Goal: Transaction & Acquisition: Purchase product/service

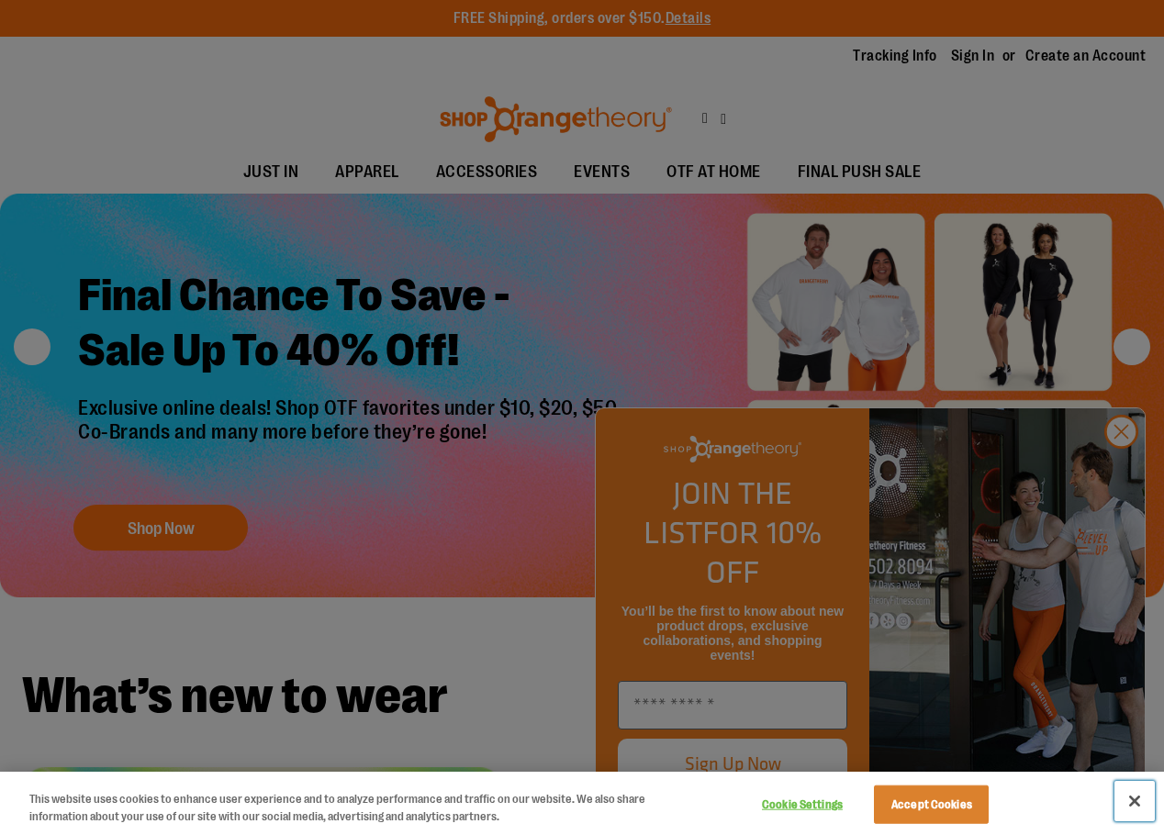
click at [1131, 802] on button "Close" at bounding box center [1134, 801] width 40 height 40
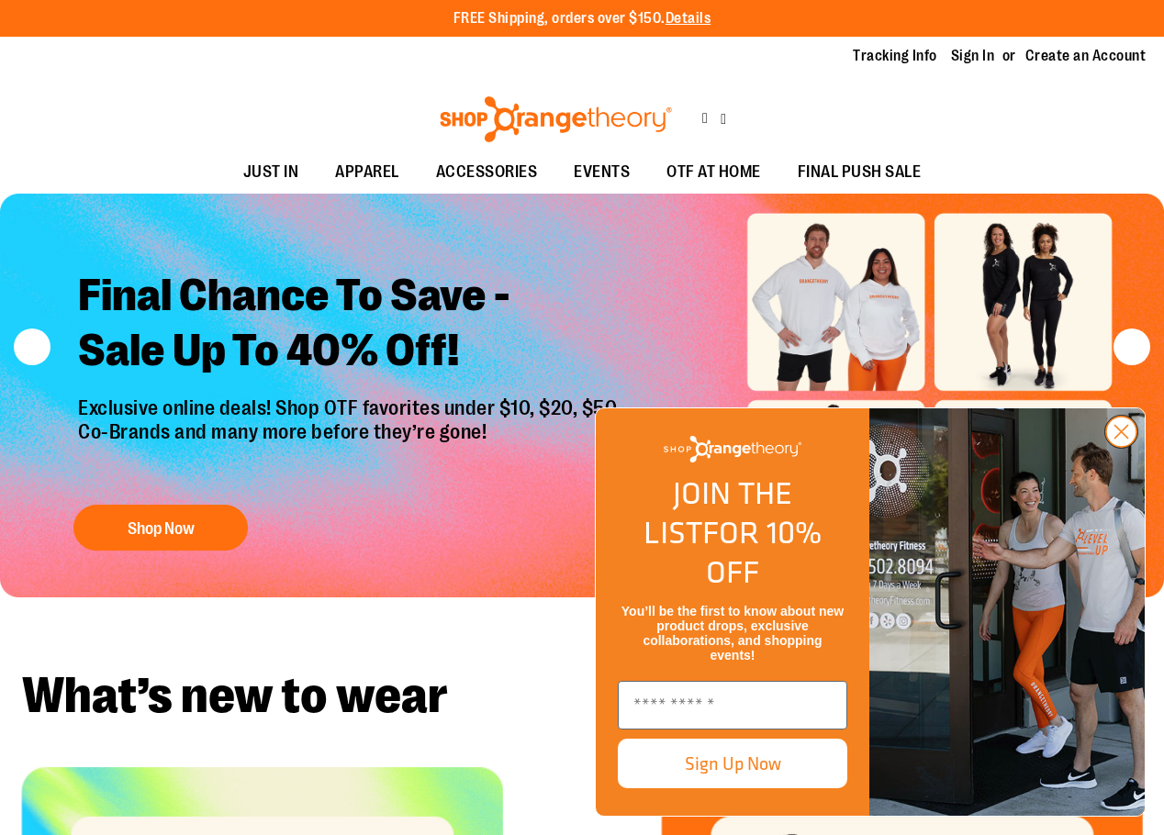
click at [1113, 447] on circle "Close dialog" at bounding box center [1121, 432] width 30 height 30
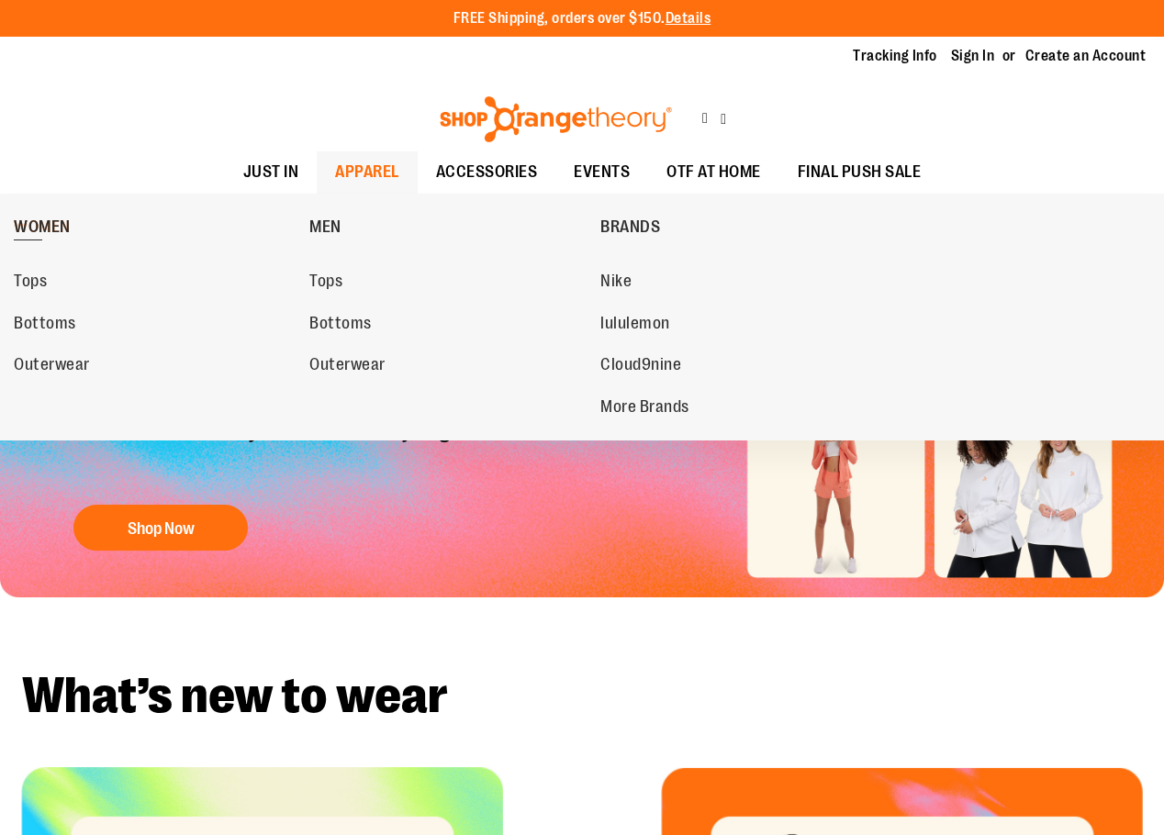
click at [40, 235] on span "WOMEN" at bounding box center [42, 229] width 57 height 23
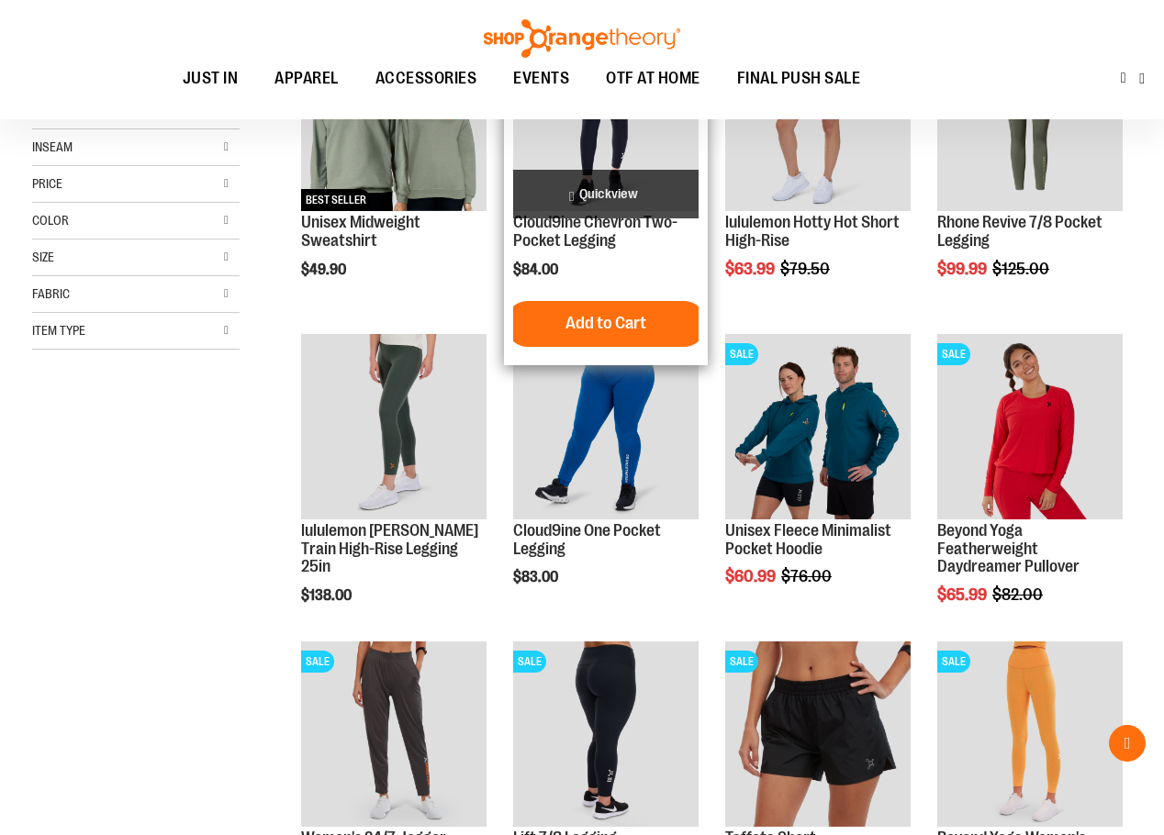
scroll to position [366, 0]
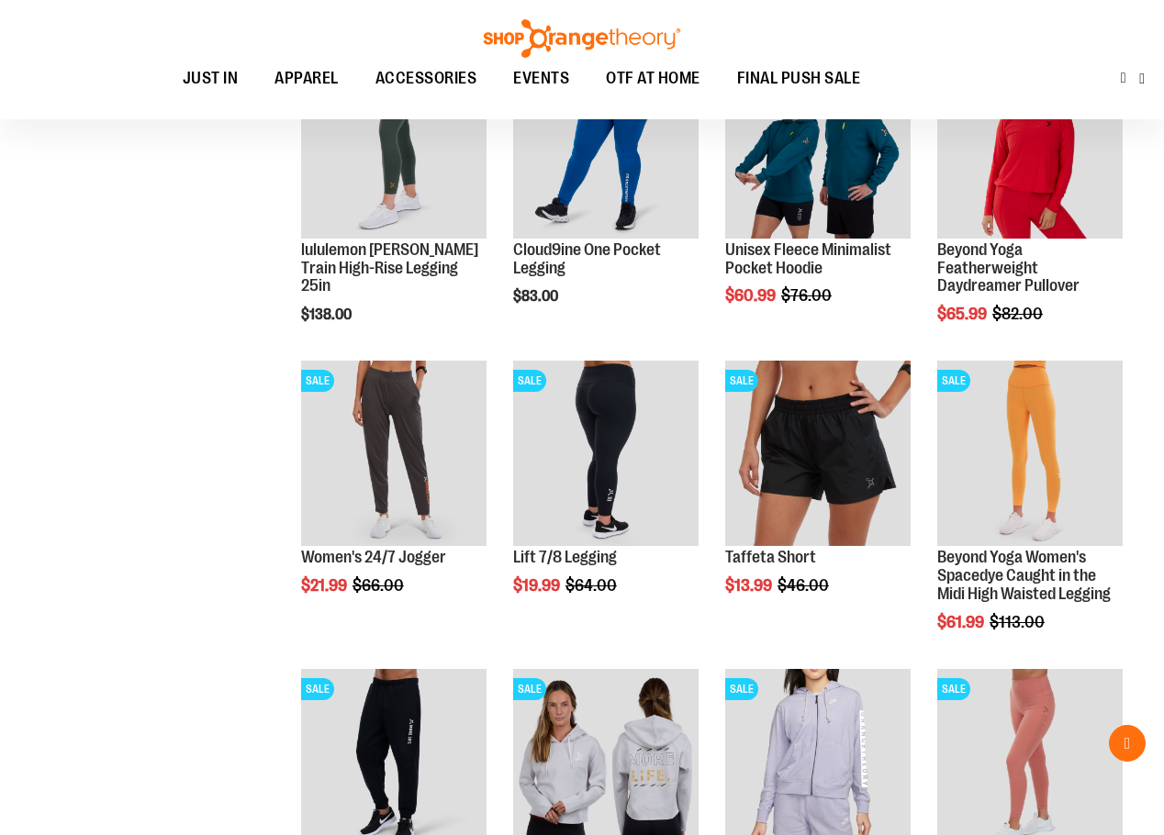
scroll to position [642, 0]
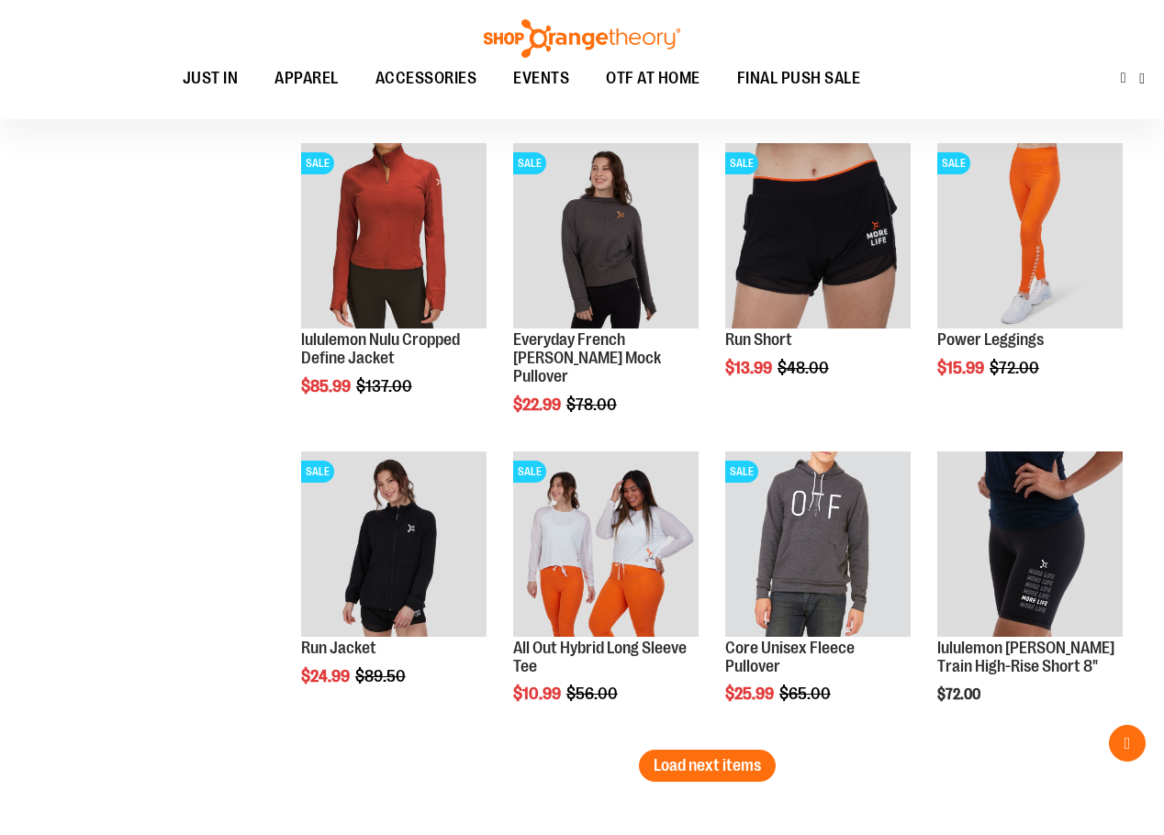
scroll to position [2753, 0]
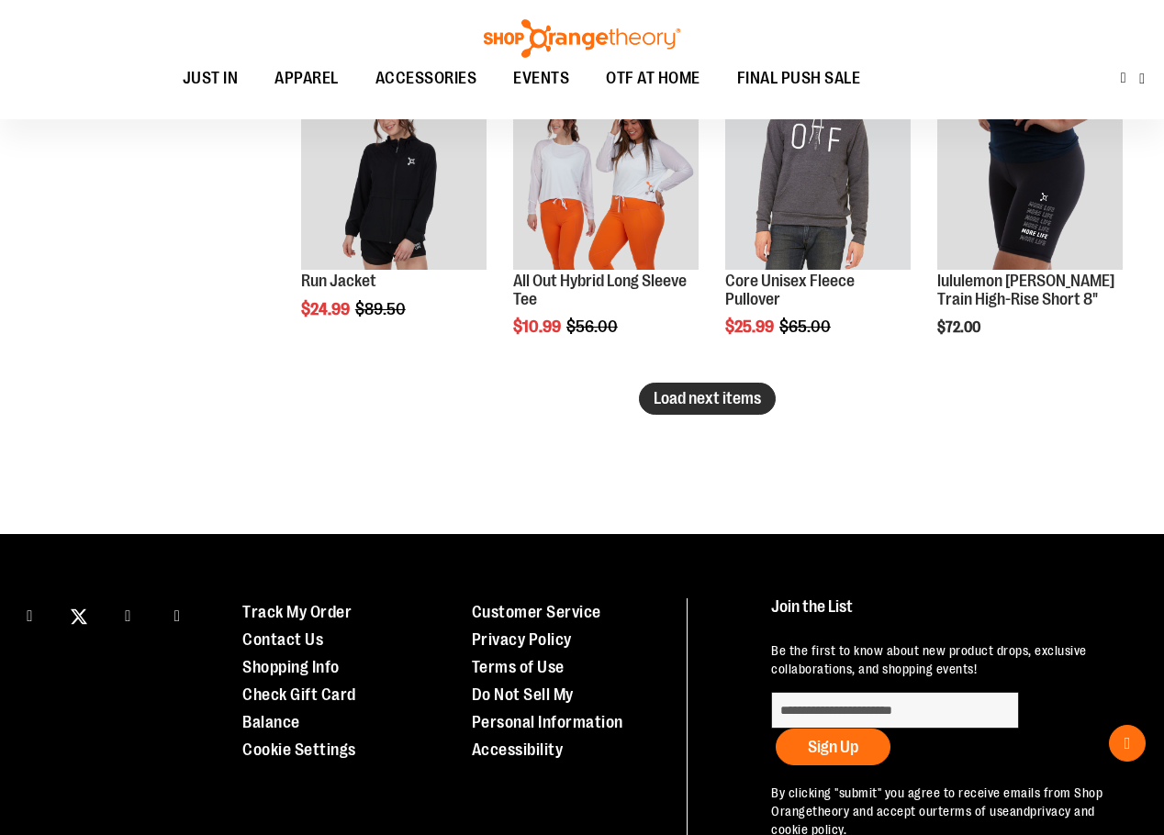
click at [667, 392] on span "Load next items" at bounding box center [707, 398] width 107 height 18
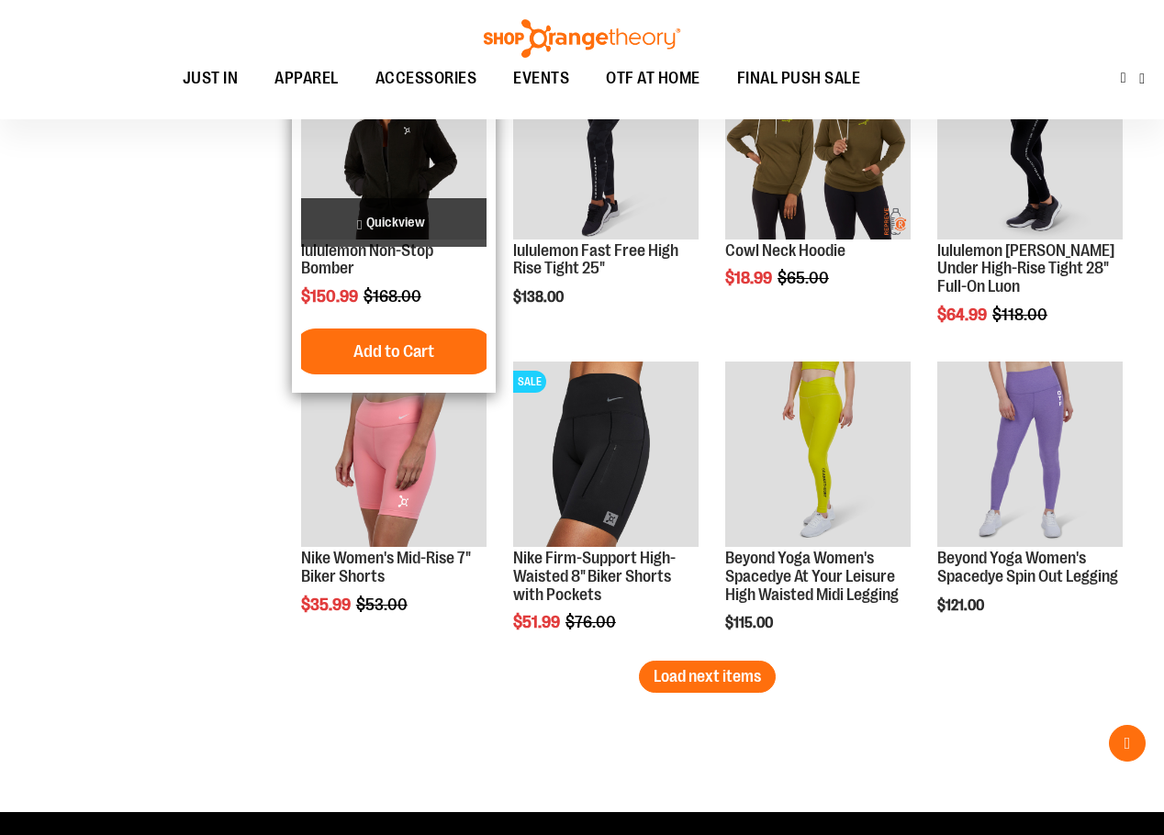
scroll to position [3406, 0]
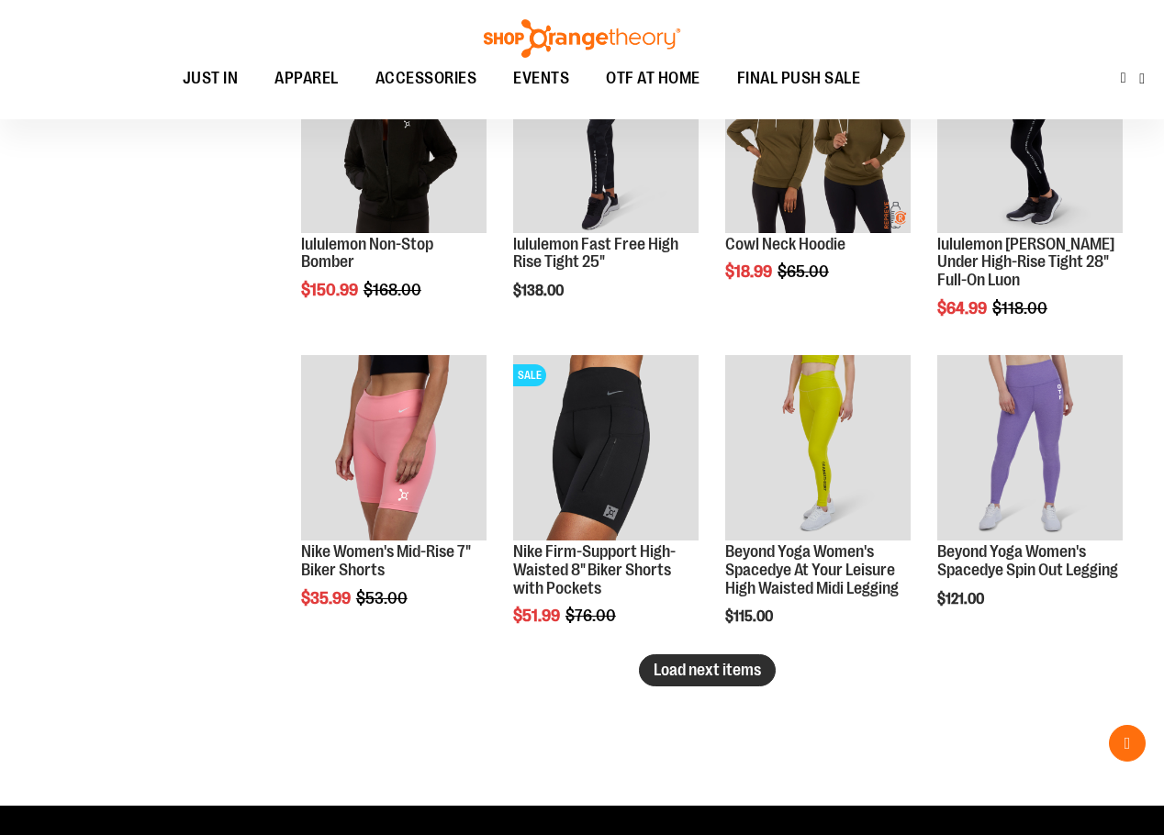
click at [714, 662] on span "Load next items" at bounding box center [707, 670] width 107 height 18
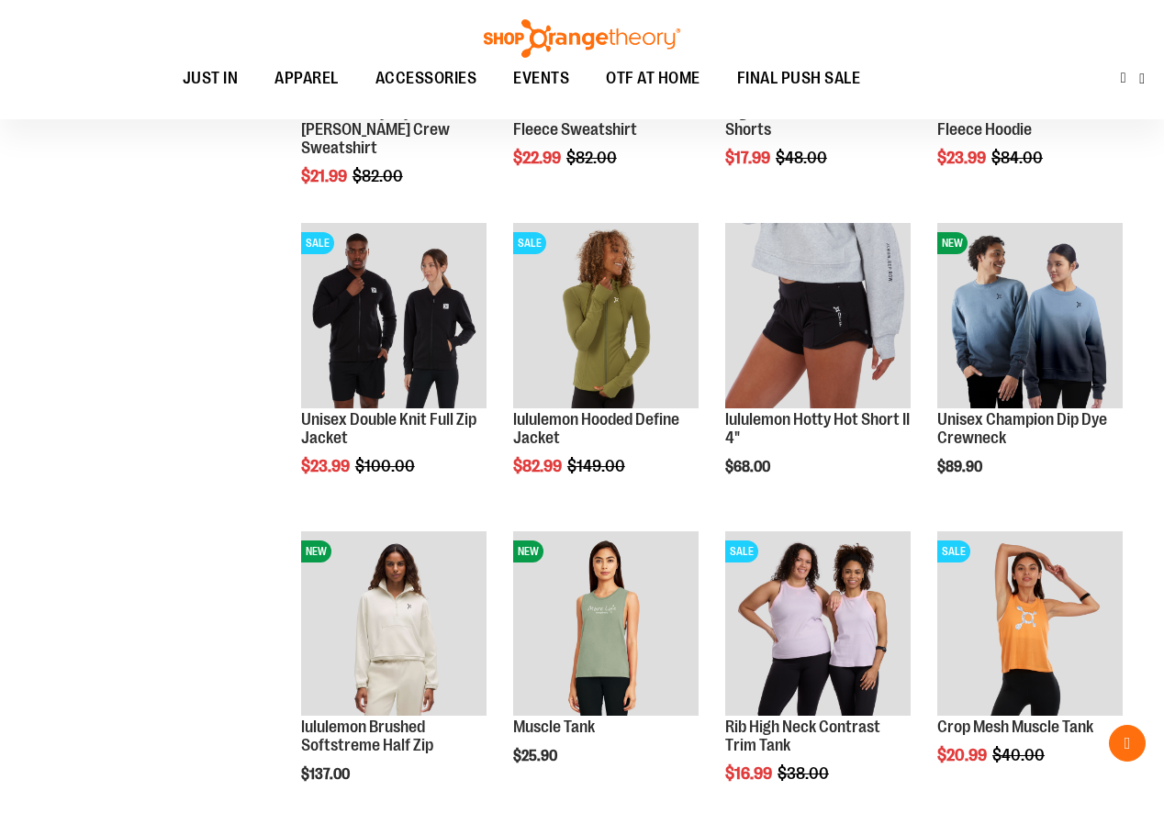
scroll to position [4232, 0]
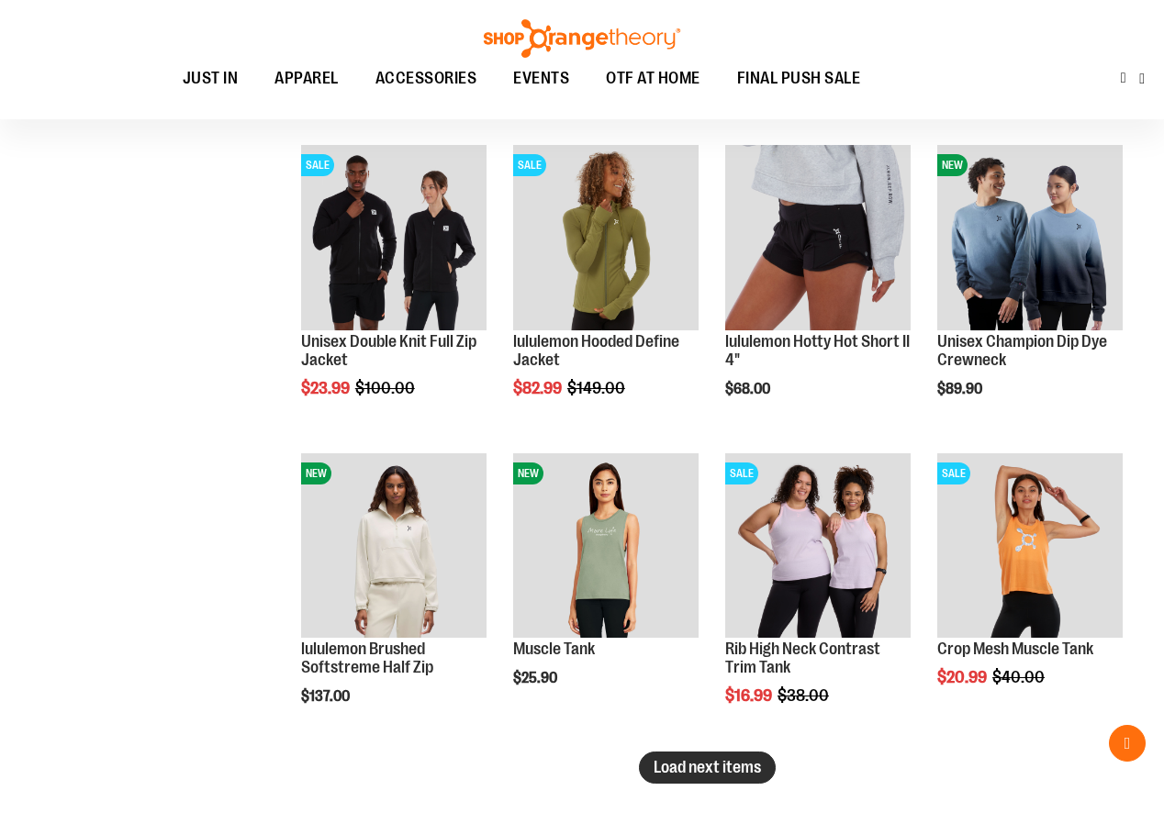
click at [732, 758] on span "Load next items" at bounding box center [707, 767] width 107 height 18
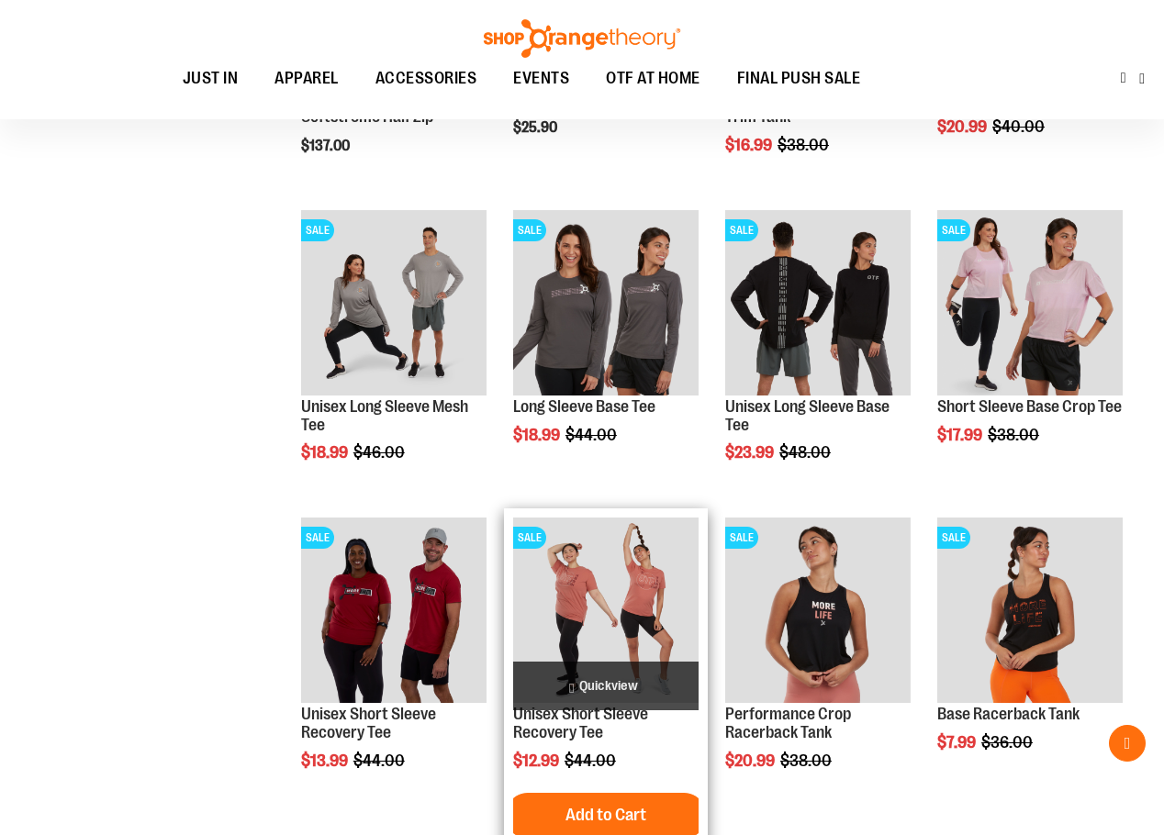
scroll to position [5241, 0]
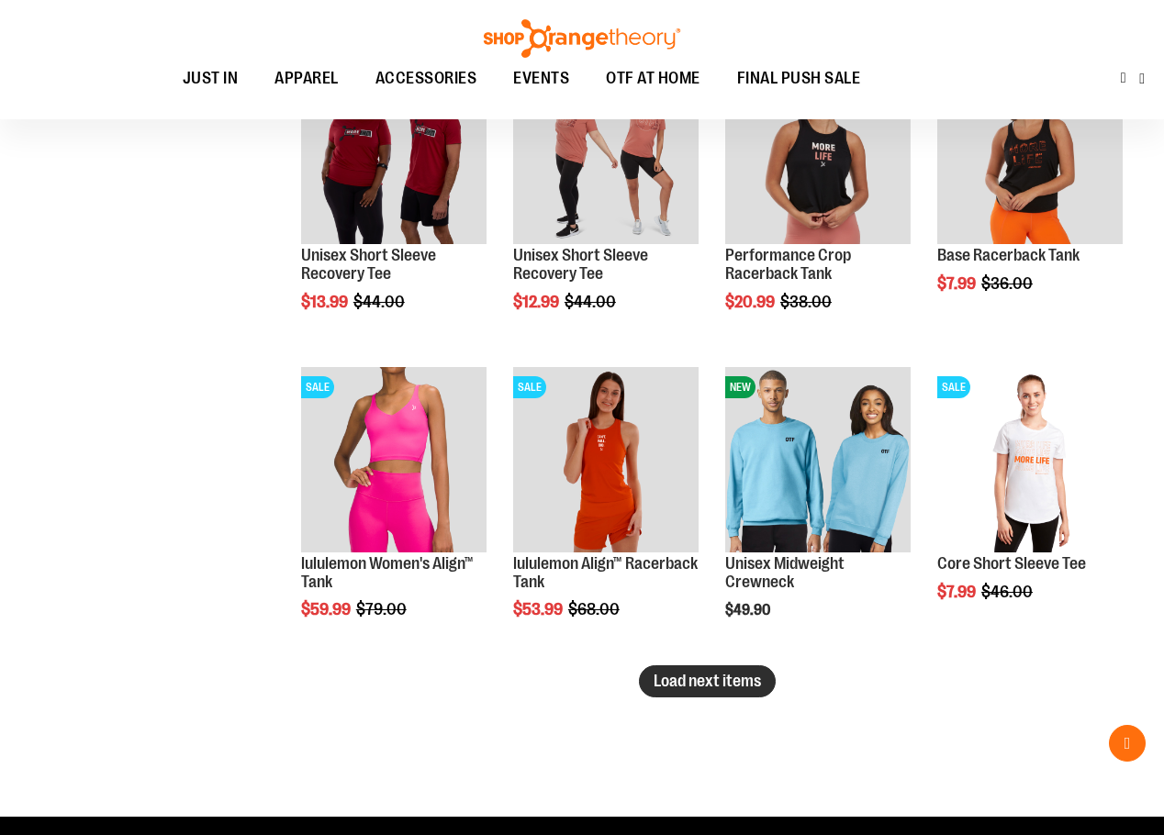
click at [658, 668] on button "Load next items" at bounding box center [707, 682] width 137 height 32
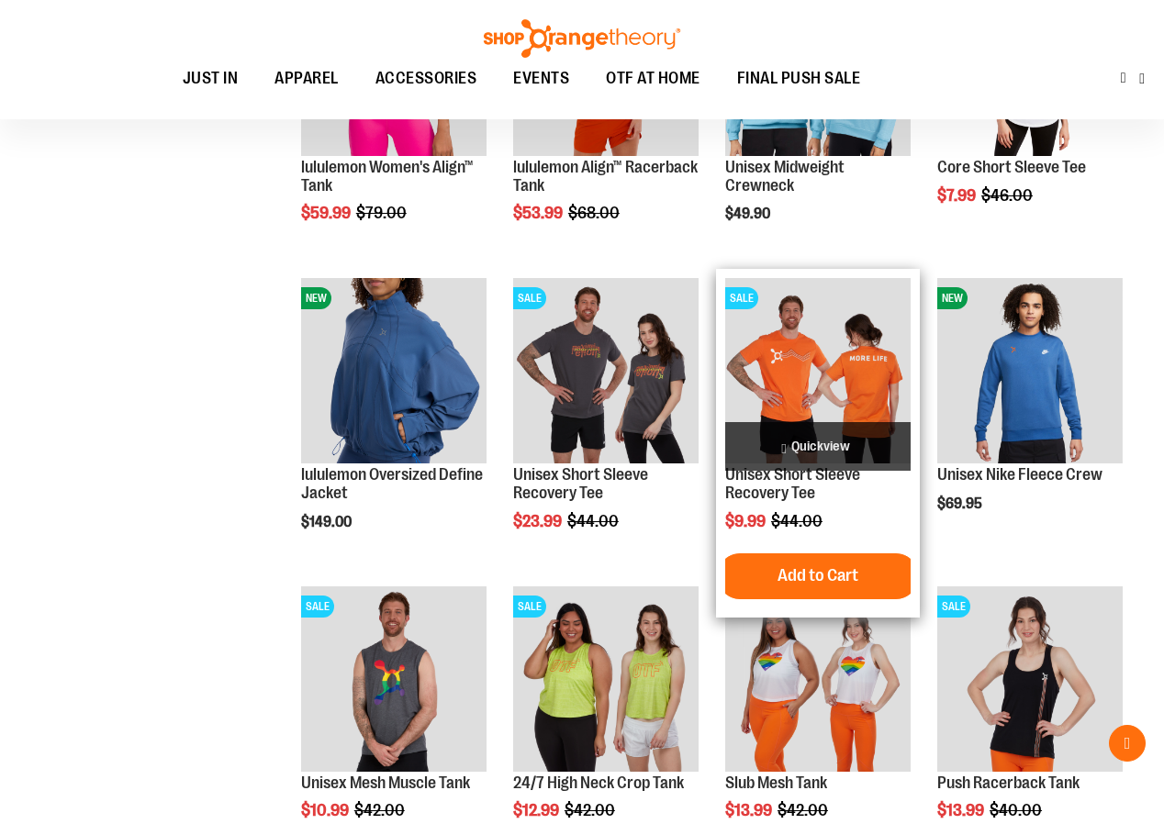
scroll to position [5609, 0]
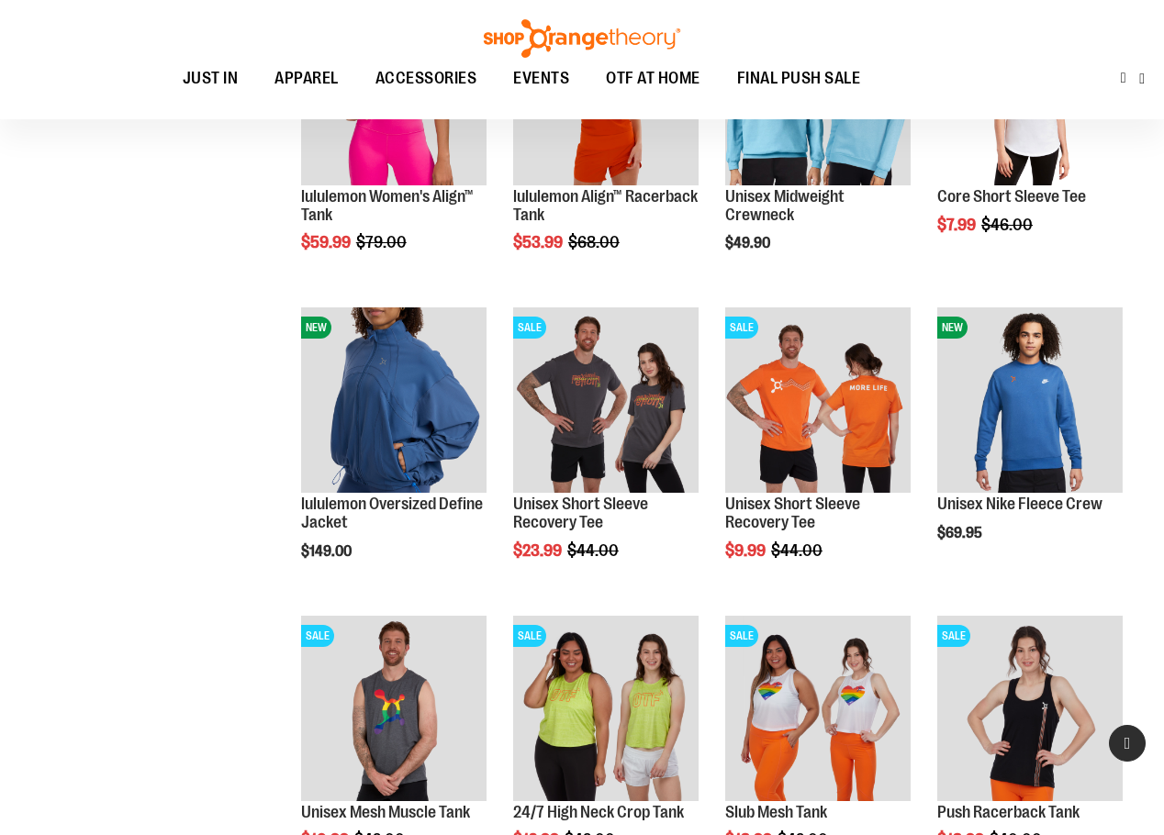
click at [1131, 738] on button "Back To Top" at bounding box center [1127, 743] width 37 height 37
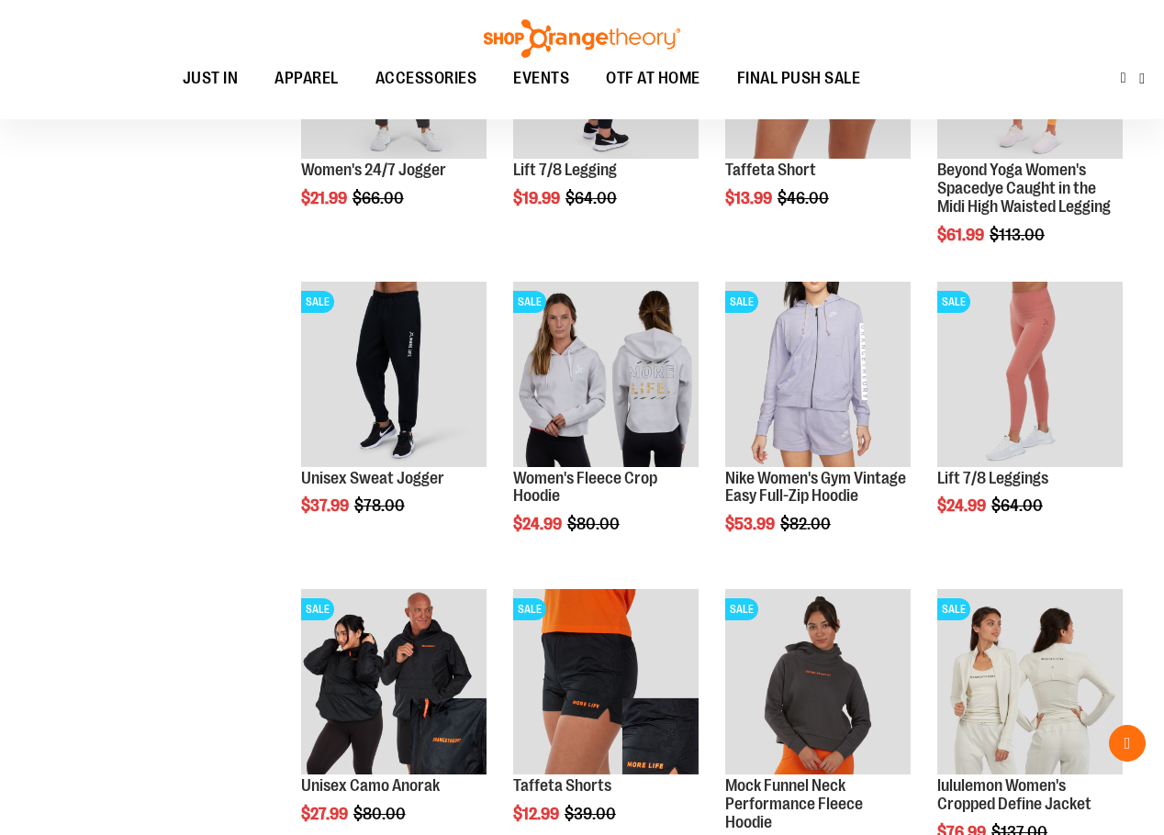
scroll to position [160, 0]
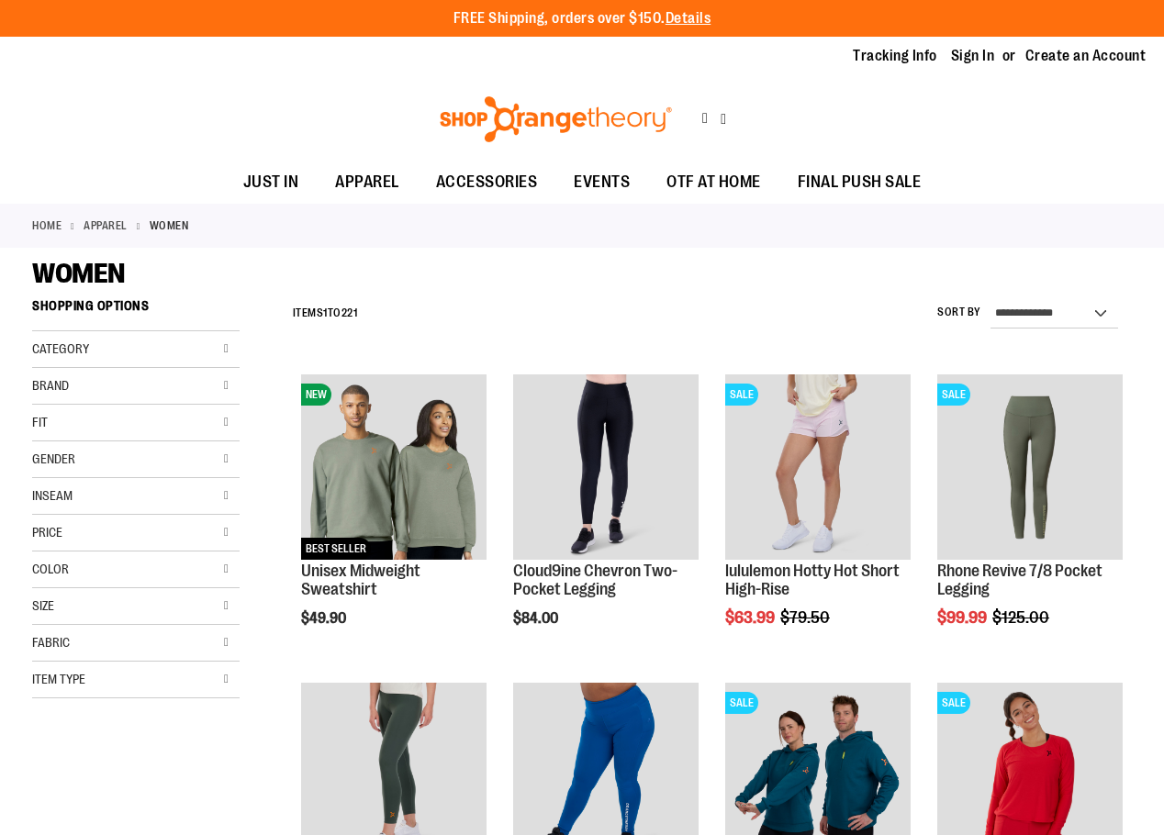
click at [210, 343] on div "Category" at bounding box center [135, 349] width 207 height 37
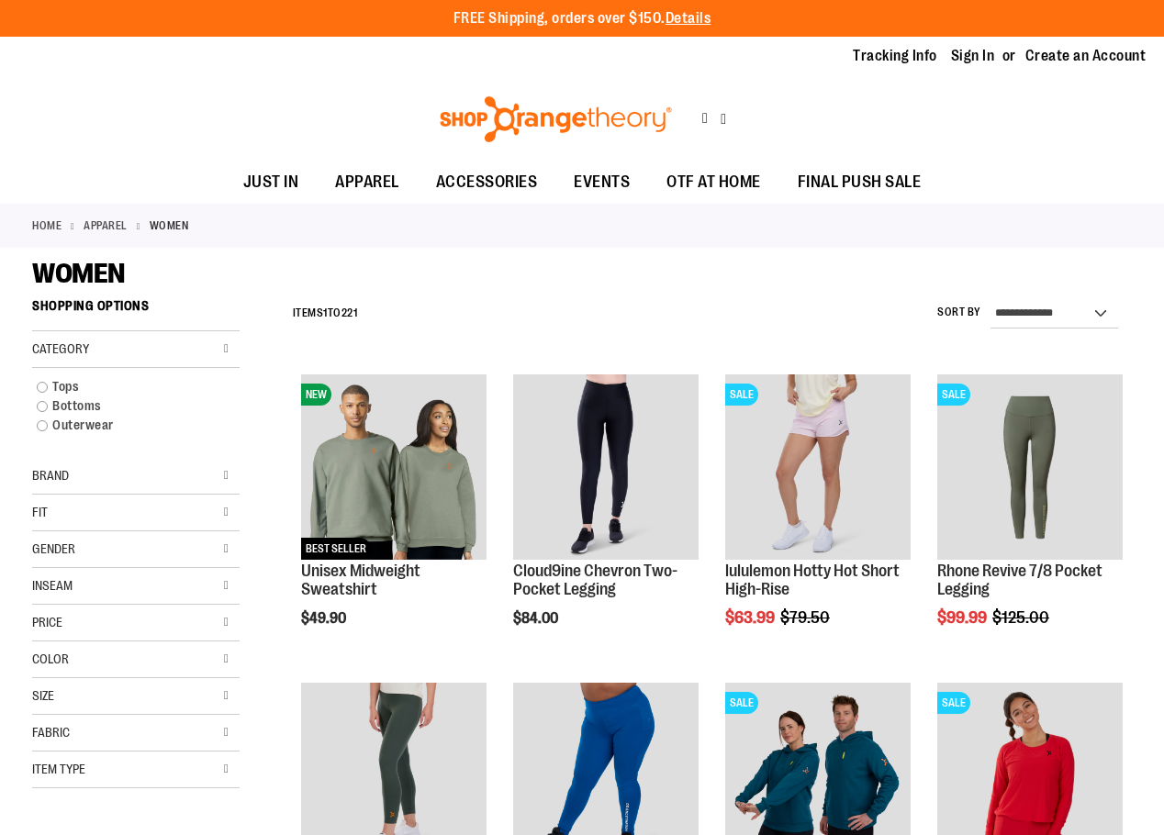
click at [210, 345] on div "Category" at bounding box center [135, 349] width 207 height 37
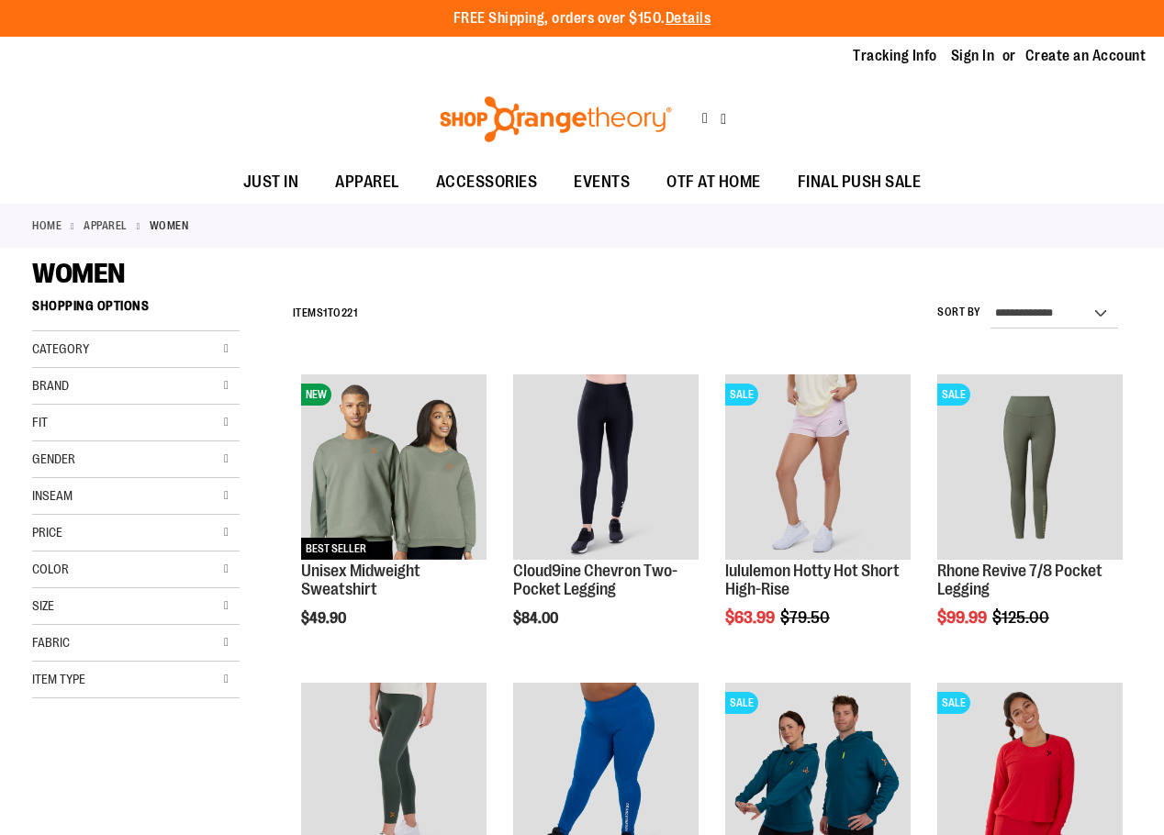
click at [222, 434] on div "Fit" at bounding box center [135, 423] width 207 height 37
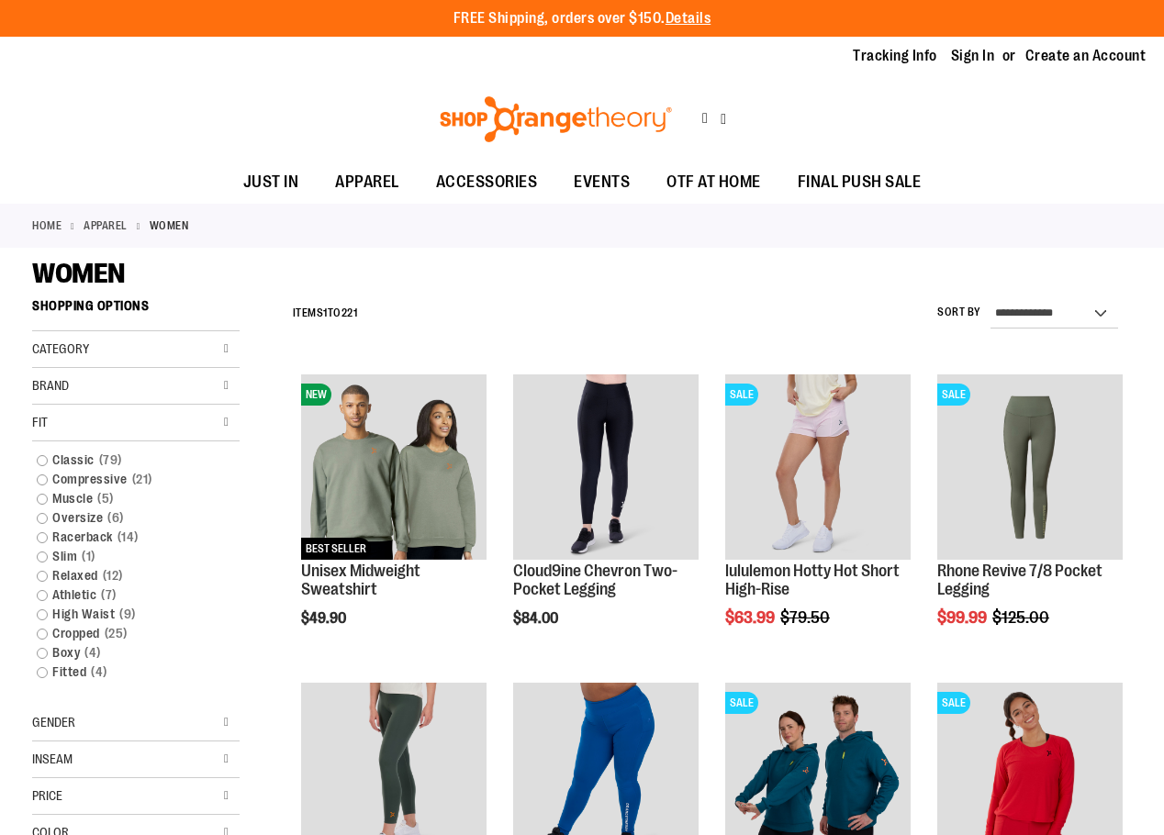
click at [222, 434] on div "Fit" at bounding box center [135, 423] width 207 height 37
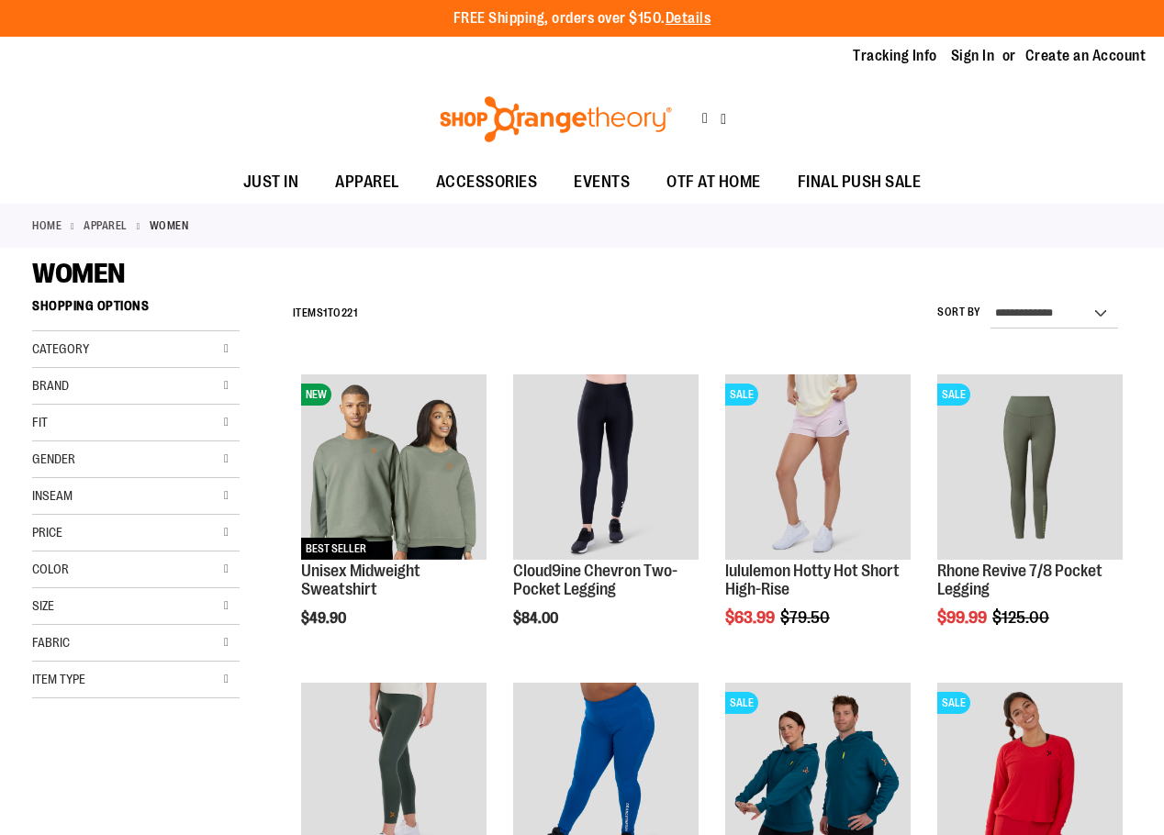
click at [205, 676] on div "Item Type" at bounding box center [135, 680] width 207 height 37
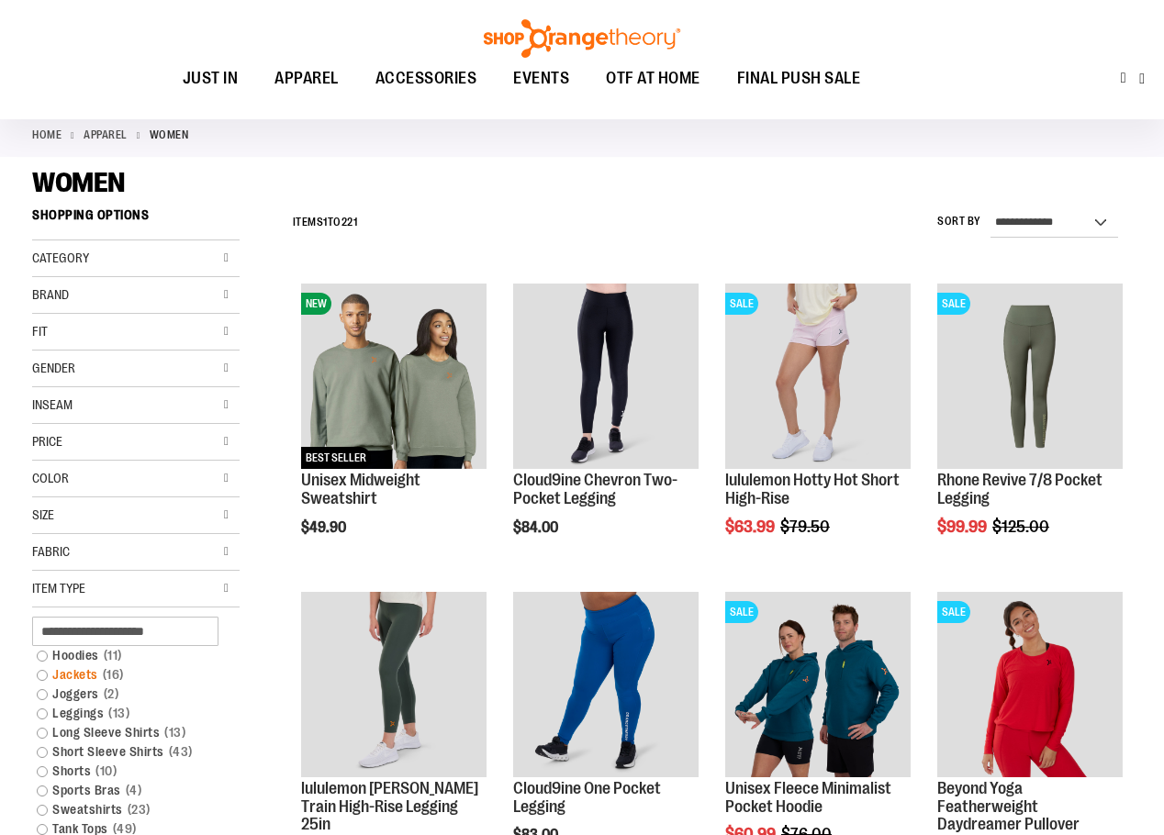
scroll to position [91, 0]
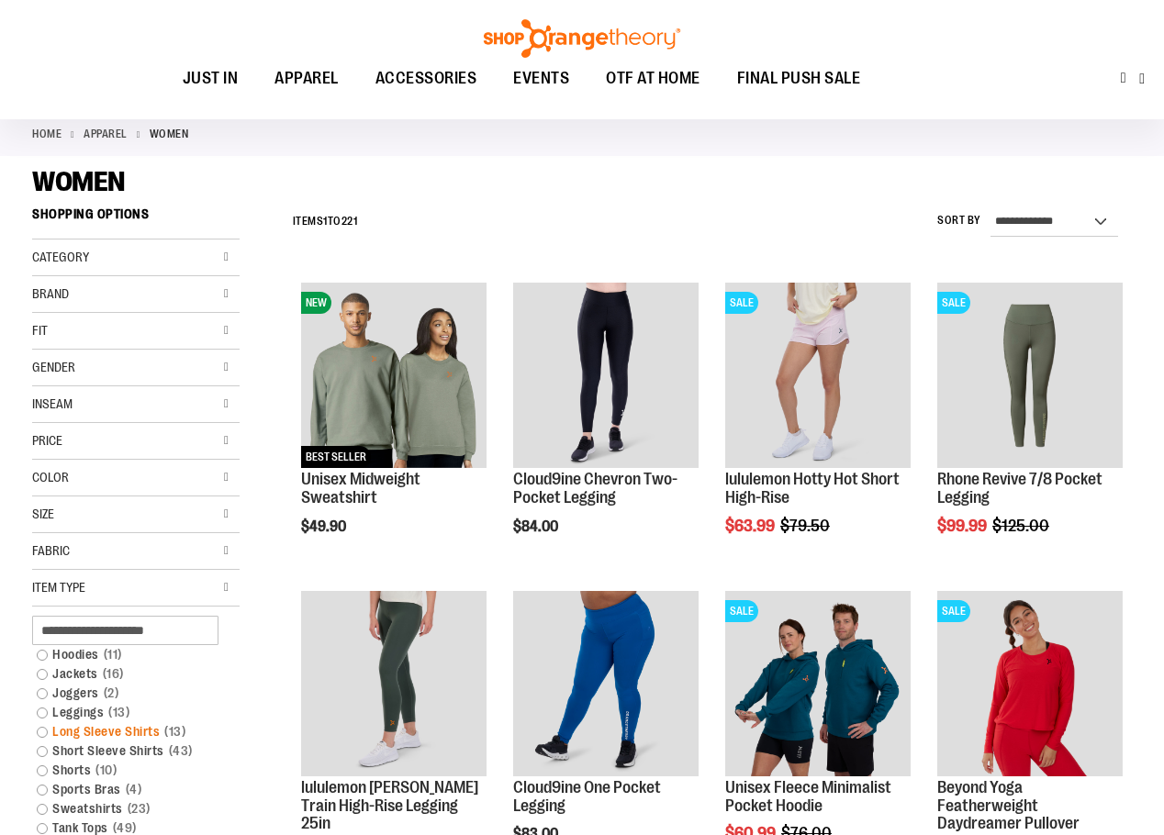
click at [142, 731] on link "Long Sleeve Shirts 13 items" at bounding box center [127, 731] width 199 height 19
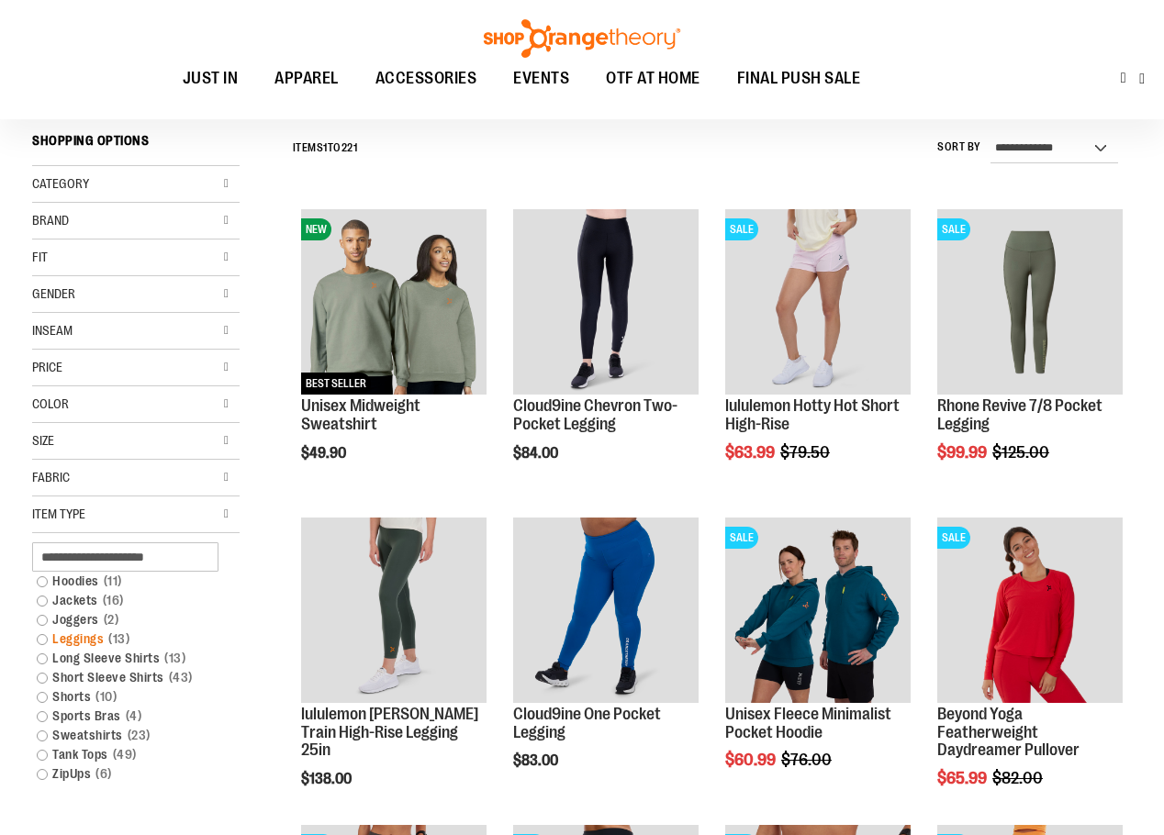
scroll to position [171, 0]
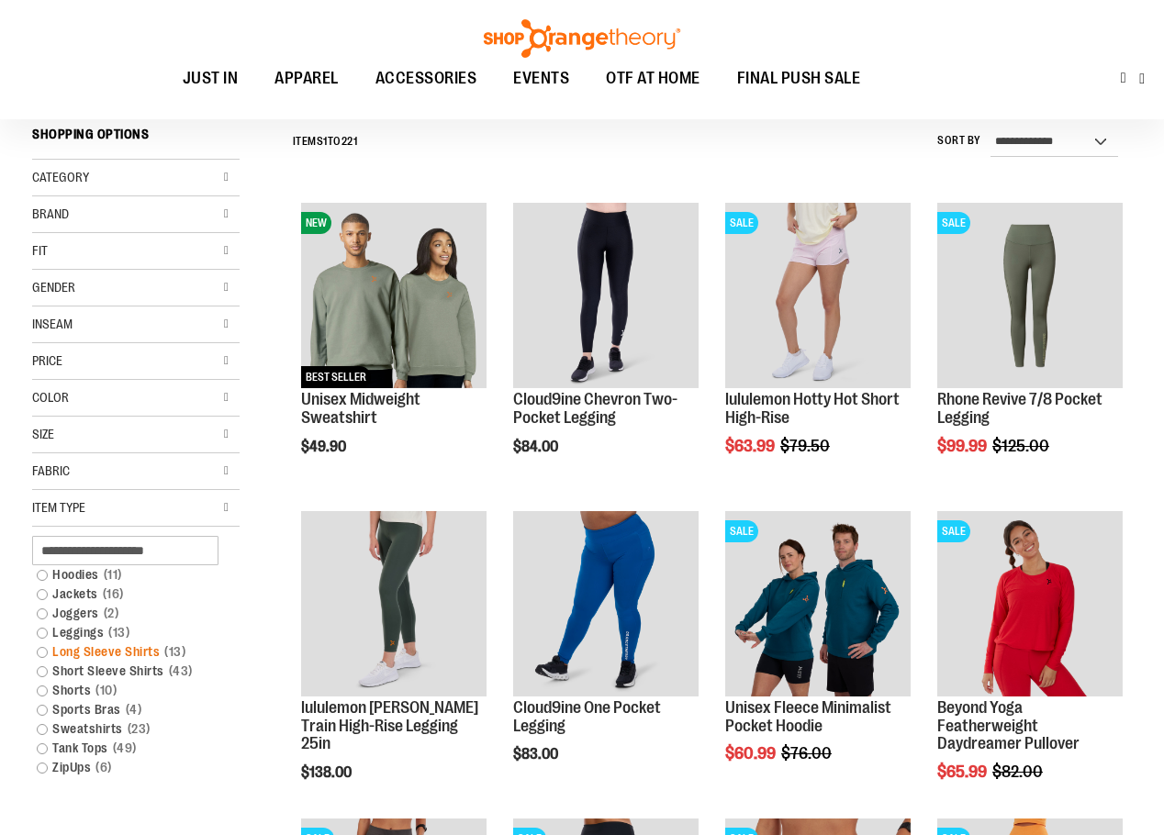
click at [41, 652] on link "Long Sleeve Shirts 13 items" at bounding box center [127, 652] width 199 height 19
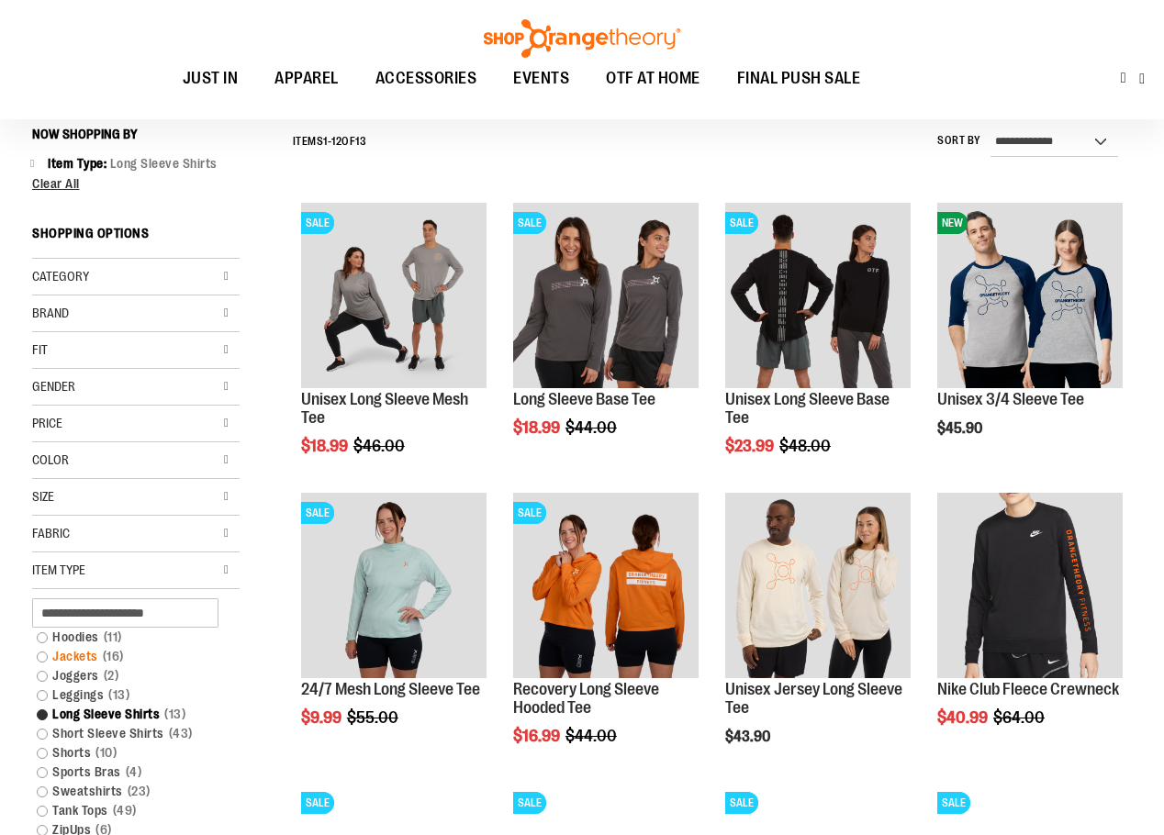
click at [79, 648] on link "Jackets 16 items" at bounding box center [127, 656] width 199 height 19
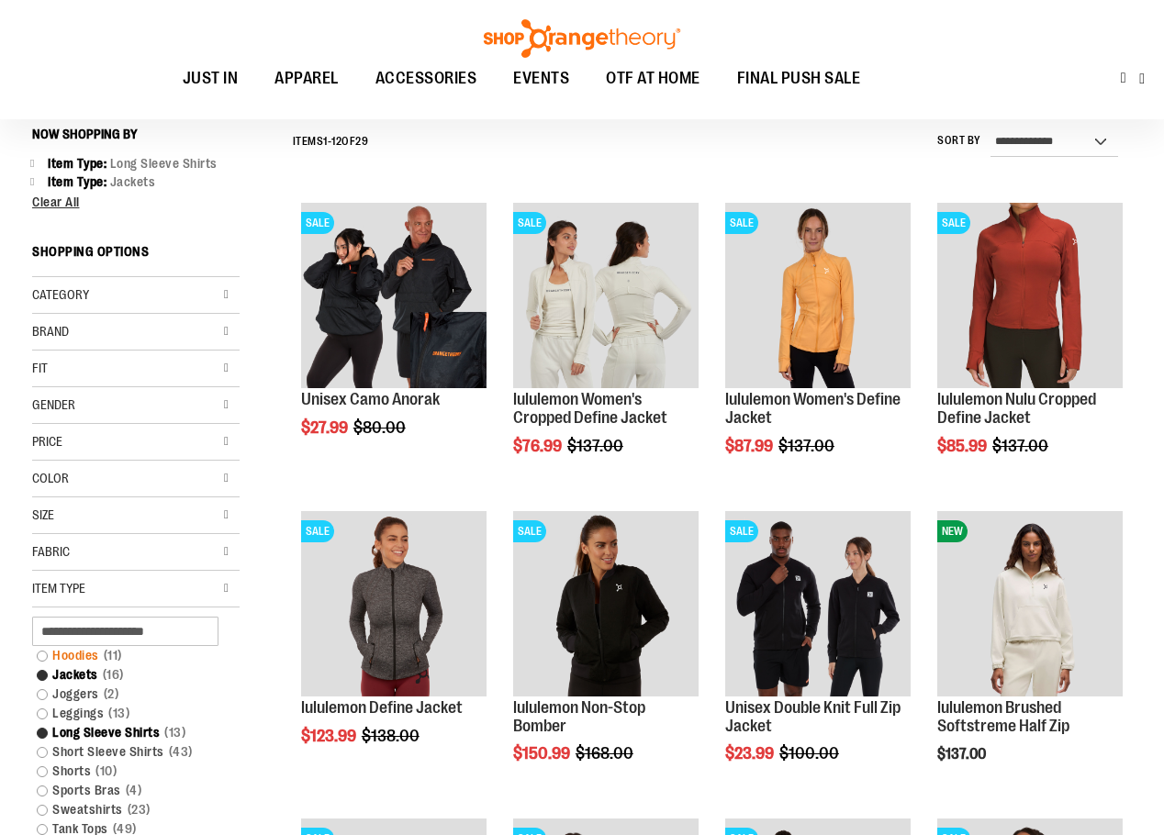
click at [99, 657] on span "11 items" at bounding box center [113, 655] width 28 height 19
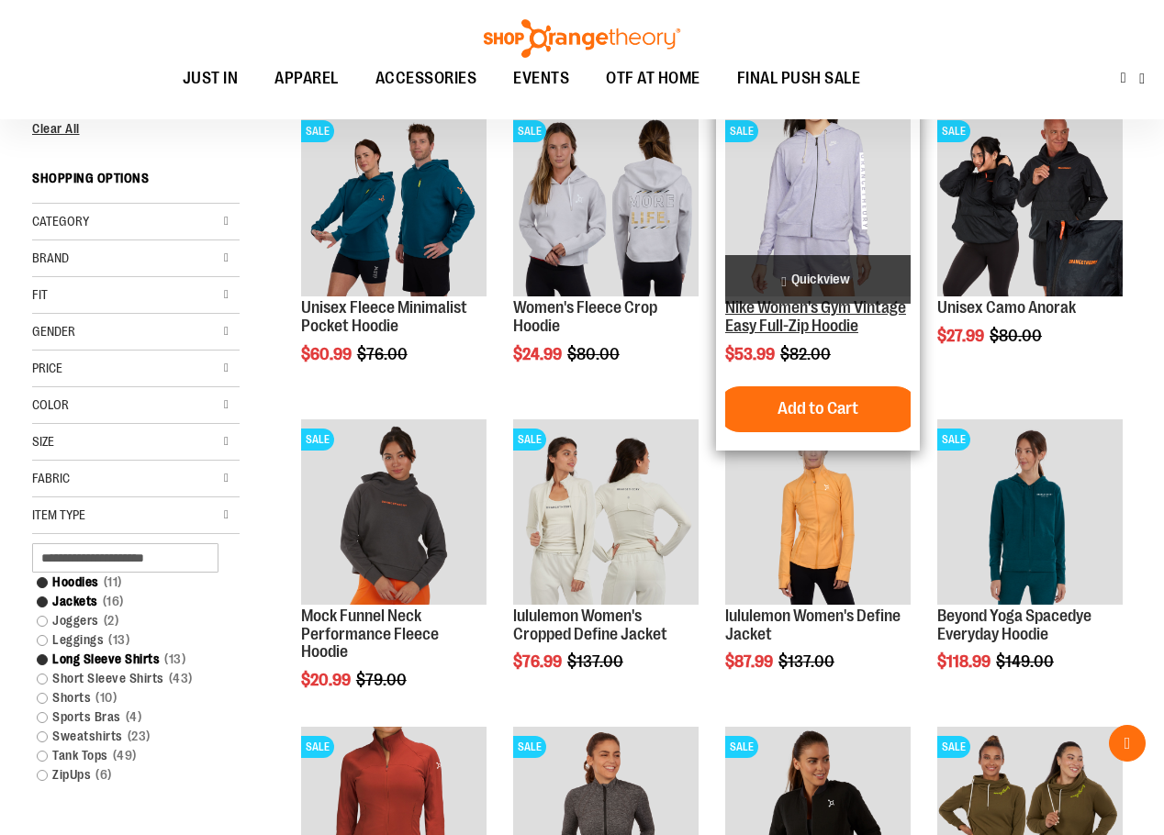
scroll to position [630, 0]
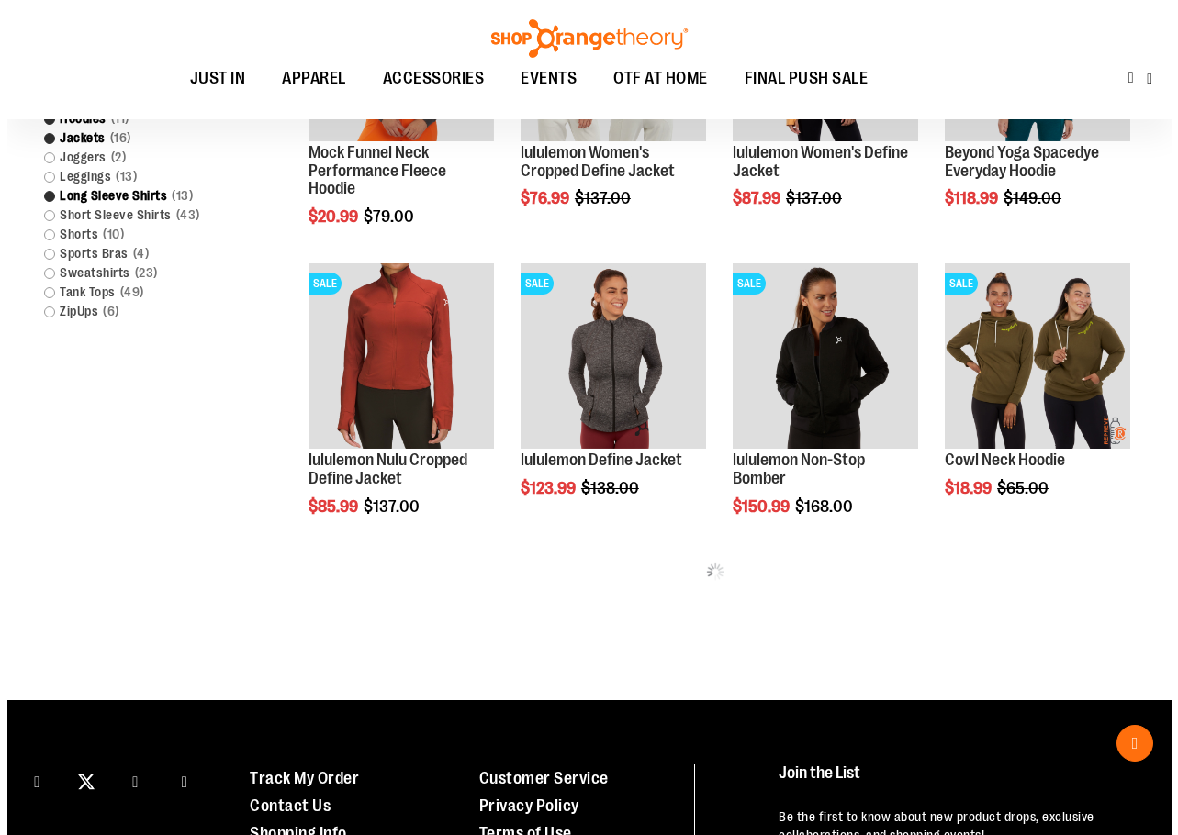
scroll to position [721, 0]
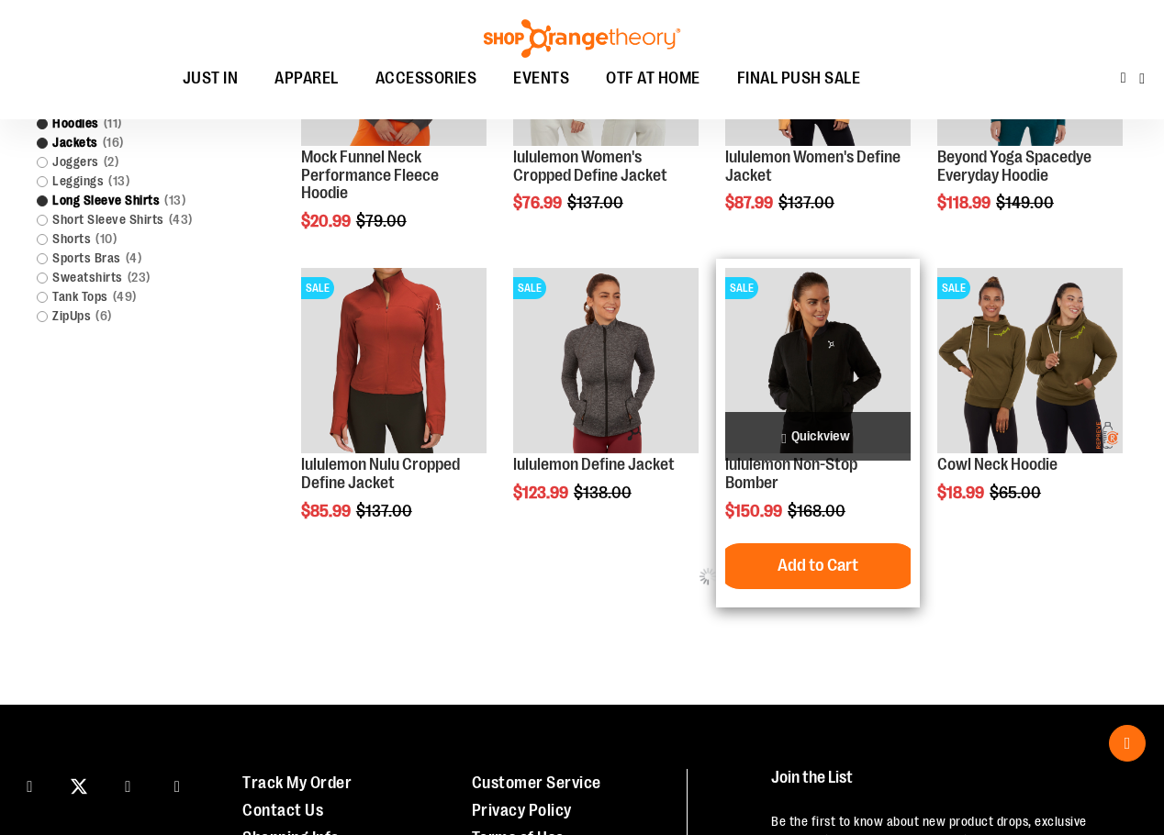
click at [817, 430] on span "Quickview" at bounding box center [817, 436] width 185 height 49
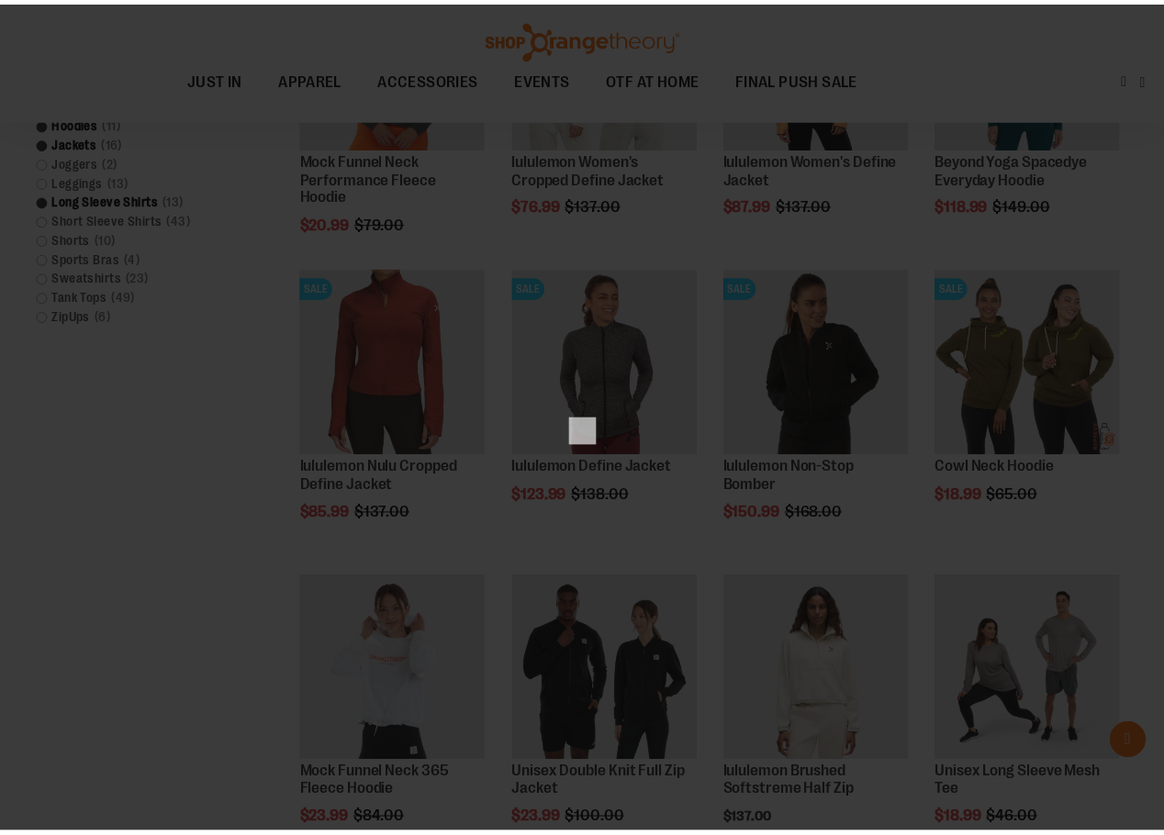
scroll to position [0, 0]
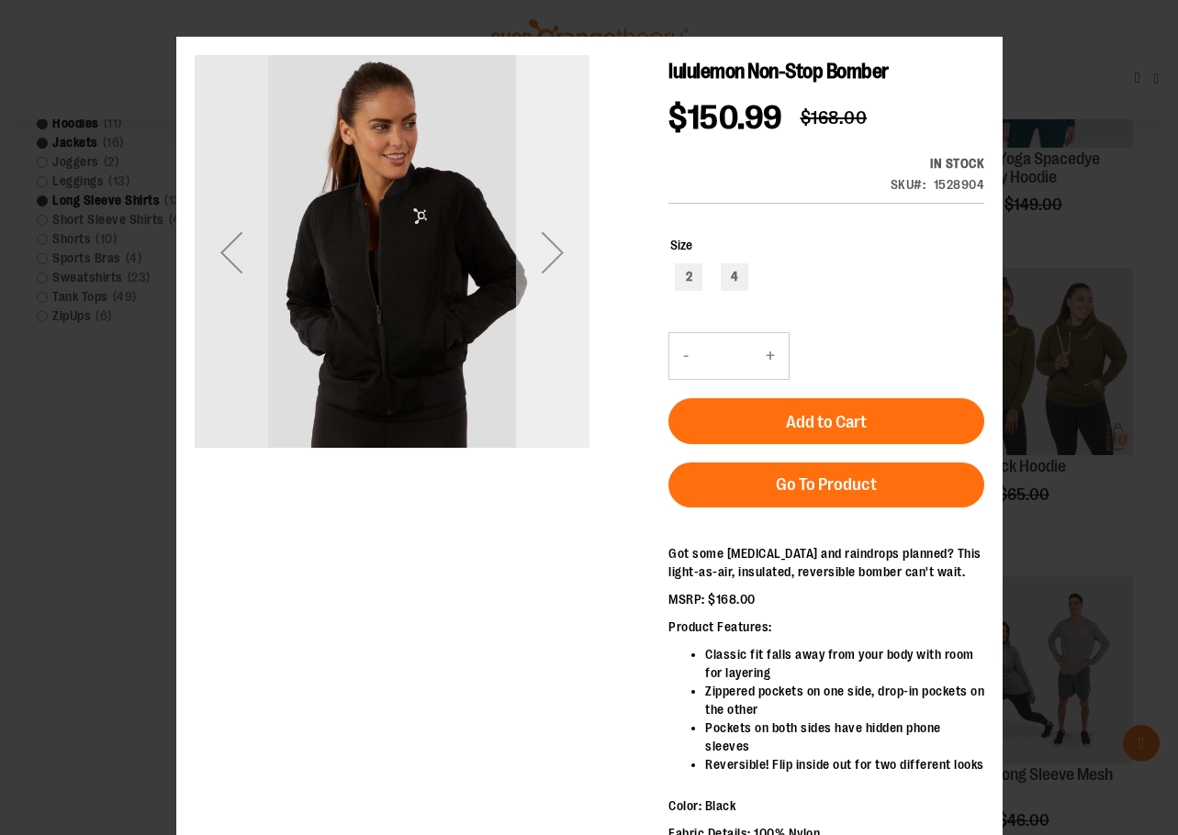
click at [568, 228] on div "Next" at bounding box center [551, 252] width 73 height 73
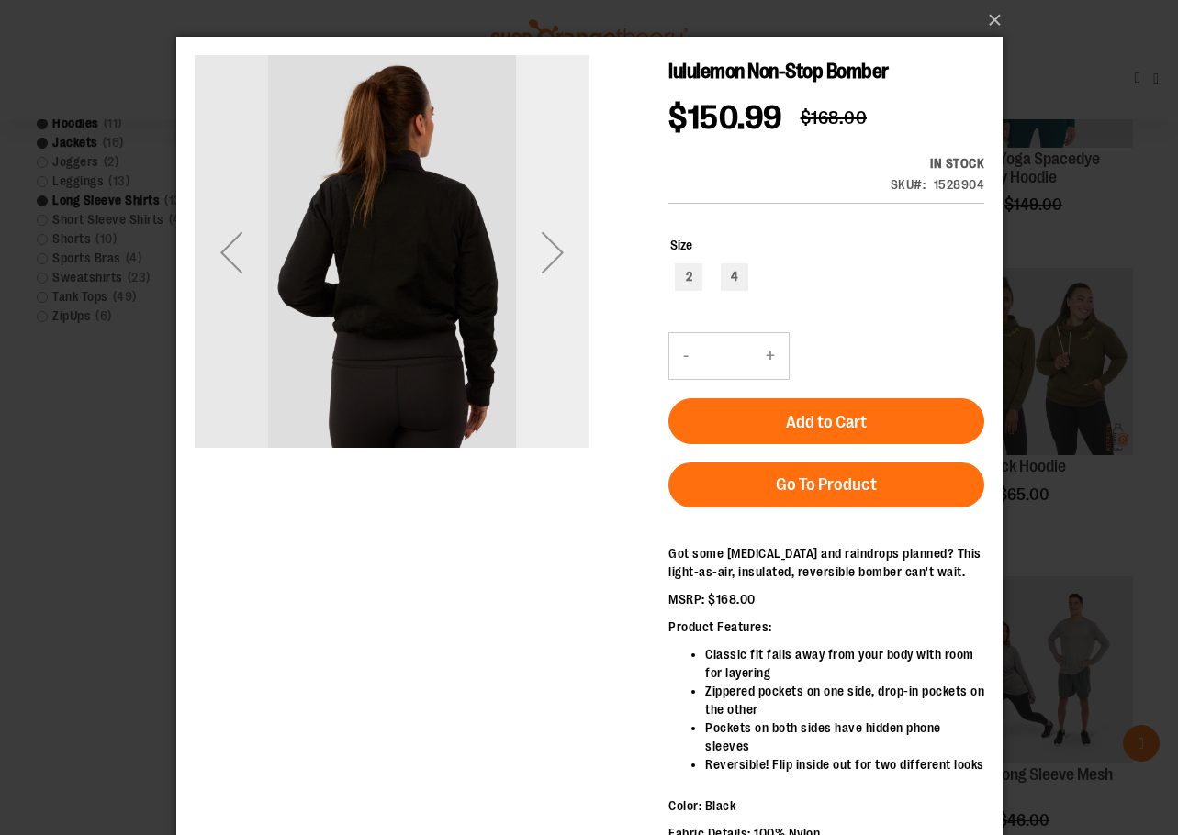
click at [568, 228] on div "Next" at bounding box center [551, 252] width 73 height 73
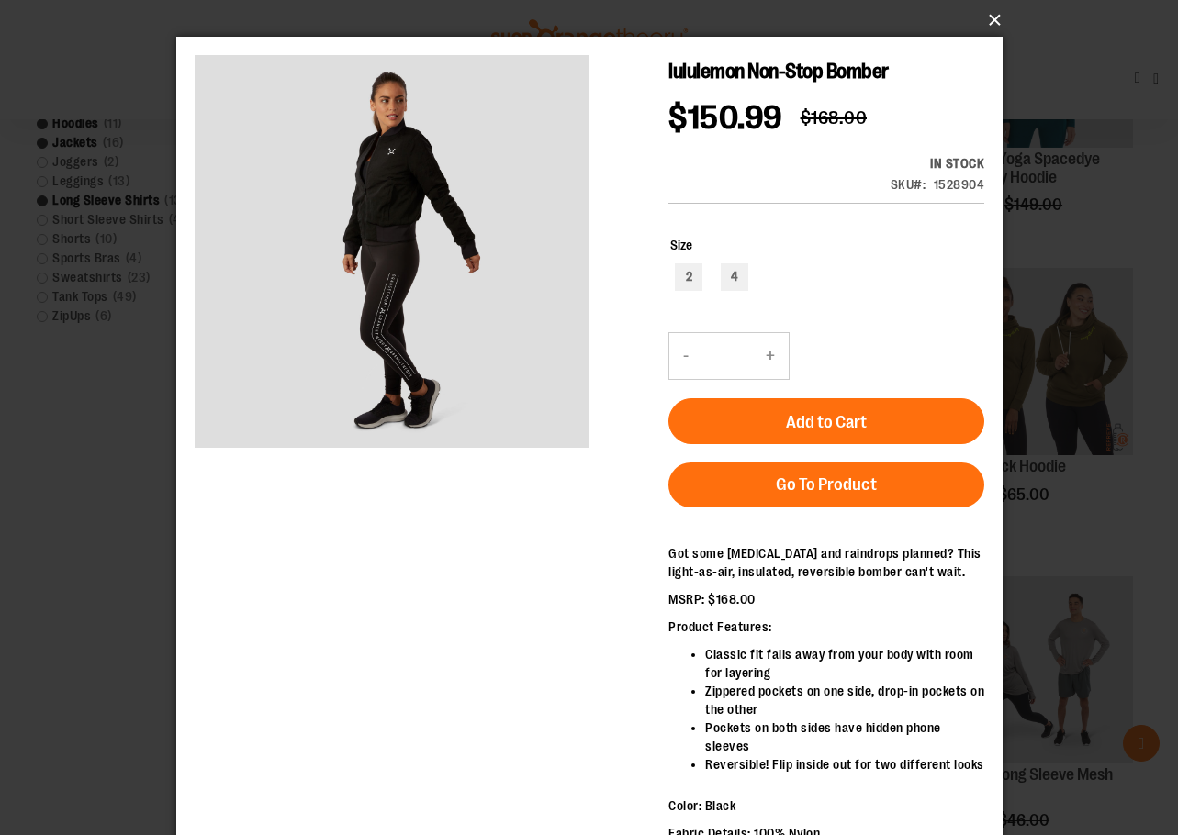
click at [983, 15] on button "×" at bounding box center [595, 20] width 826 height 40
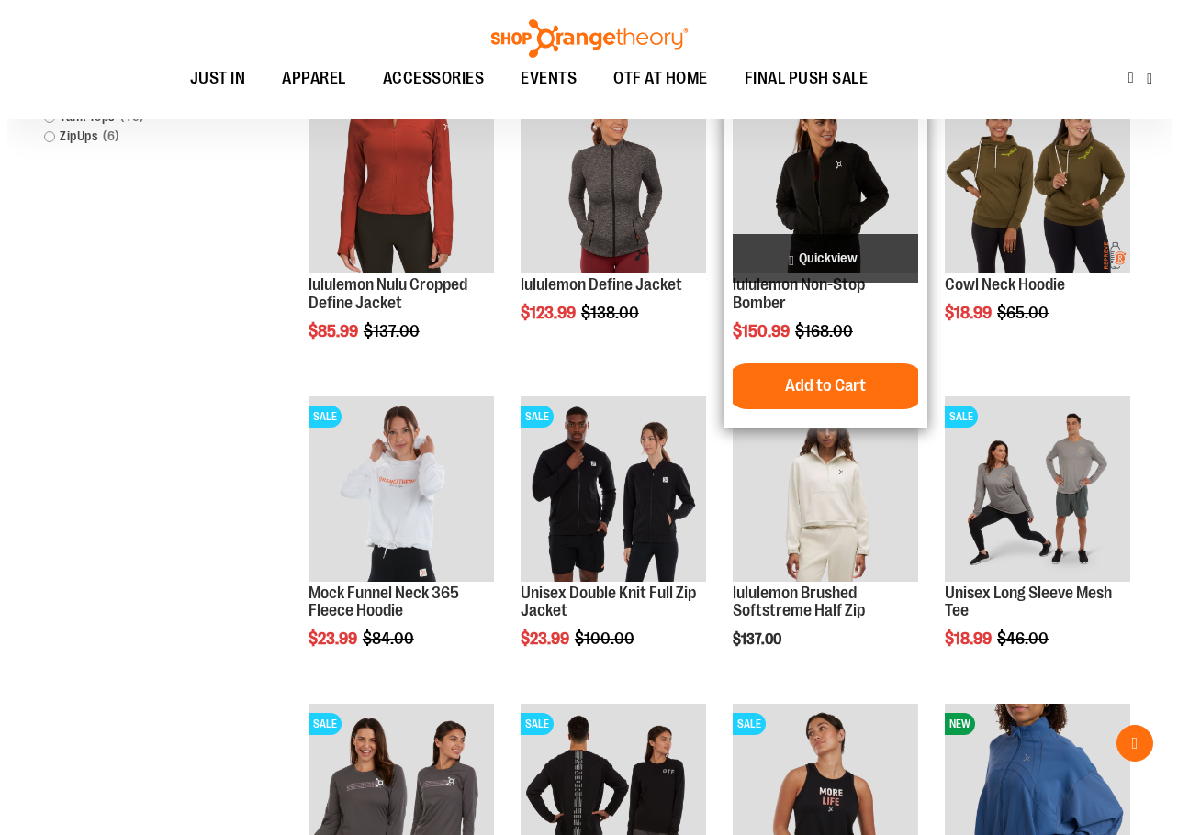
scroll to position [905, 0]
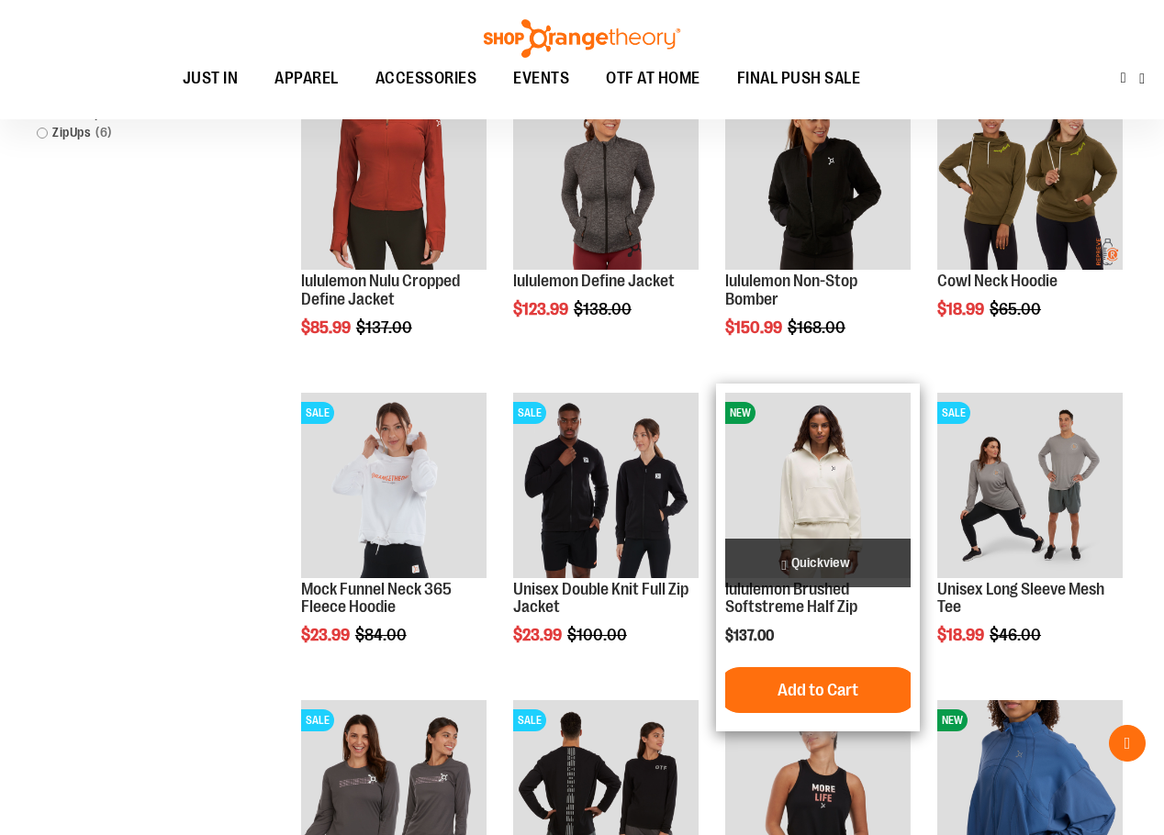
click at [823, 554] on span "Quickview" at bounding box center [817, 563] width 185 height 49
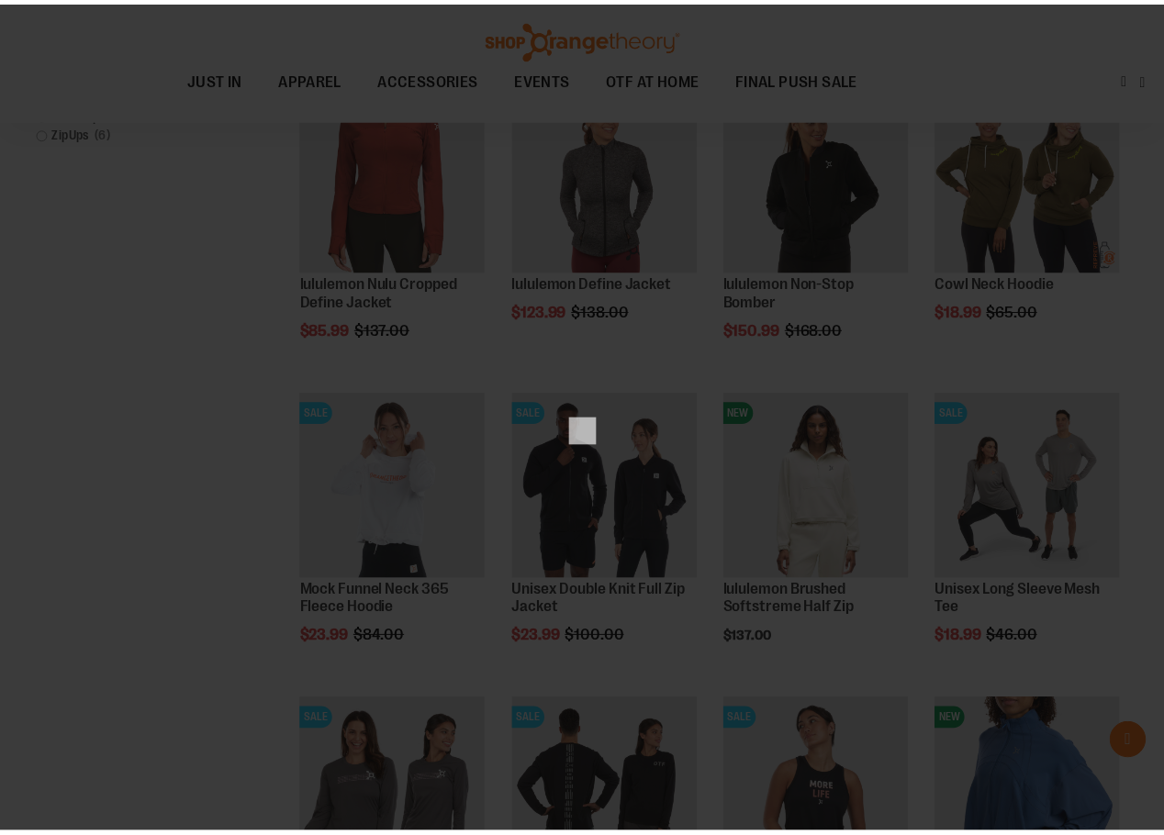
scroll to position [0, 0]
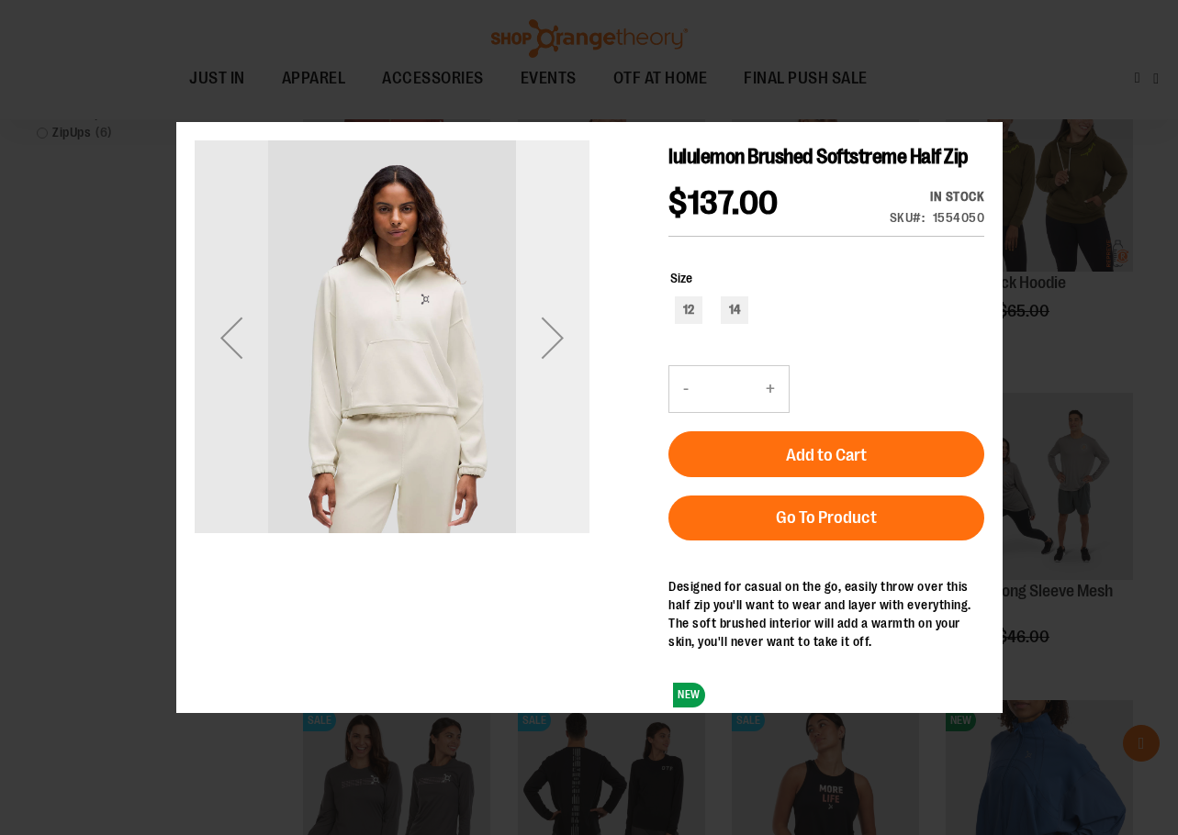
click at [559, 317] on div "Next" at bounding box center [551, 336] width 73 height 73
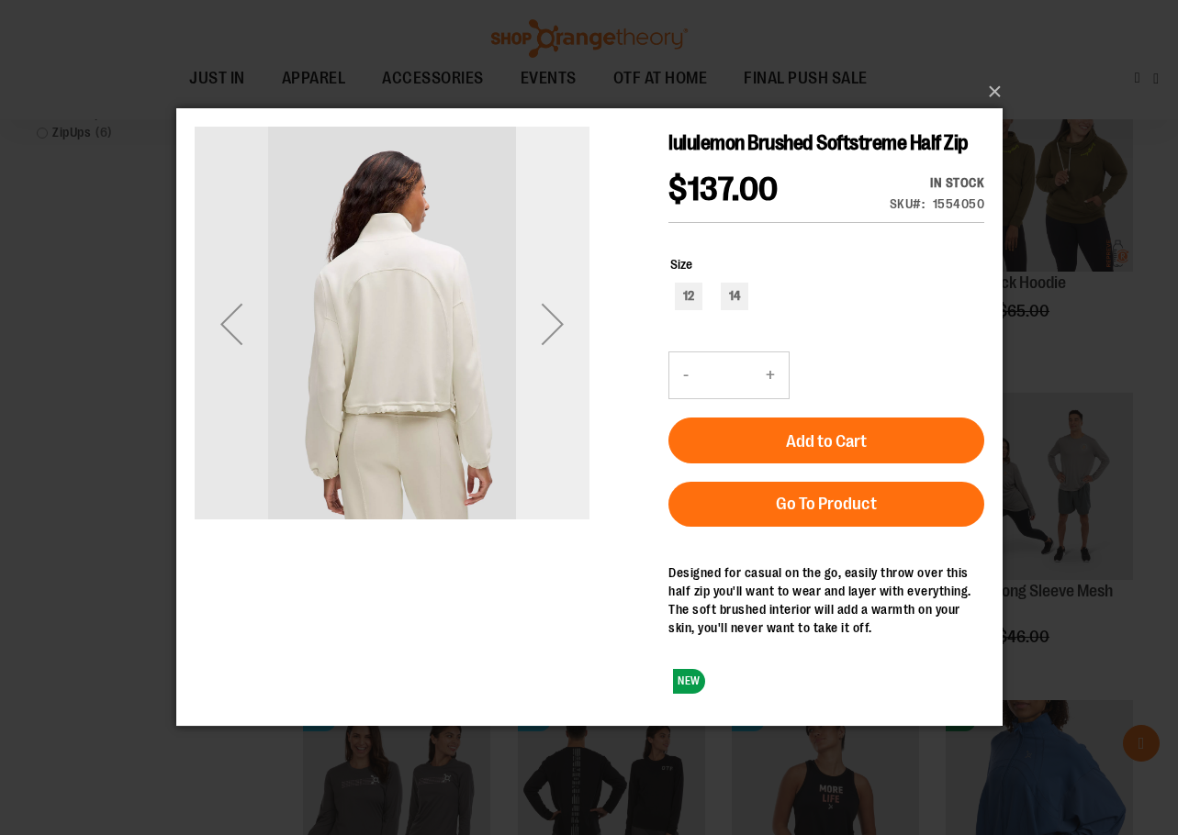
click at [559, 305] on div "Next" at bounding box center [551, 323] width 73 height 73
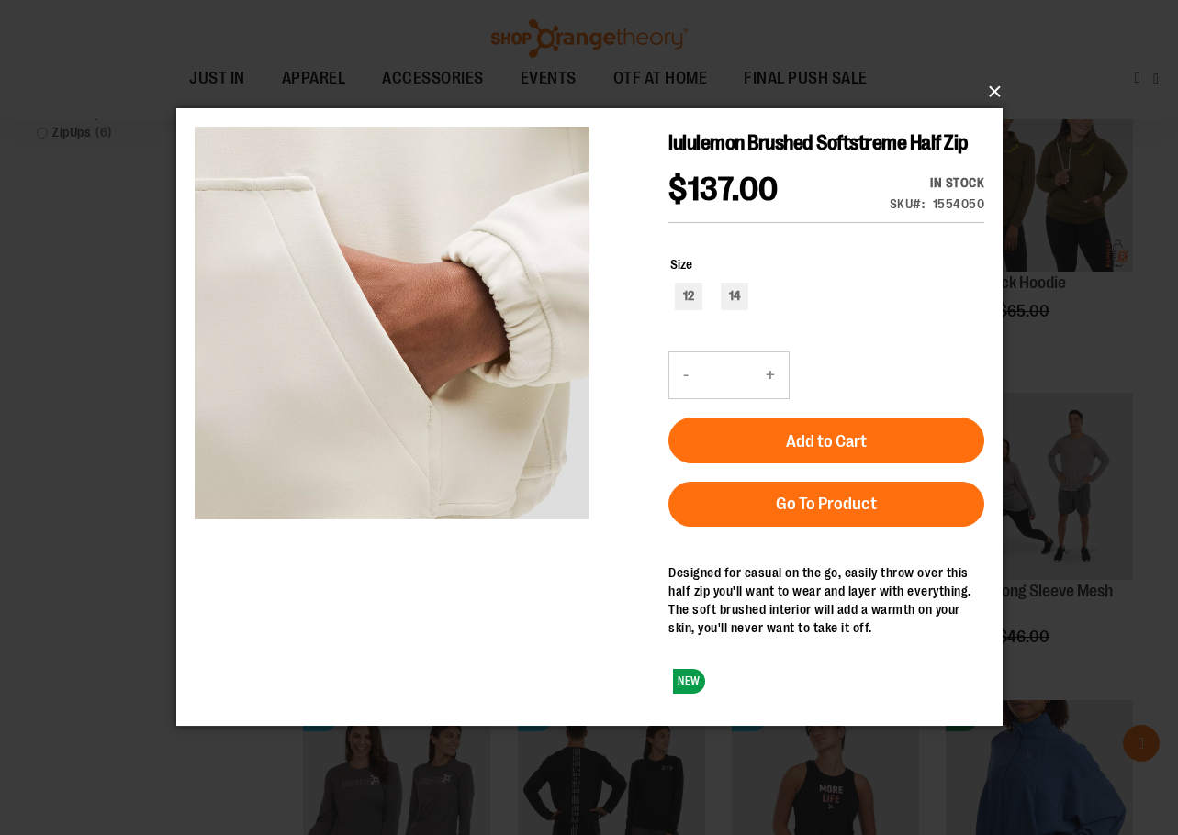
click at [990, 84] on button "×" at bounding box center [595, 92] width 826 height 40
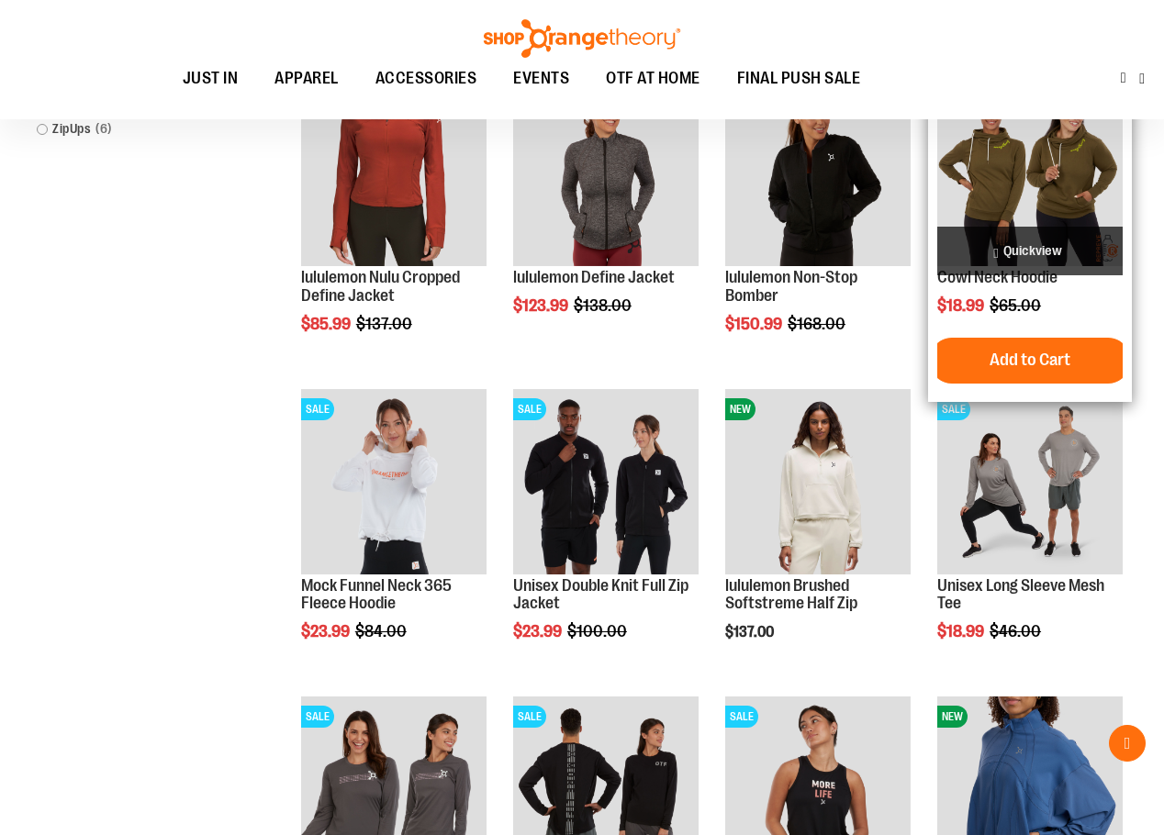
scroll to position [997, 0]
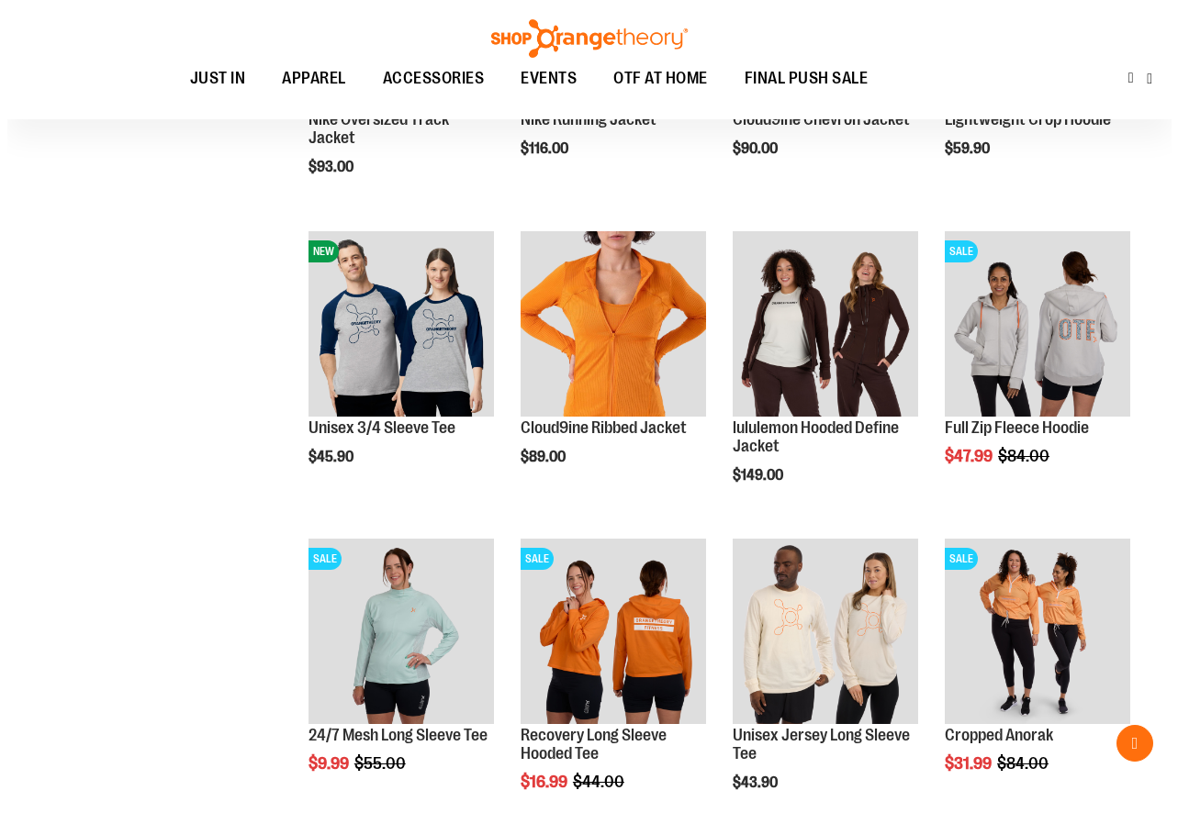
scroll to position [2007, 0]
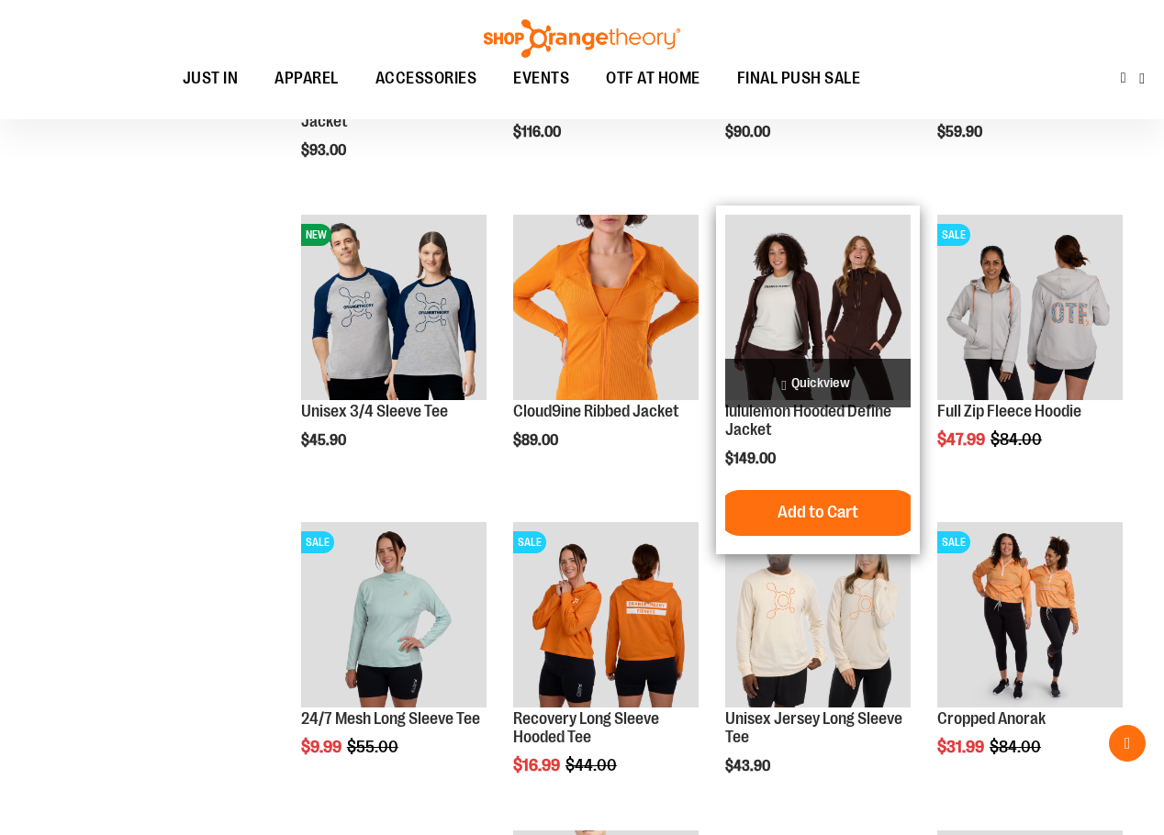
click at [822, 387] on span "Quickview" at bounding box center [817, 383] width 185 height 49
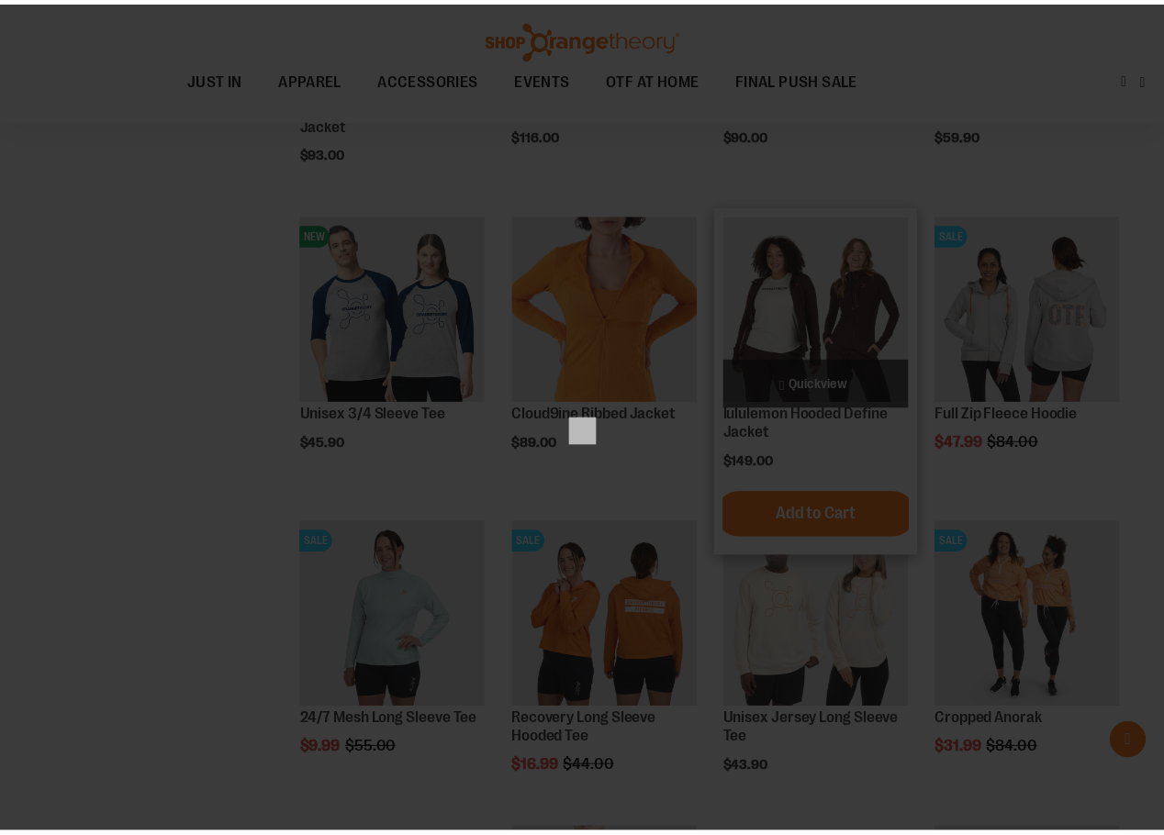
scroll to position [0, 0]
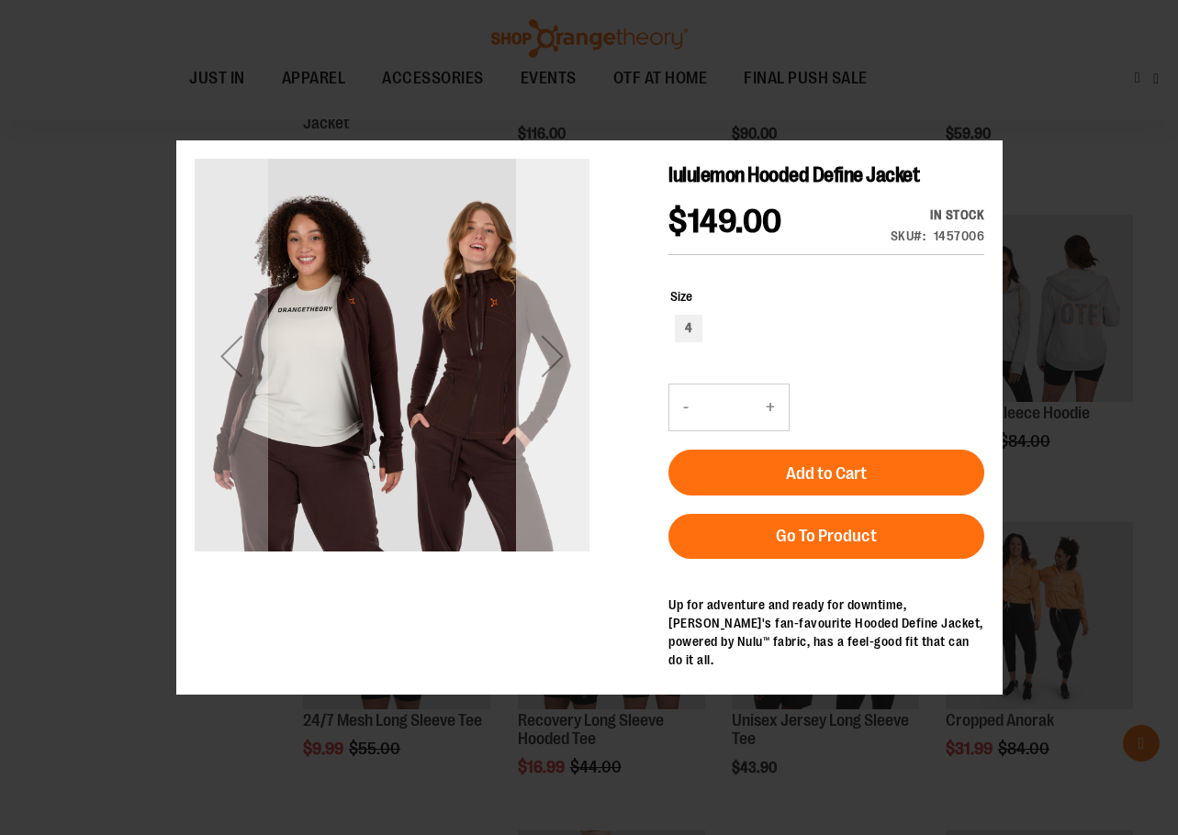
click at [573, 355] on div "Next" at bounding box center [551, 355] width 73 height 73
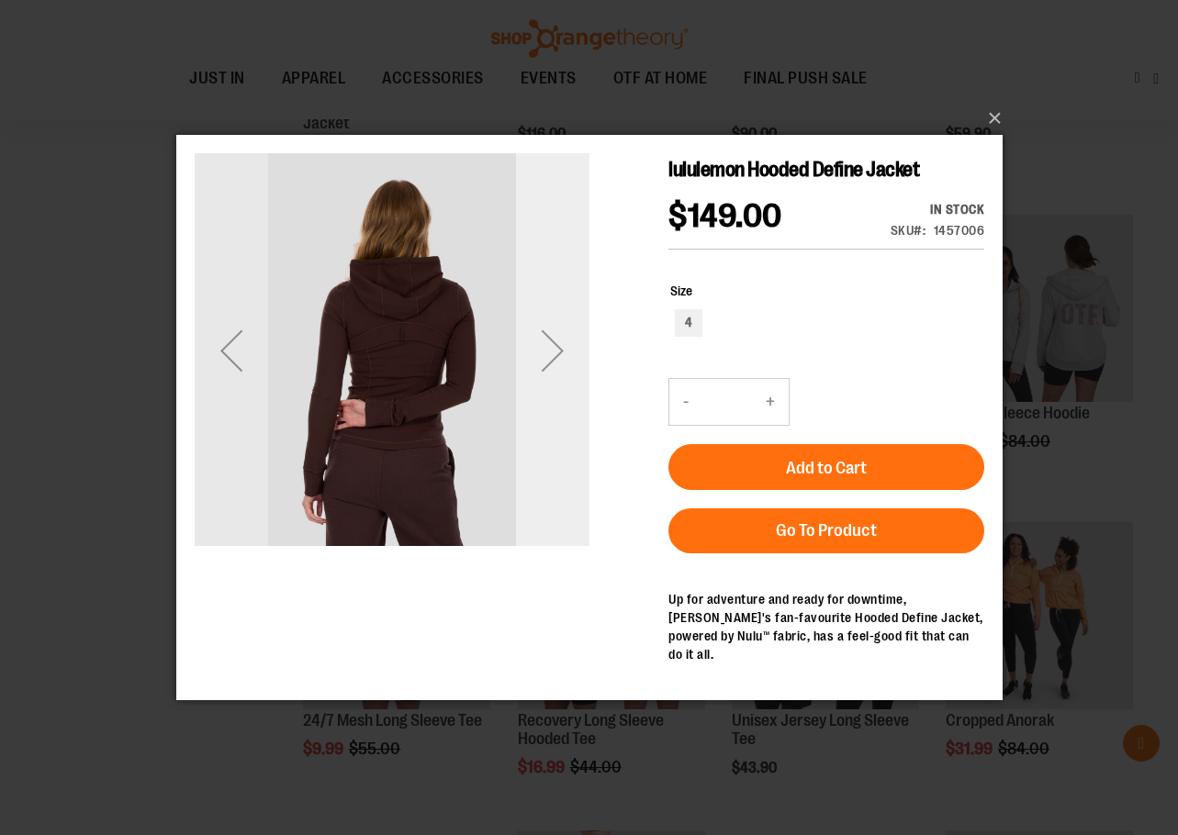
click at [573, 352] on div "Next" at bounding box center [551, 350] width 73 height 73
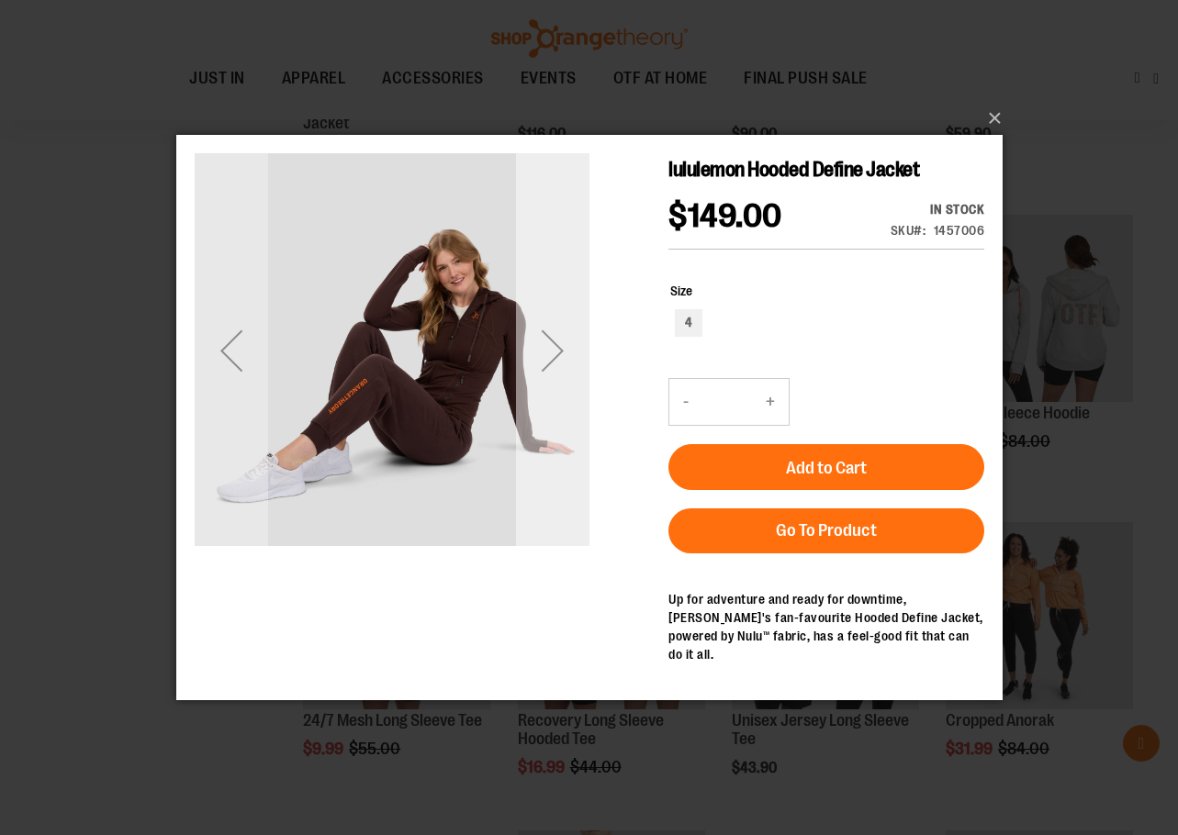
click at [573, 352] on div "Next" at bounding box center [551, 350] width 73 height 73
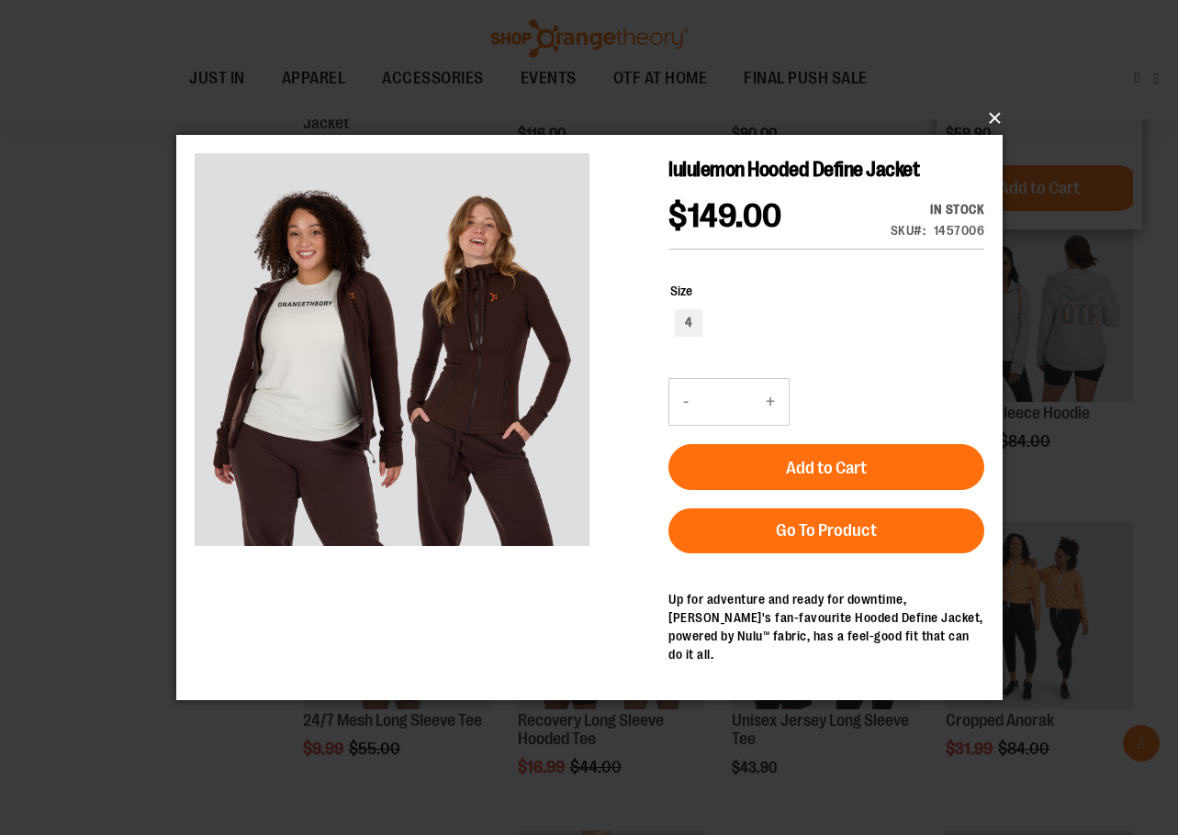
click at [992, 124] on button "×" at bounding box center [595, 118] width 826 height 40
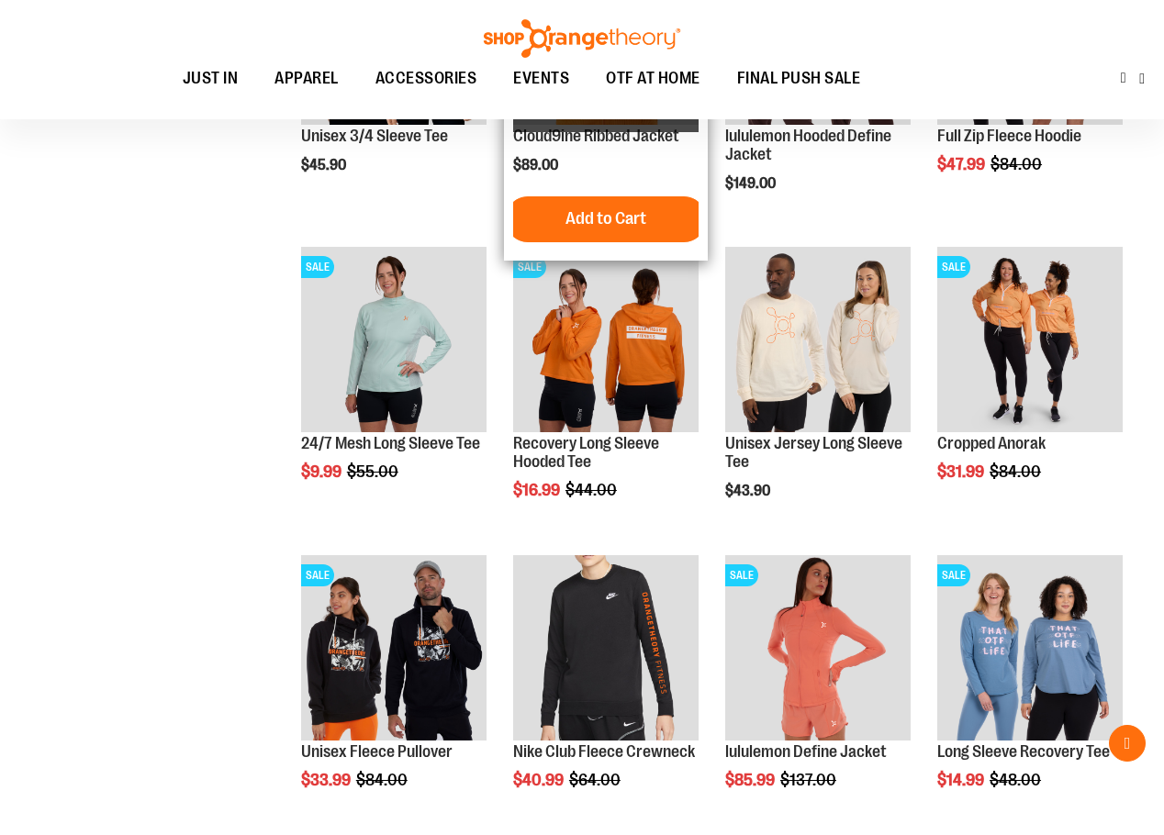
scroll to position [2466, 0]
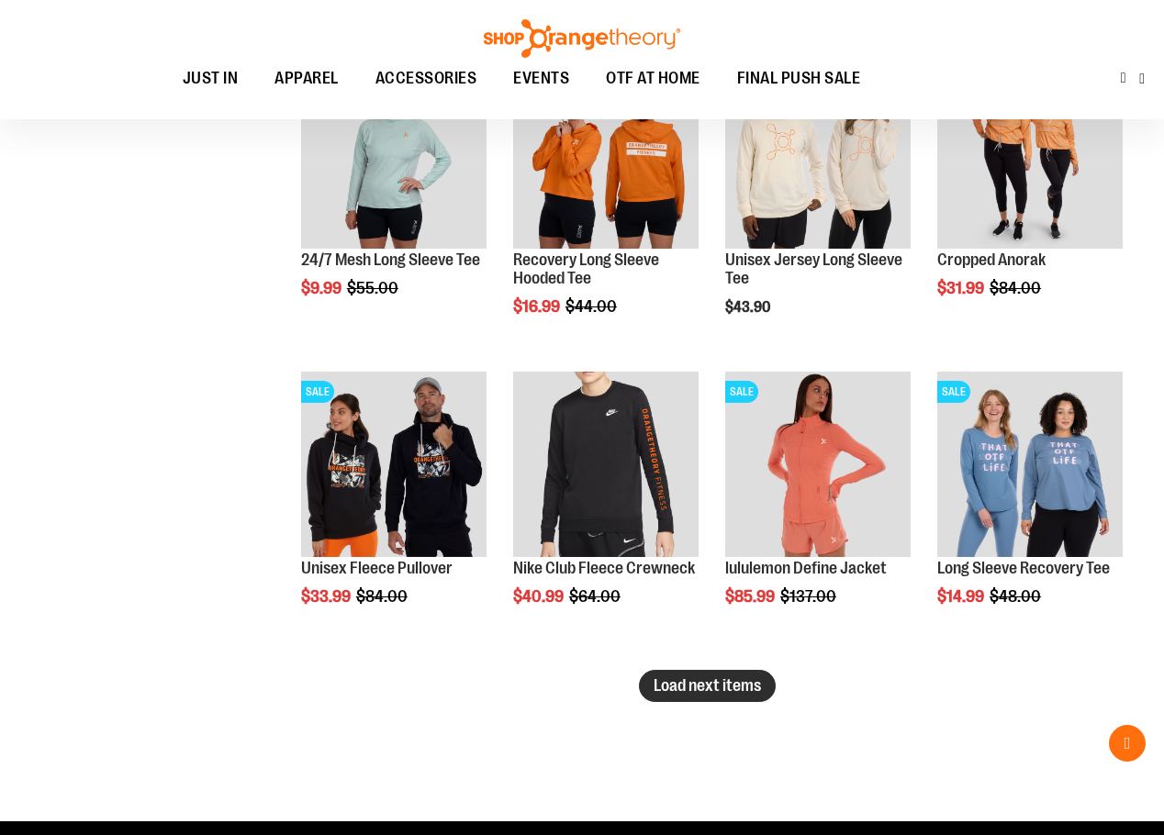
click at [711, 690] on span "Load next items" at bounding box center [707, 686] width 107 height 18
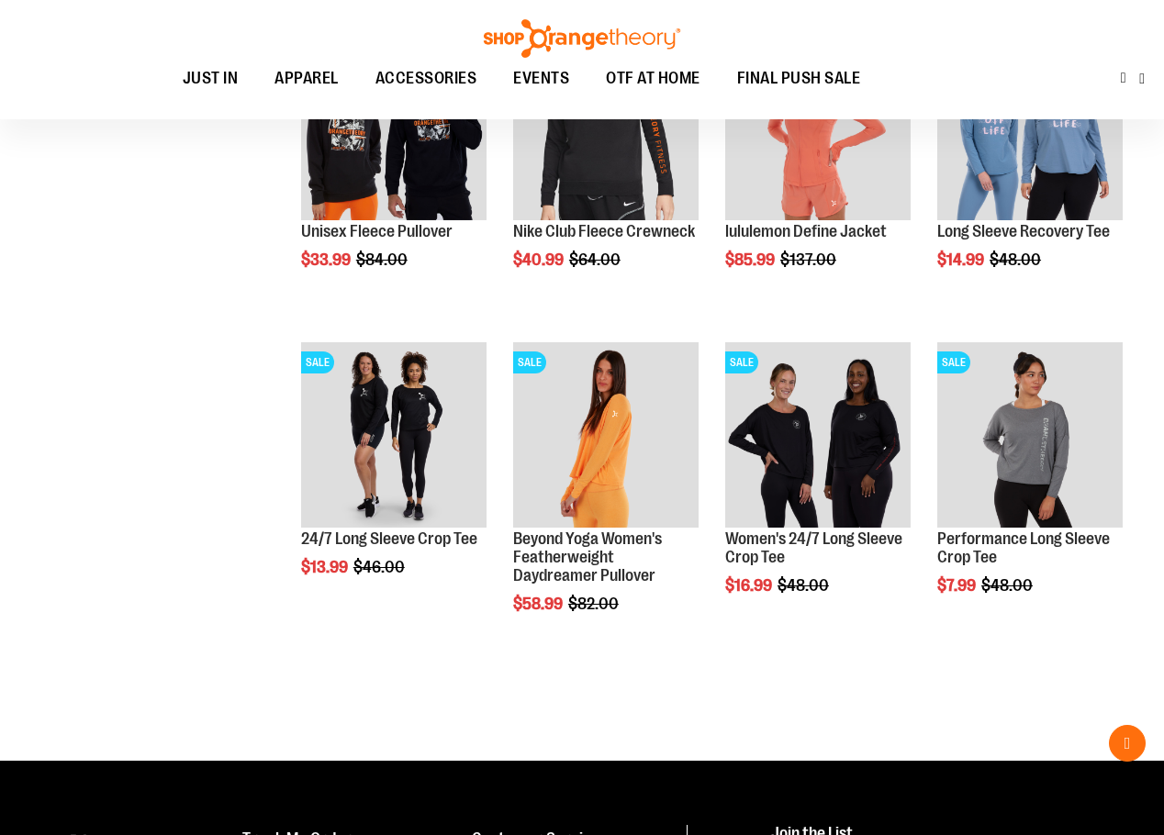
scroll to position [2833, 0]
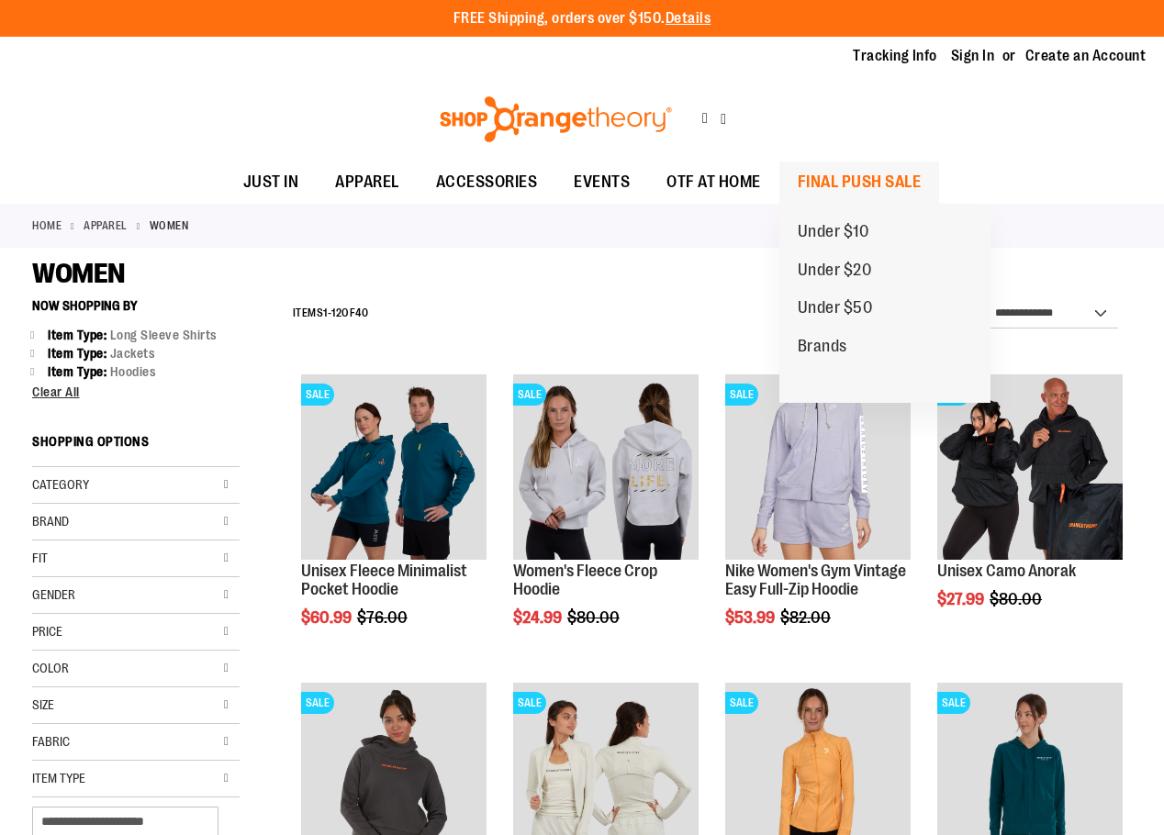
click at [852, 173] on span "FINAL PUSH SALE" at bounding box center [860, 182] width 124 height 41
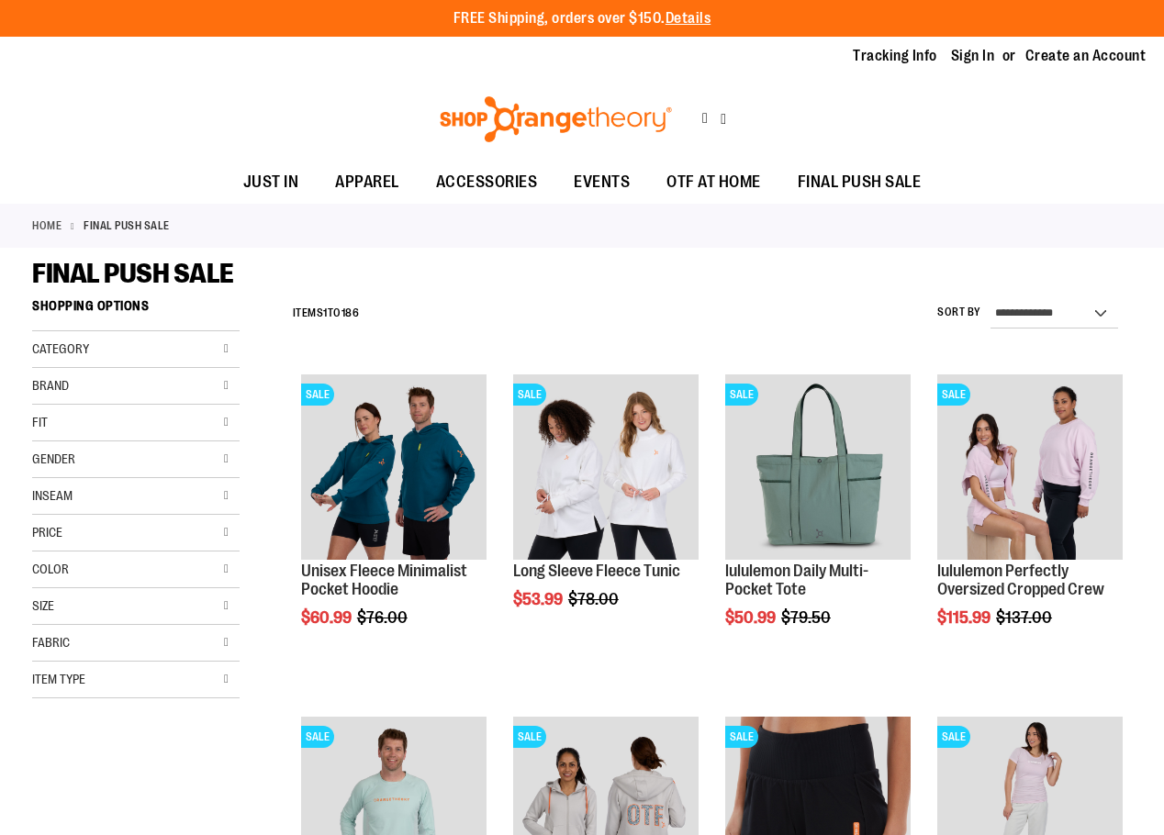
drag, startPoint x: 140, startPoint y: 688, endPoint x: 140, endPoint y: 677, distance: 11.0
click at [140, 687] on div "Item Type" at bounding box center [135, 680] width 207 height 37
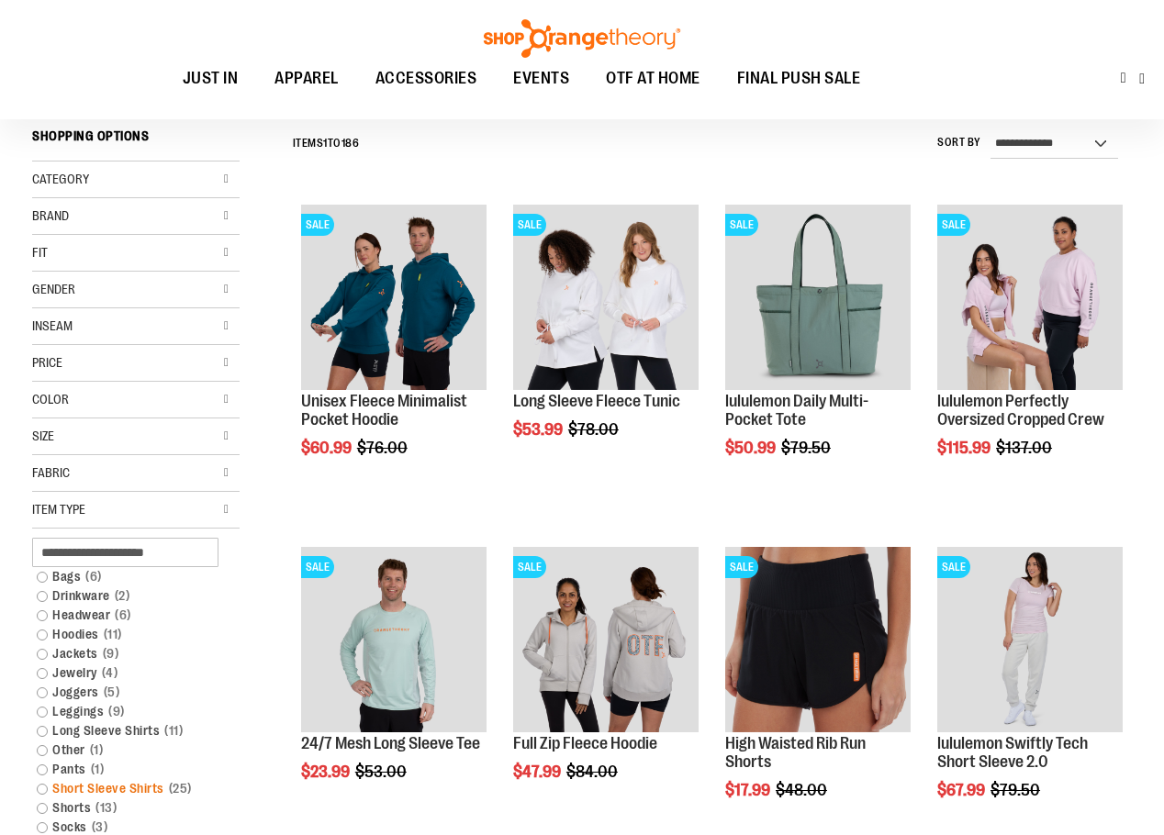
scroll to position [275, 0]
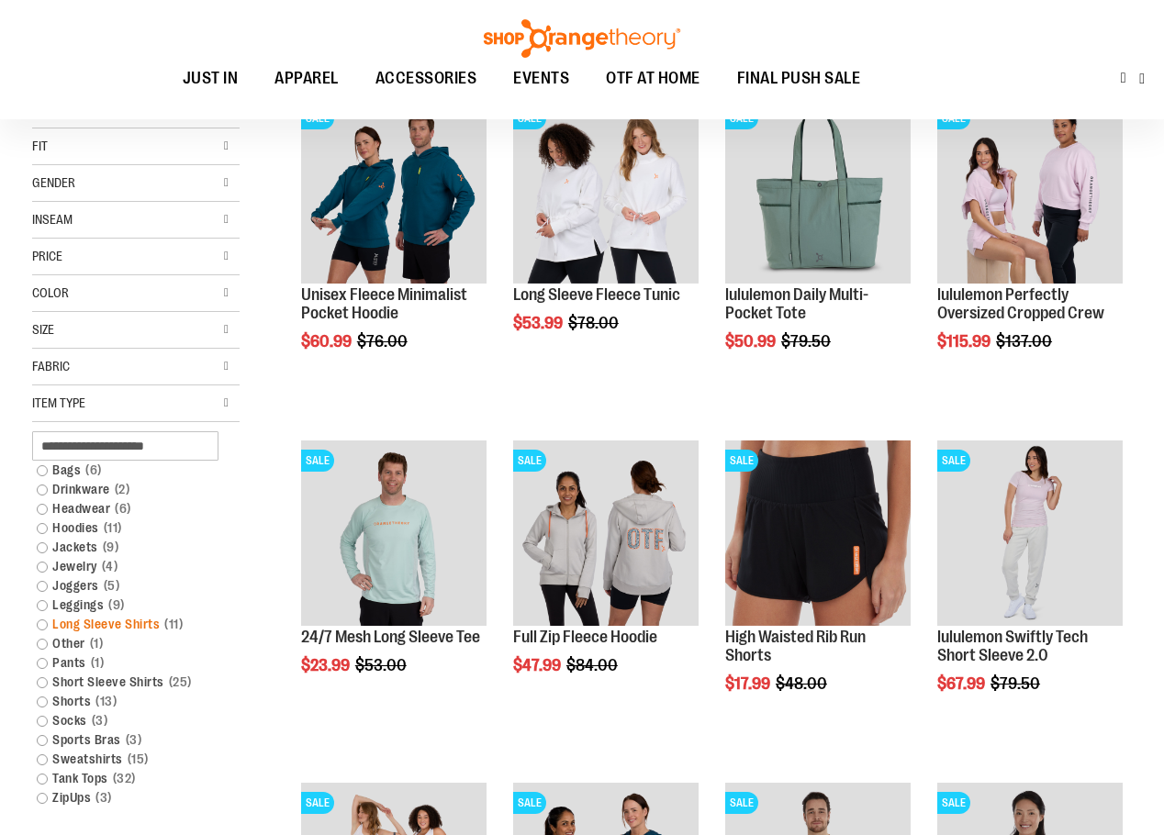
click at [154, 621] on link "Long Sleeve Shirts 11 items" at bounding box center [127, 624] width 199 height 19
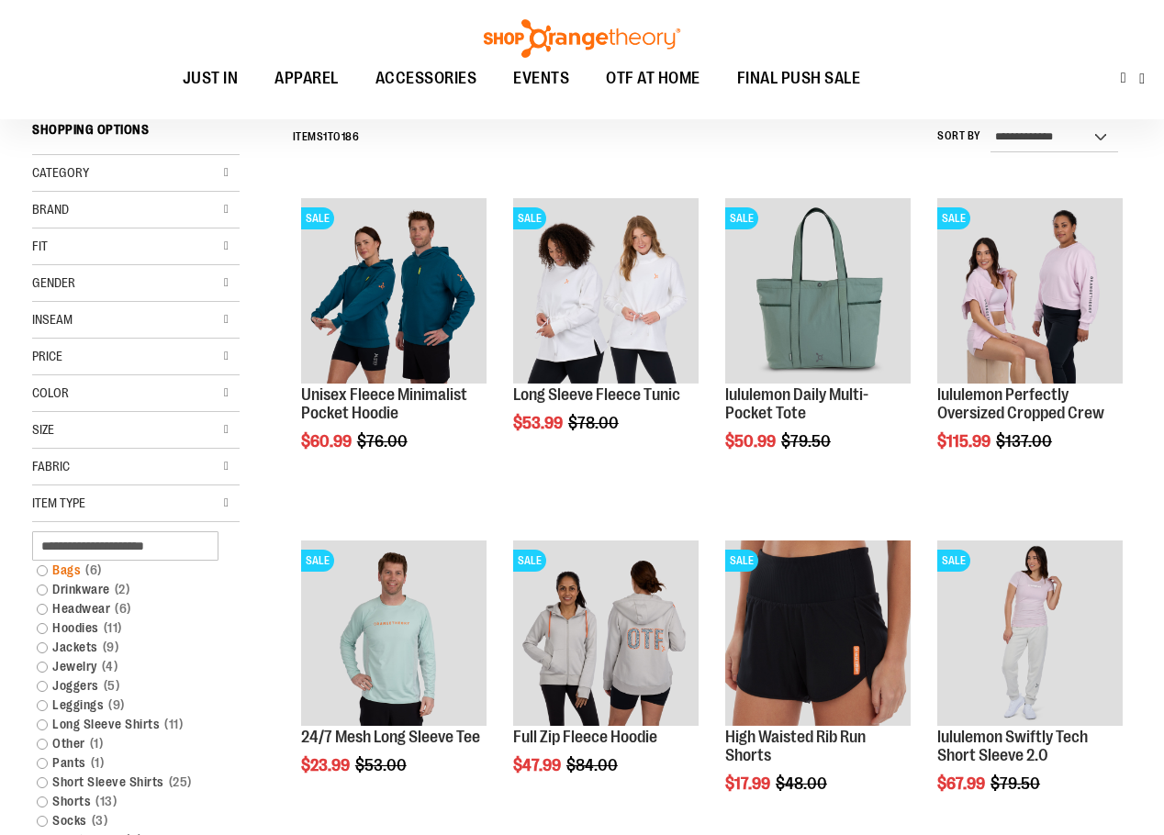
scroll to position [171, 0]
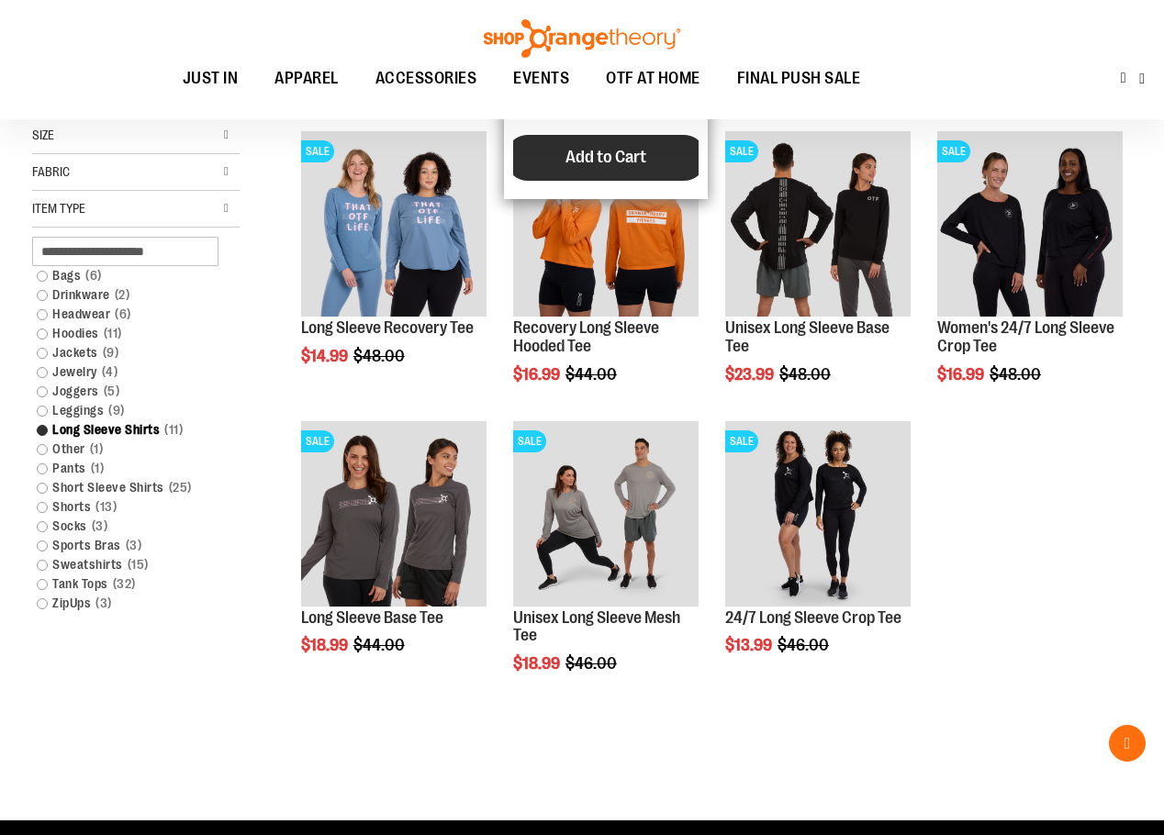
scroll to position [538, 0]
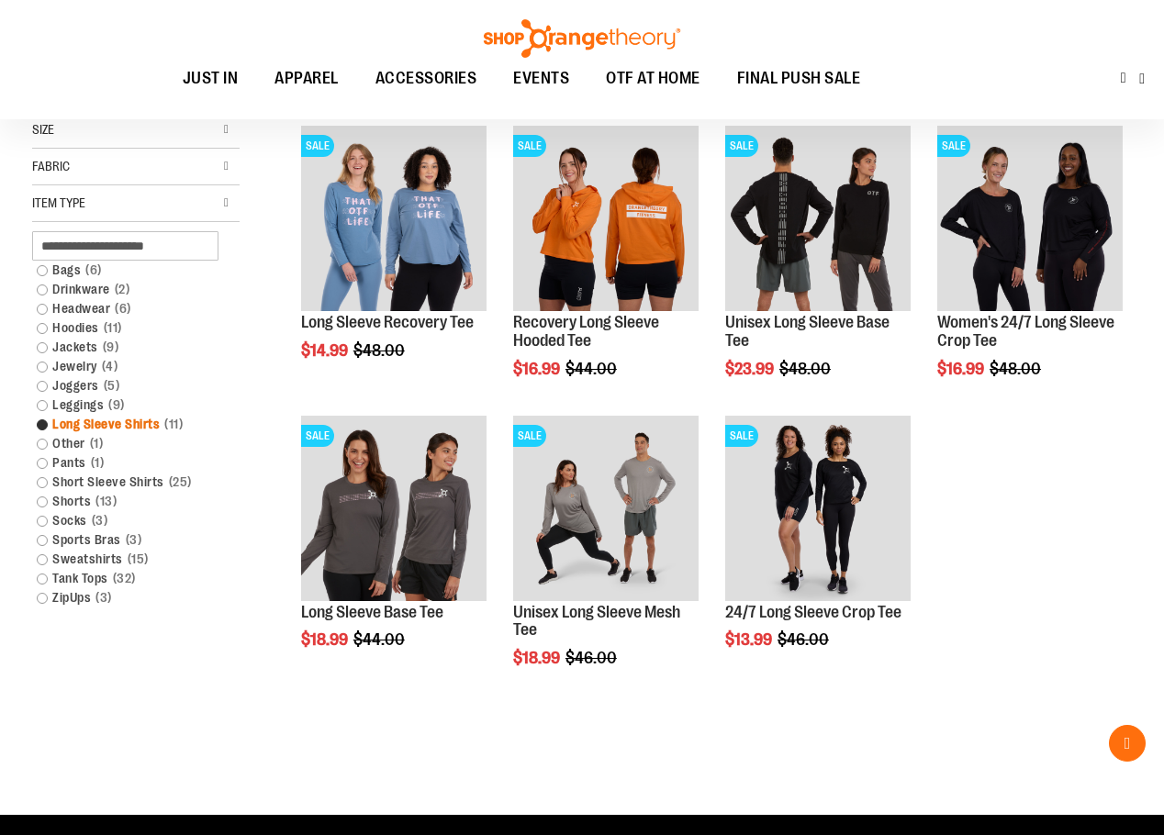
click at [151, 428] on link "Long Sleeve Shirts 11 items" at bounding box center [127, 424] width 199 height 19
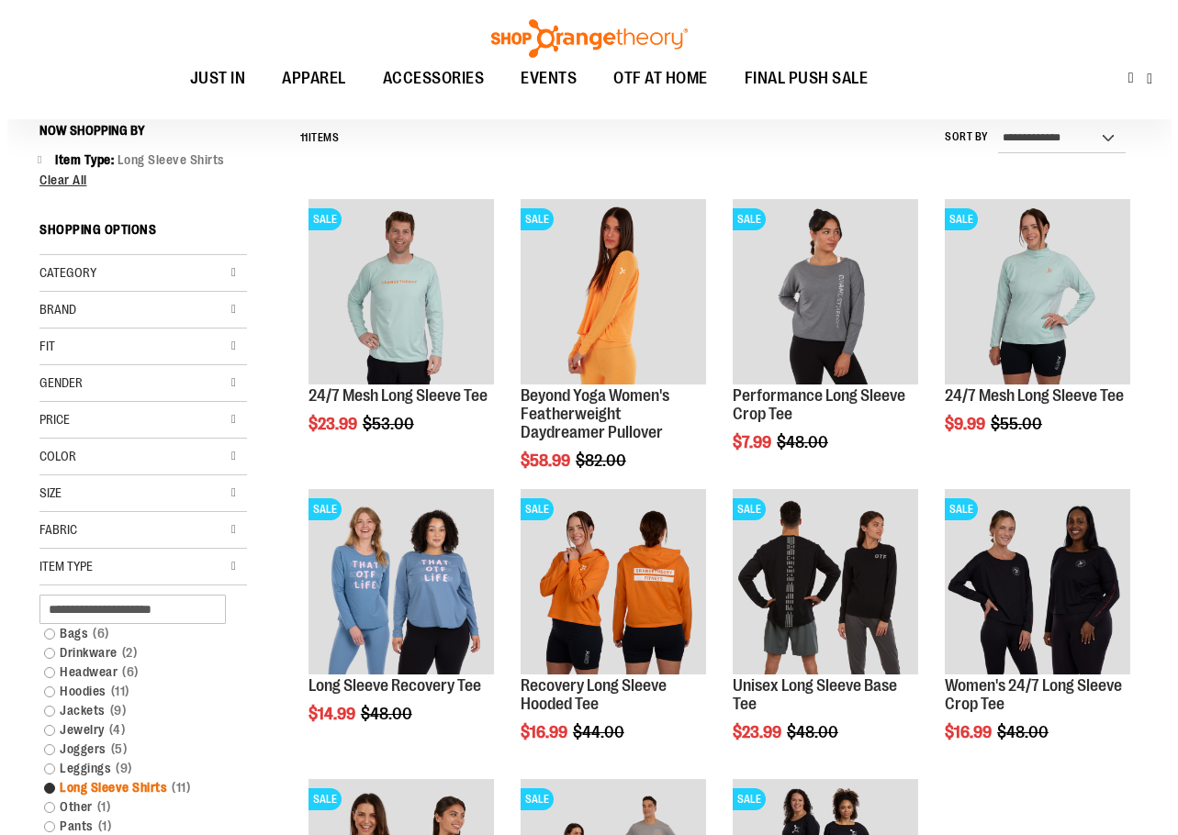
scroll to position [171, 0]
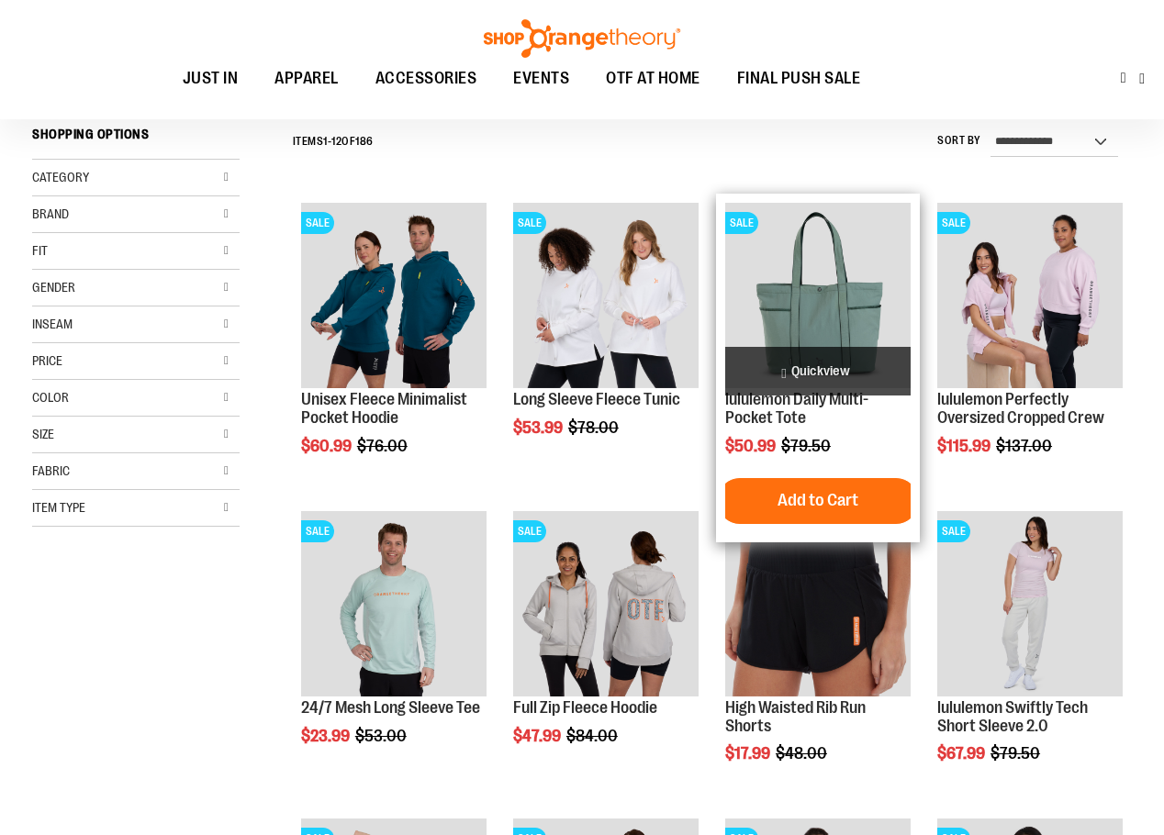
click at [824, 364] on span "Quickview" at bounding box center [817, 371] width 185 height 49
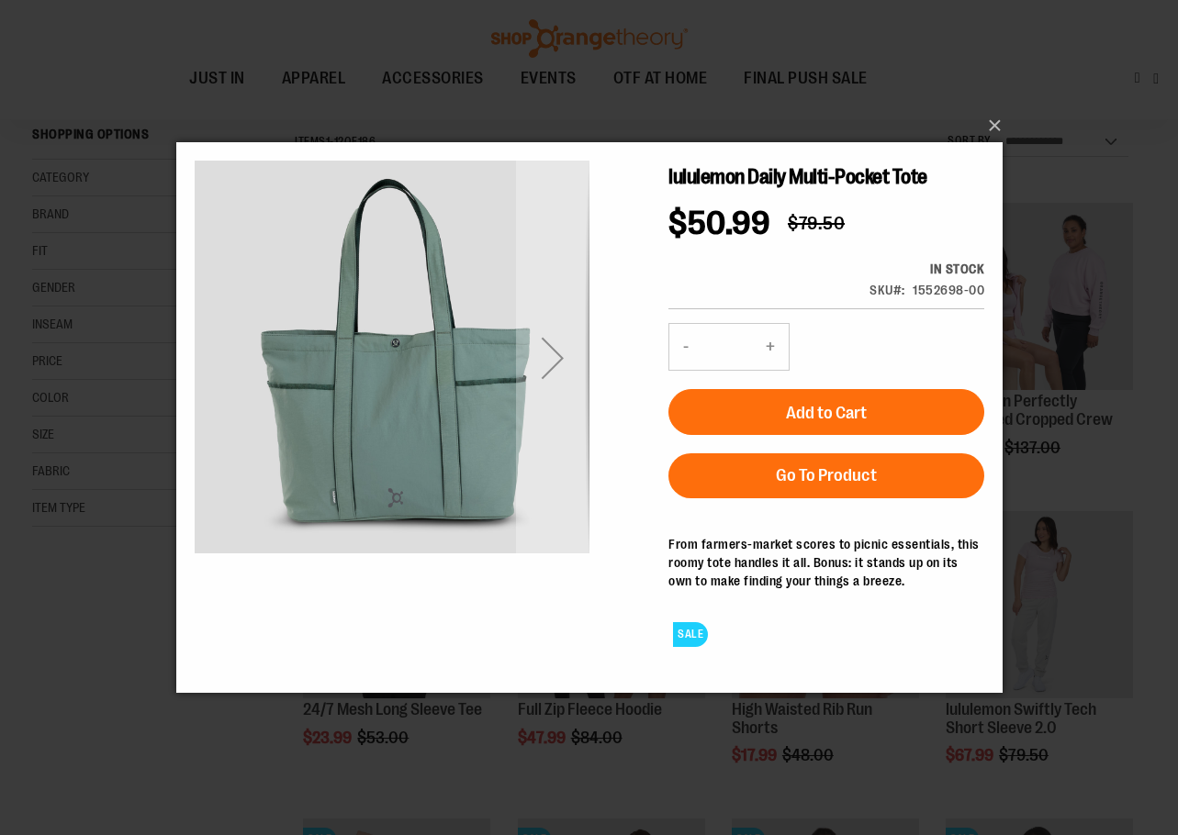
click at [553, 373] on div "Next" at bounding box center [551, 357] width 73 height 73
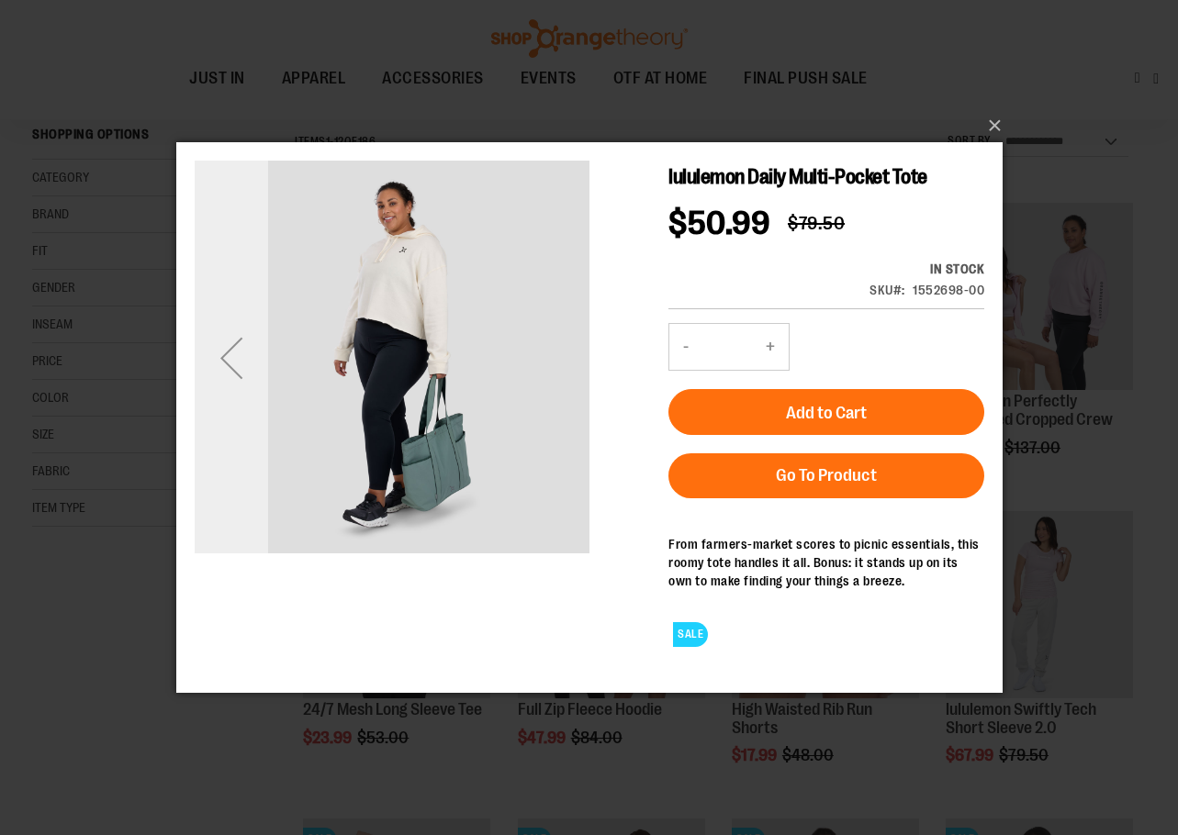
click at [251, 353] on div "Previous" at bounding box center [230, 357] width 73 height 73
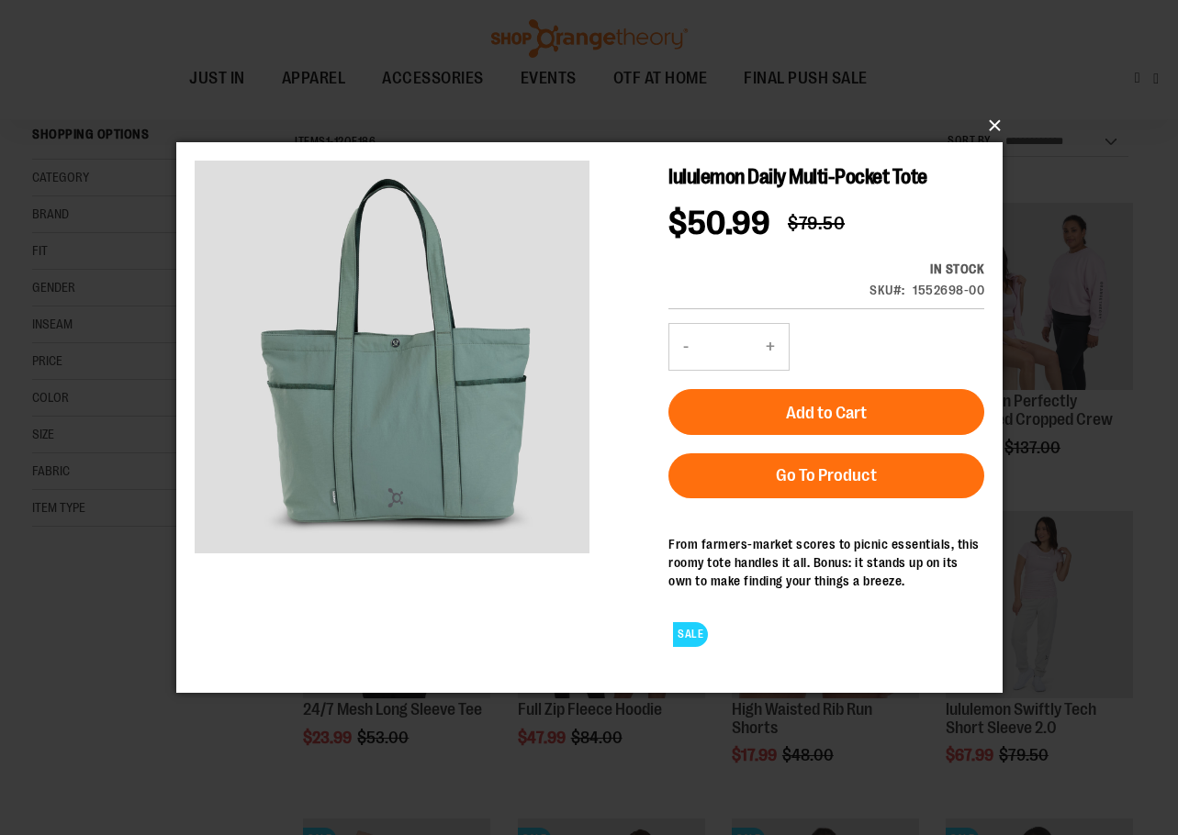
click at [993, 124] on button "×" at bounding box center [595, 126] width 826 height 40
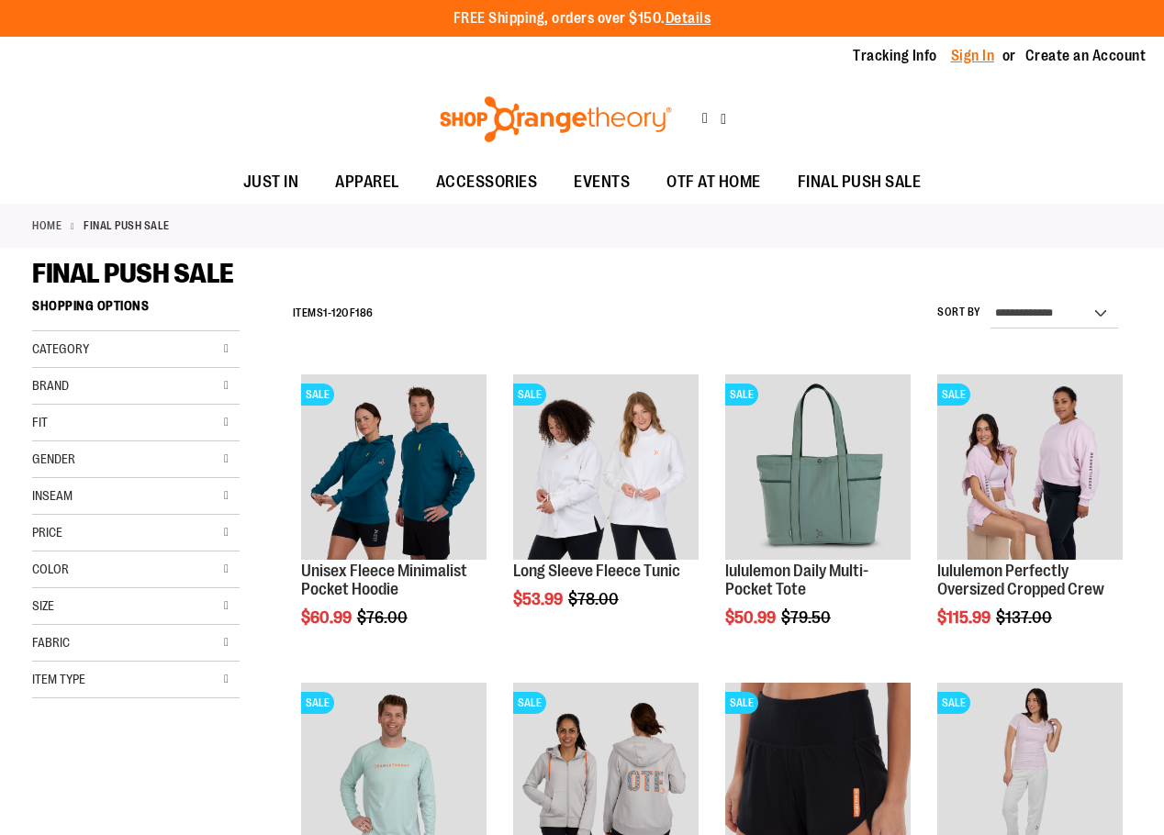
click at [987, 53] on link "Sign In" at bounding box center [973, 56] width 44 height 20
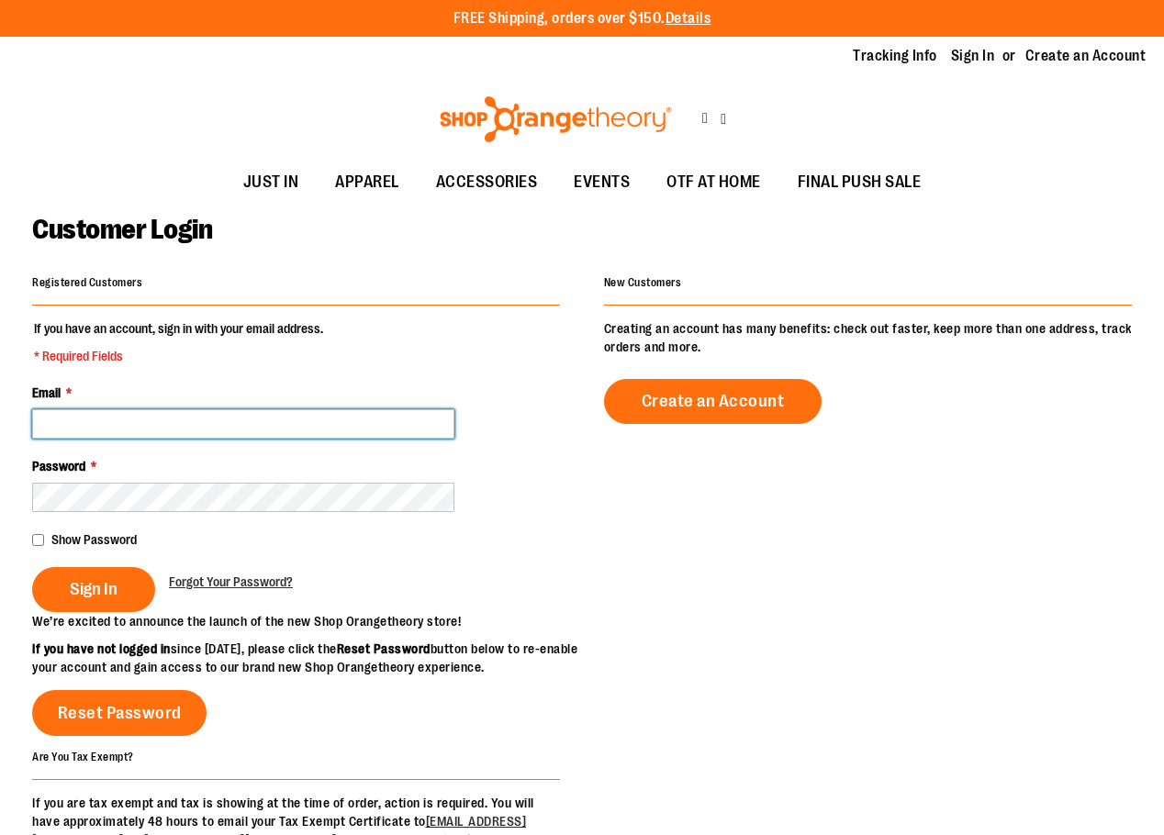
click at [218, 420] on input "Email *" at bounding box center [243, 423] width 422 height 29
type input "**********"
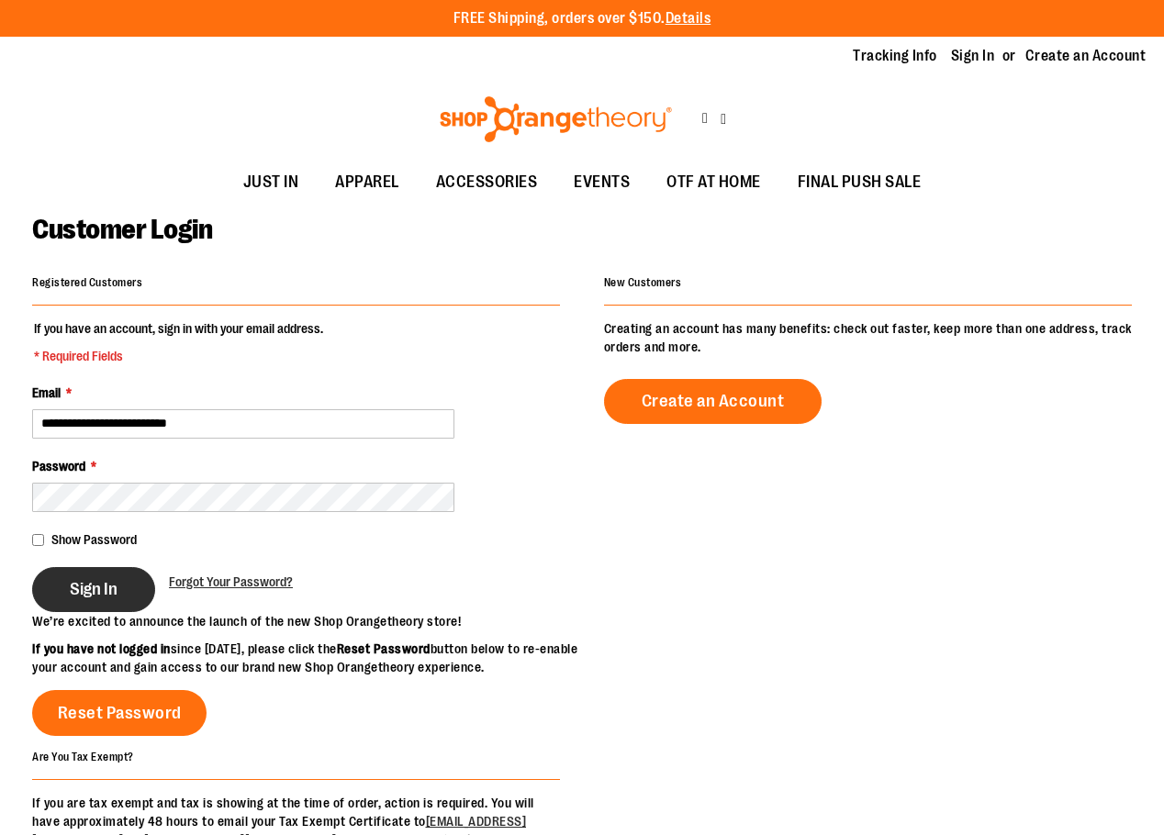
click at [77, 600] on button "Sign In" at bounding box center [93, 589] width 123 height 45
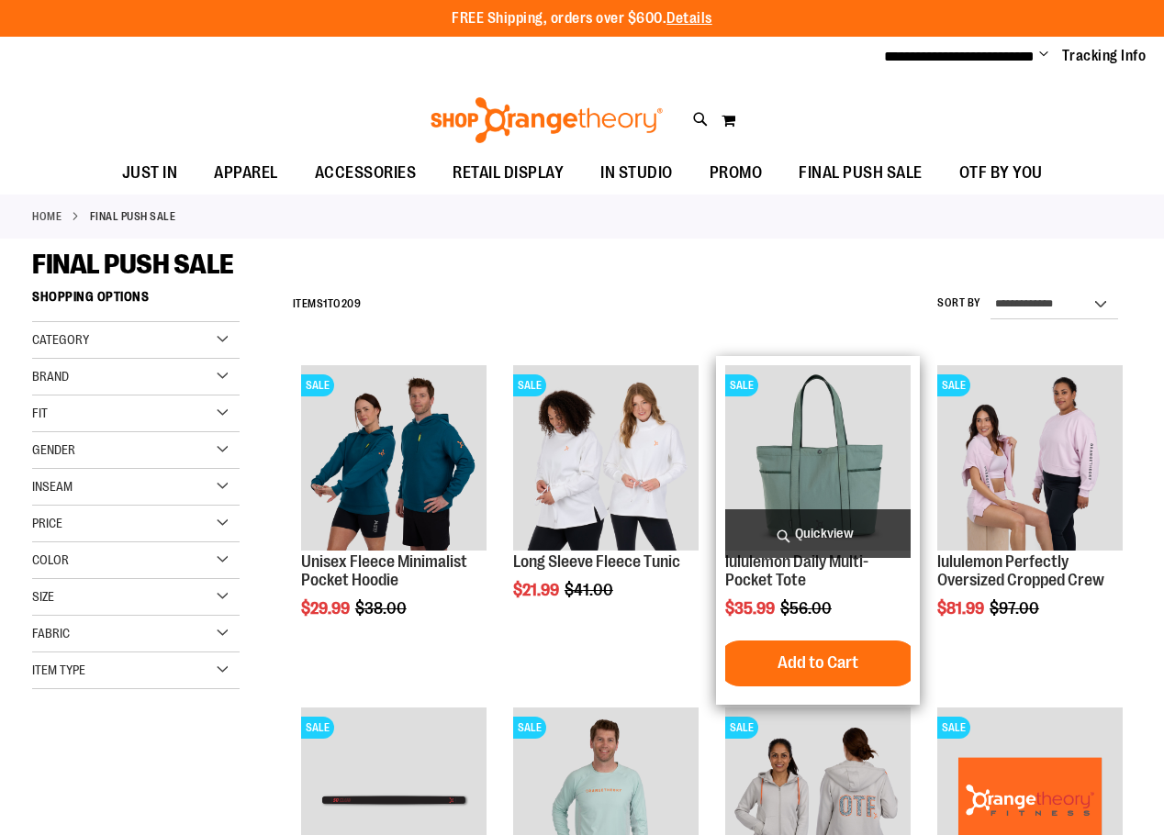
click at [814, 531] on span "Quickview" at bounding box center [817, 533] width 185 height 49
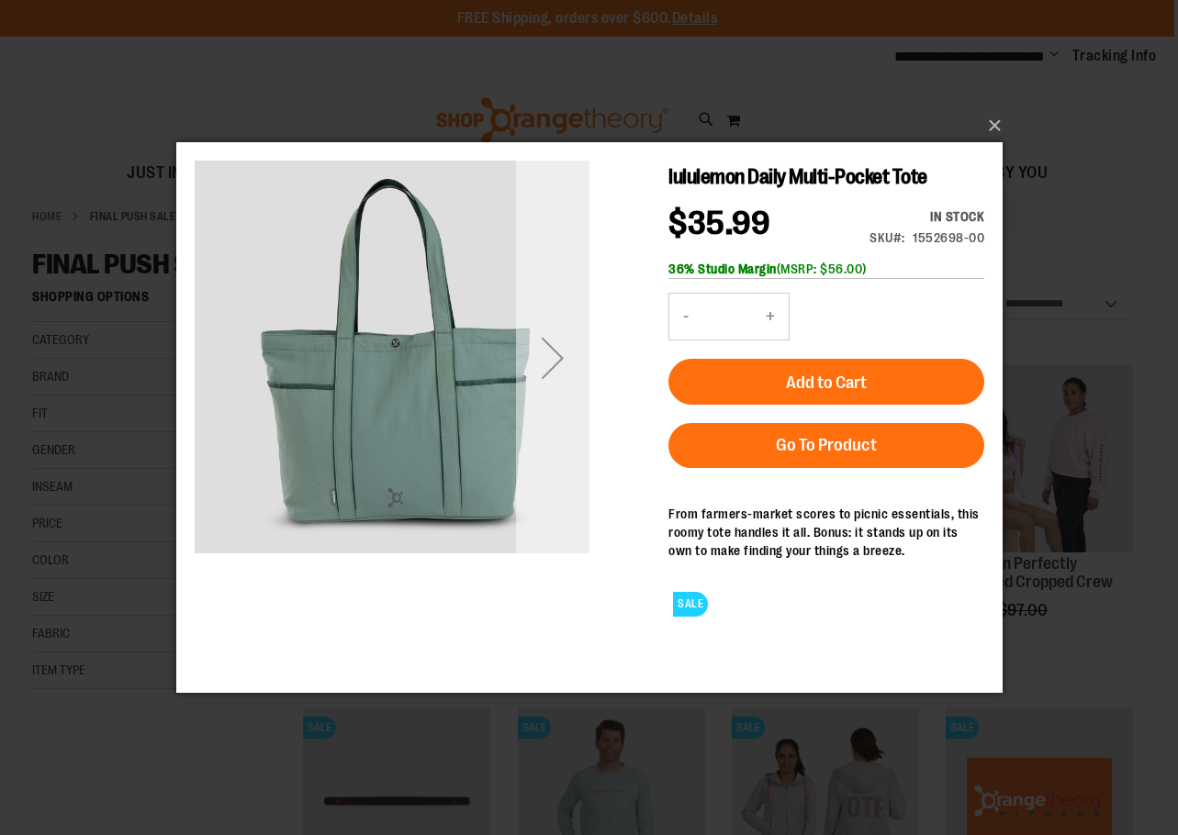
click at [538, 346] on div "Next" at bounding box center [551, 357] width 73 height 73
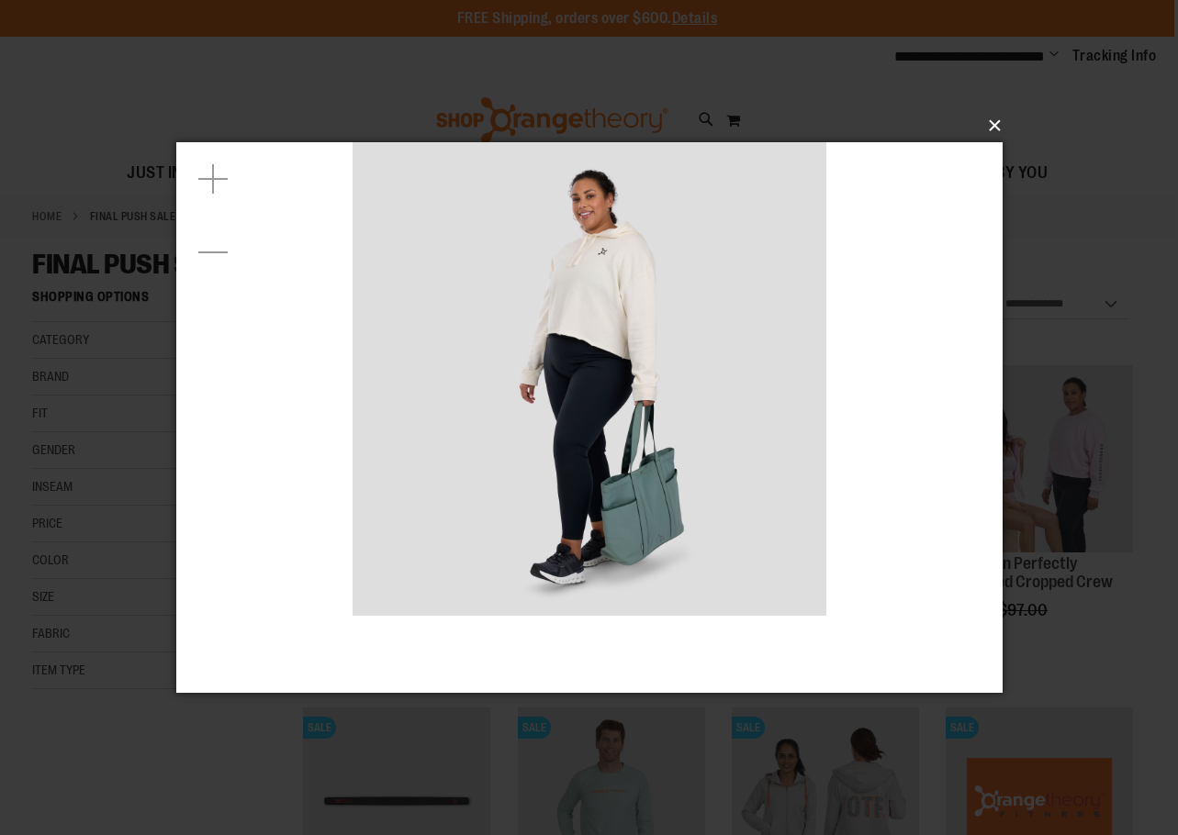
click at [995, 117] on button "×" at bounding box center [595, 126] width 826 height 40
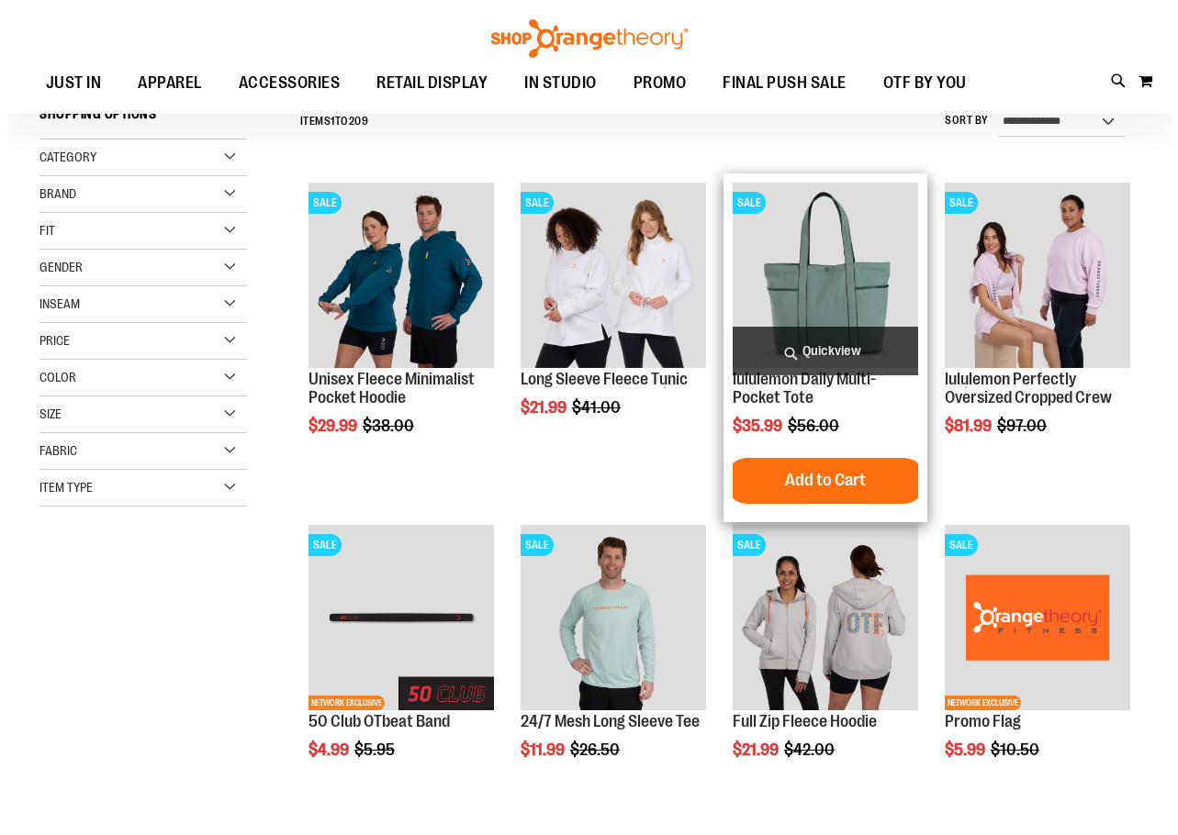
scroll to position [183, 0]
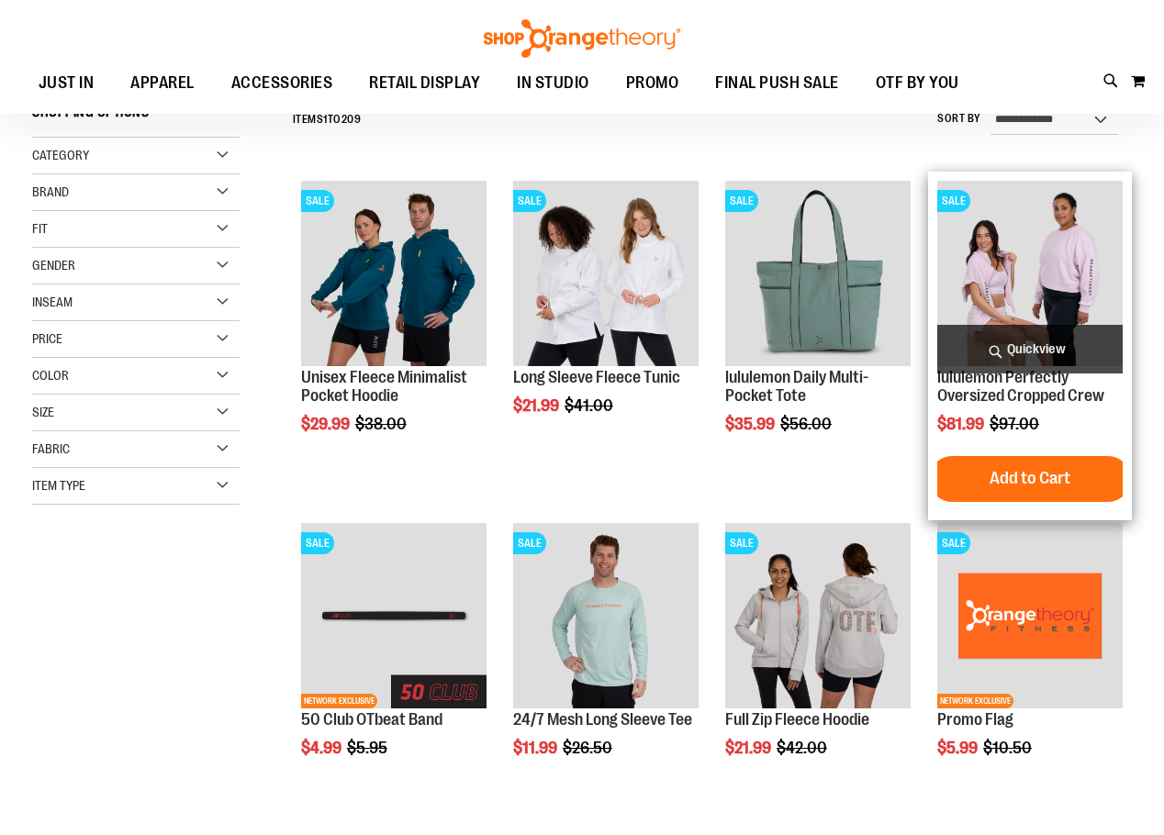
click at [1045, 341] on span "Quickview" at bounding box center [1029, 349] width 185 height 49
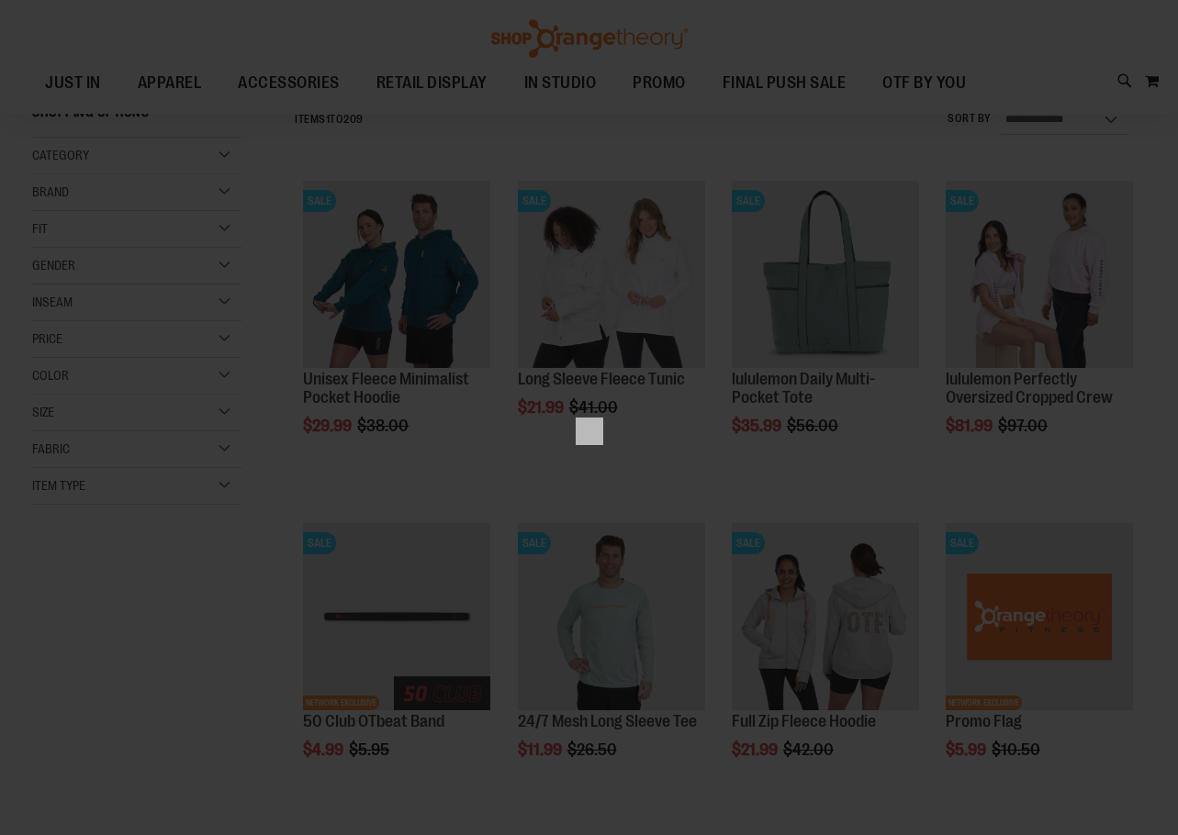
scroll to position [0, 0]
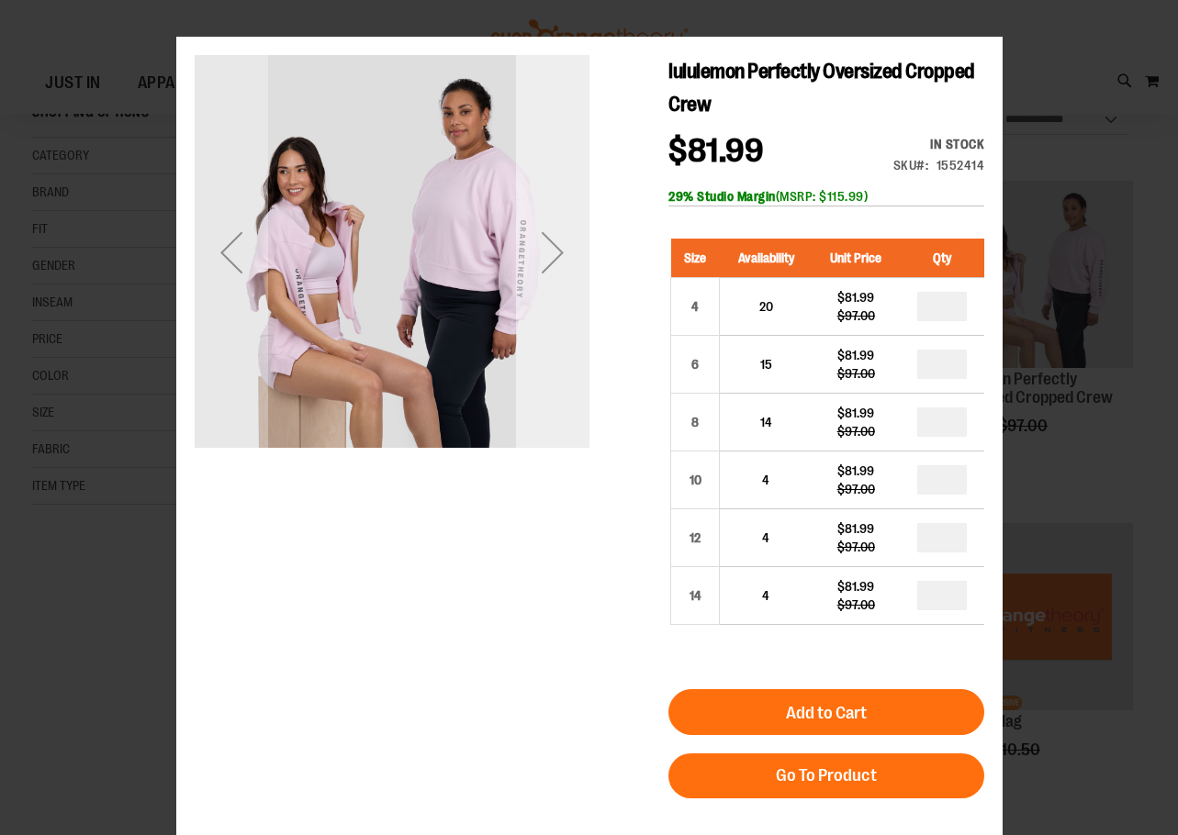
click at [552, 352] on div "Next" at bounding box center [551, 252] width 73 height 395
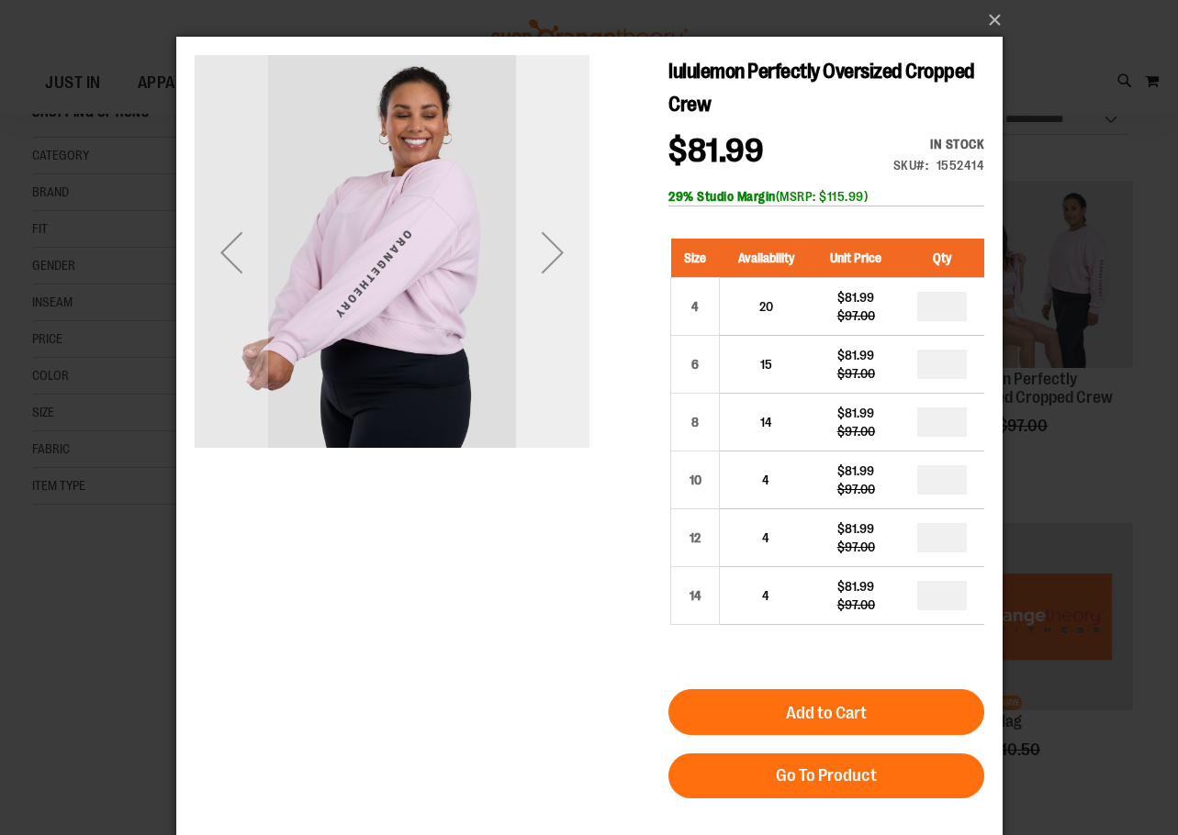
click at [548, 329] on div "Next" at bounding box center [551, 252] width 73 height 395
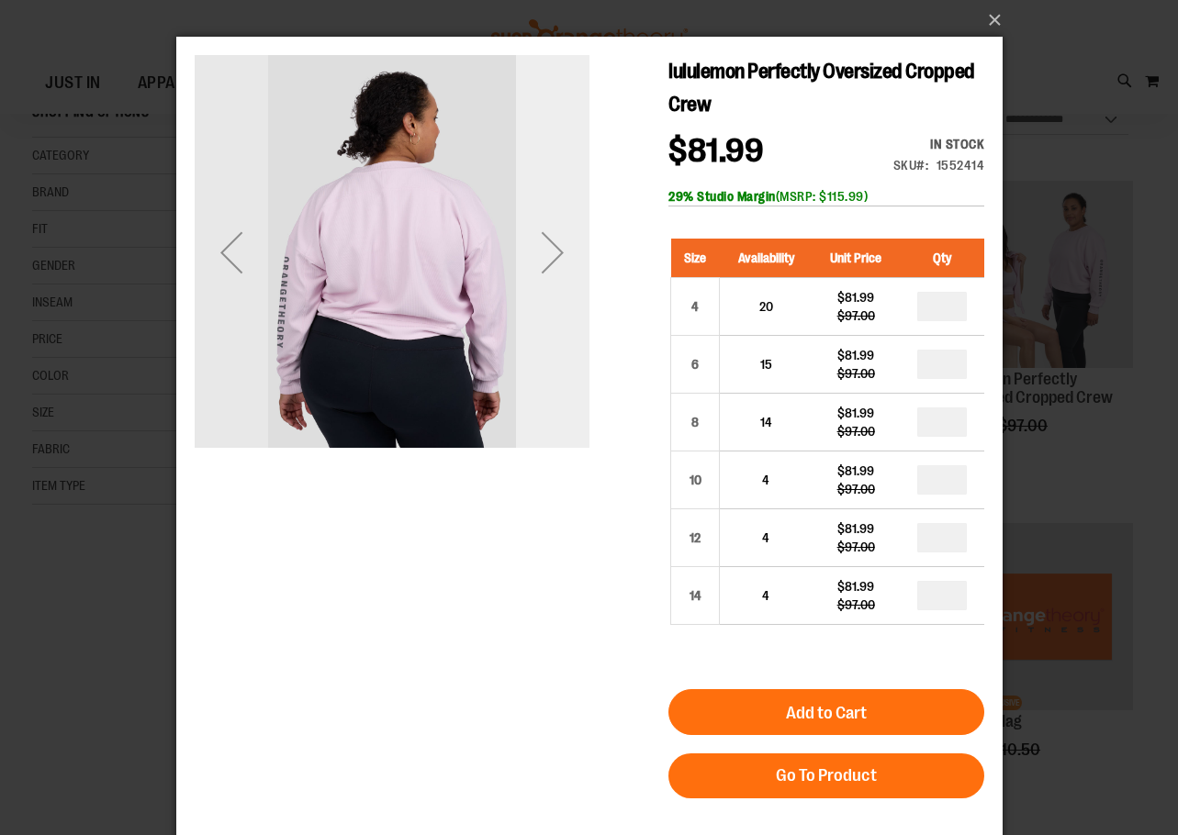
click at [548, 329] on div "Next" at bounding box center [551, 252] width 73 height 395
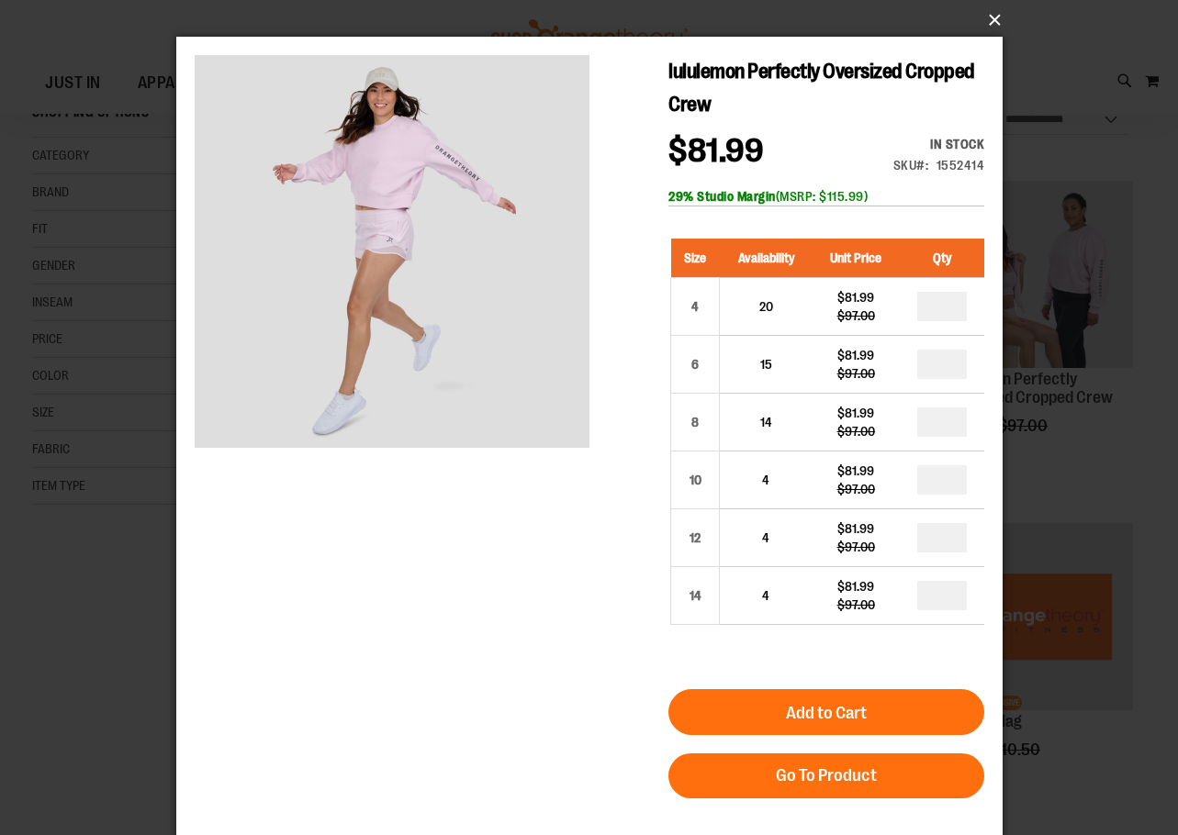
click at [996, 17] on button "×" at bounding box center [595, 20] width 826 height 40
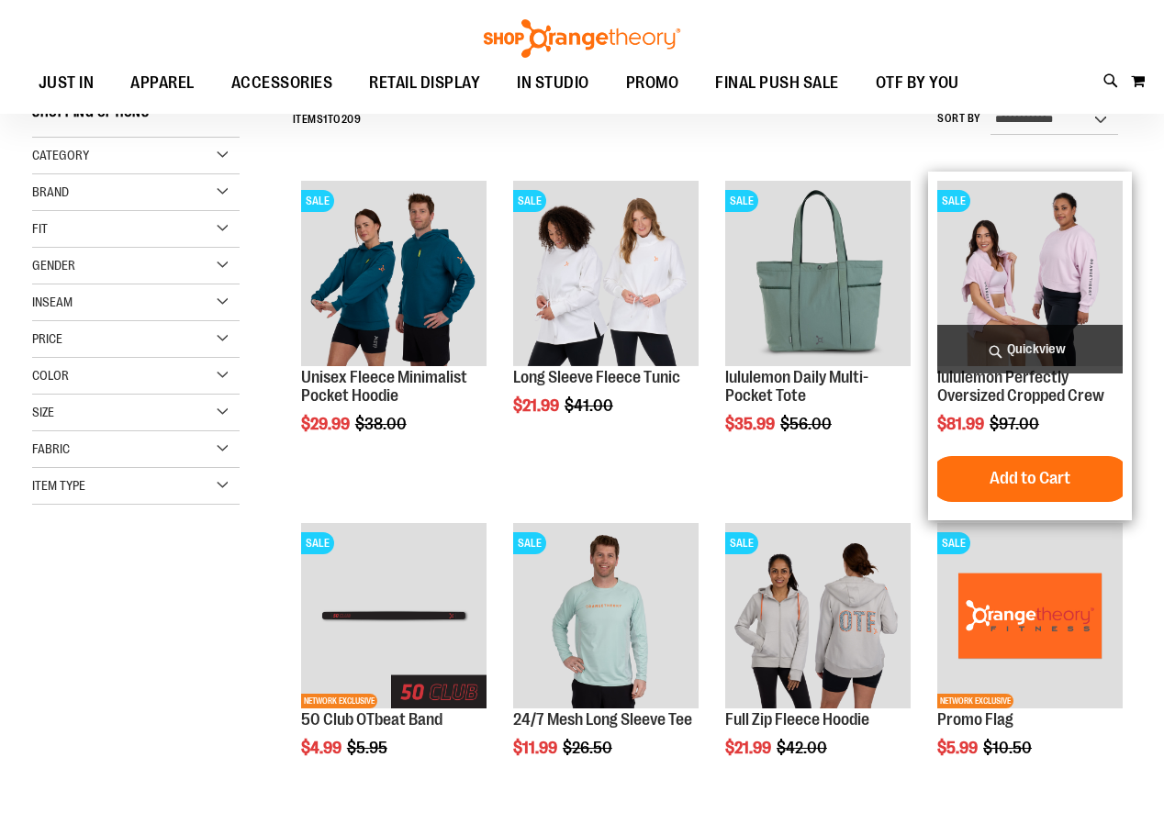
click at [1010, 338] on span "Quickview" at bounding box center [1029, 349] width 185 height 49
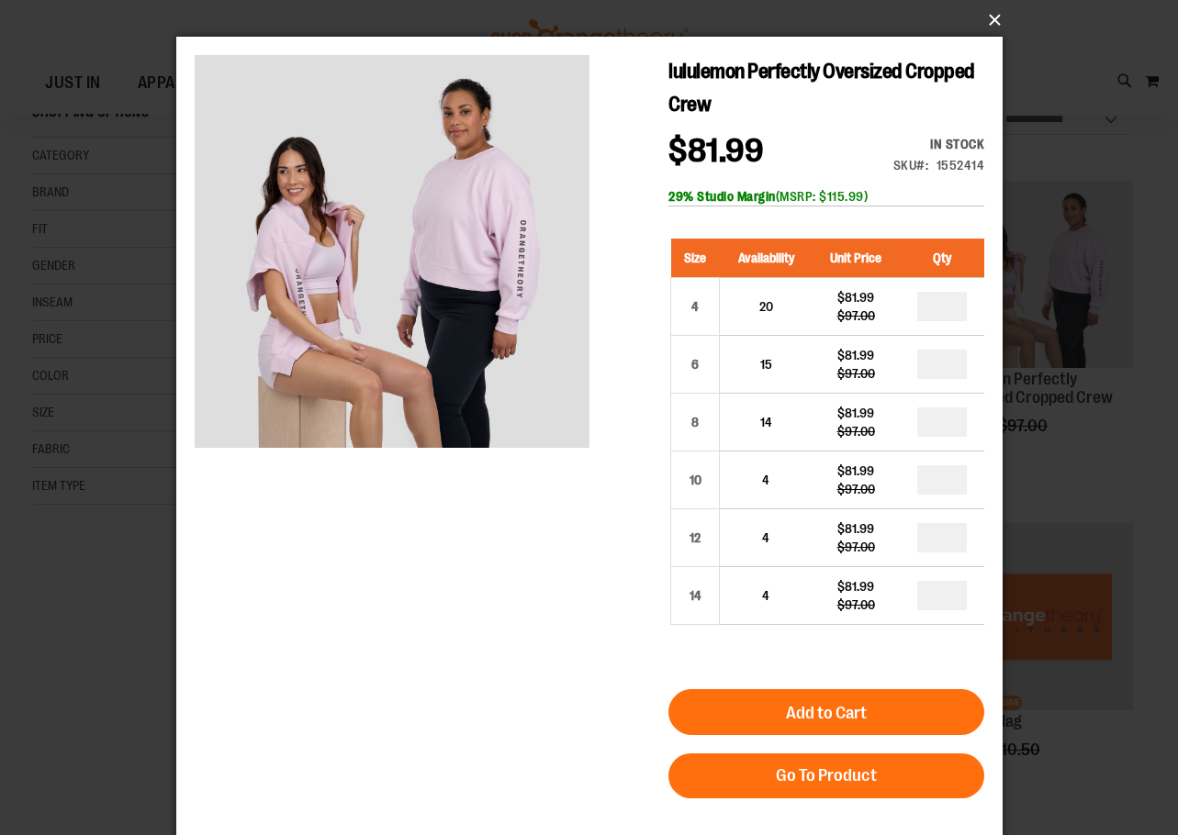
click at [987, 25] on button "×" at bounding box center [595, 20] width 826 height 40
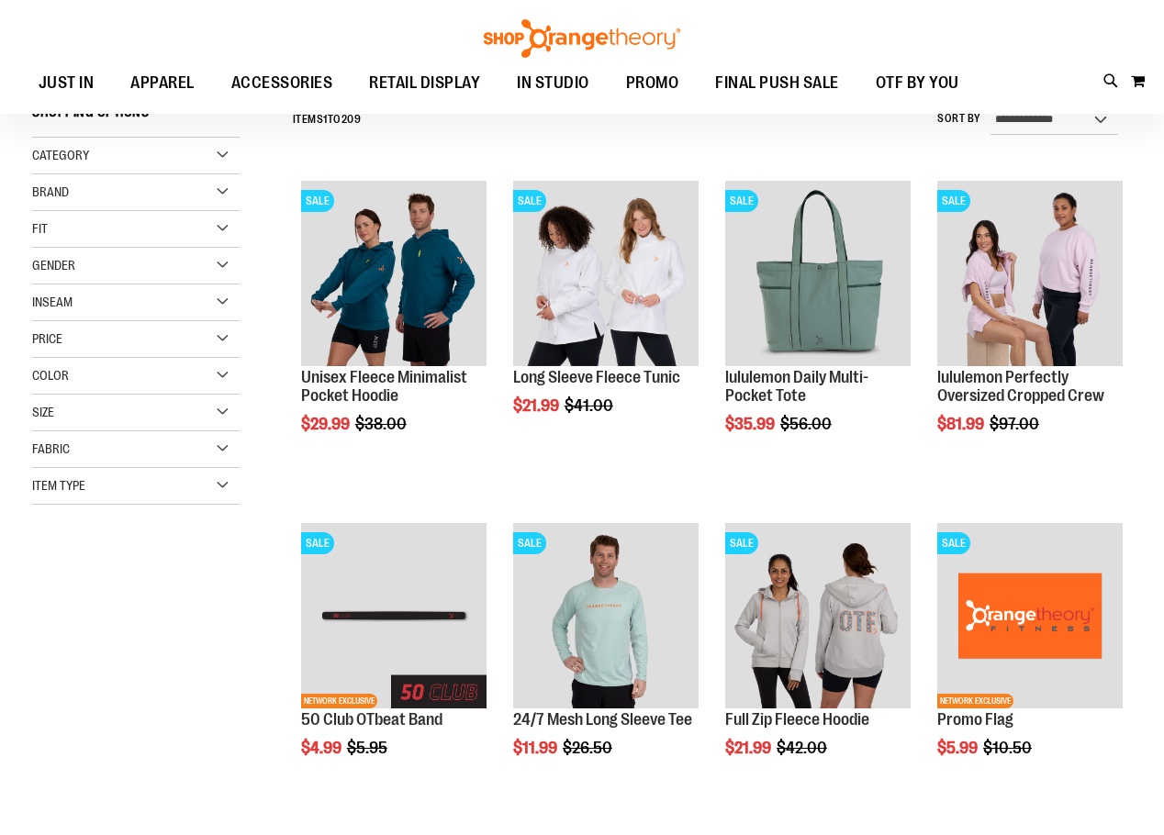
scroll to position [366, 0]
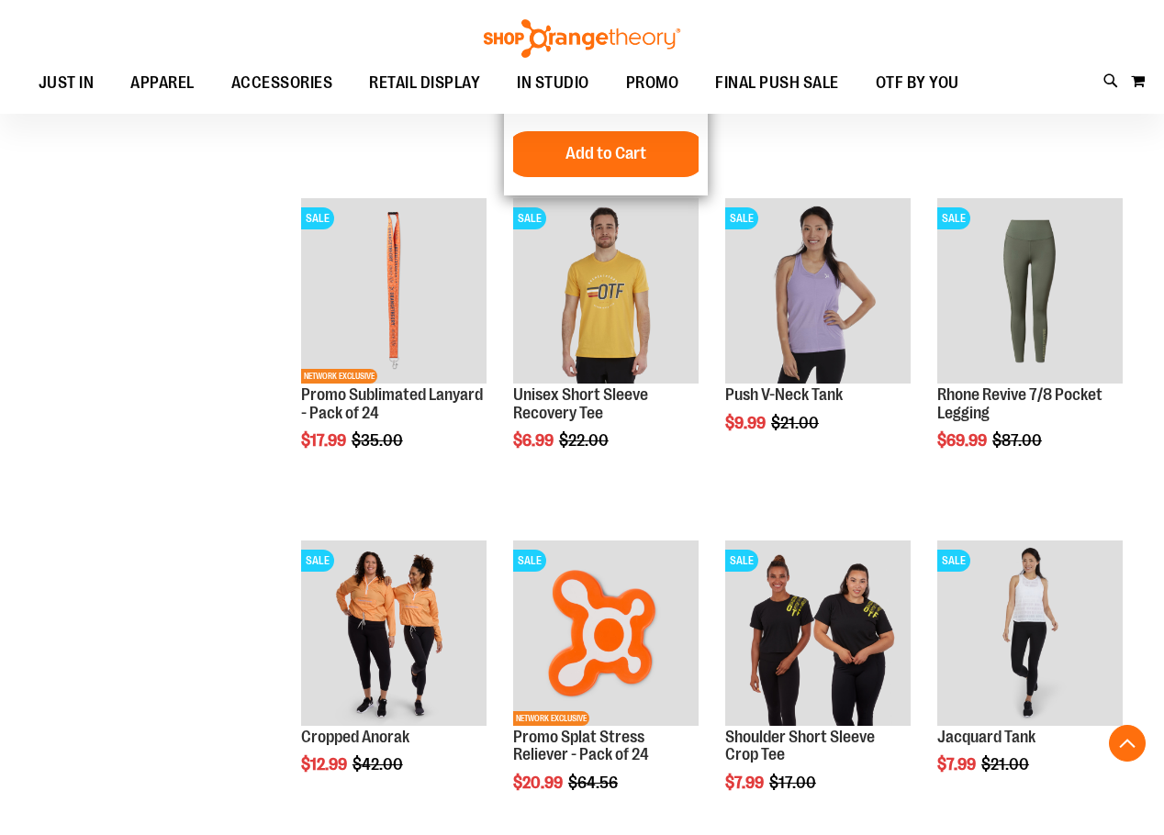
scroll to position [1468, 0]
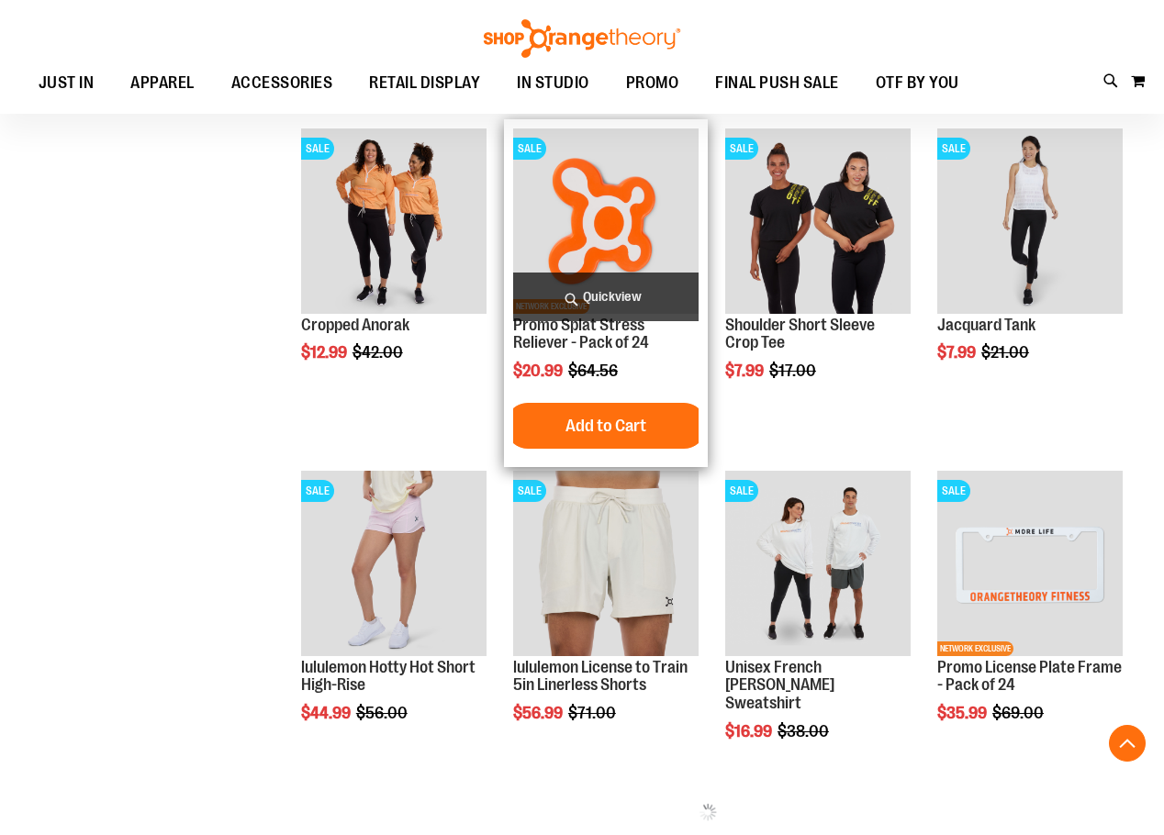
scroll to position [1651, 0]
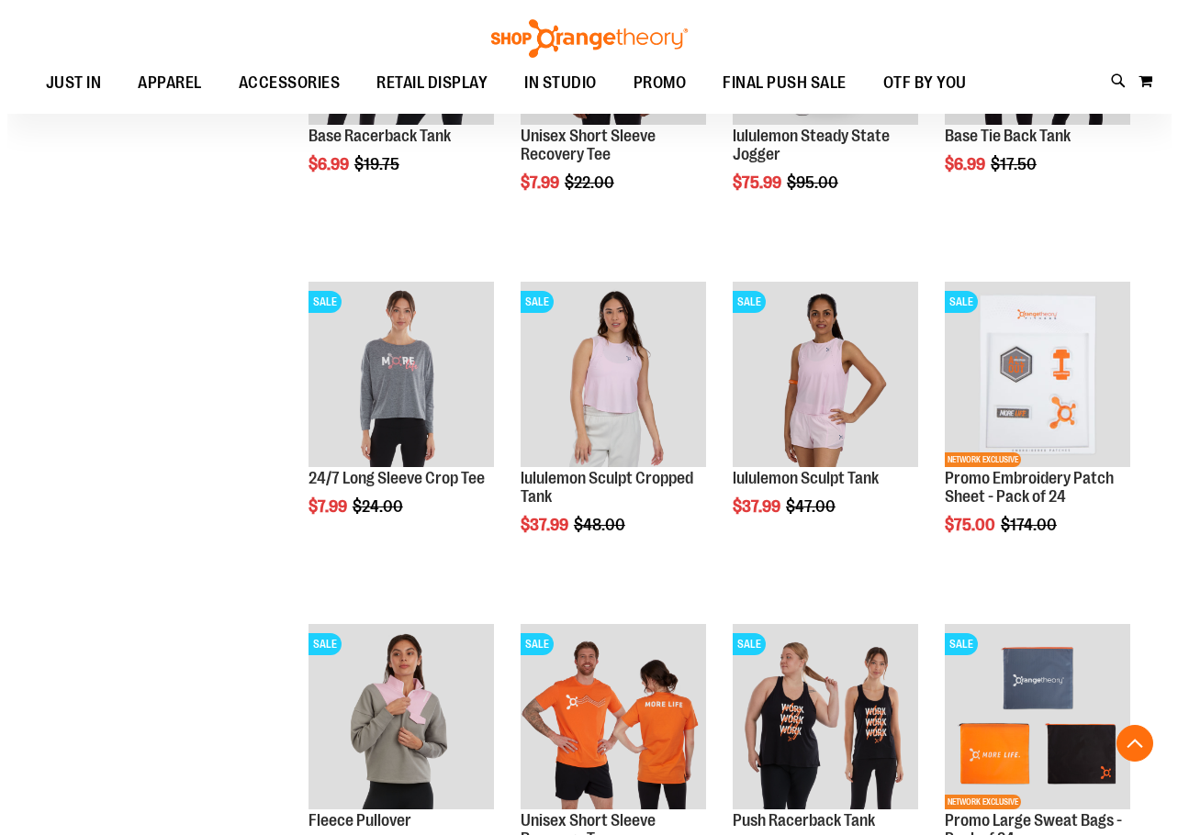
scroll to position [2753, 0]
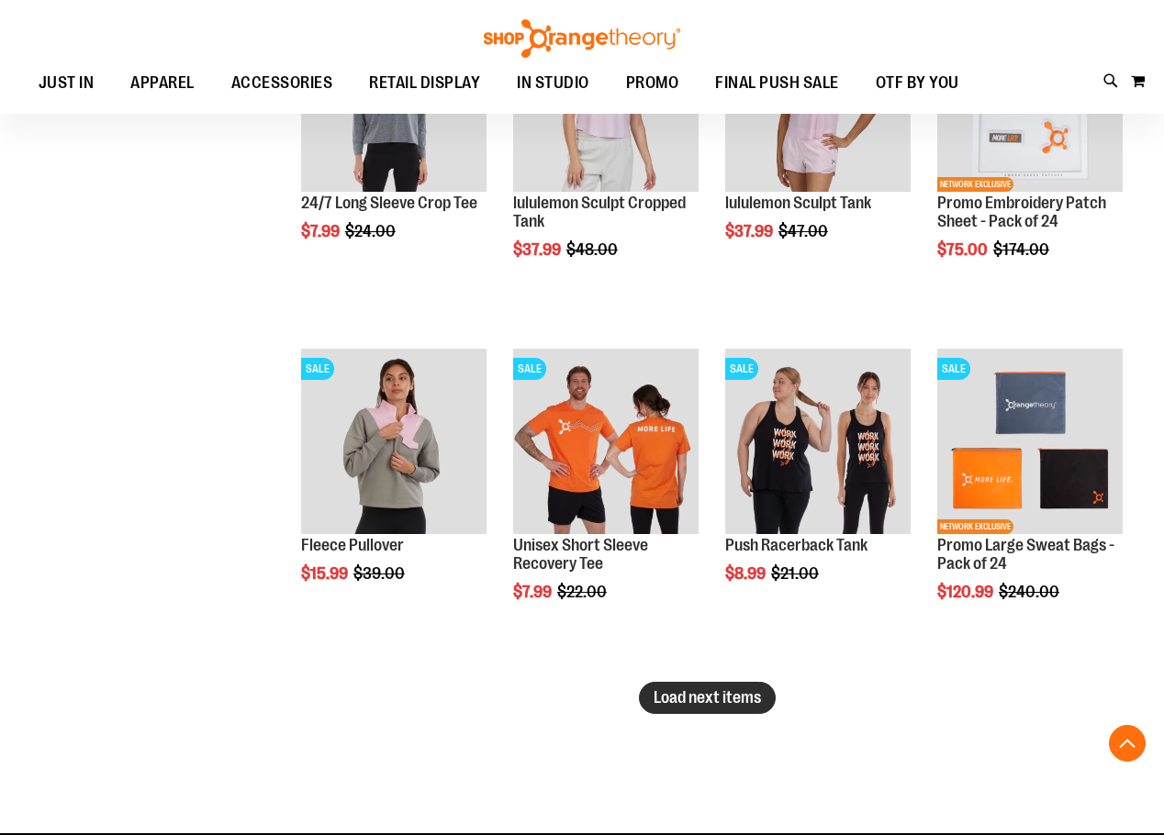
click at [701, 700] on span "Load next items" at bounding box center [707, 697] width 107 height 18
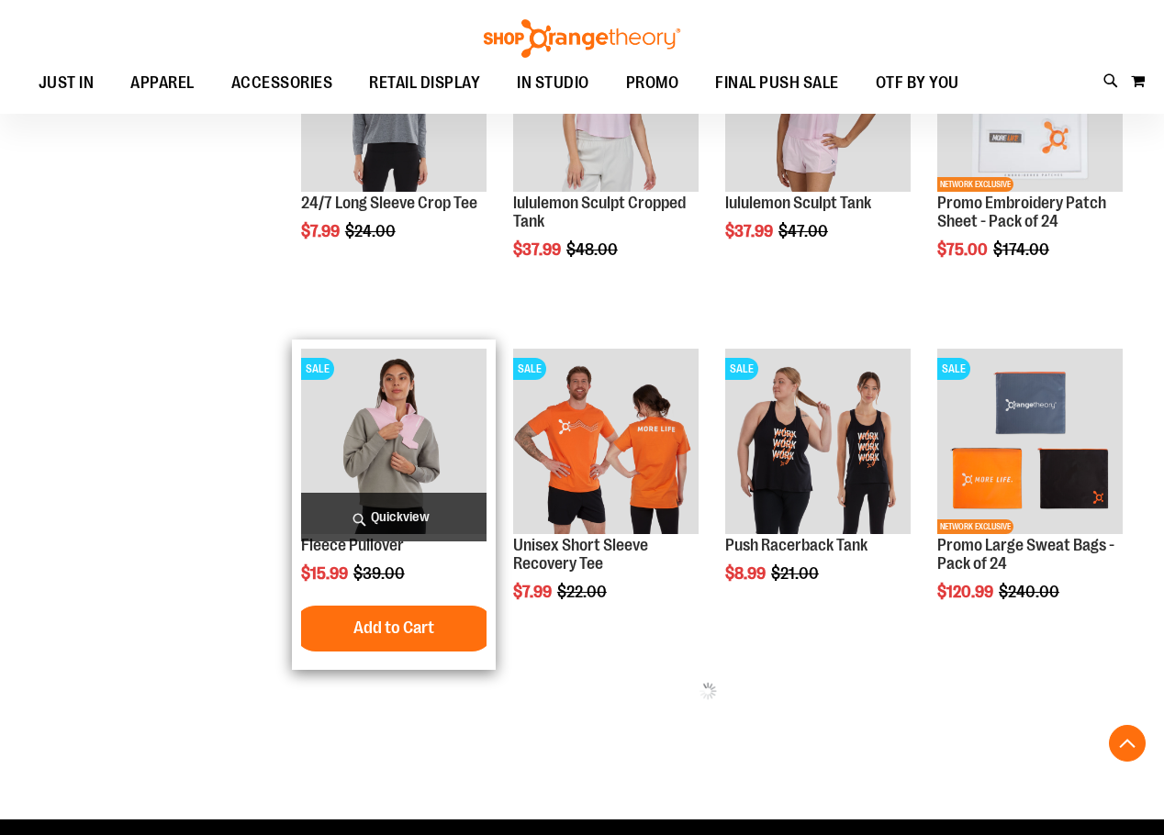
click at [420, 511] on span "Quickview" at bounding box center [393, 517] width 185 height 49
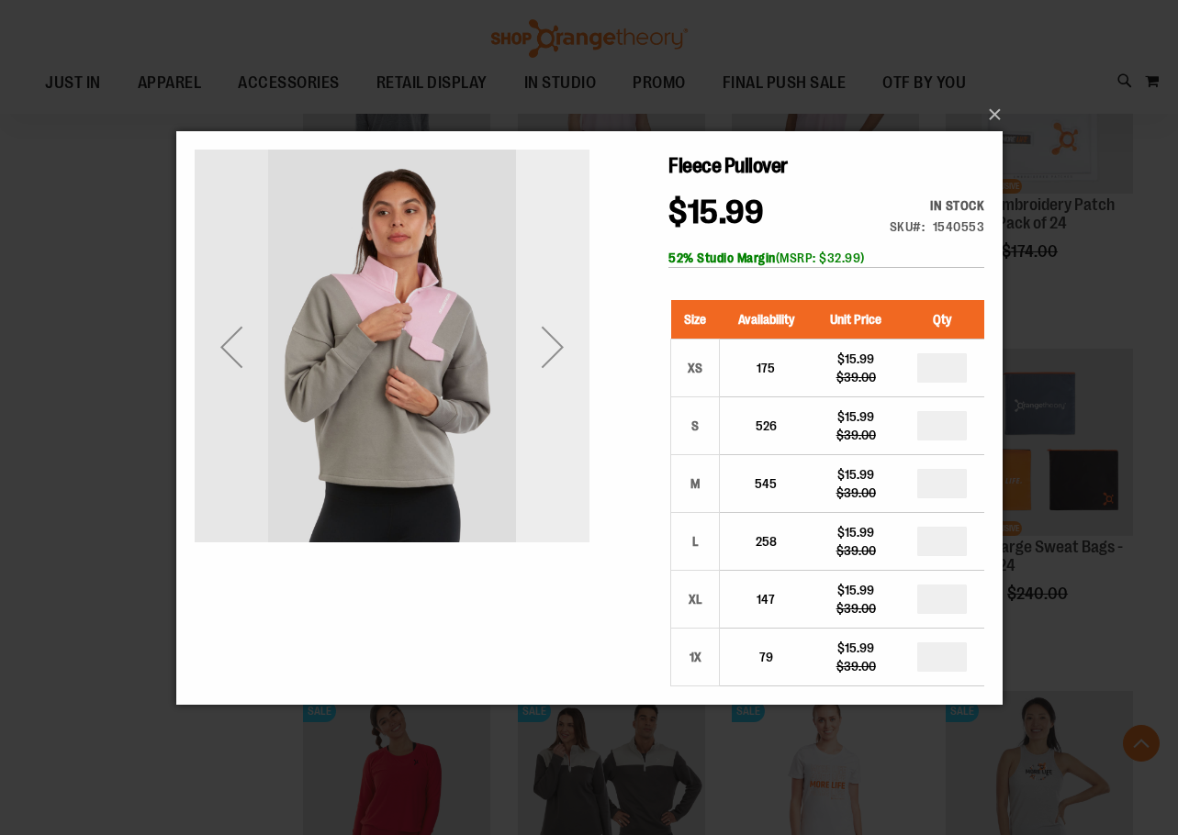
click at [576, 352] on div "Next" at bounding box center [551, 345] width 73 height 73
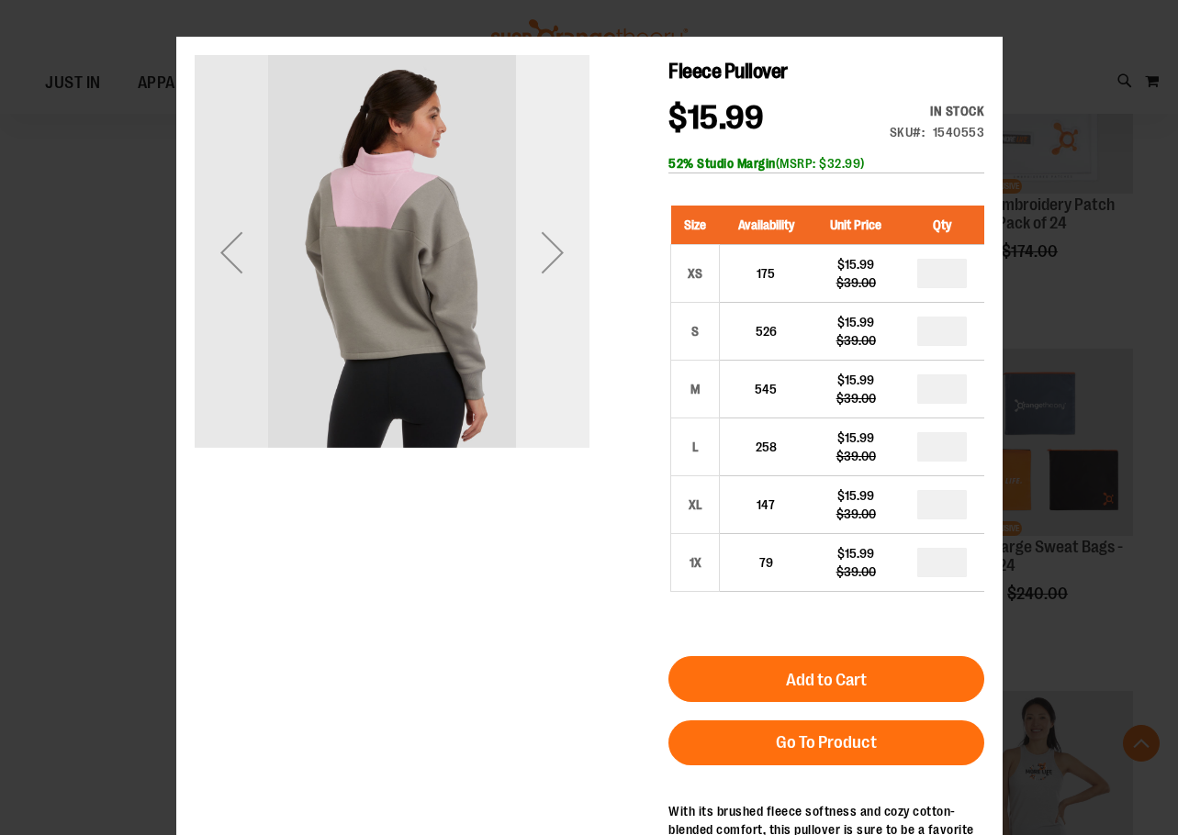
click at [554, 288] on div "Next" at bounding box center [551, 252] width 73 height 73
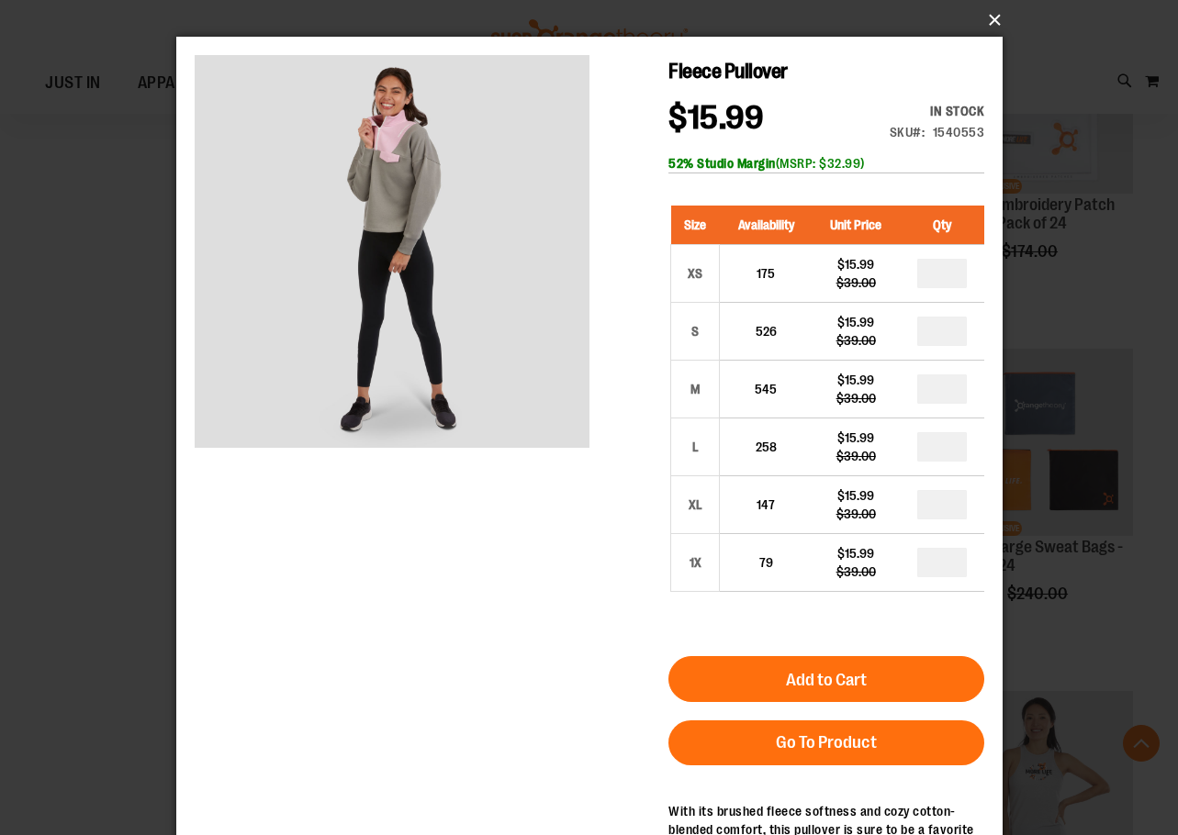
click at [986, 18] on button "×" at bounding box center [595, 20] width 826 height 40
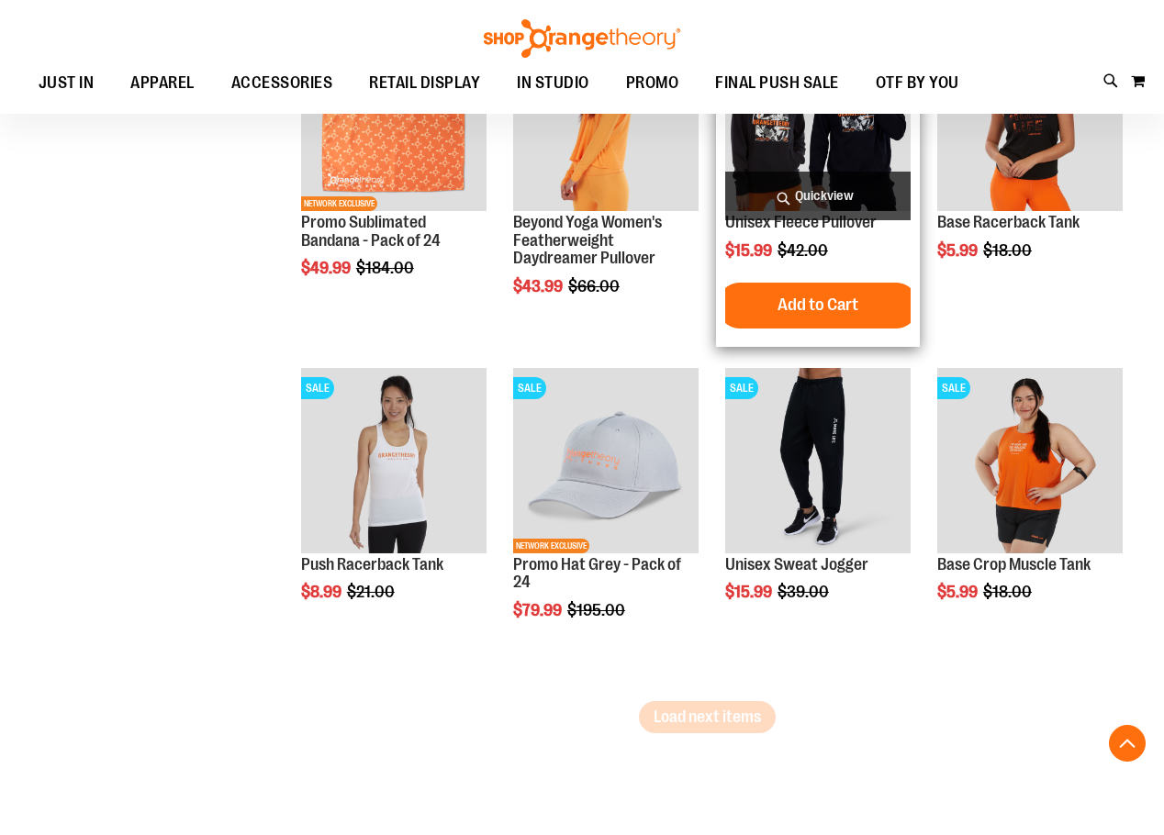
scroll to position [3763, 0]
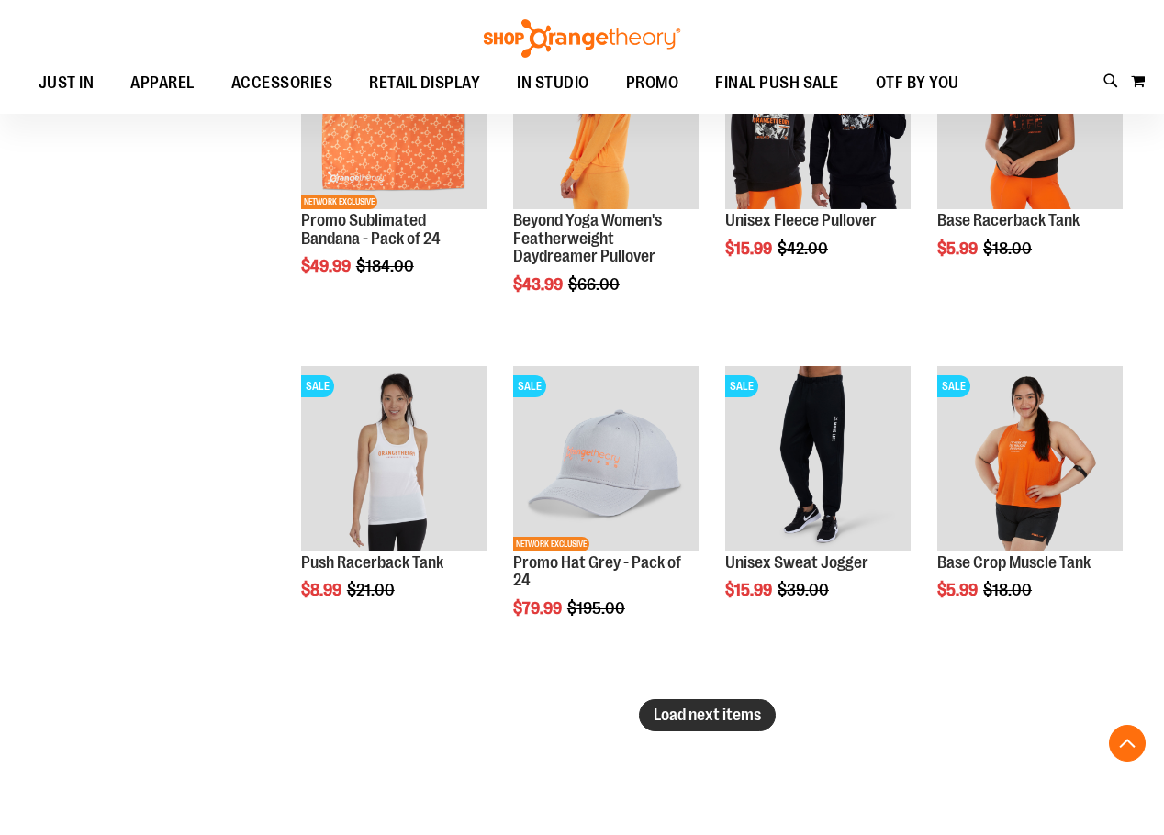
click at [686, 728] on button "Load next items" at bounding box center [707, 715] width 137 height 32
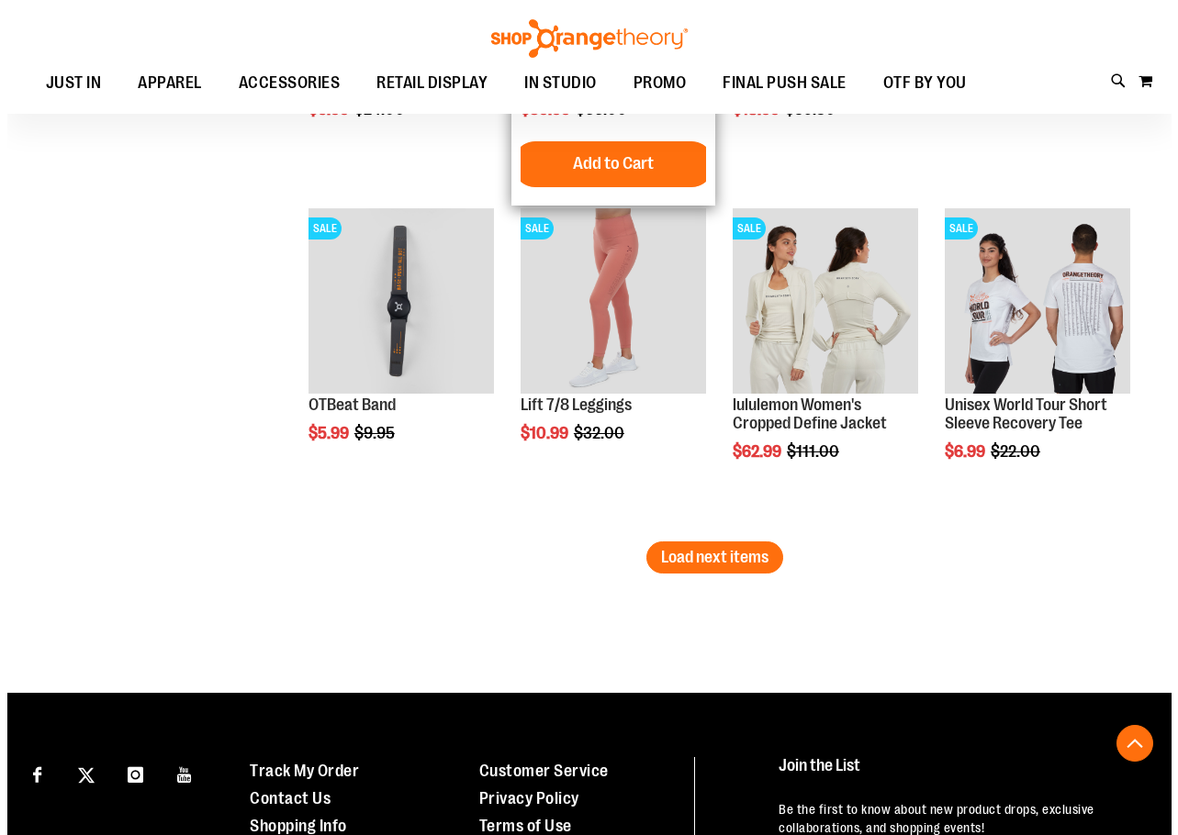
scroll to position [4956, 0]
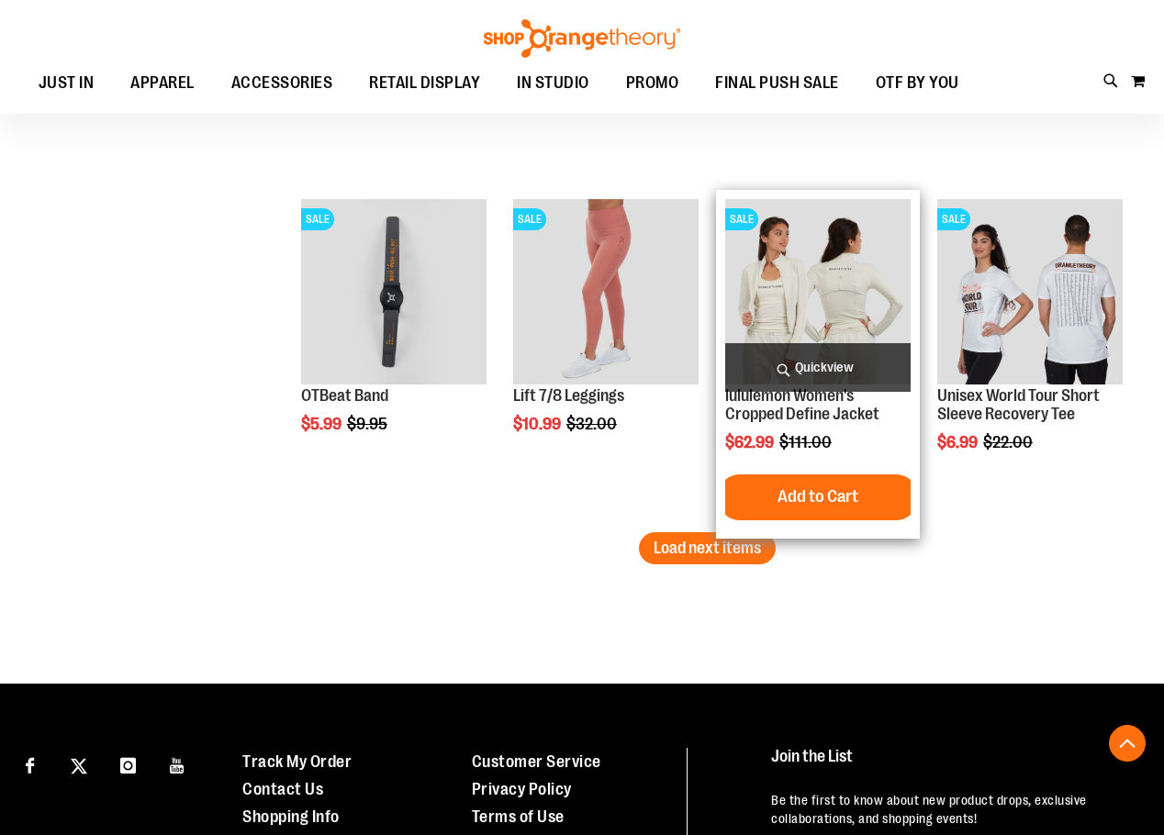
click at [828, 358] on span "Quickview" at bounding box center [817, 367] width 185 height 49
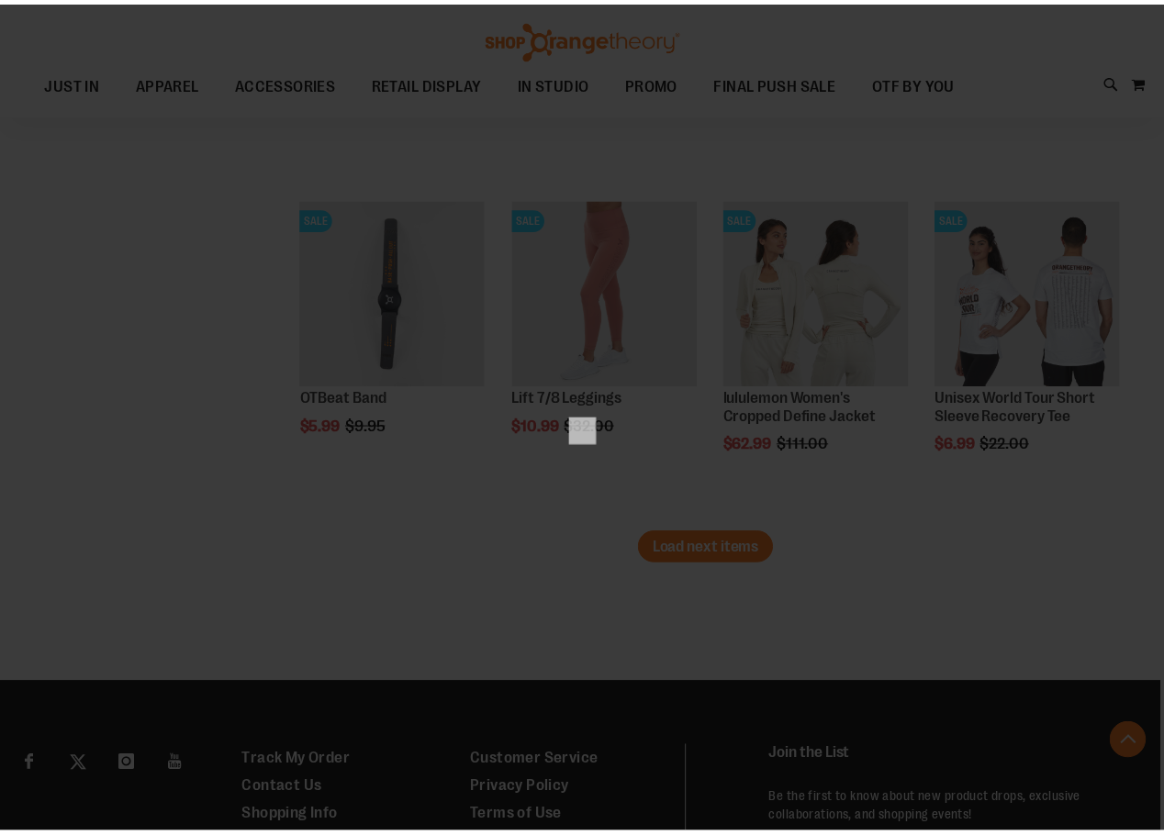
scroll to position [0, 0]
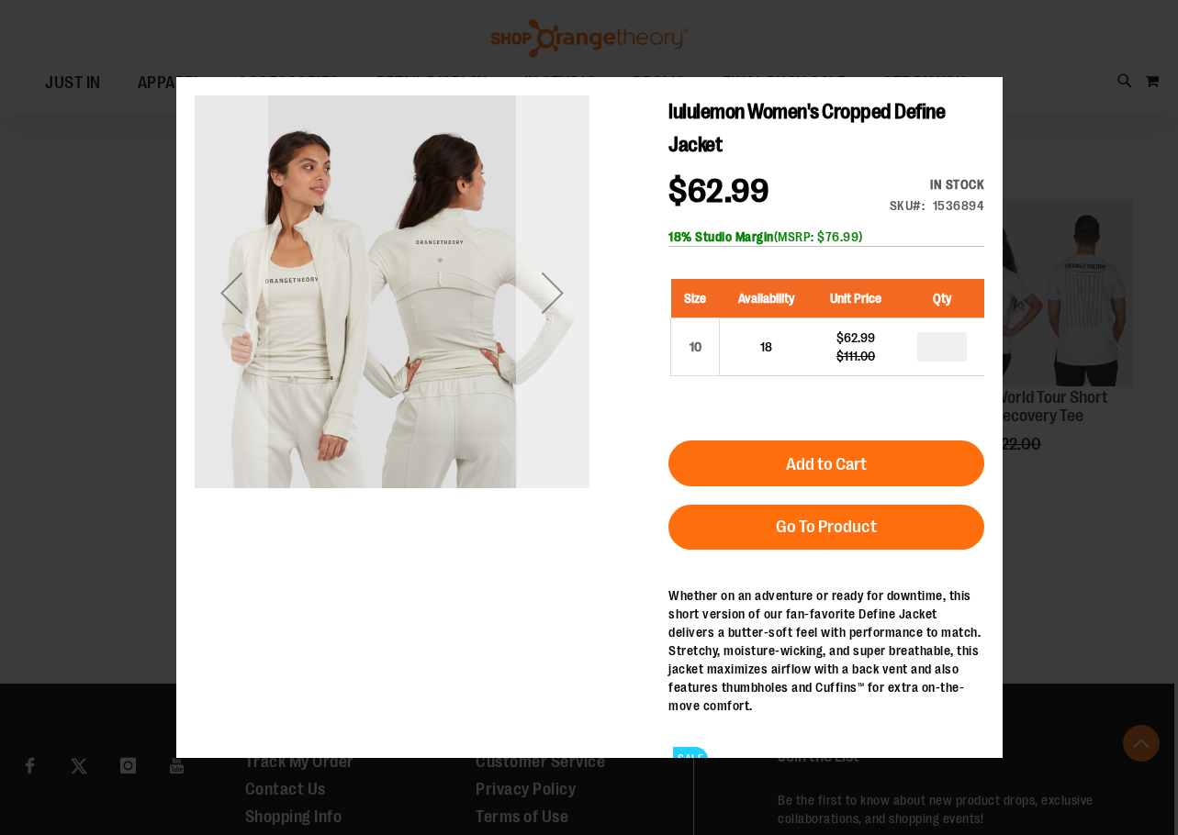
click at [542, 317] on div "Next" at bounding box center [551, 291] width 73 height 73
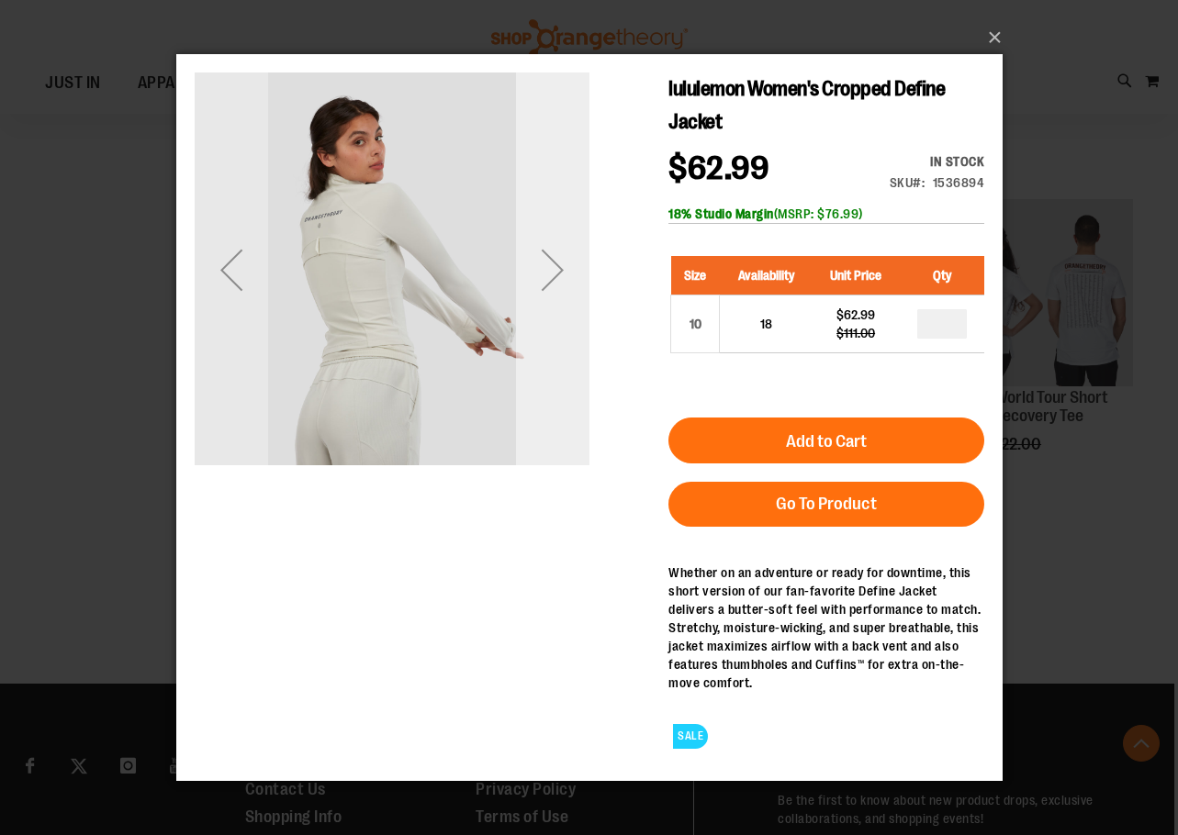
click at [542, 274] on div "Next" at bounding box center [551, 268] width 73 height 73
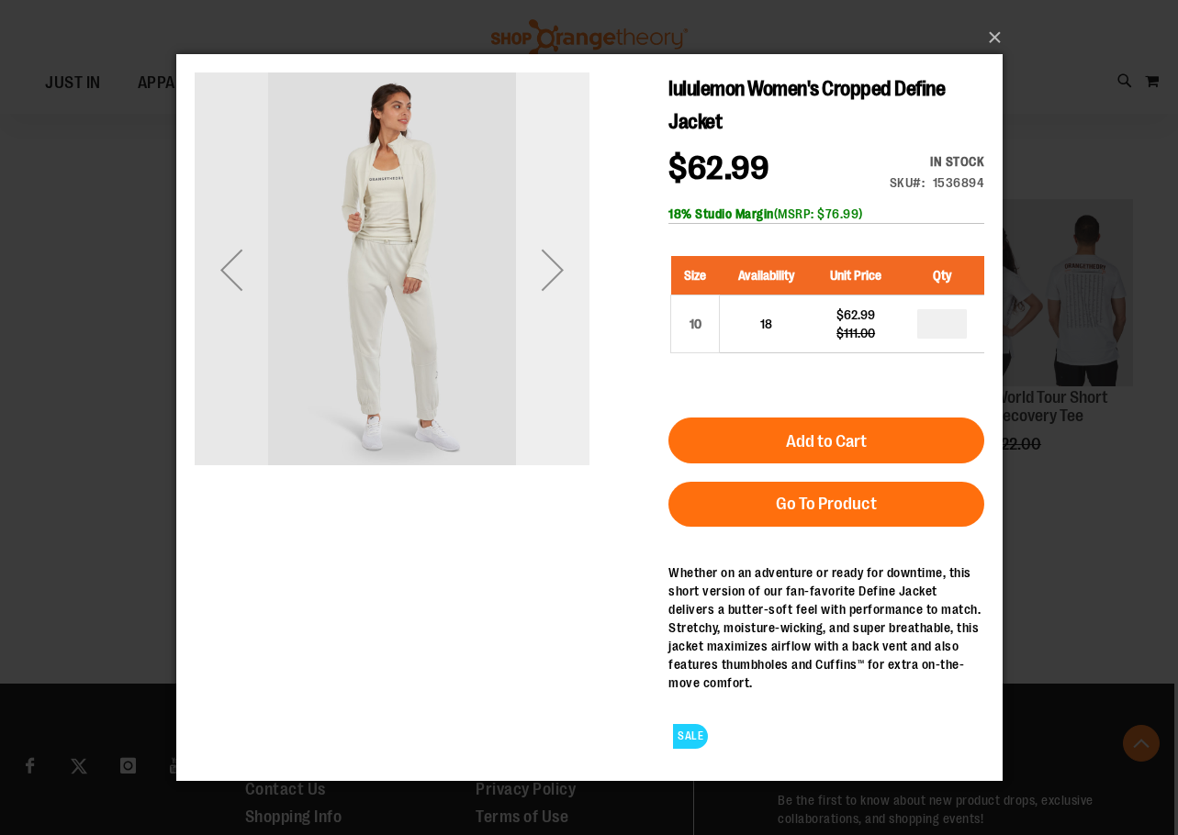
click at [538, 271] on div "Next" at bounding box center [551, 268] width 73 height 73
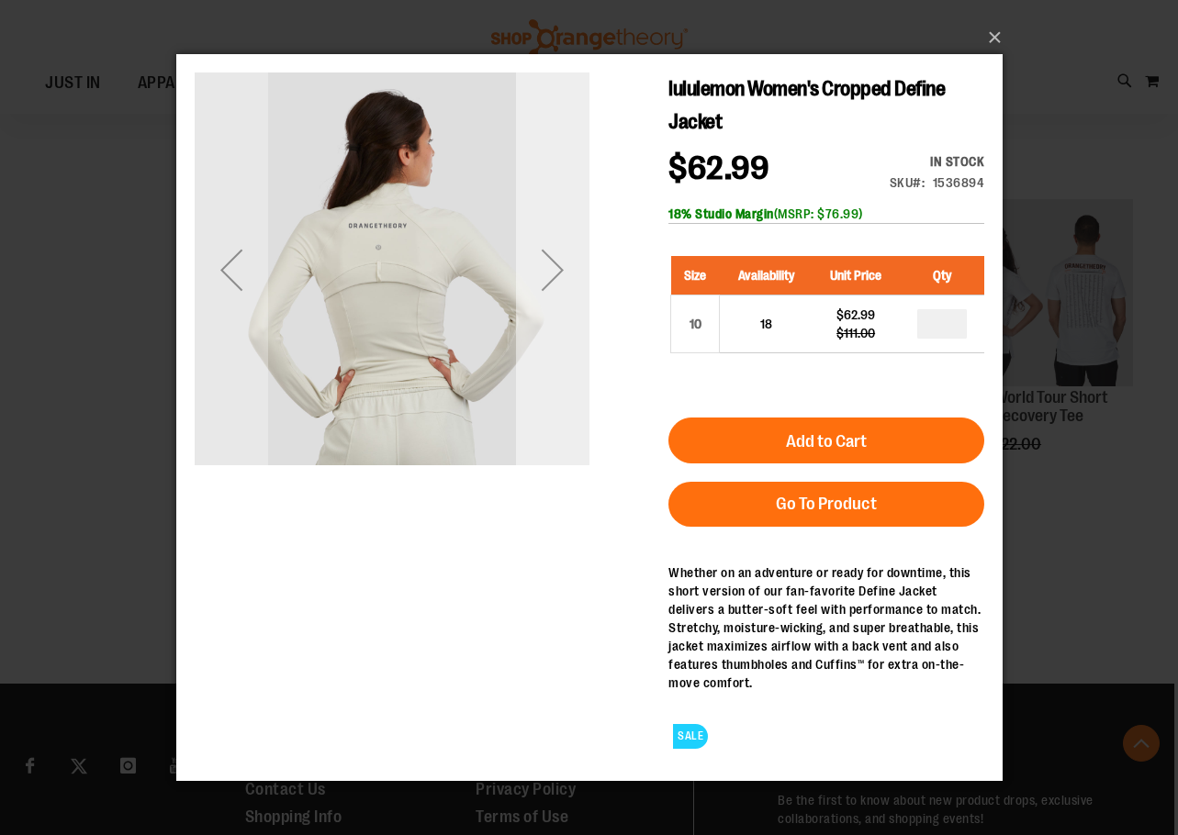
click at [538, 271] on div "Next" at bounding box center [551, 268] width 73 height 73
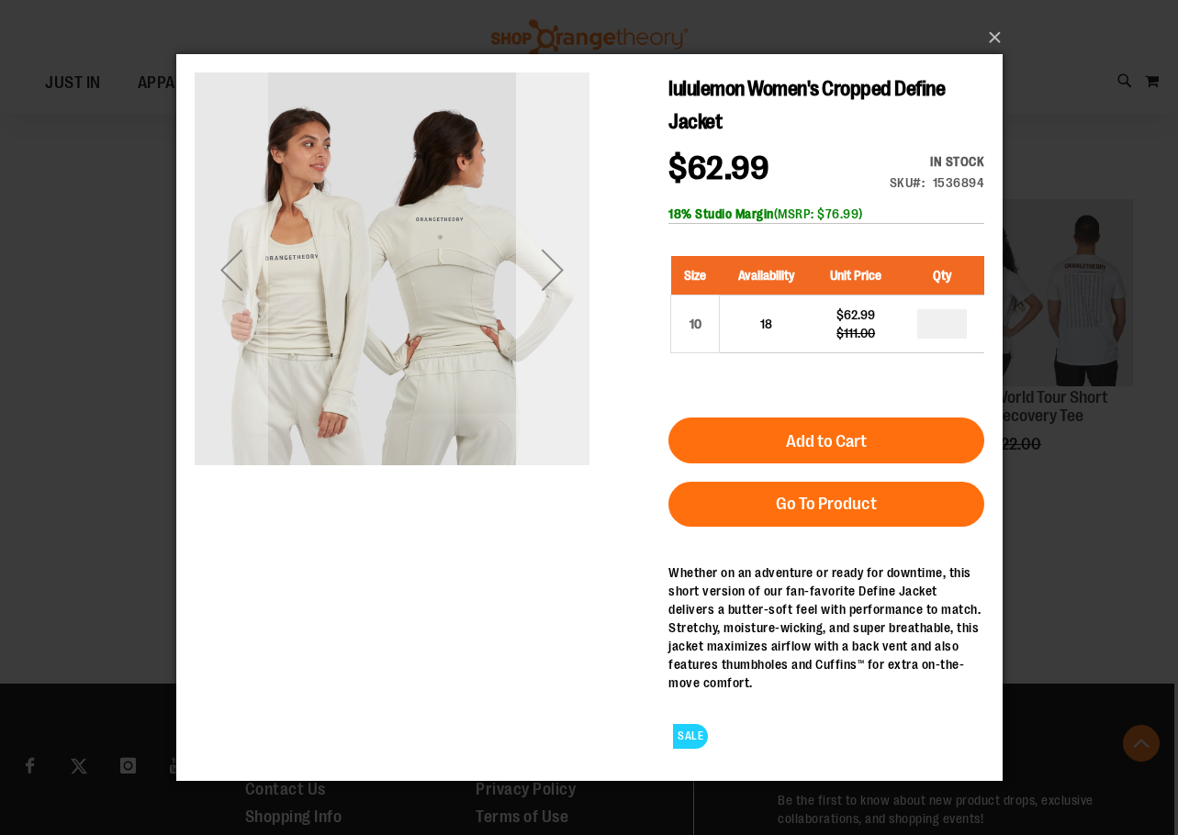
click at [529, 267] on div "Next" at bounding box center [551, 268] width 73 height 73
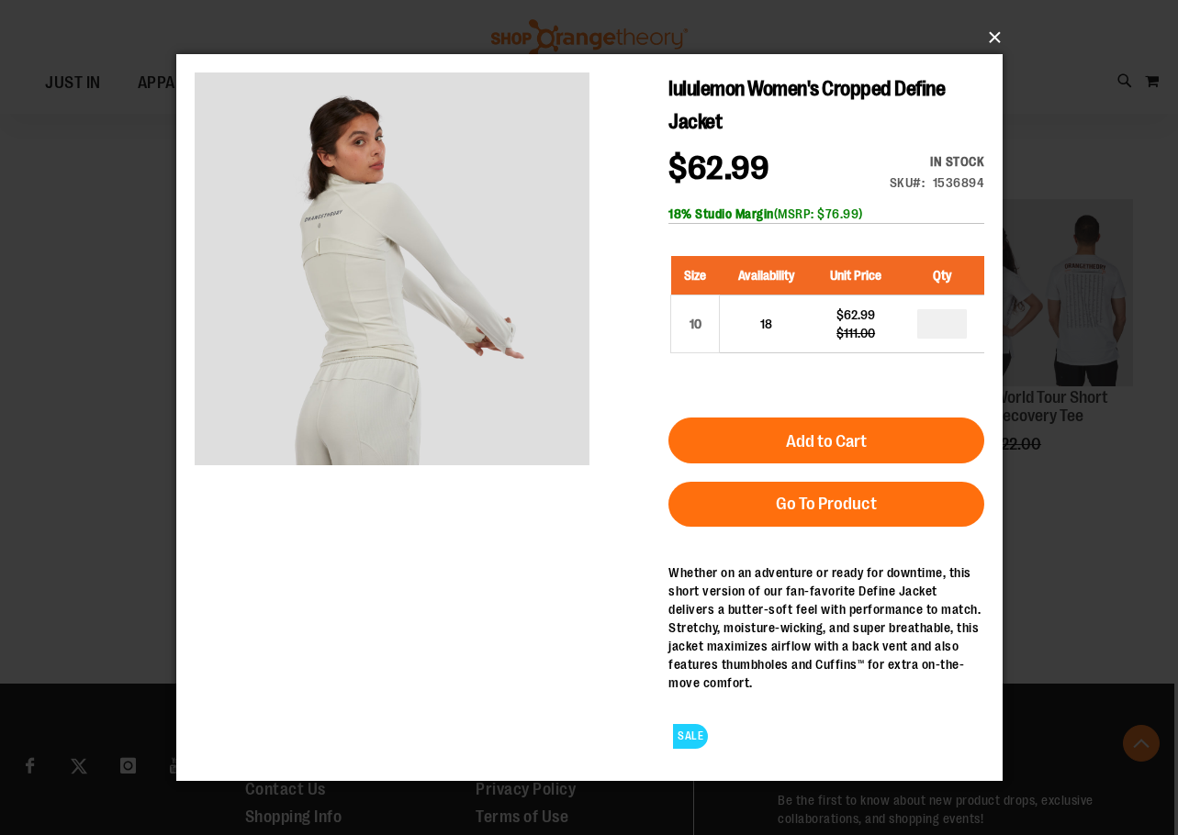
click at [989, 22] on button "×" at bounding box center [595, 37] width 826 height 40
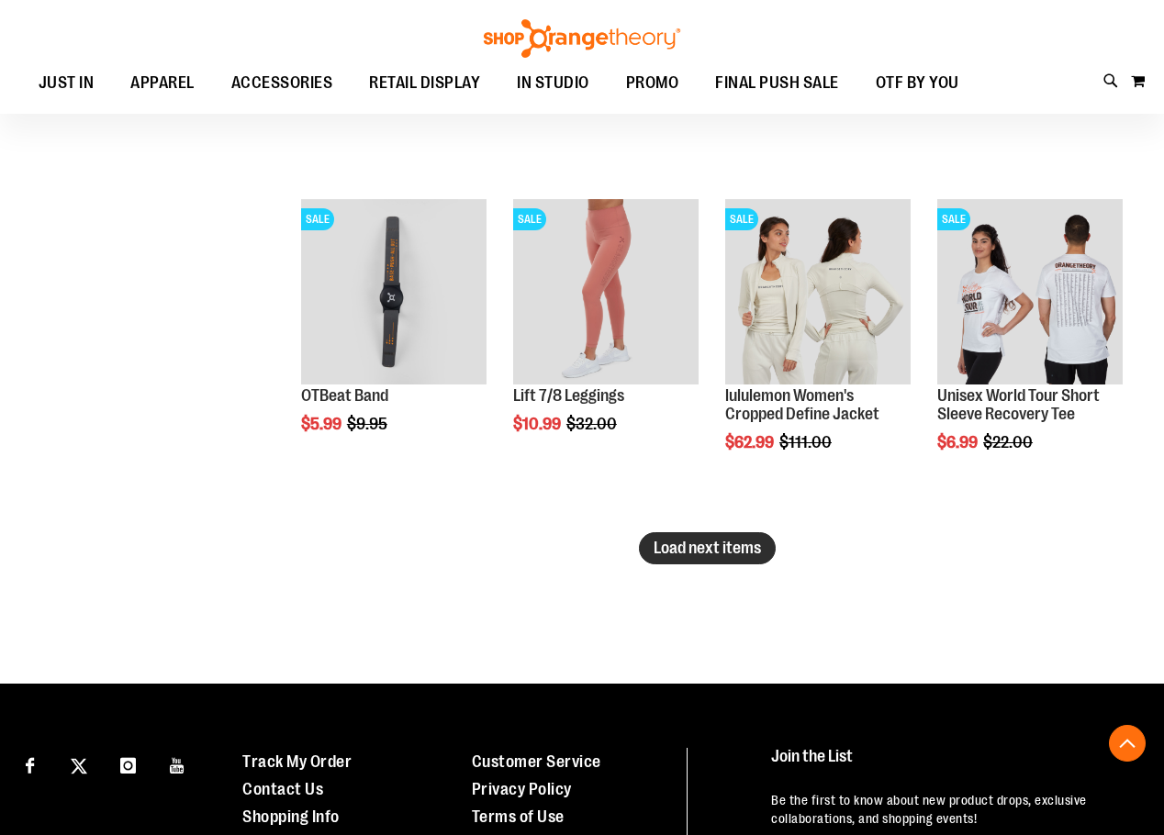
click at [699, 543] on span "Load next items" at bounding box center [707, 548] width 107 height 18
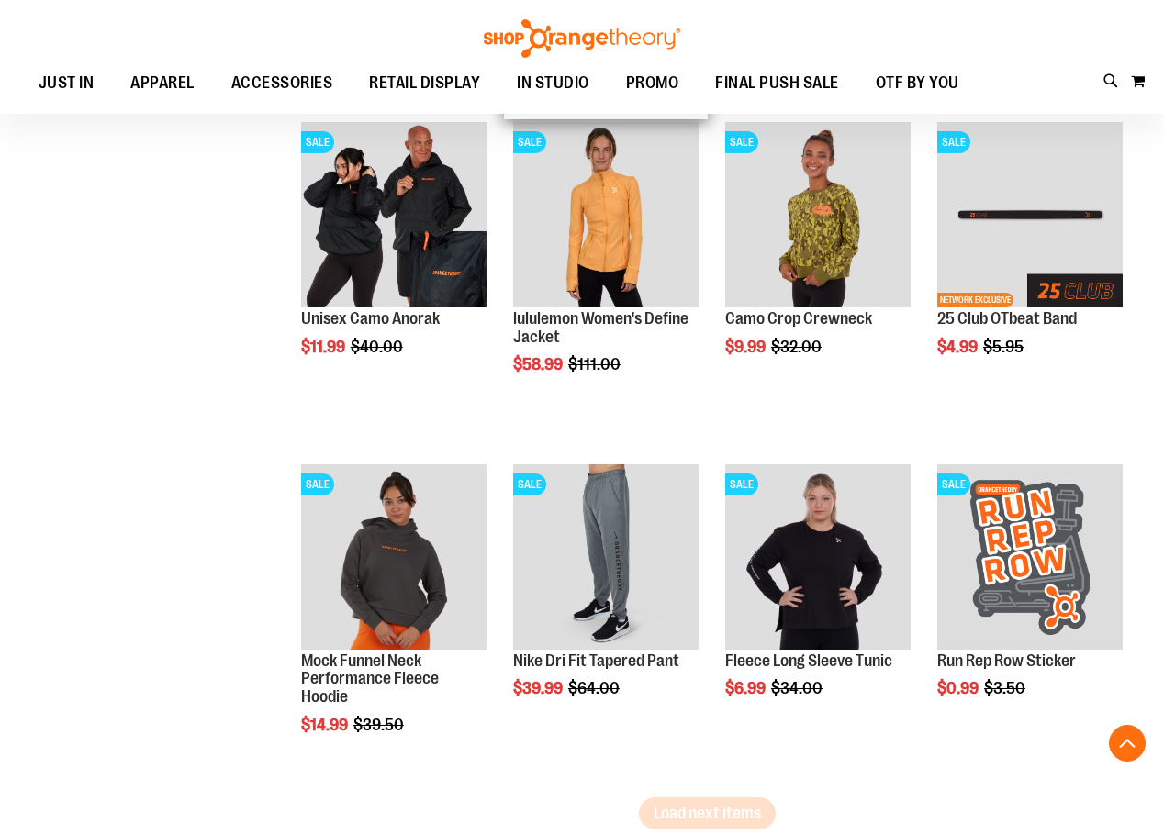
scroll to position [5874, 0]
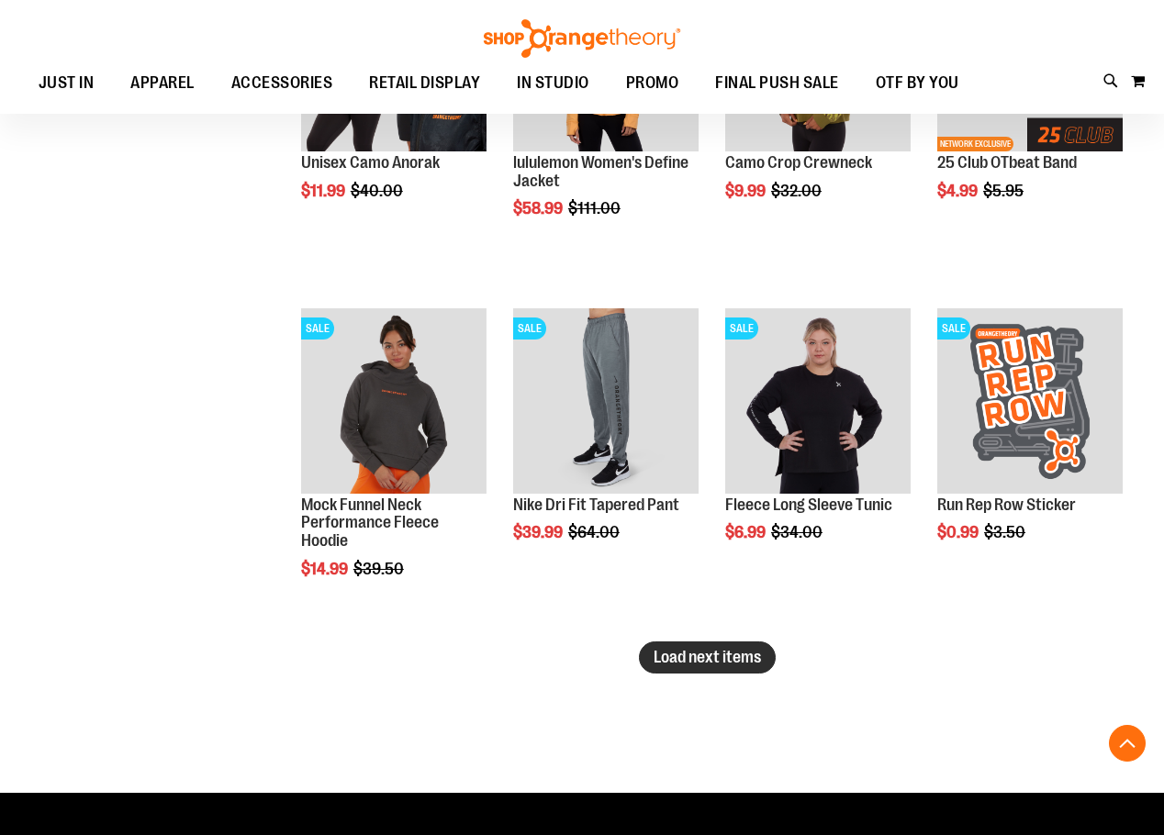
click at [737, 649] on span "Load next items" at bounding box center [707, 657] width 107 height 18
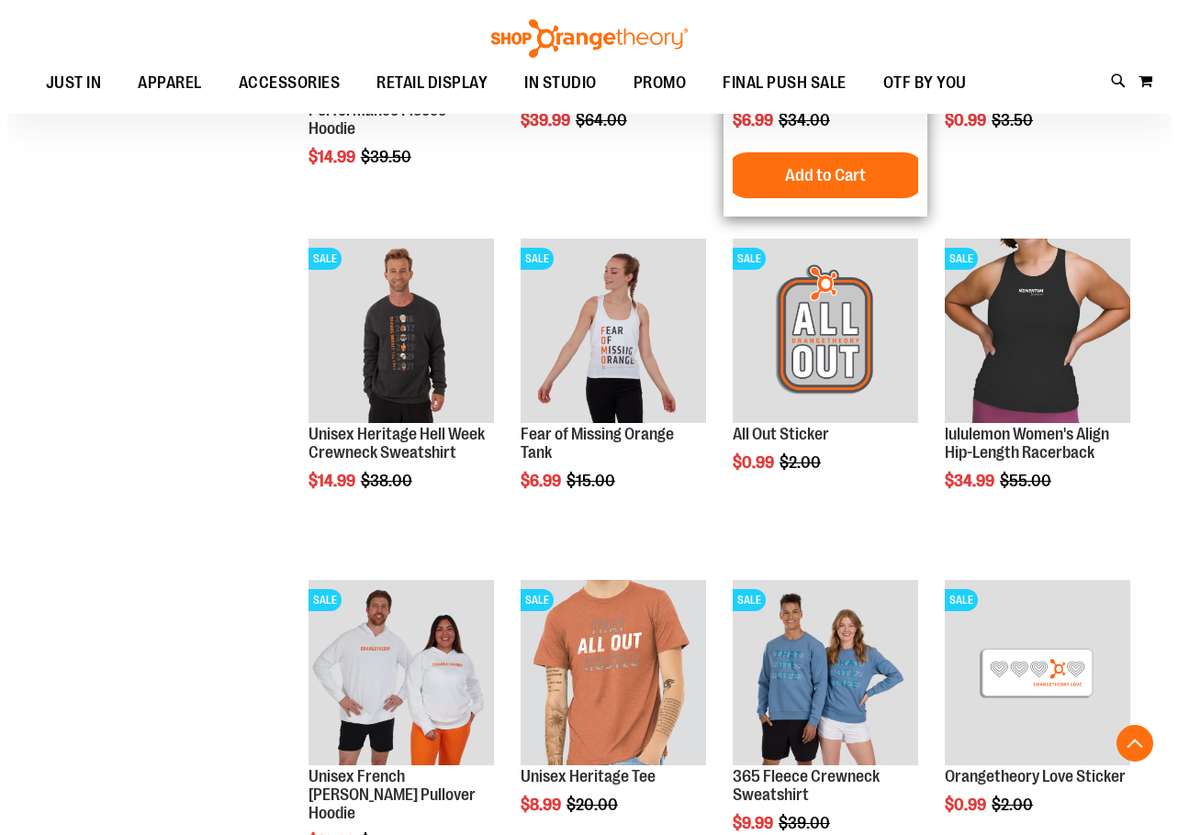
scroll to position [6333, 0]
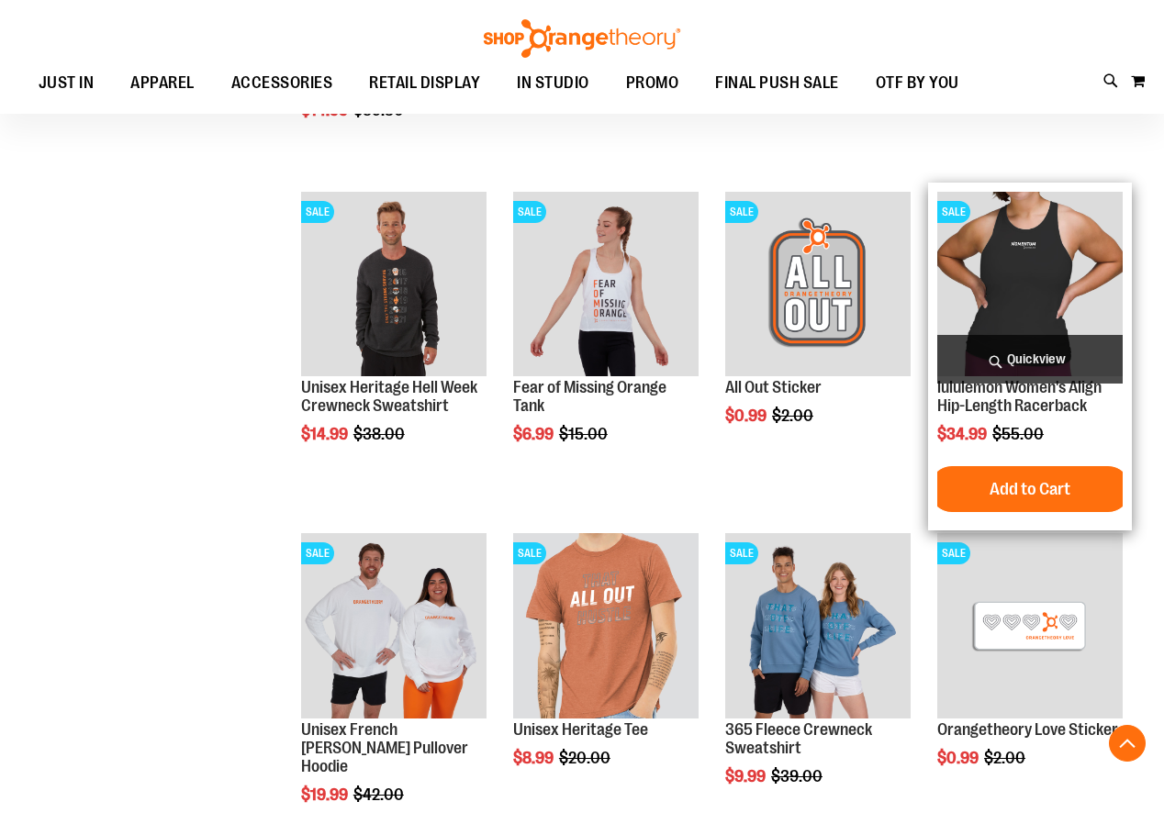
click at [1004, 350] on span "Quickview" at bounding box center [1029, 359] width 185 height 49
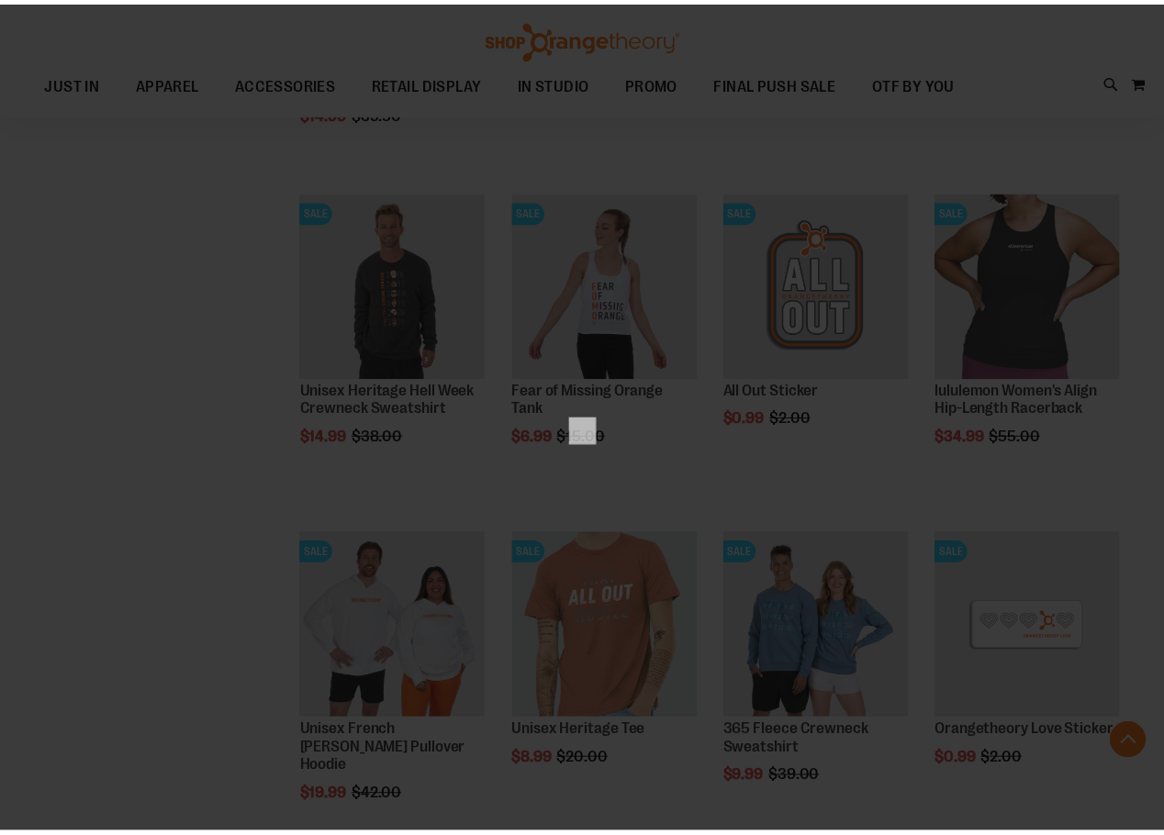
scroll to position [0, 0]
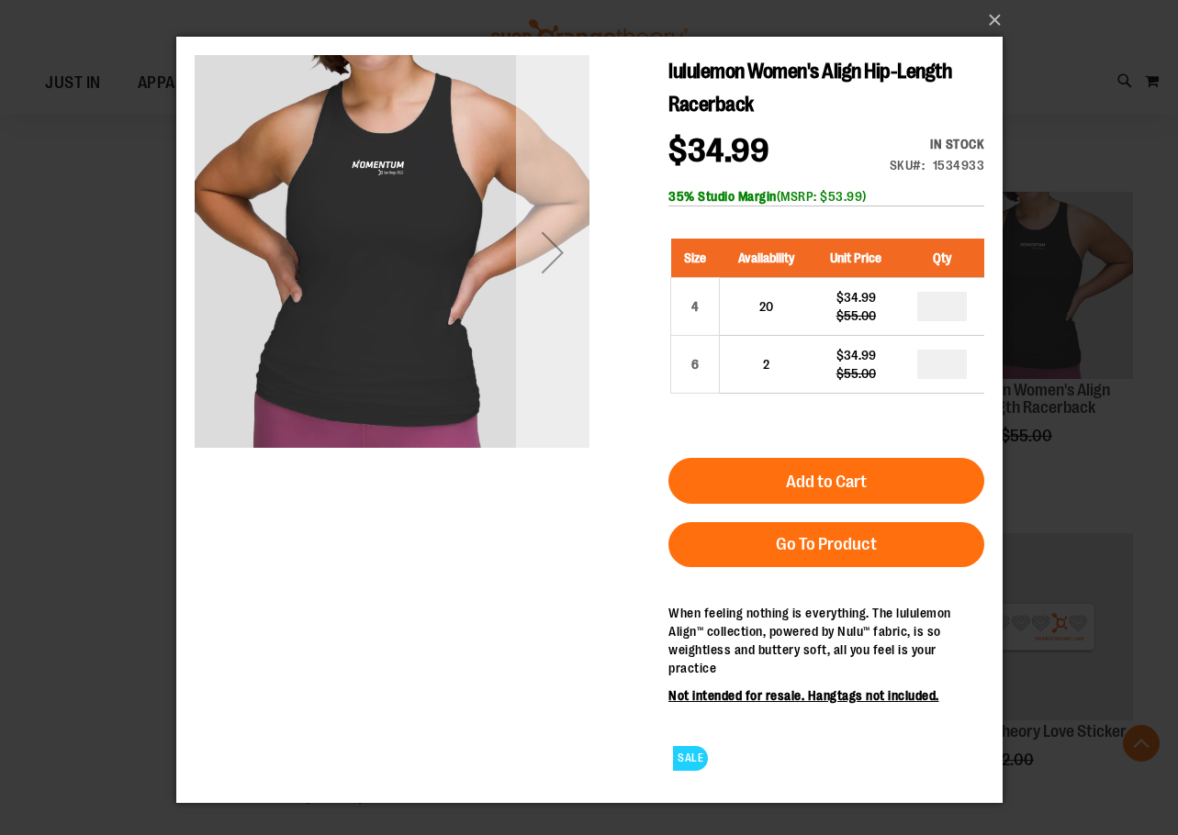
click at [544, 191] on div "Next" at bounding box center [551, 252] width 73 height 395
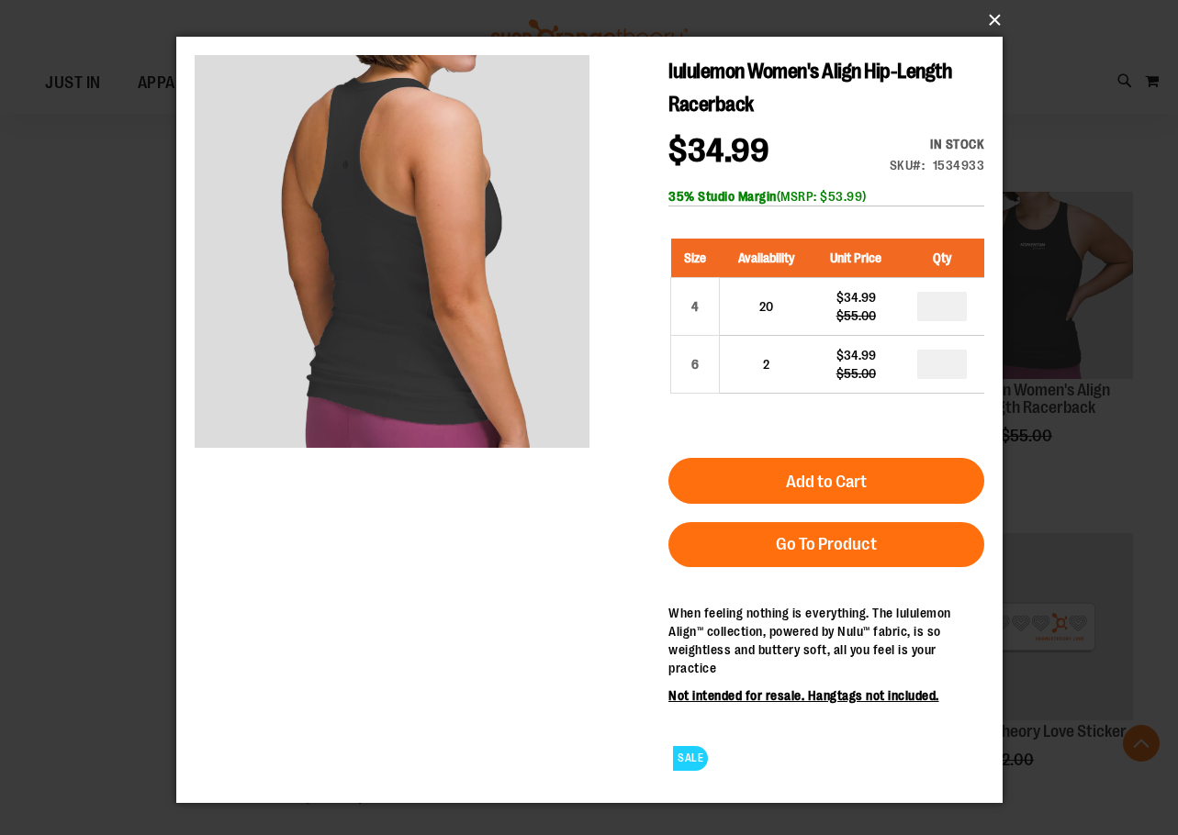
click at [991, 12] on button "×" at bounding box center [595, 20] width 826 height 40
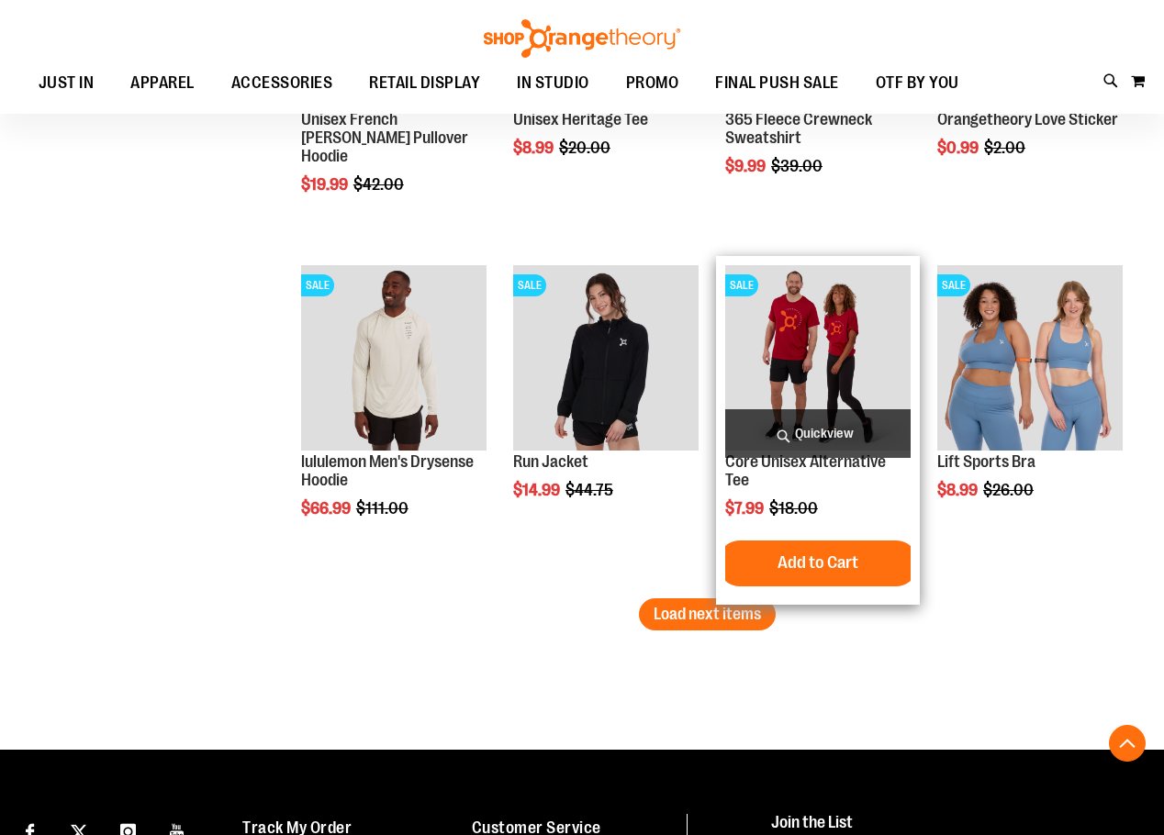
scroll to position [6975, 0]
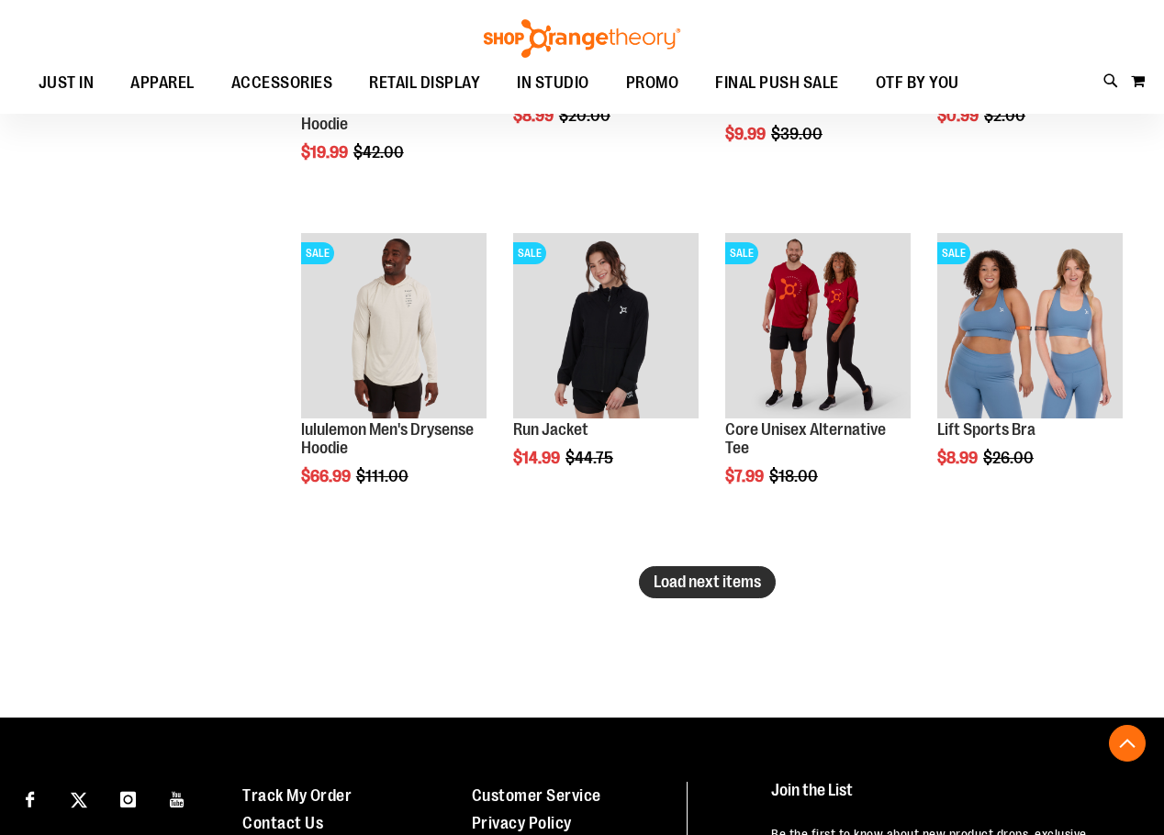
click at [665, 598] on button "Load next items" at bounding box center [707, 582] width 137 height 32
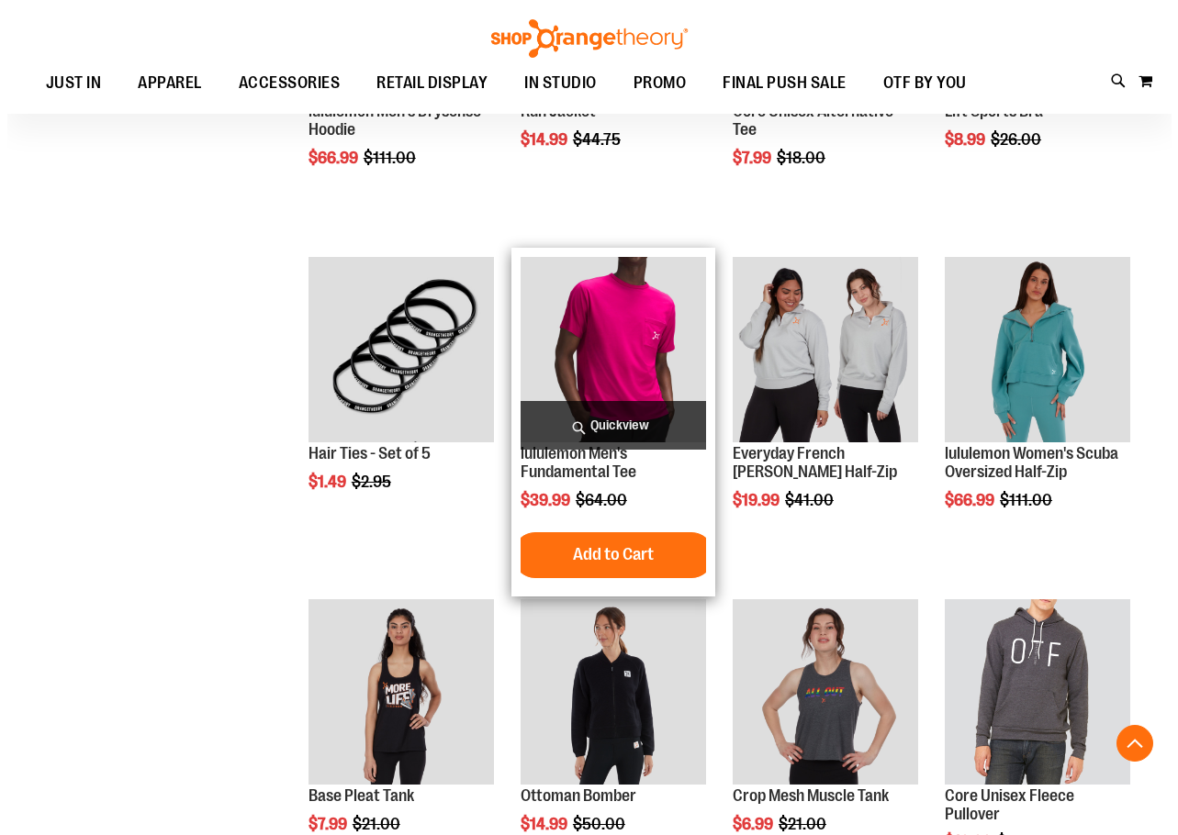
scroll to position [7343, 0]
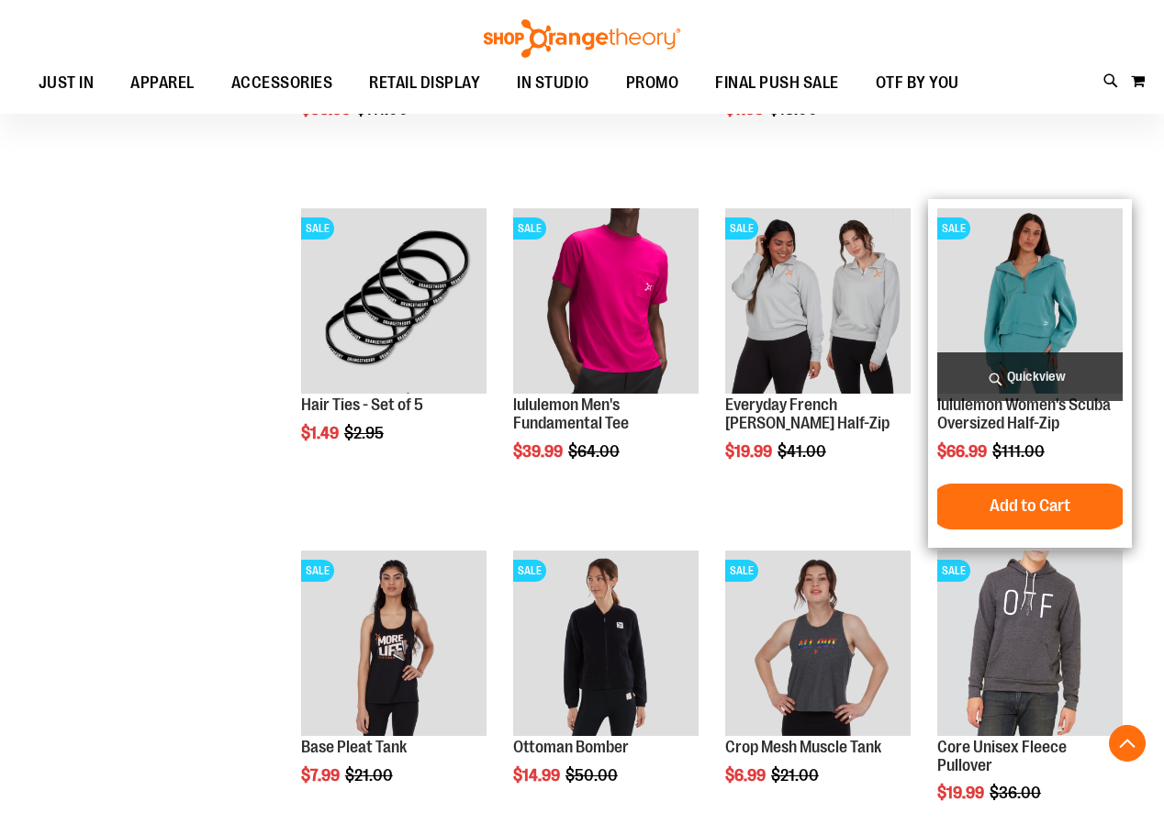
click at [1012, 363] on span "Quickview" at bounding box center [1029, 376] width 185 height 49
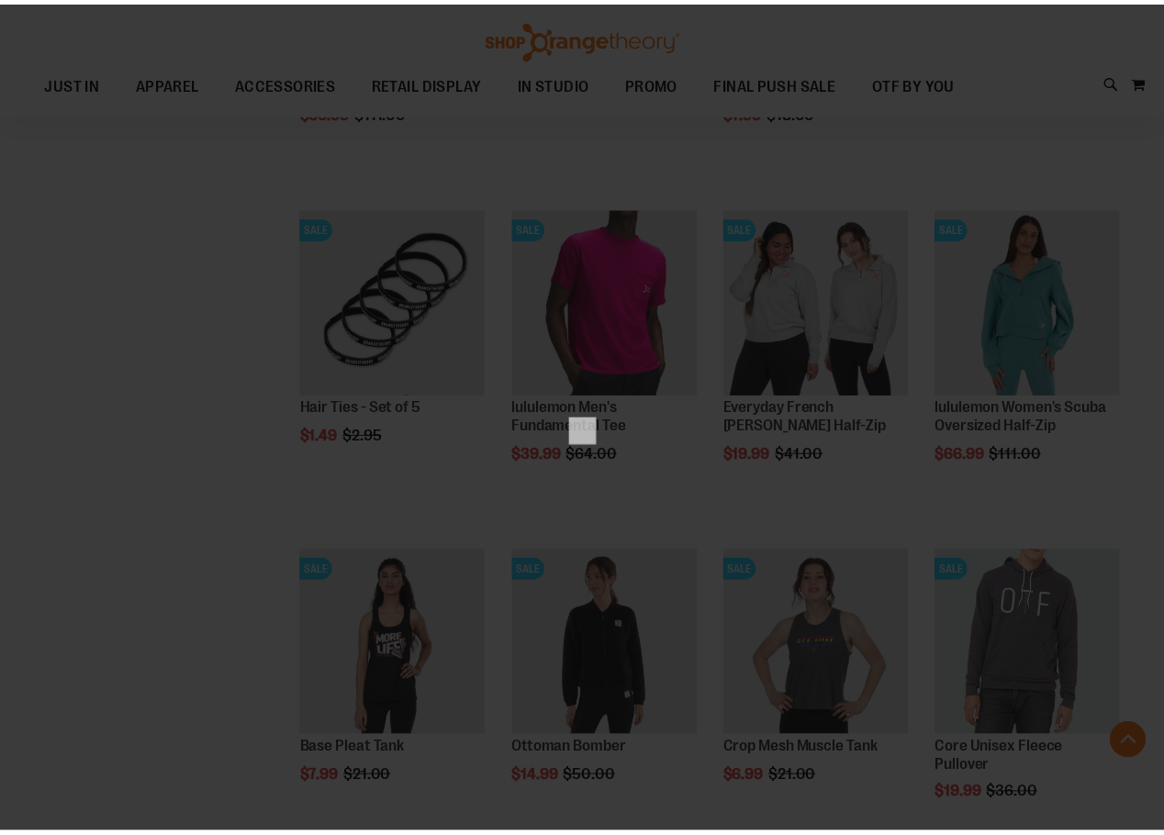
scroll to position [0, 0]
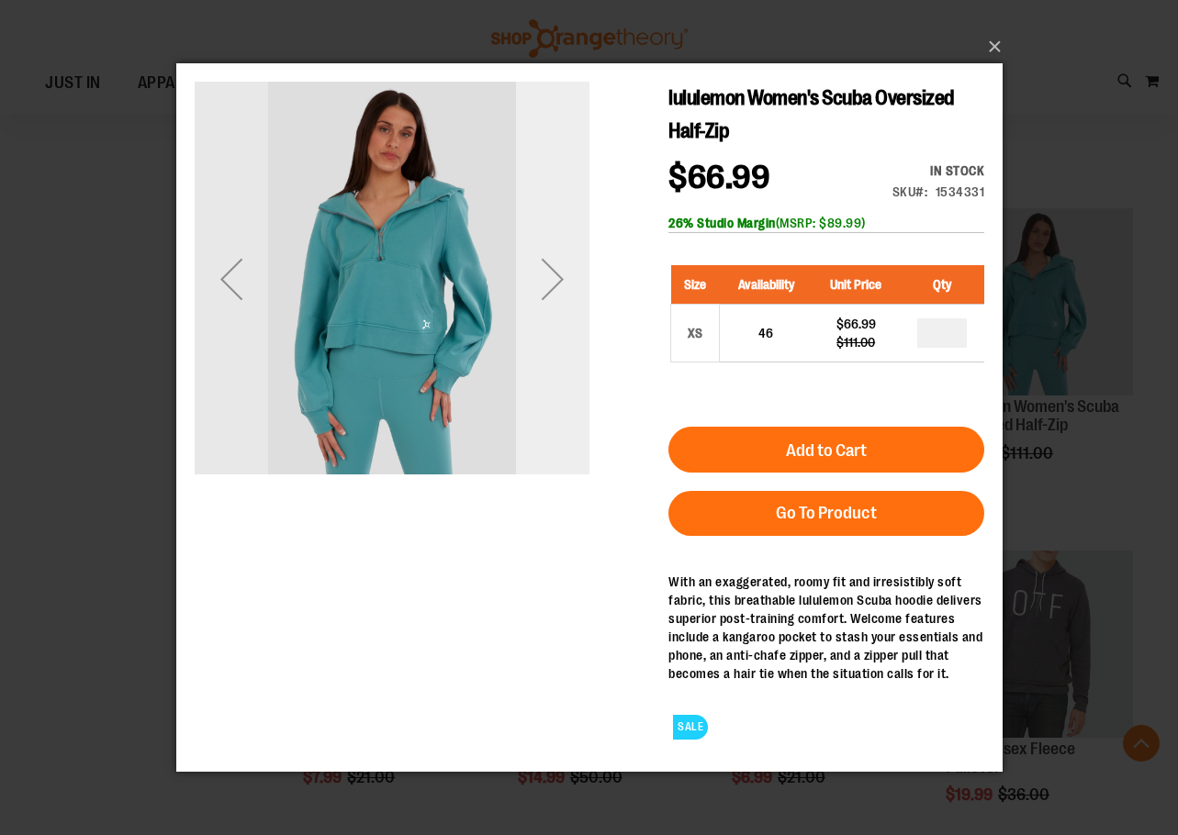
click at [563, 312] on div "Next" at bounding box center [551, 277] width 73 height 73
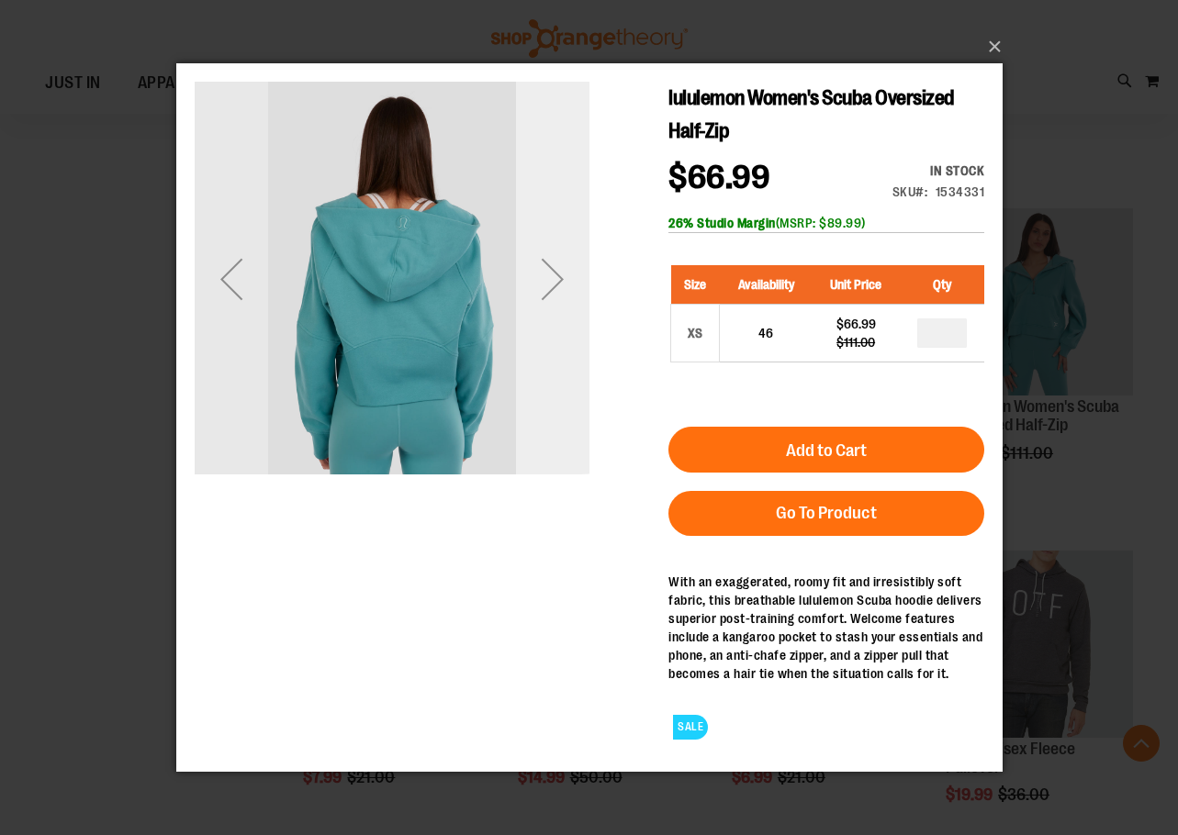
click at [562, 302] on div "Next" at bounding box center [551, 277] width 73 height 73
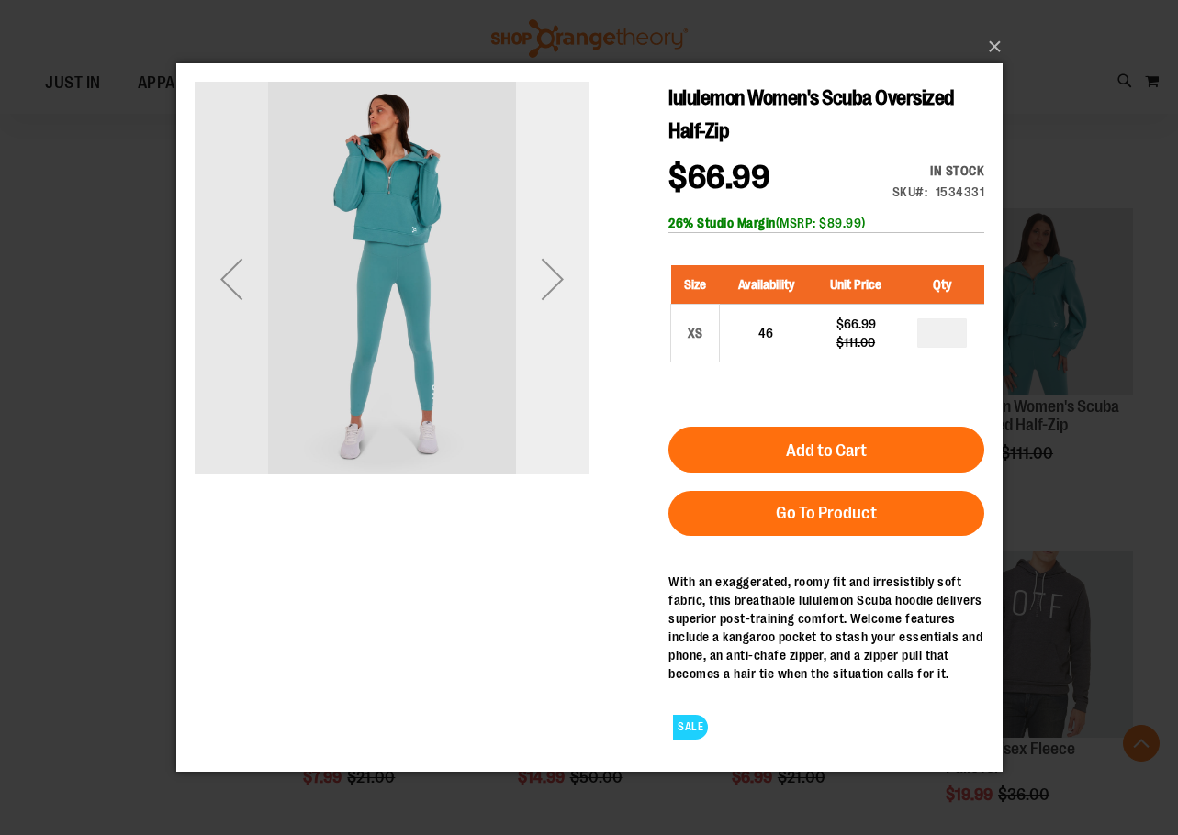
click at [562, 302] on div "Next" at bounding box center [551, 277] width 73 height 73
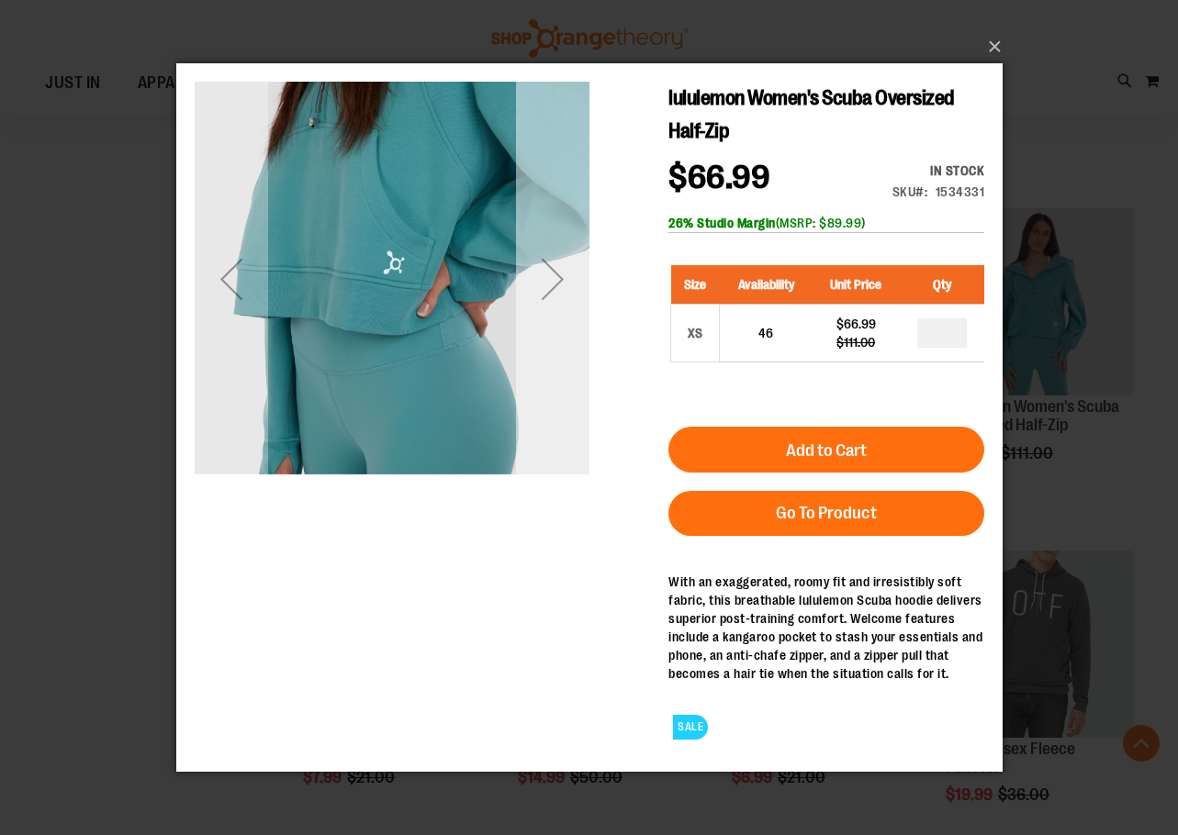
click at [562, 302] on div "Next" at bounding box center [551, 277] width 73 height 73
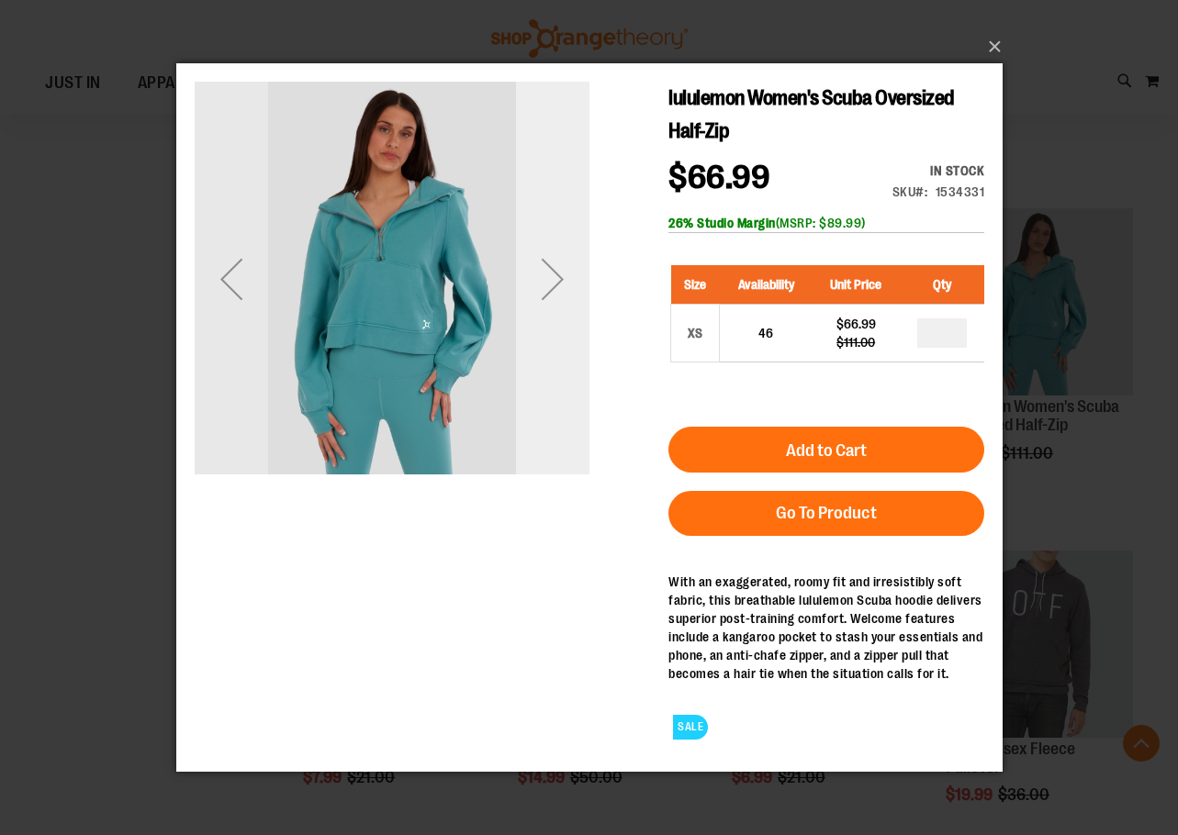
click at [562, 302] on div "Next" at bounding box center [551, 277] width 73 height 73
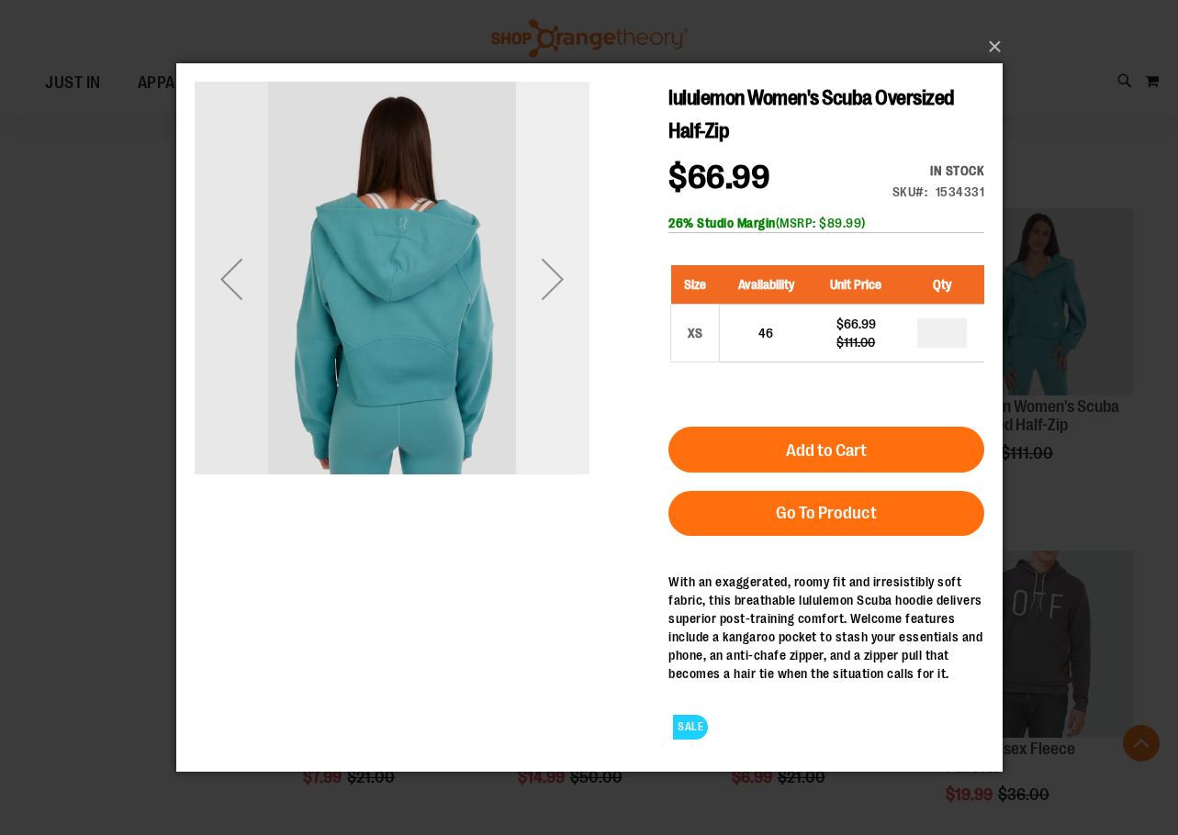
click at [562, 302] on div "Next" at bounding box center [551, 277] width 73 height 73
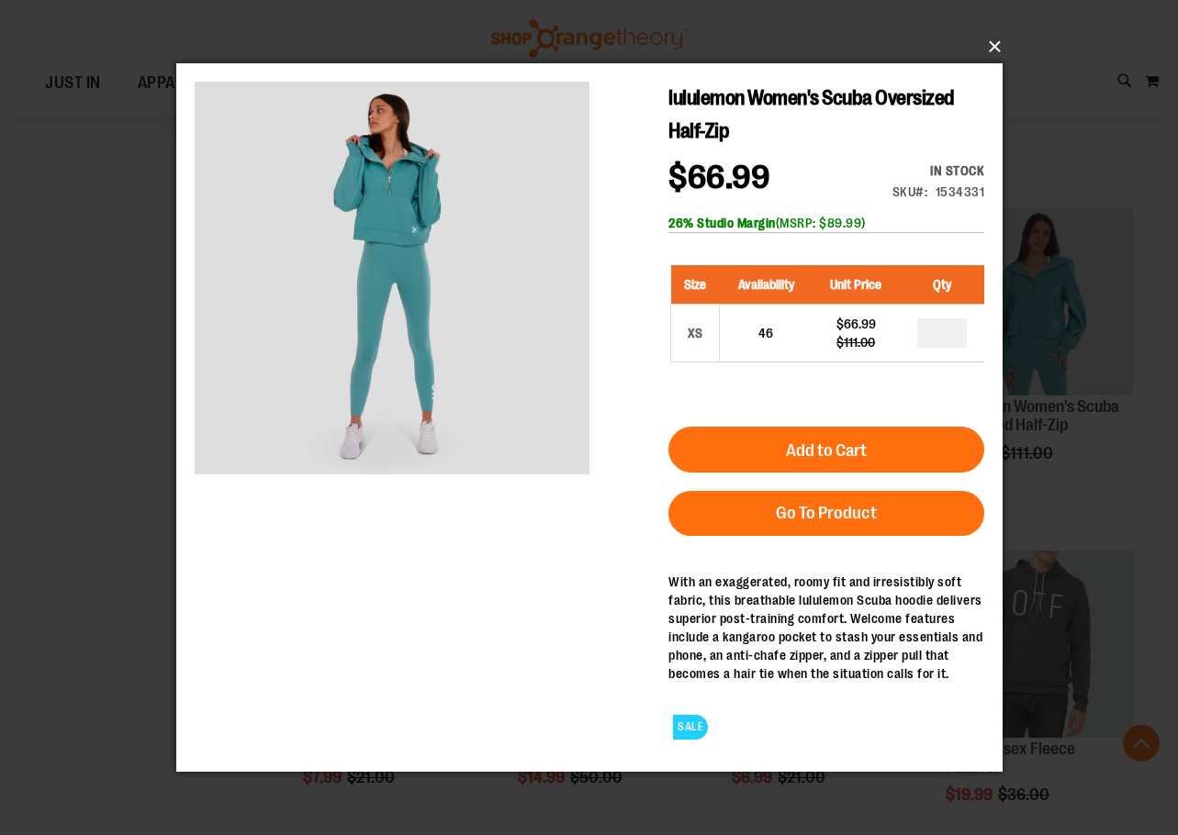
click at [979, 52] on button "×" at bounding box center [595, 47] width 826 height 40
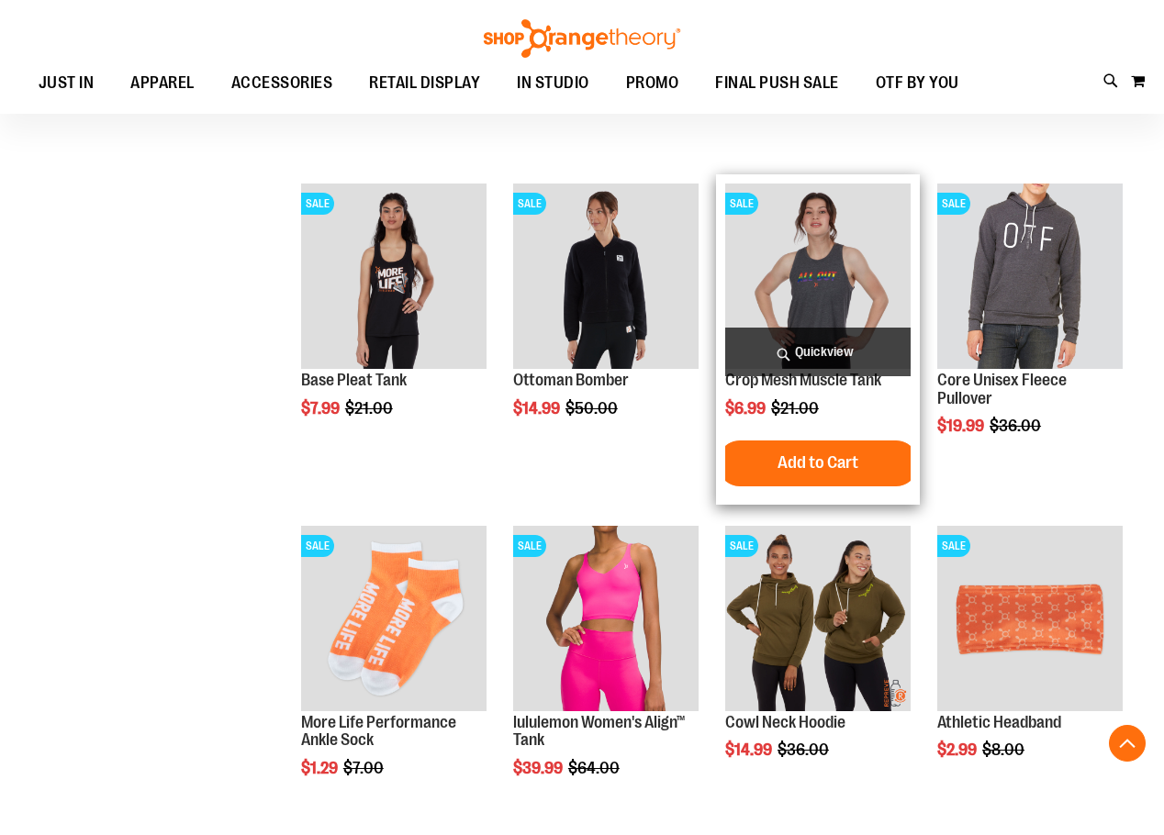
scroll to position [8169, 0]
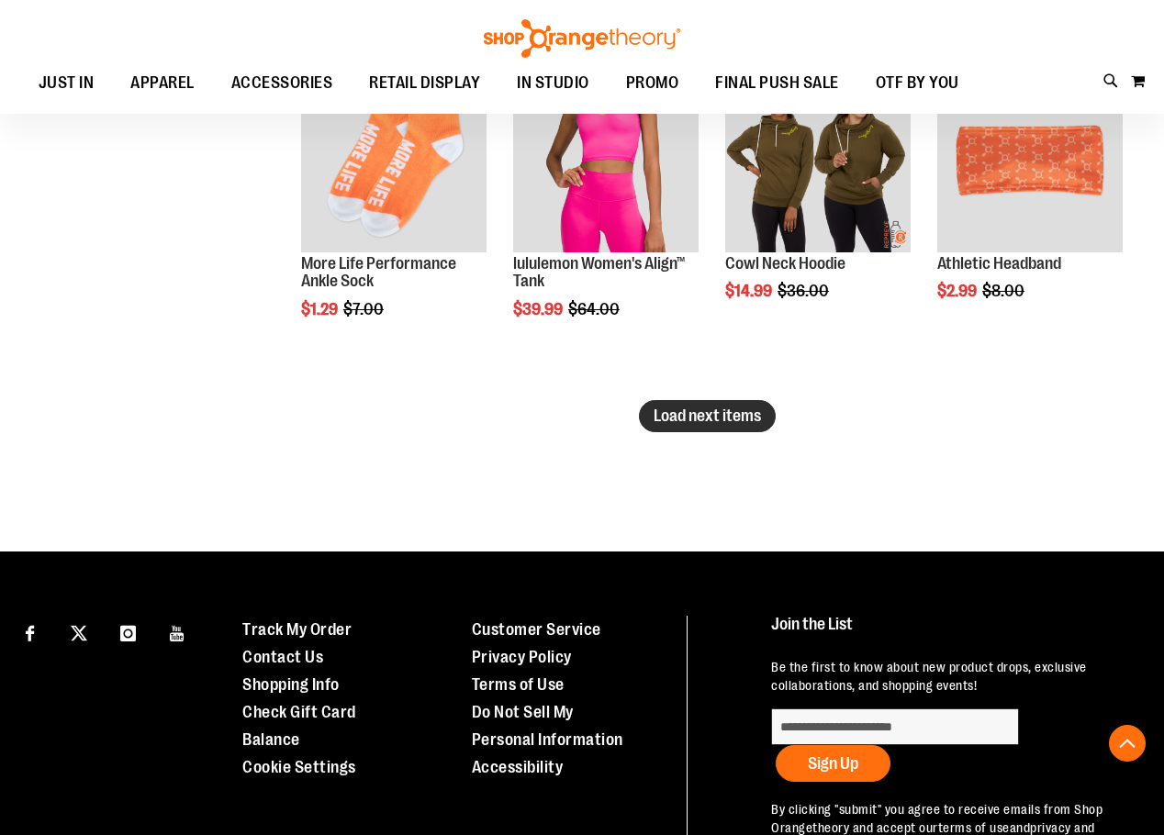
click at [671, 419] on span "Load next items" at bounding box center [707, 416] width 107 height 18
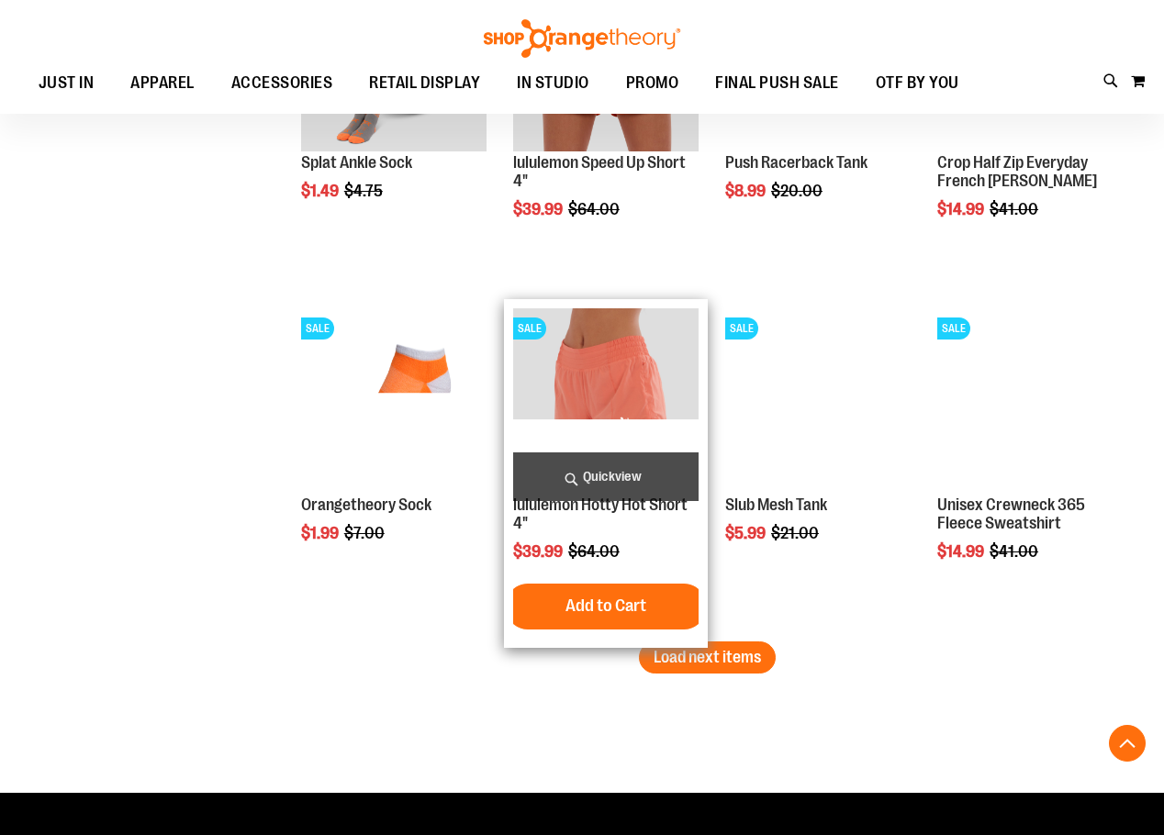
scroll to position [8995, 0]
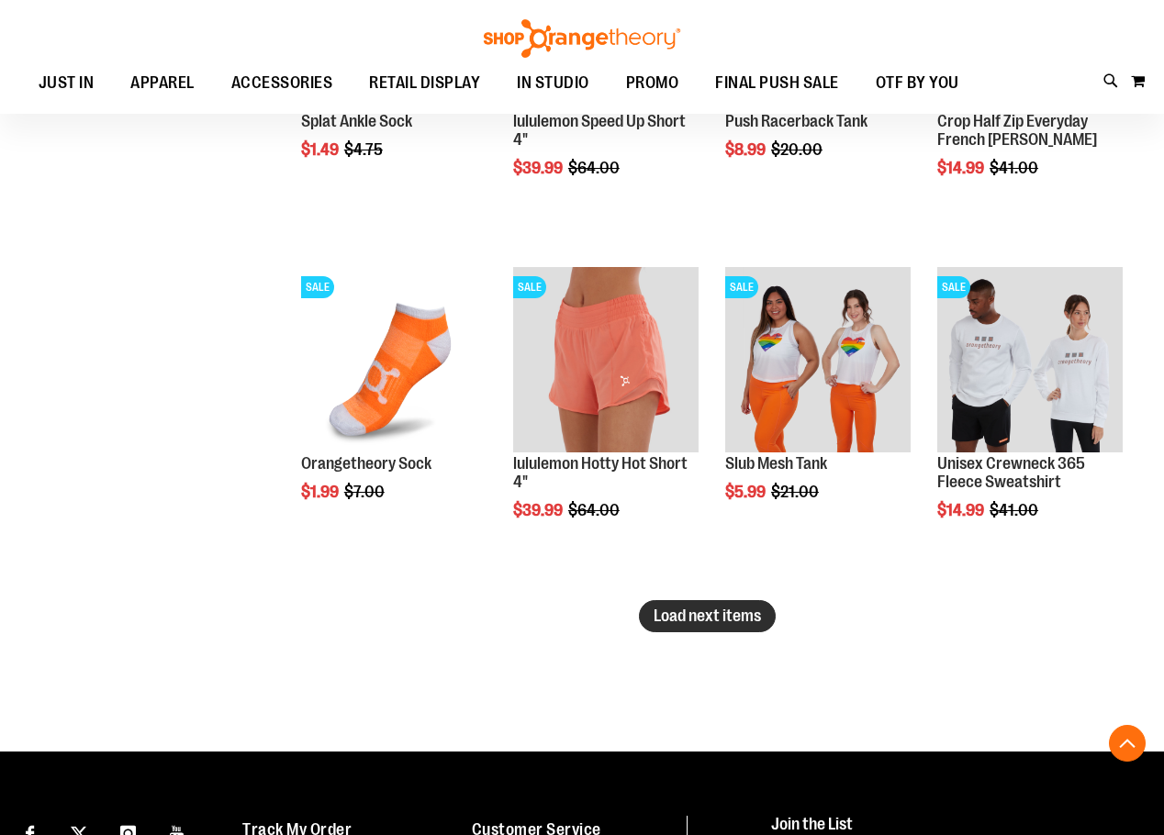
click at [716, 611] on span "Load next items" at bounding box center [707, 616] width 107 height 18
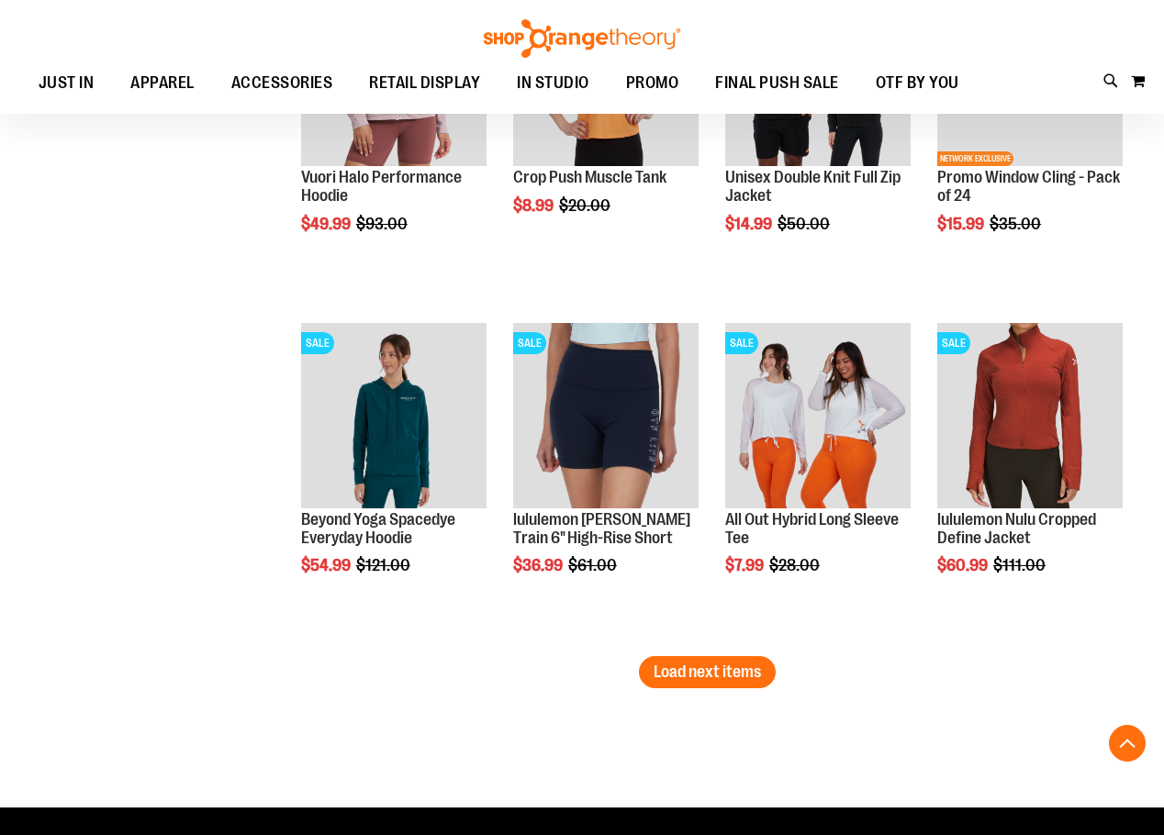
scroll to position [10140, 0]
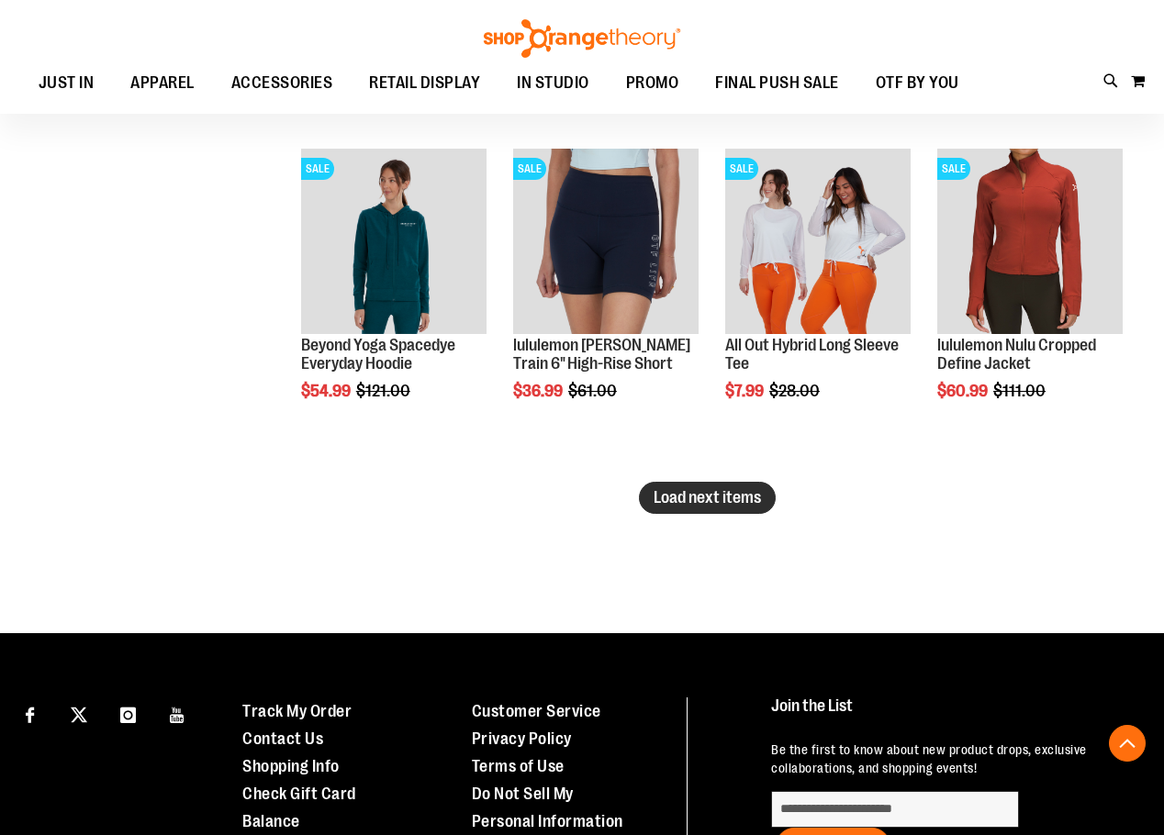
click at [729, 508] on button "Load next items" at bounding box center [707, 498] width 137 height 32
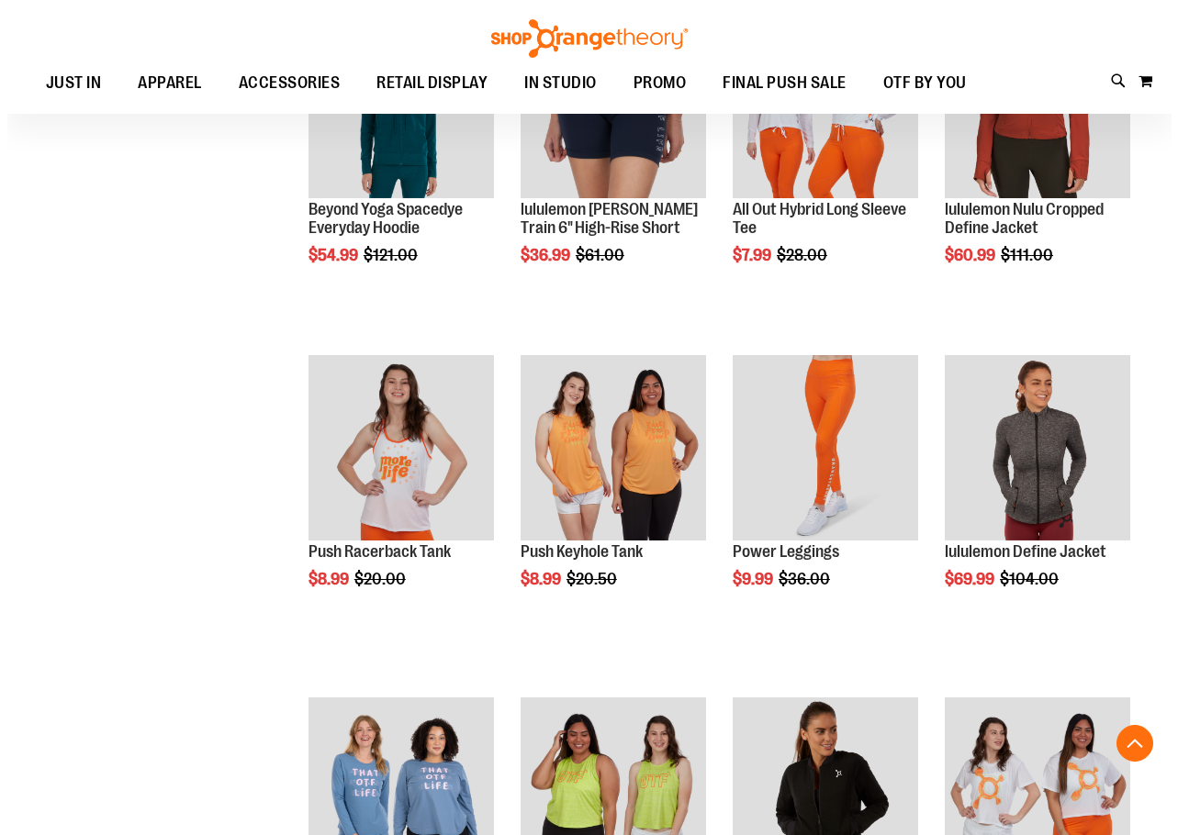
scroll to position [10324, 0]
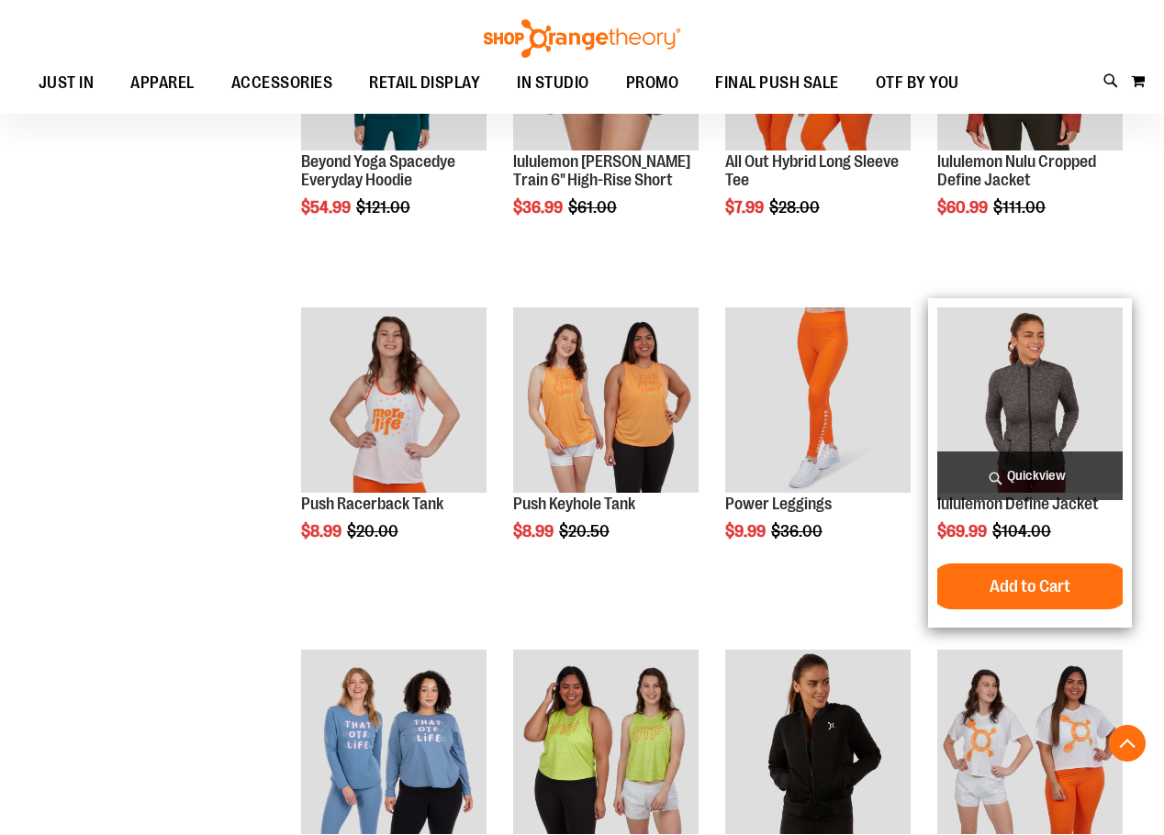
click at [1068, 469] on span "Quickview" at bounding box center [1029, 476] width 185 height 49
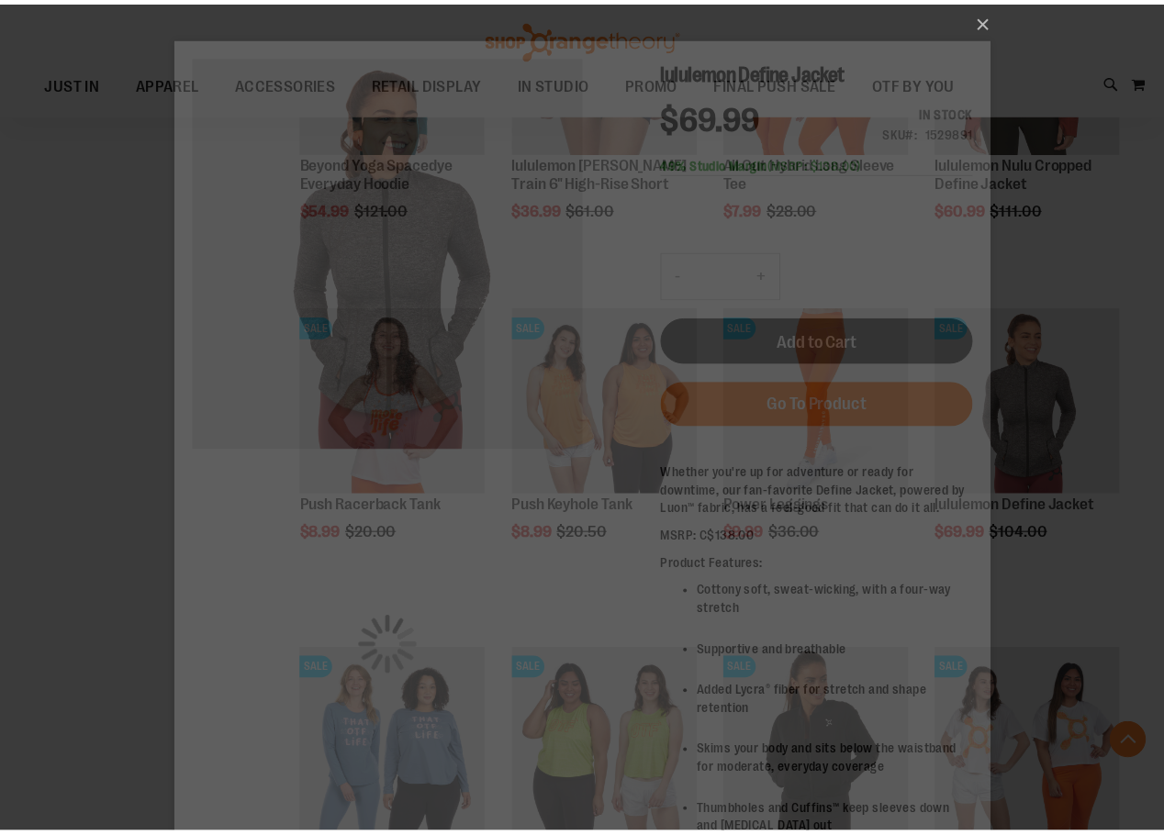
scroll to position [0, 0]
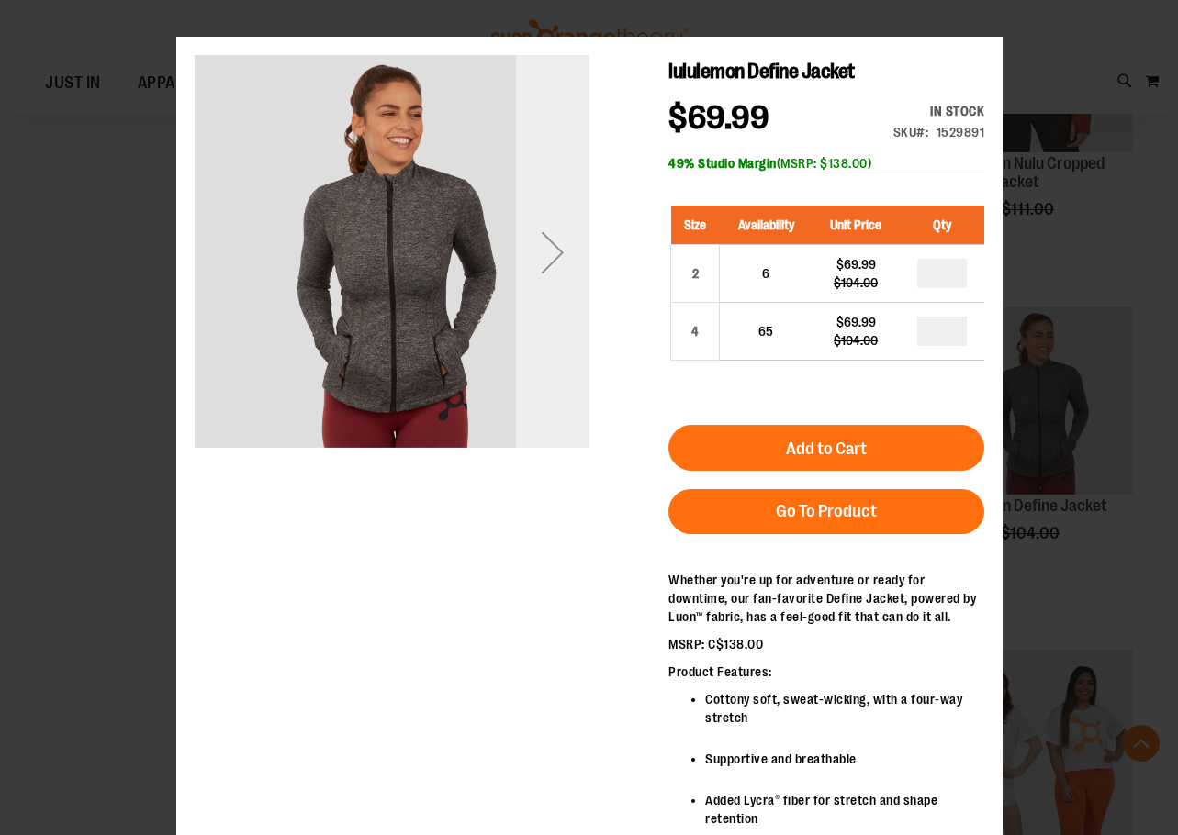
click at [551, 251] on div "Next" at bounding box center [551, 252] width 73 height 73
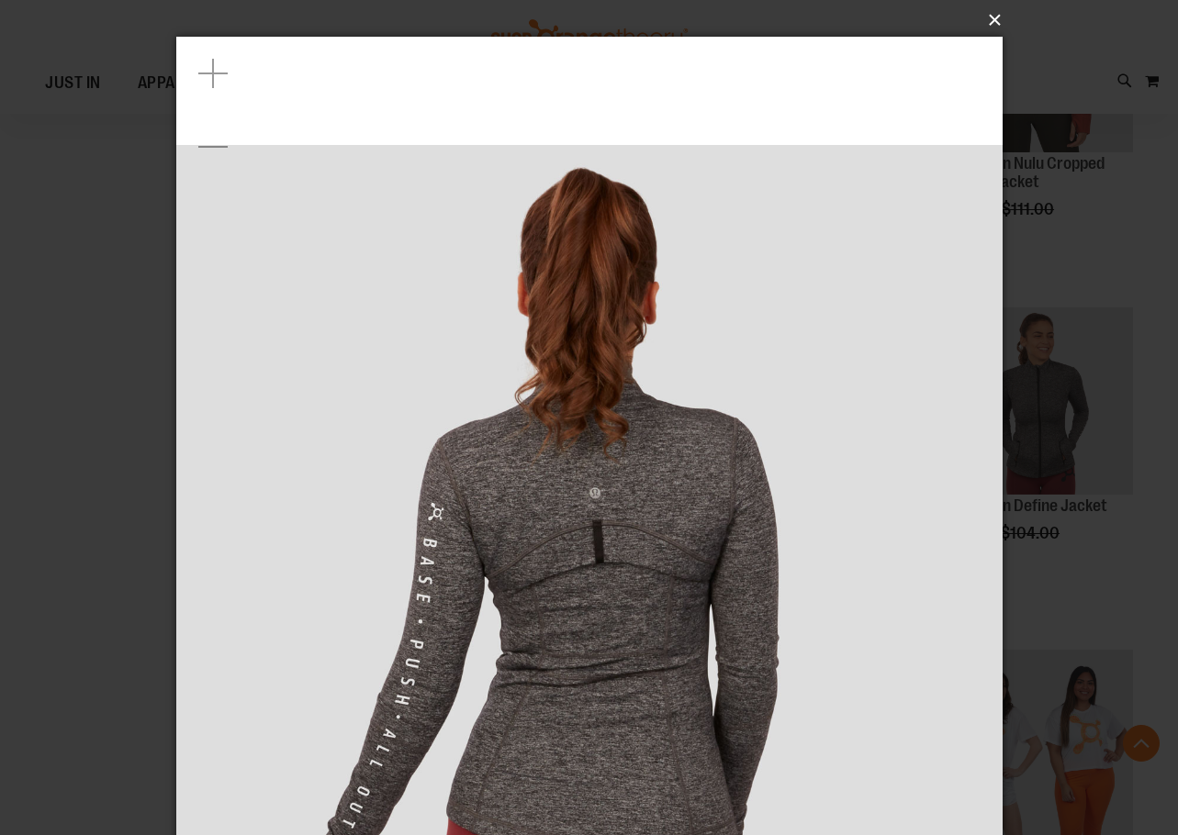
click at [989, 16] on button "×" at bounding box center [595, 20] width 826 height 40
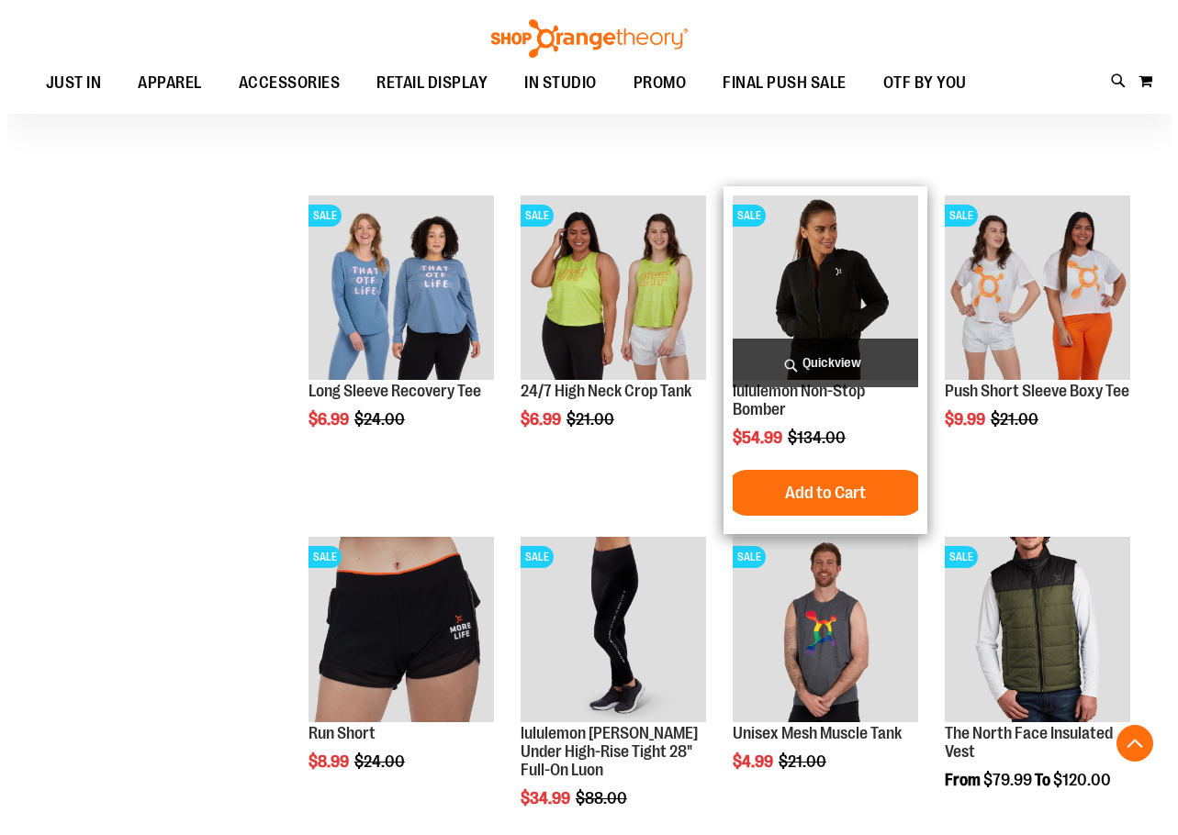
scroll to position [10783, 0]
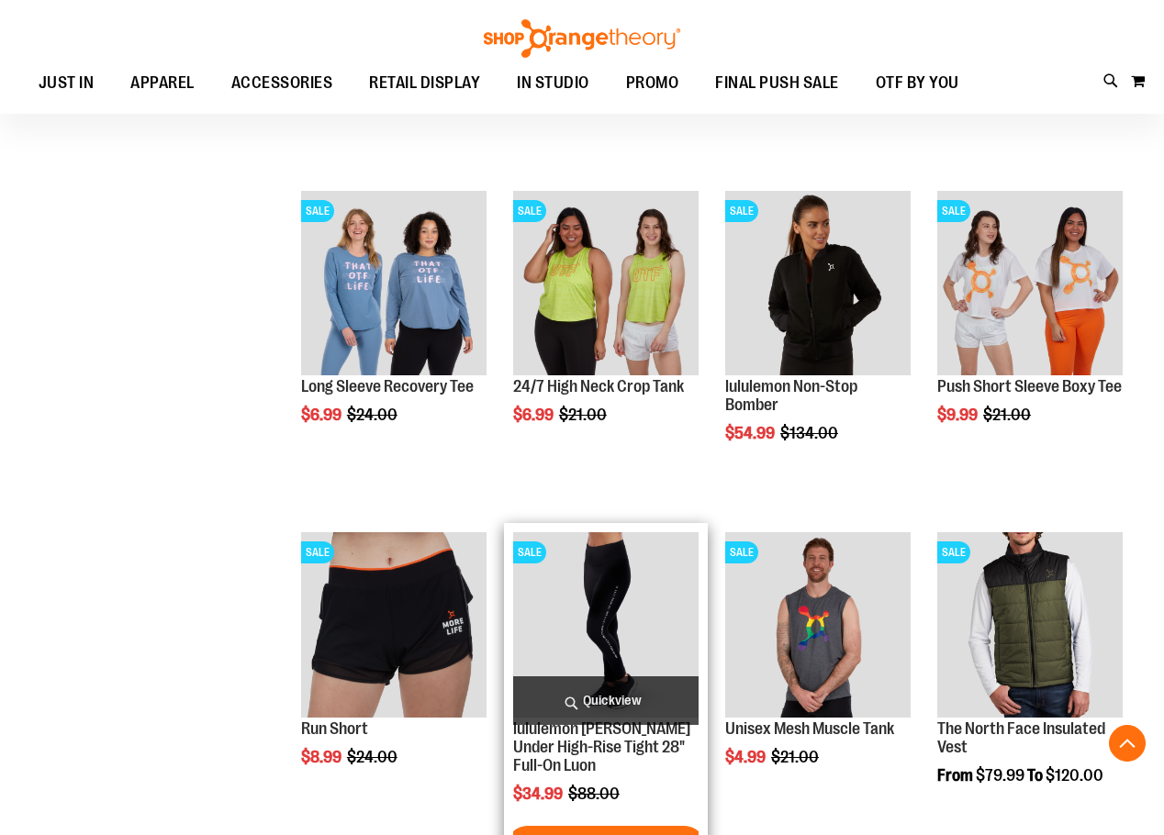
click at [619, 698] on span "Quickview" at bounding box center [605, 701] width 185 height 49
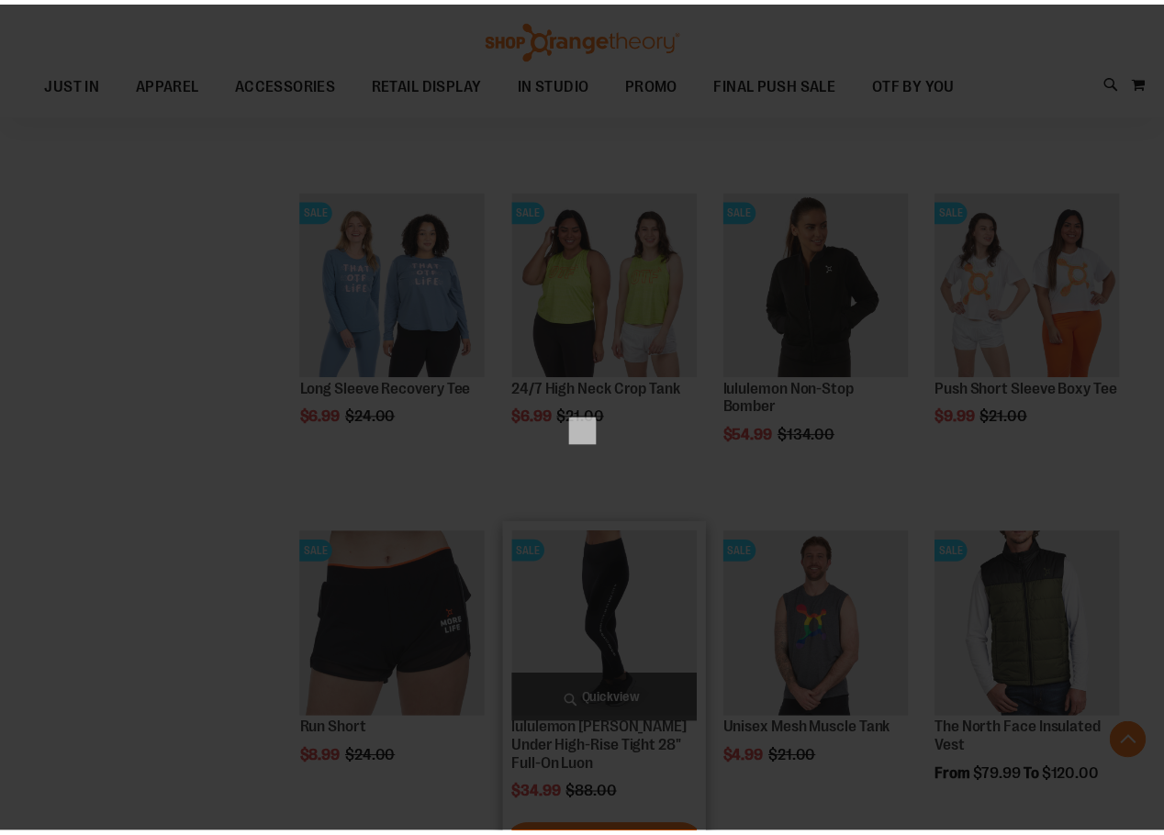
scroll to position [0, 0]
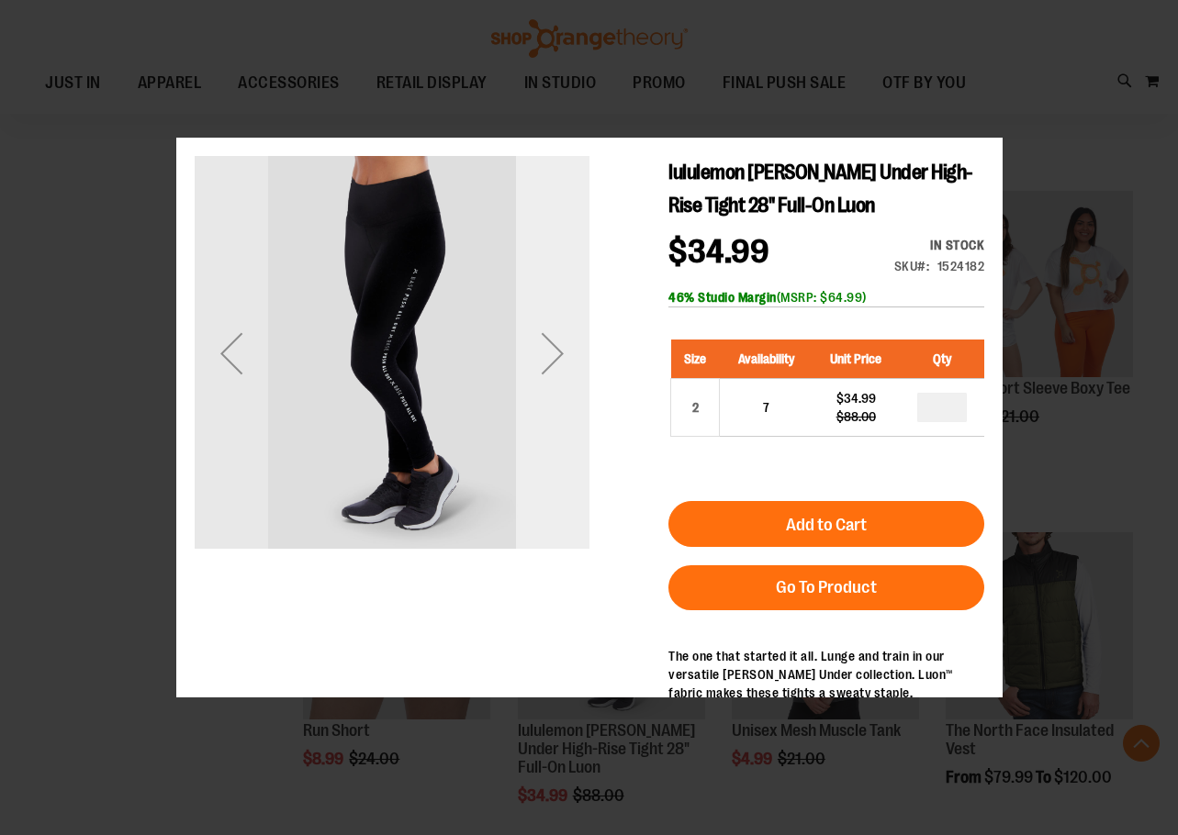
click at [543, 398] on div "Next" at bounding box center [551, 353] width 73 height 395
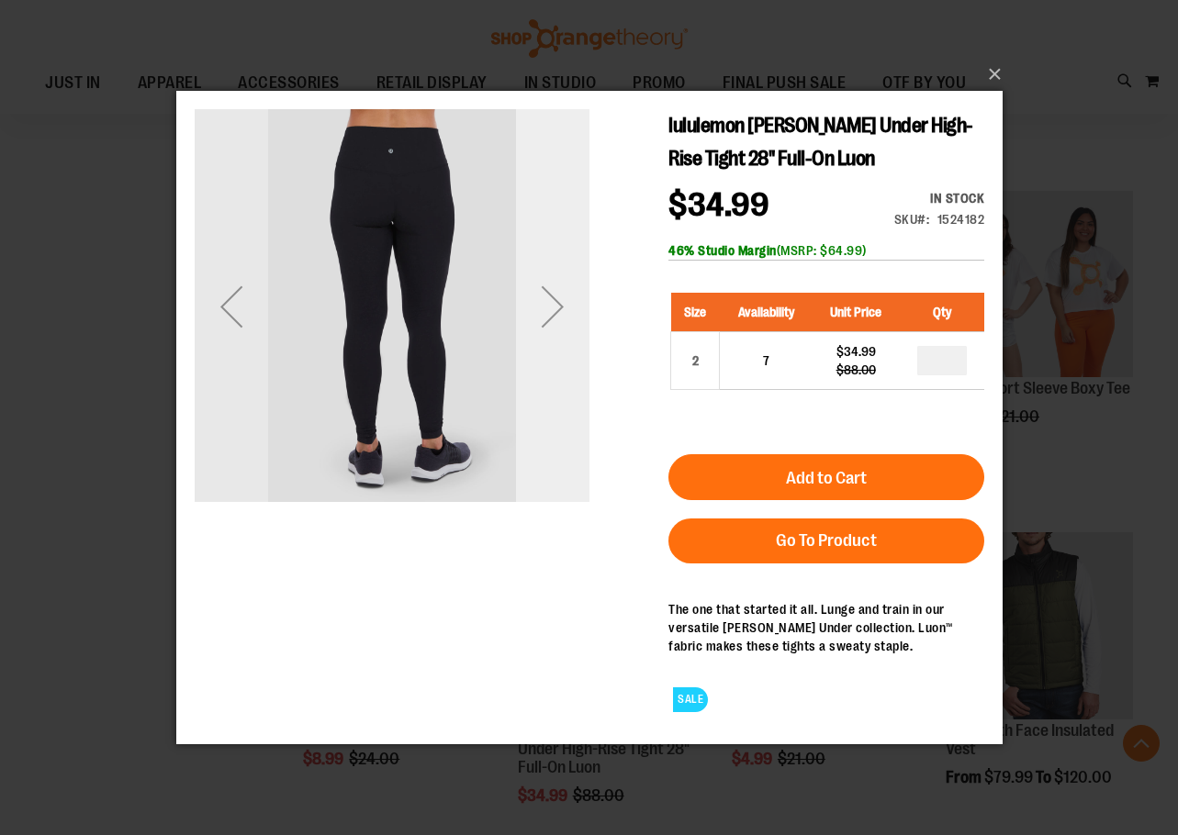
click at [543, 348] on div "Next" at bounding box center [551, 305] width 73 height 395
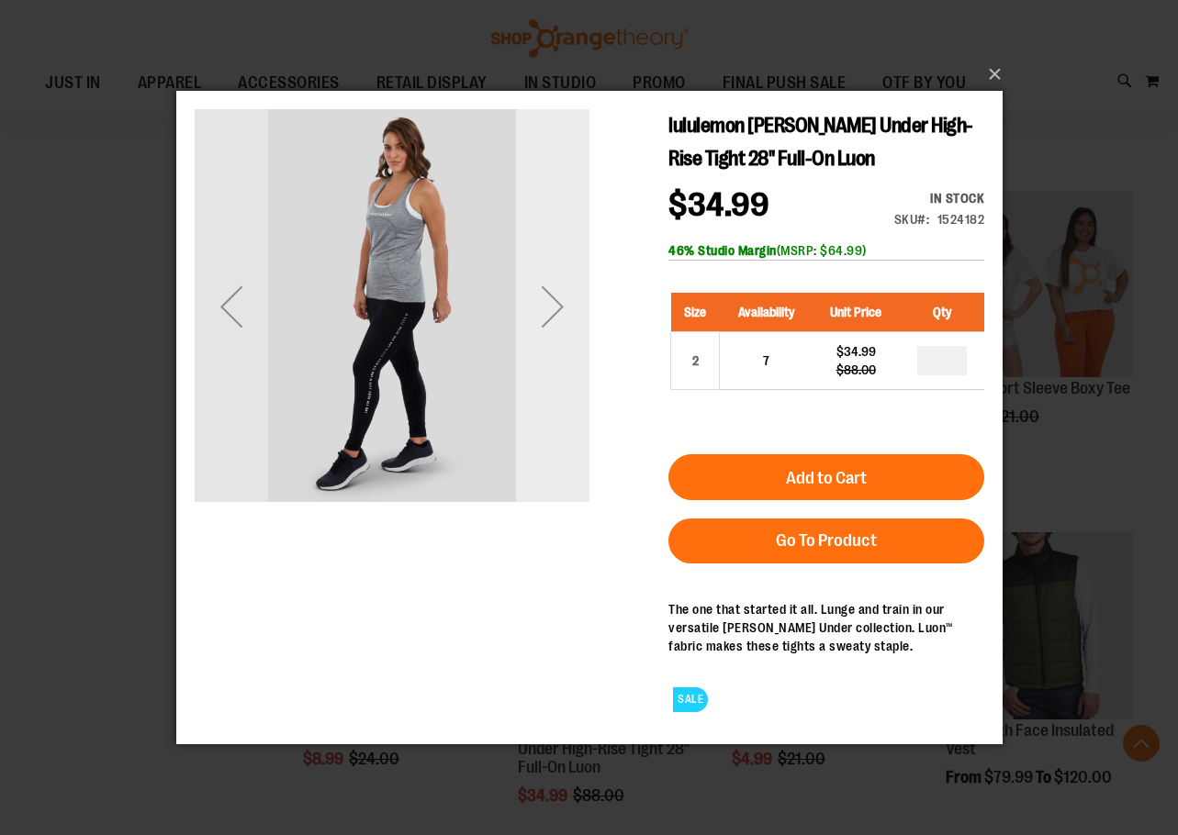
click at [543, 337] on div "Next" at bounding box center [551, 305] width 73 height 73
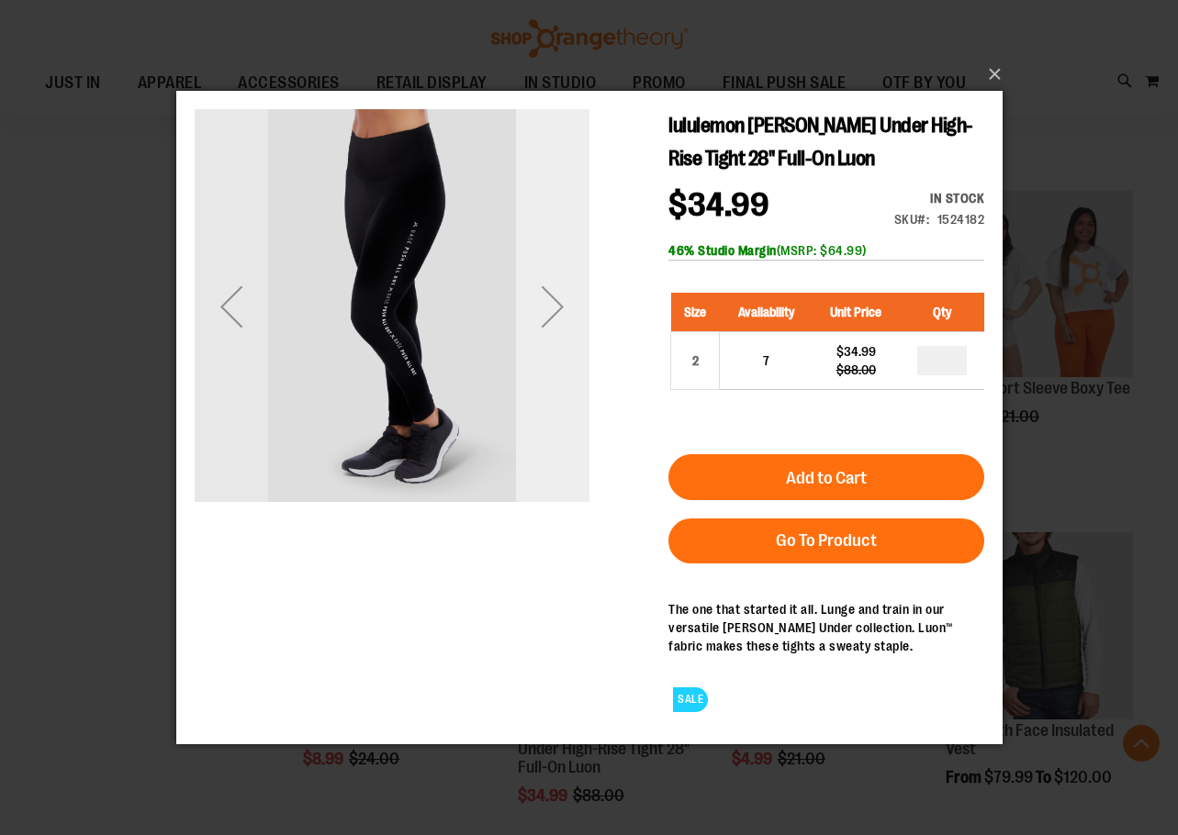
click at [543, 337] on div "Next" at bounding box center [551, 305] width 73 height 73
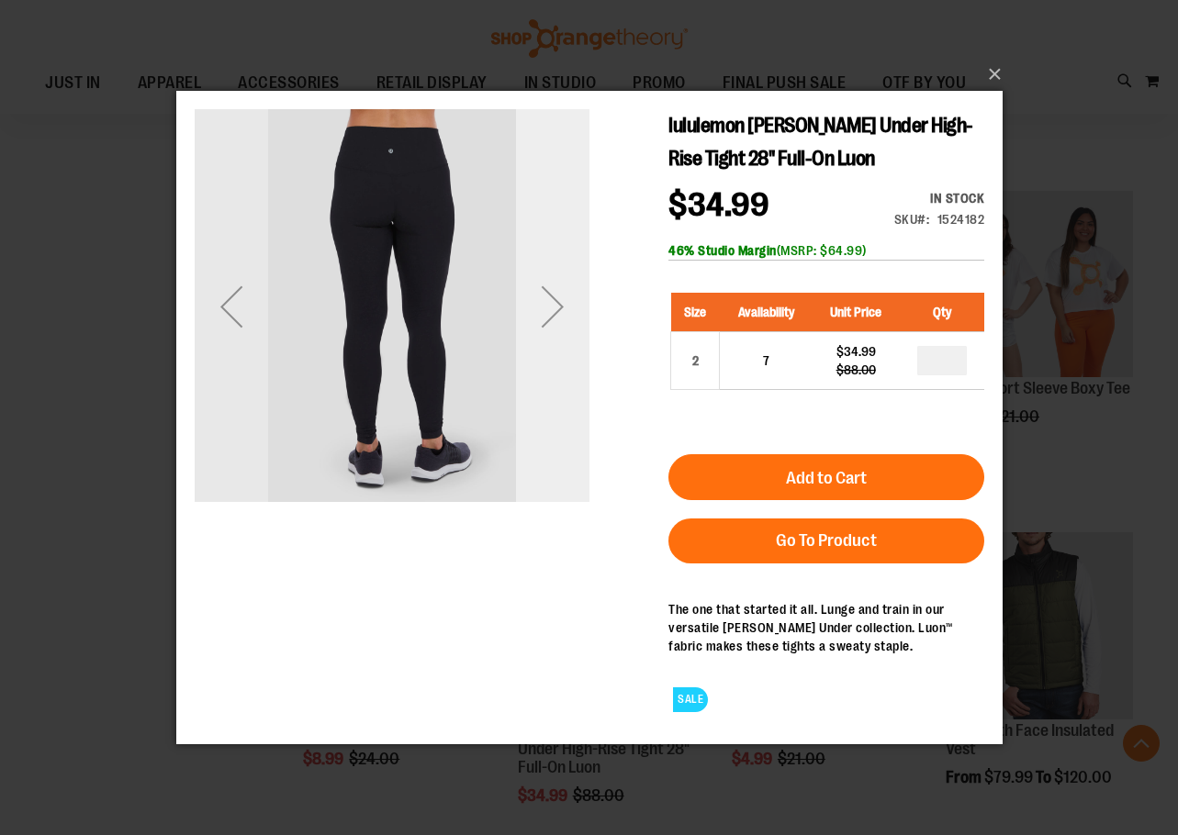
click at [543, 336] on div "Next" at bounding box center [551, 305] width 73 height 73
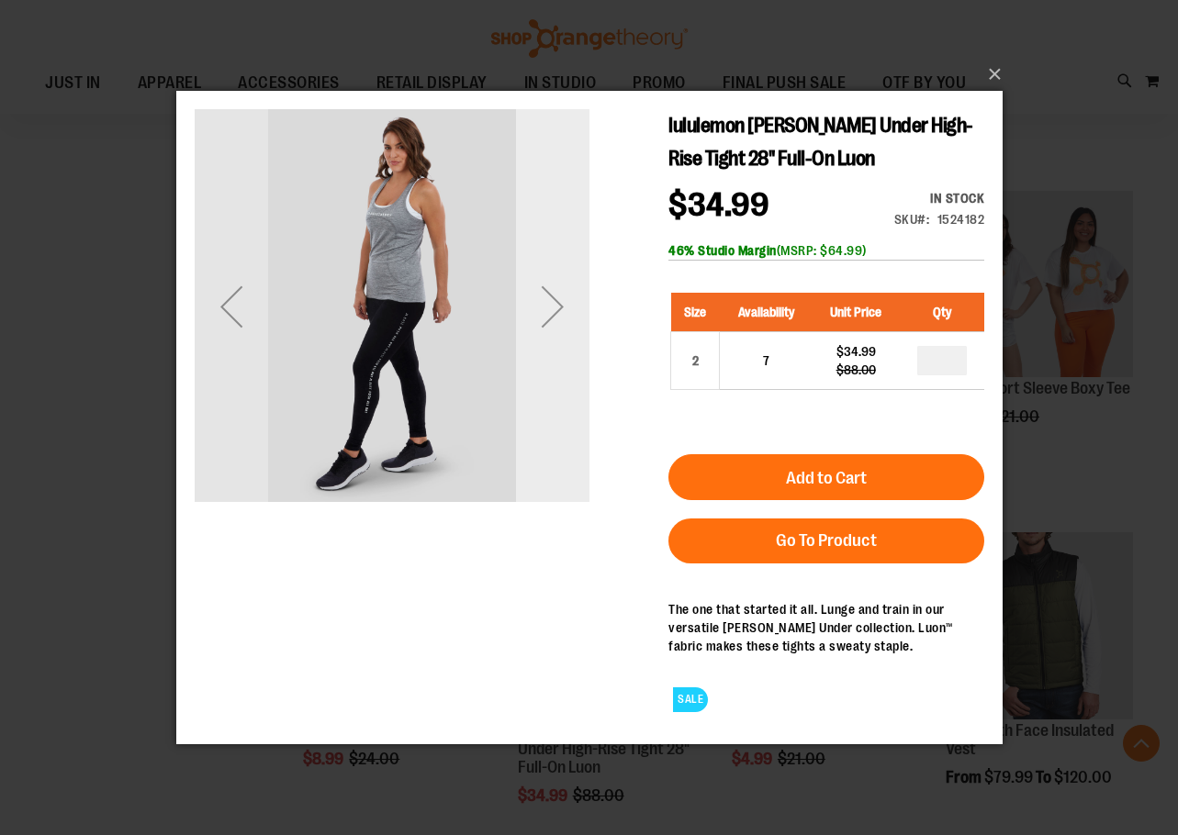
click at [543, 336] on div "Next" at bounding box center [551, 305] width 73 height 73
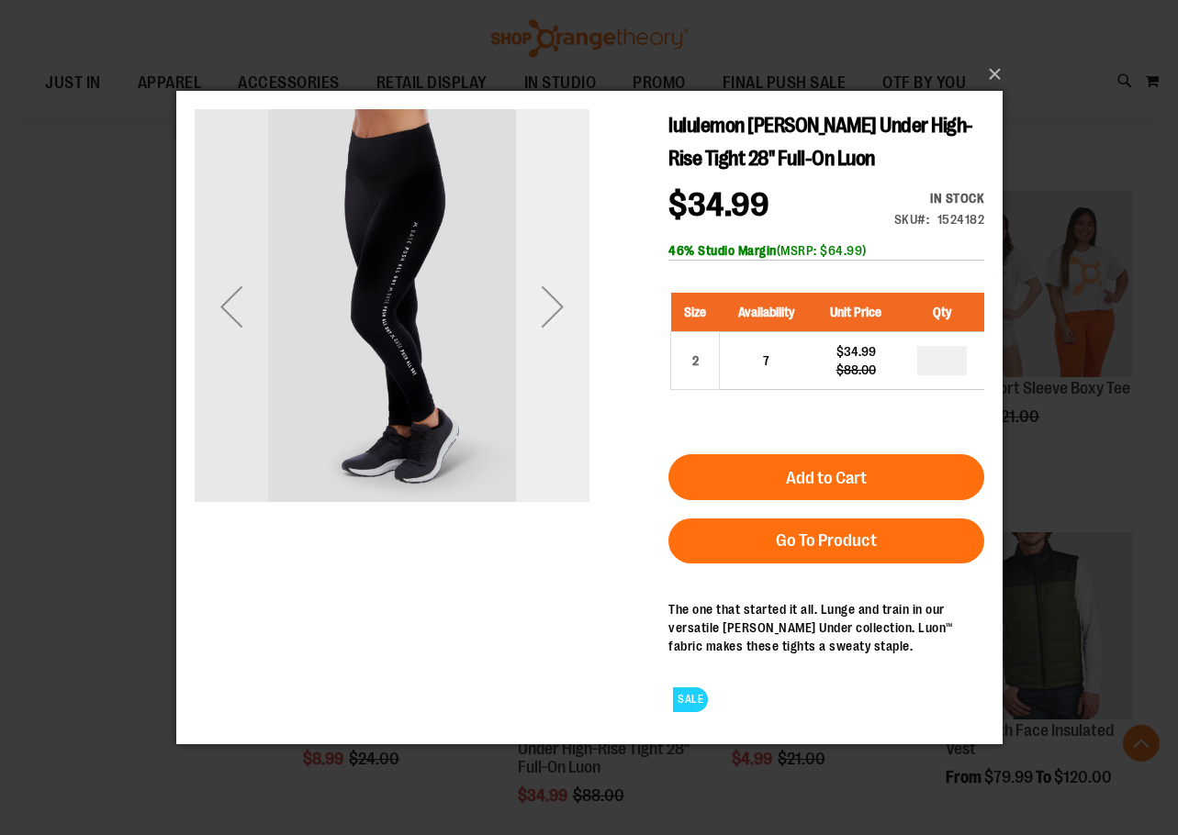
click at [543, 336] on div "Next" at bounding box center [551, 305] width 73 height 73
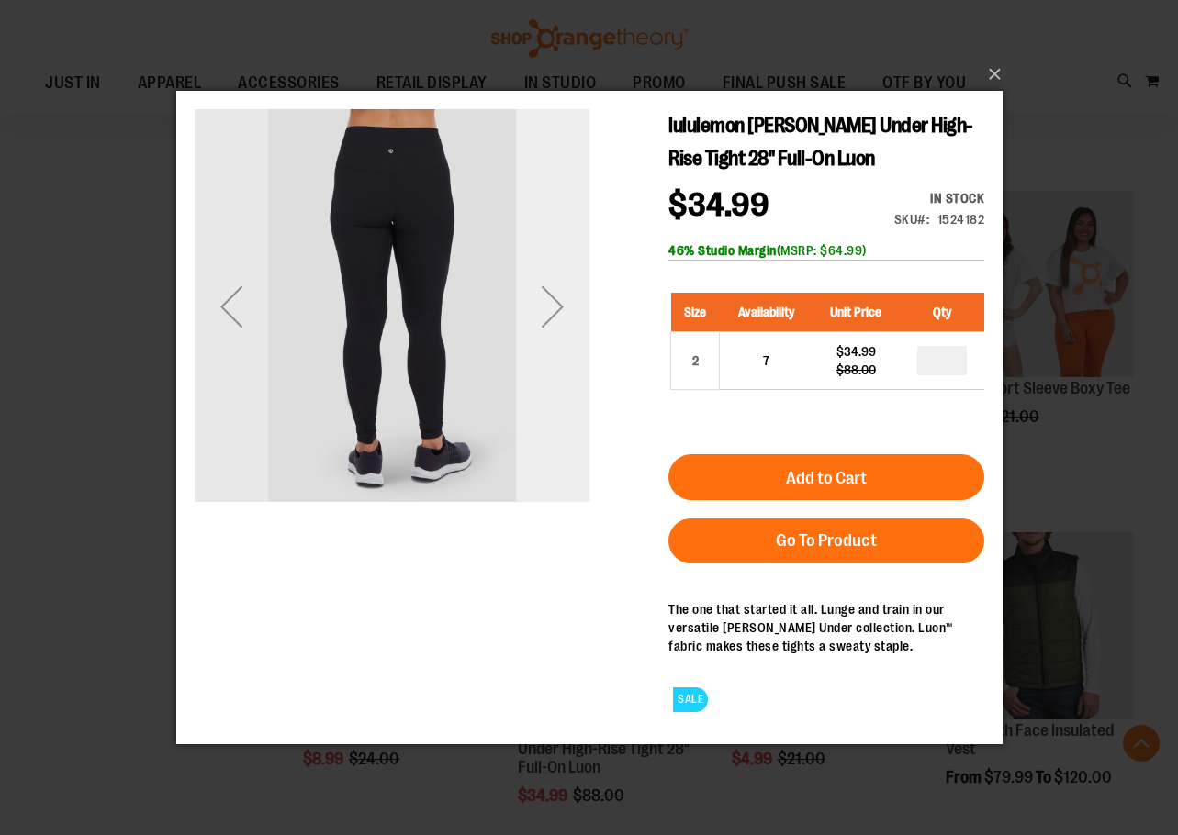
click at [545, 325] on div "Next" at bounding box center [551, 305] width 73 height 73
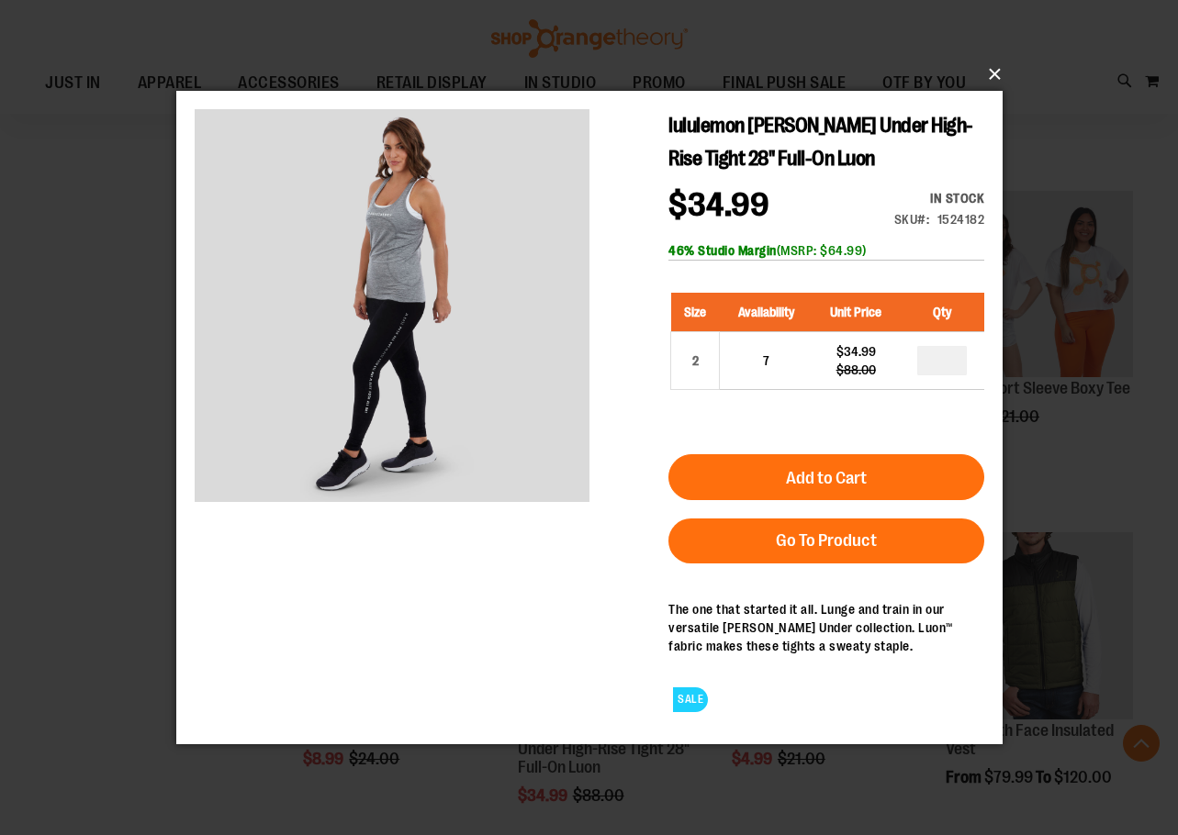
click at [994, 71] on button "×" at bounding box center [595, 74] width 826 height 40
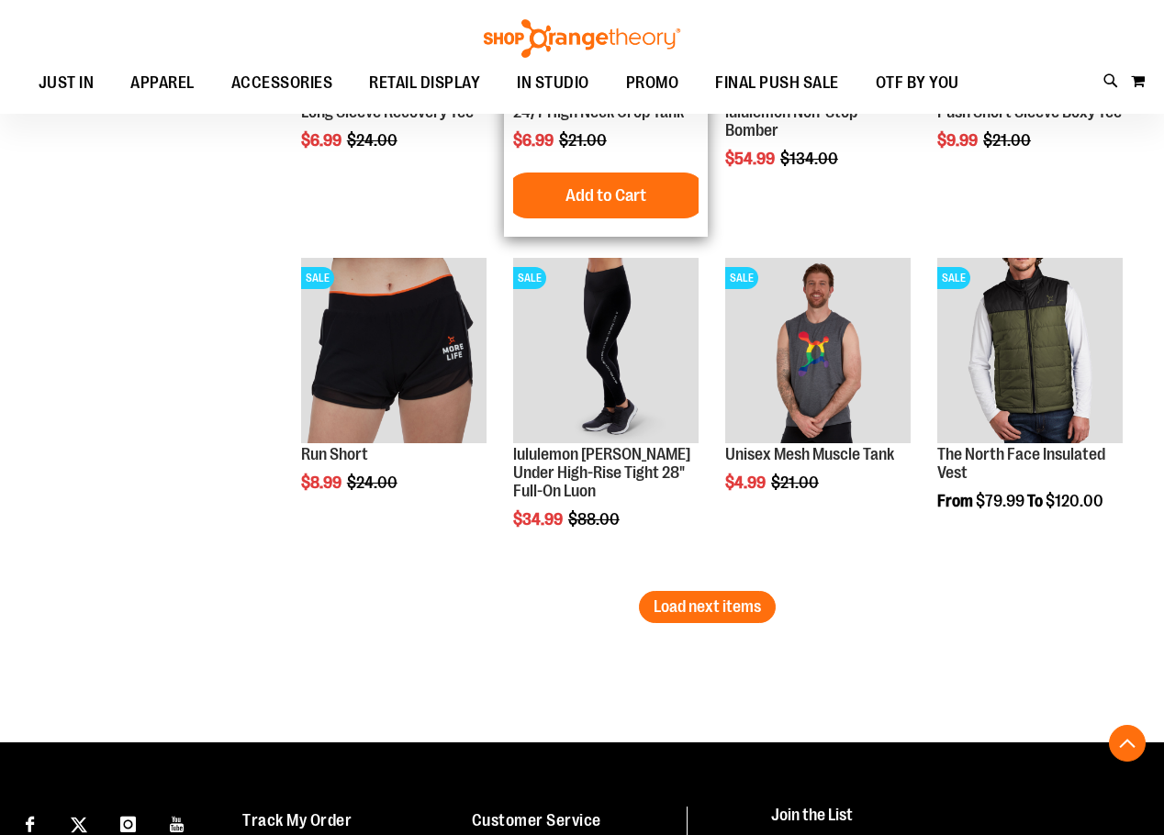
scroll to position [11058, 0]
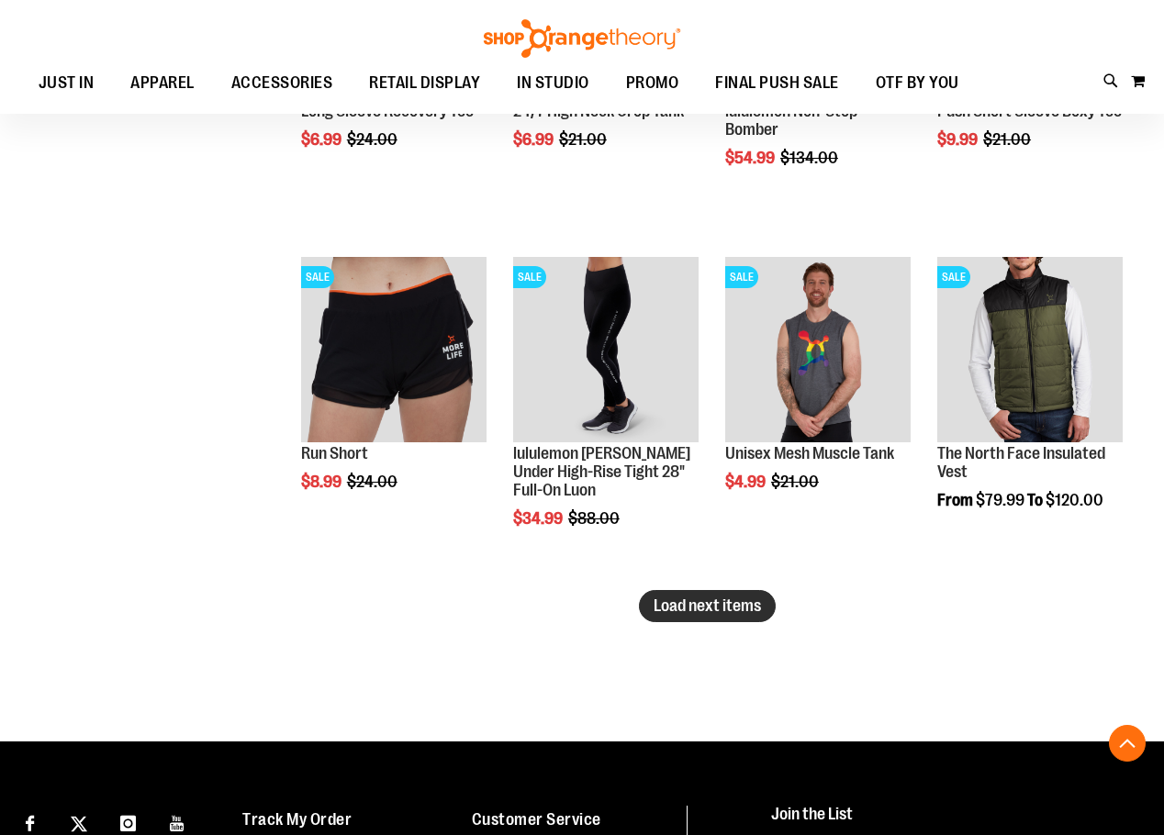
click at [712, 601] on span "Load next items" at bounding box center [707, 606] width 107 height 18
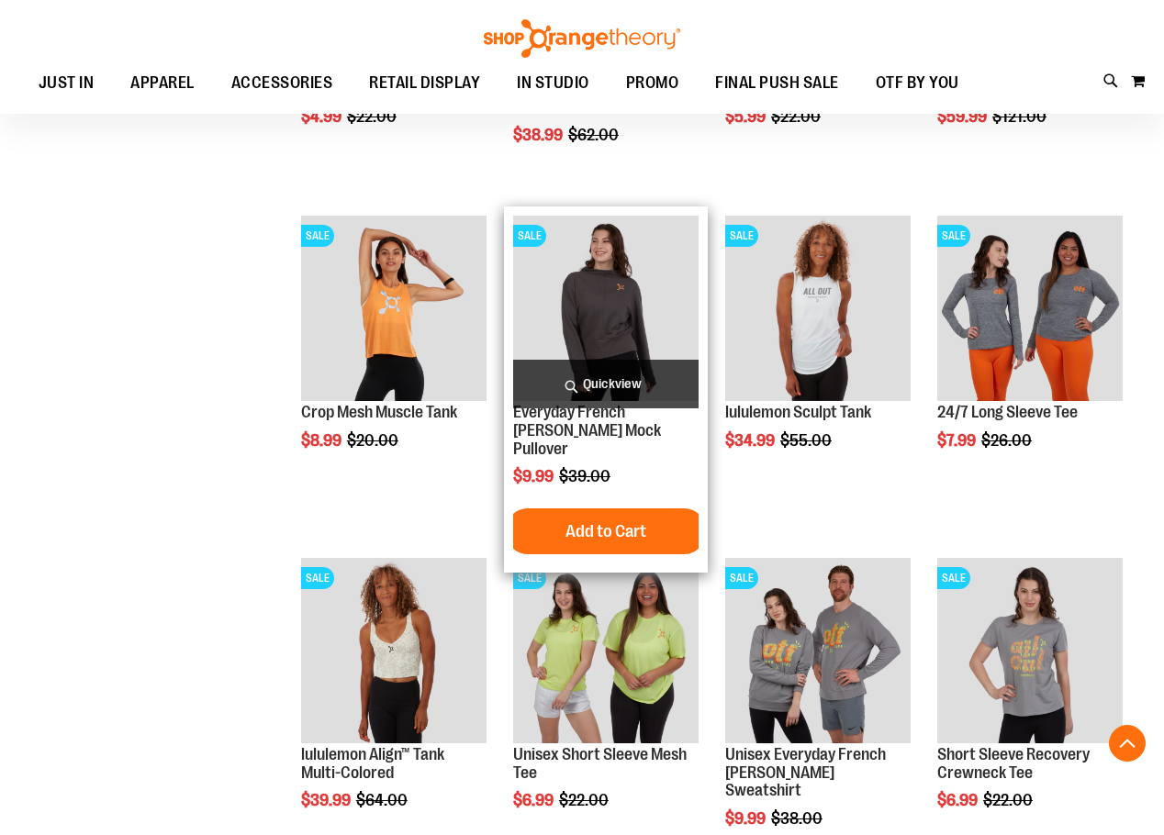
scroll to position [12068, 0]
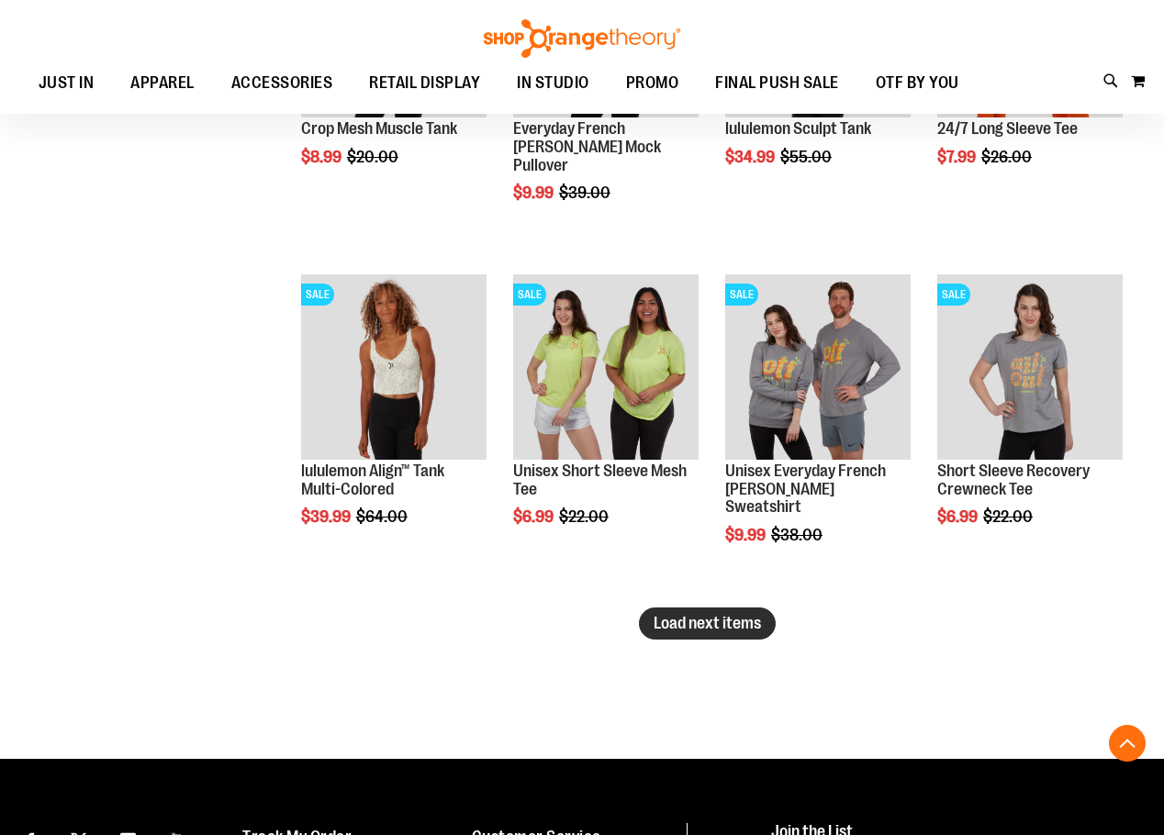
click at [729, 630] on span "Load next items" at bounding box center [707, 623] width 107 height 18
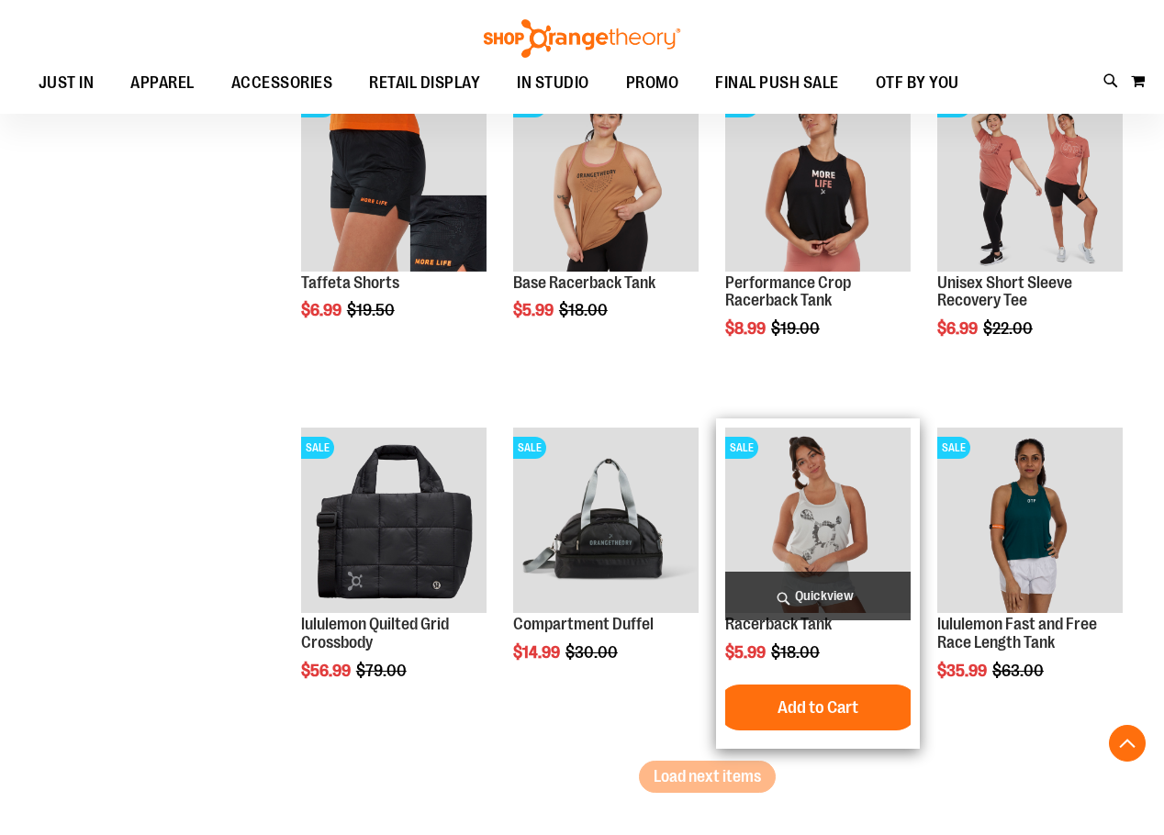
scroll to position [12986, 0]
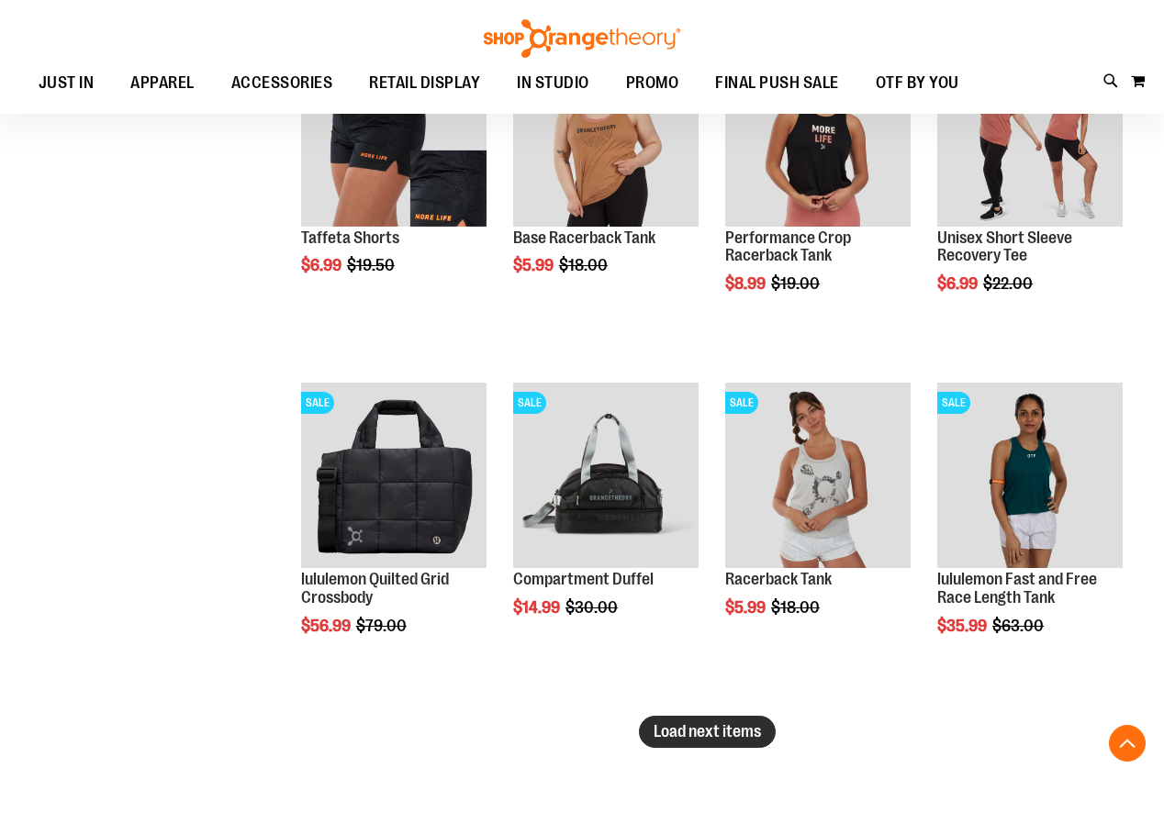
click at [715, 716] on button "Load next items" at bounding box center [707, 732] width 137 height 32
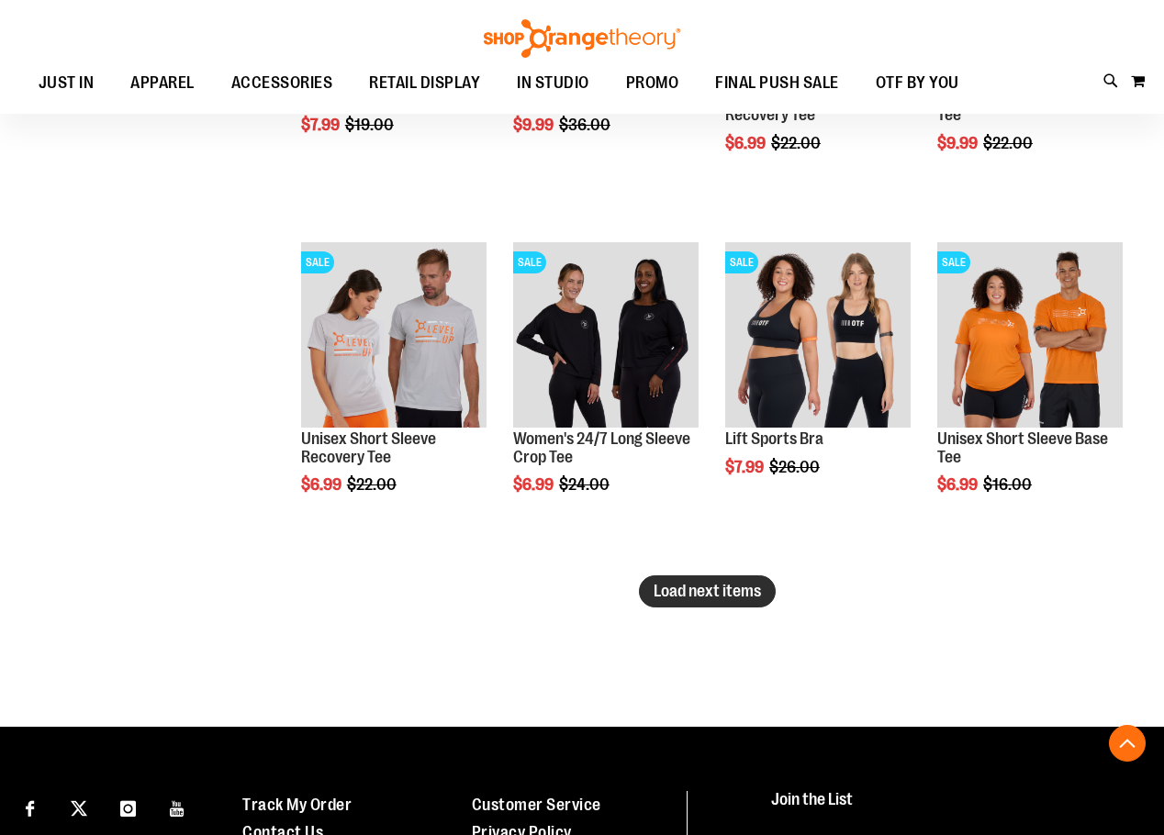
scroll to position [14156, 0]
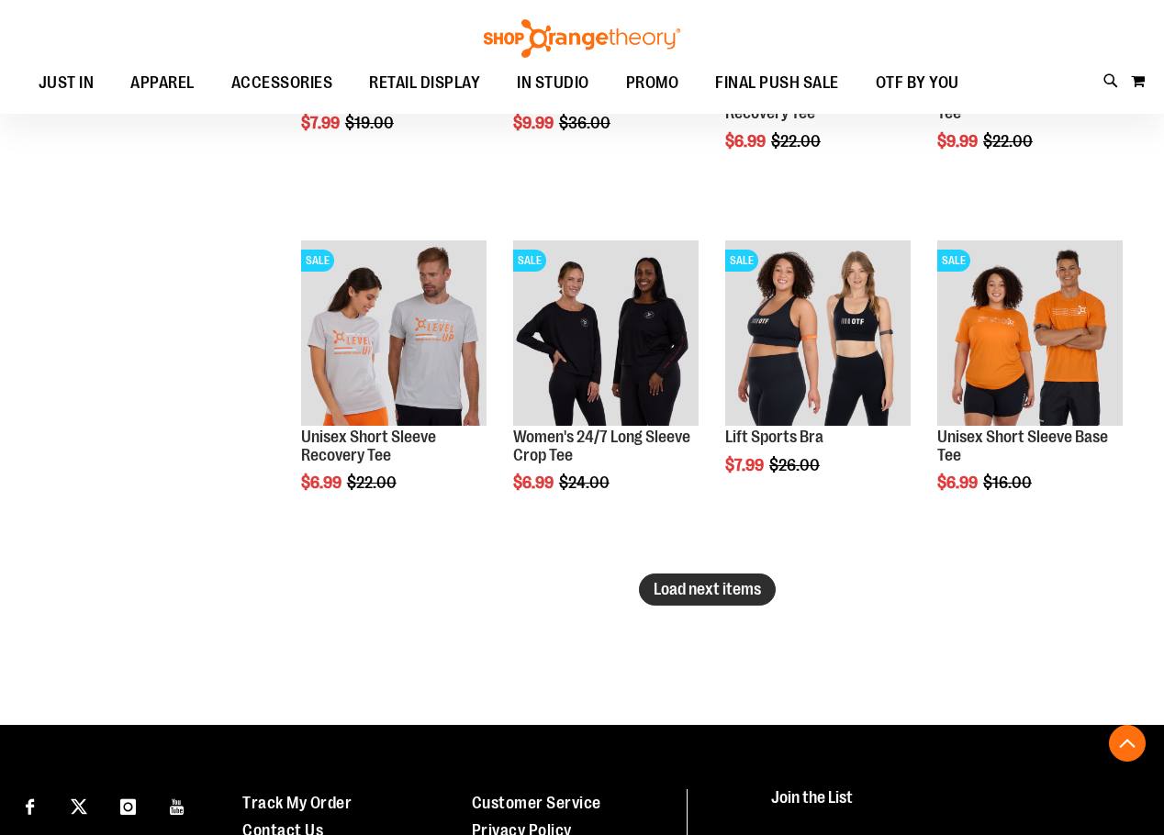
click at [716, 585] on span "Load next items" at bounding box center [707, 589] width 107 height 18
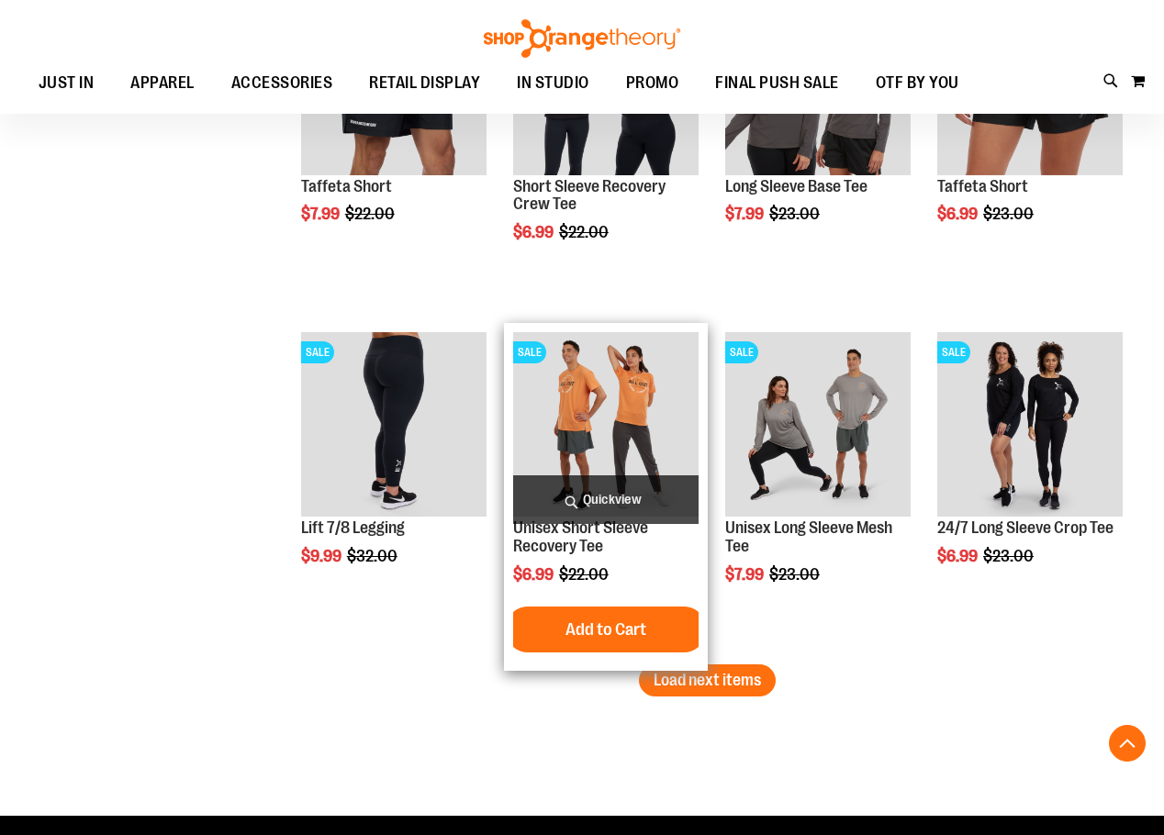
scroll to position [15165, 0]
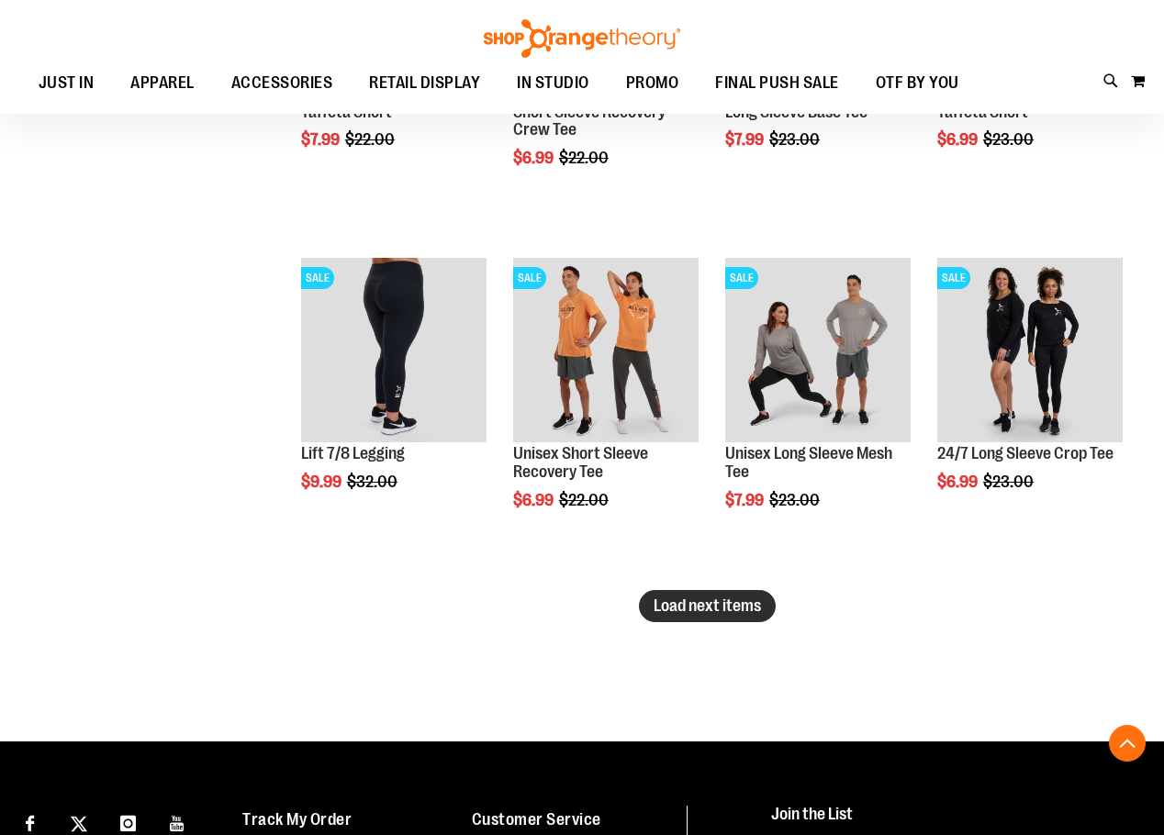
click at [707, 606] on span "Load next items" at bounding box center [707, 606] width 107 height 18
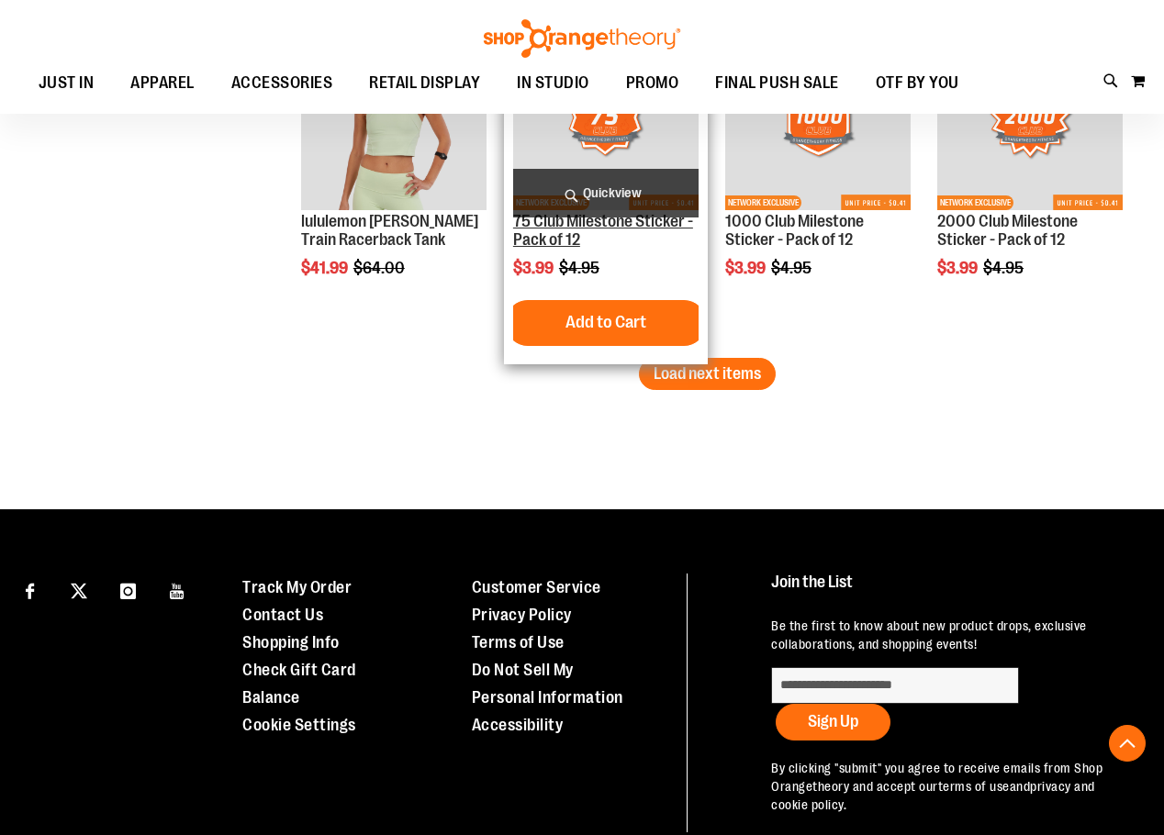
scroll to position [16450, 0]
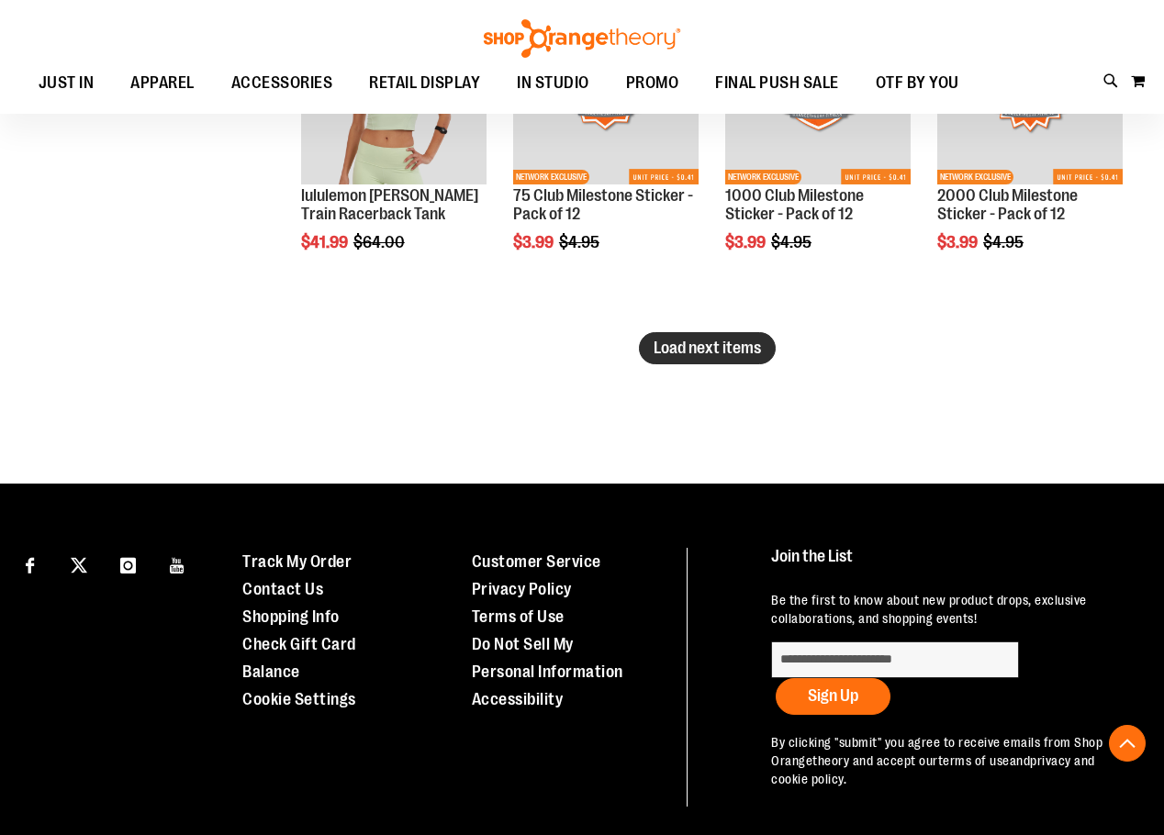
click at [735, 354] on span "Load next items" at bounding box center [707, 348] width 107 height 18
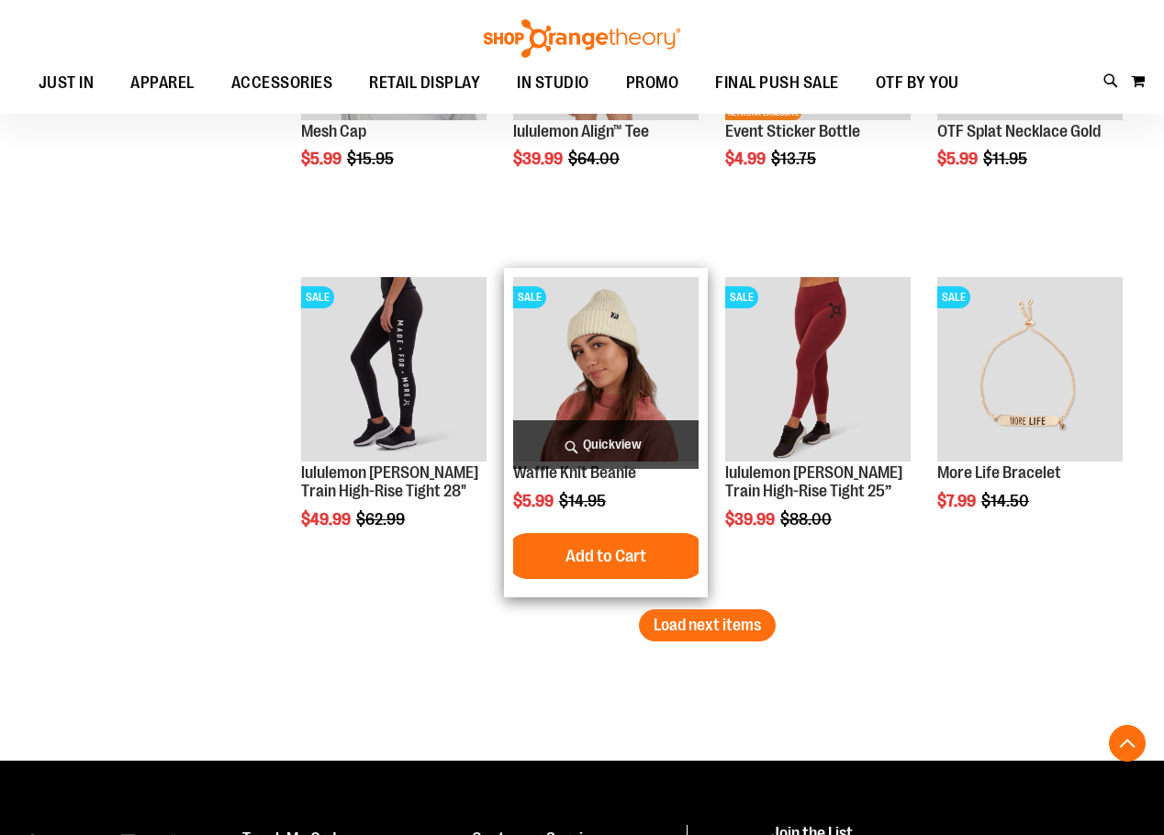
scroll to position [17368, 0]
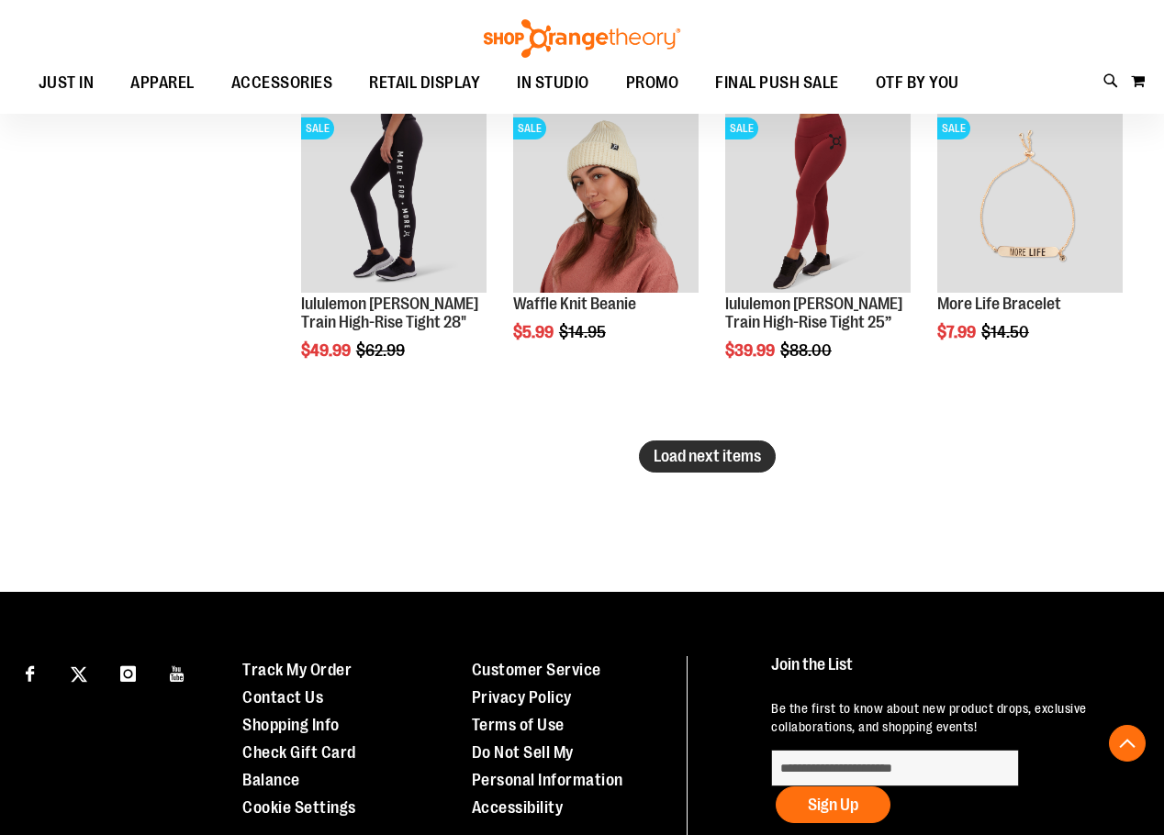
click at [730, 449] on span "Load next items" at bounding box center [707, 456] width 107 height 18
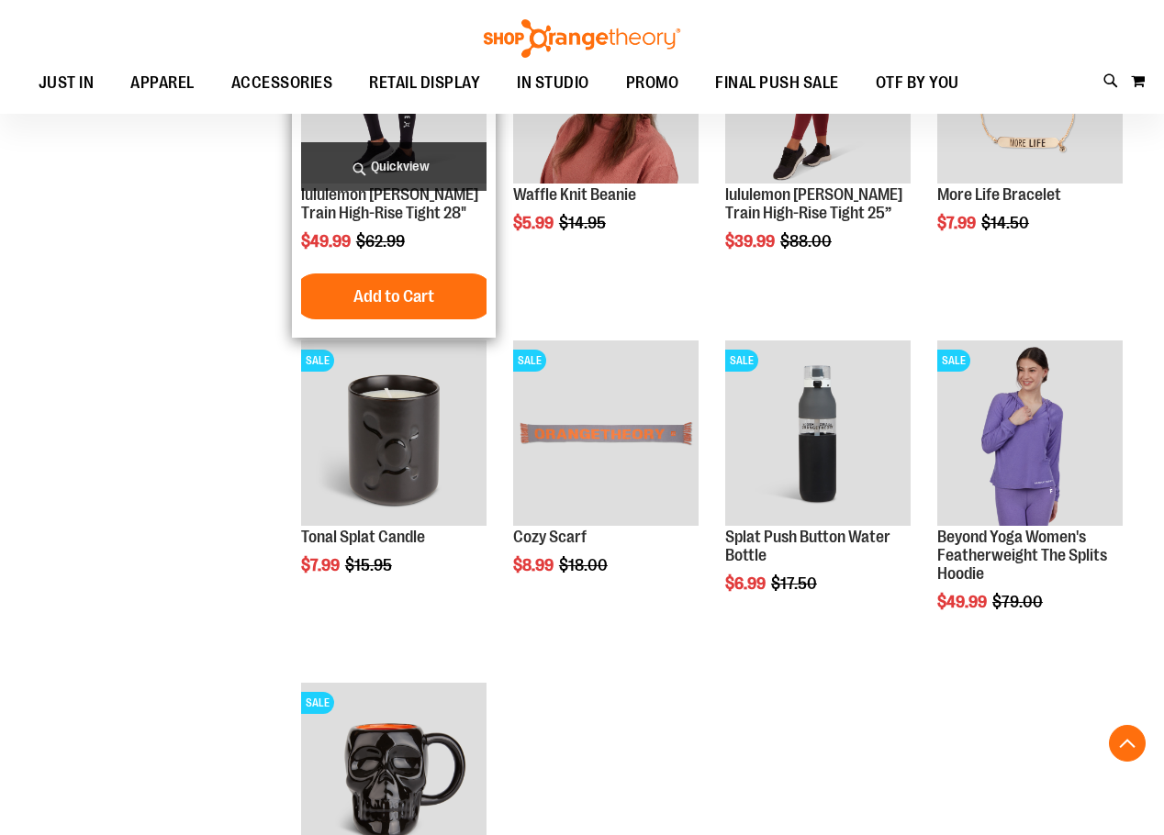
scroll to position [17460, 0]
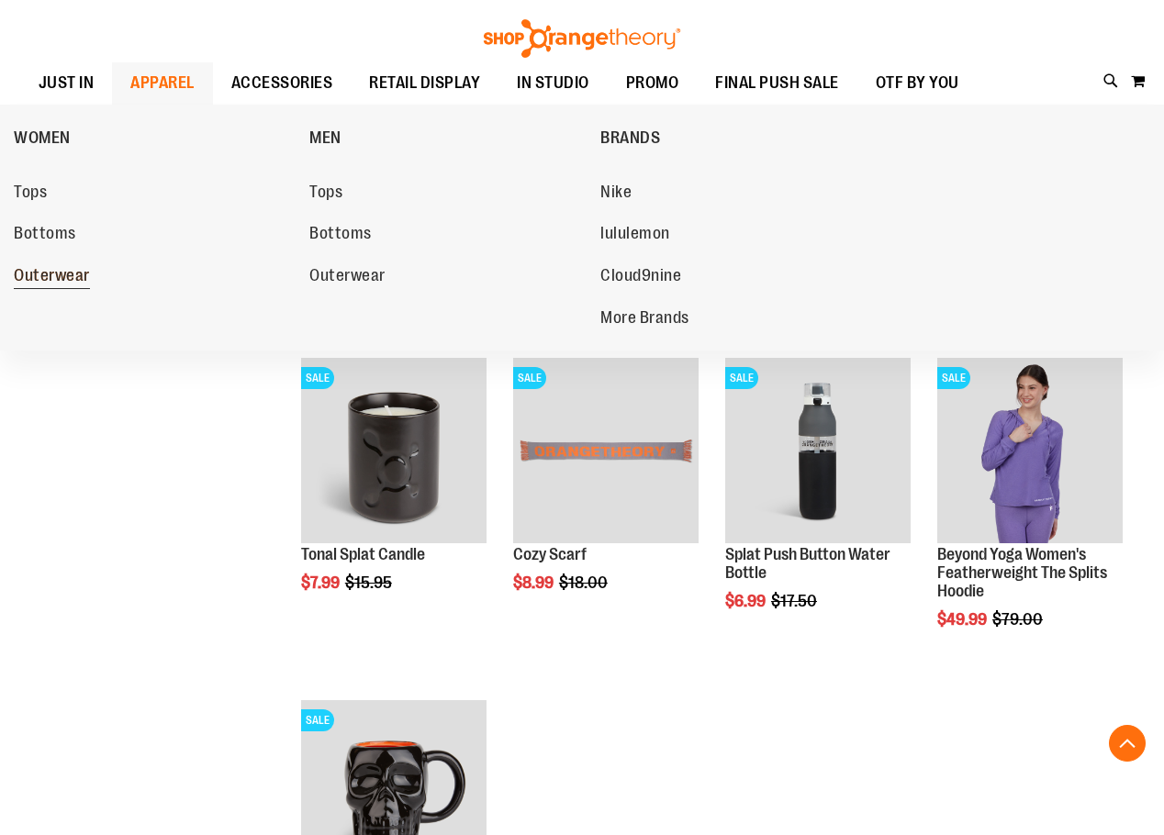
click at [73, 281] on span "Outerwear" at bounding box center [52, 277] width 76 height 23
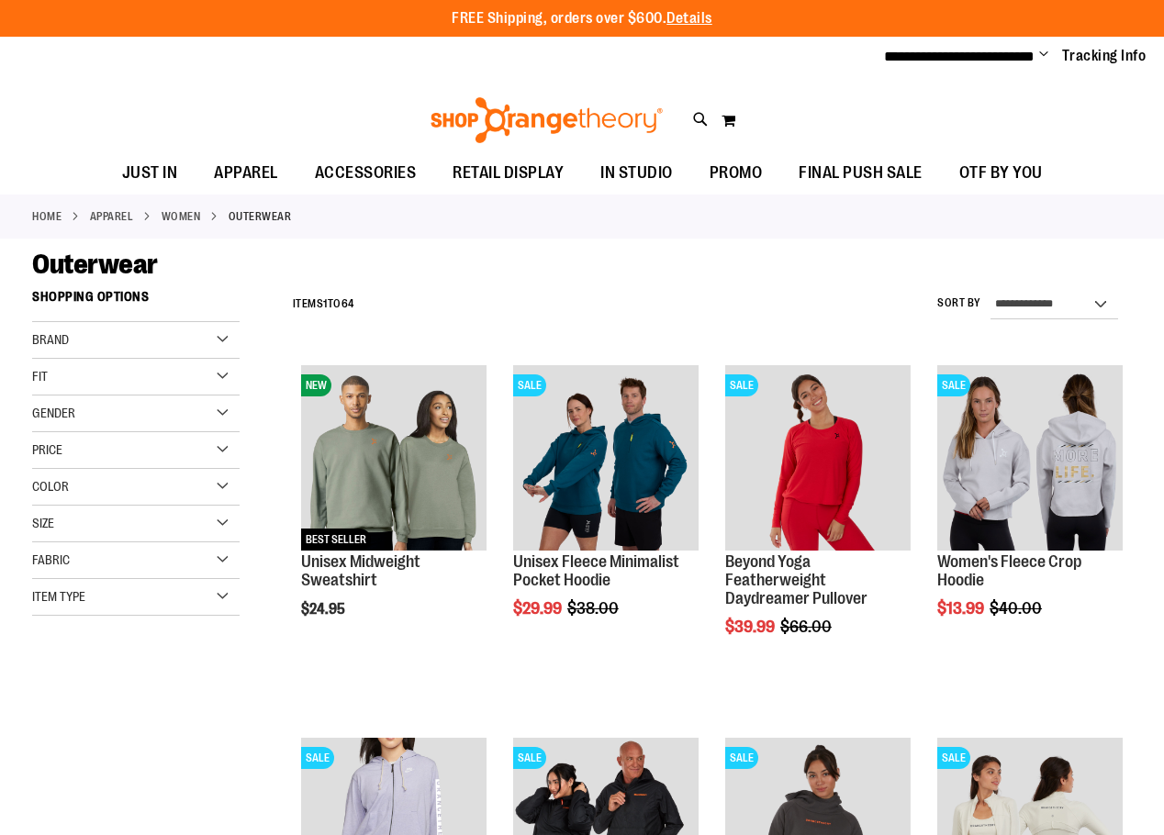
click at [183, 334] on div "Brand" at bounding box center [135, 340] width 207 height 37
click at [87, 398] on link "lululemon" at bounding box center [127, 396] width 199 height 19
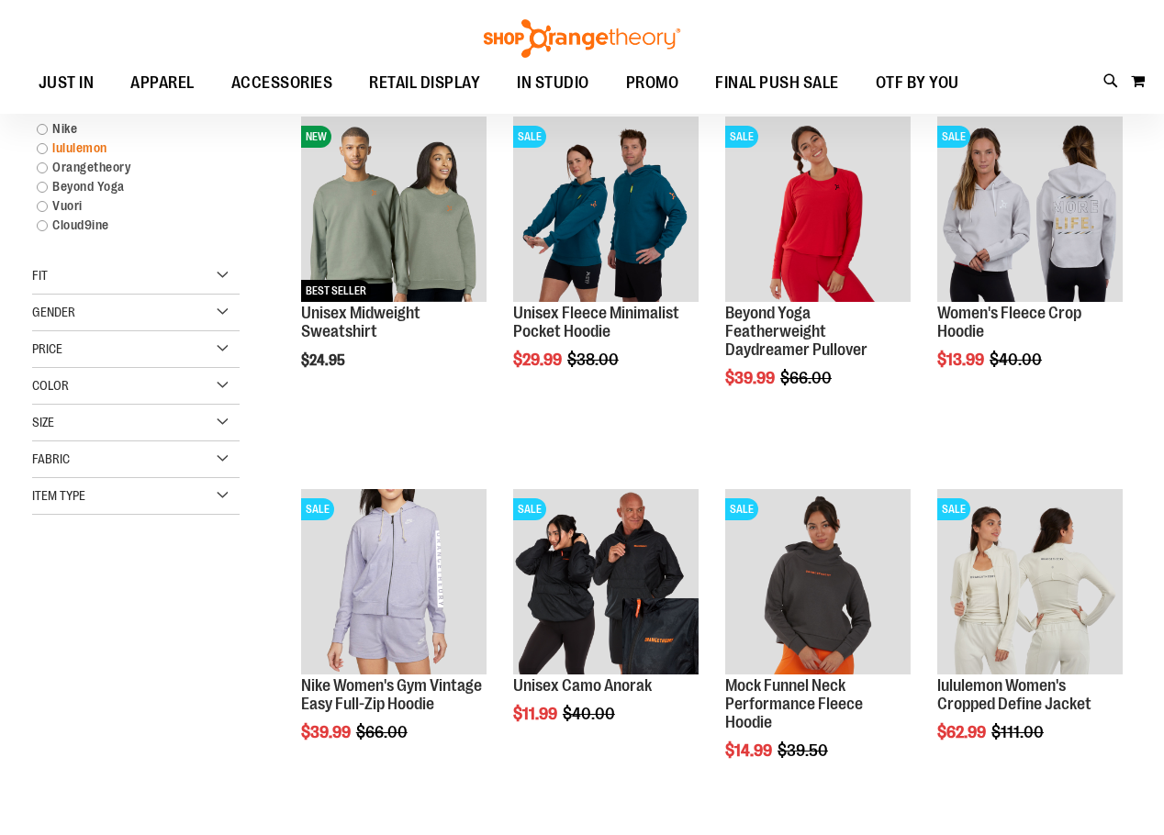
scroll to position [280, 0]
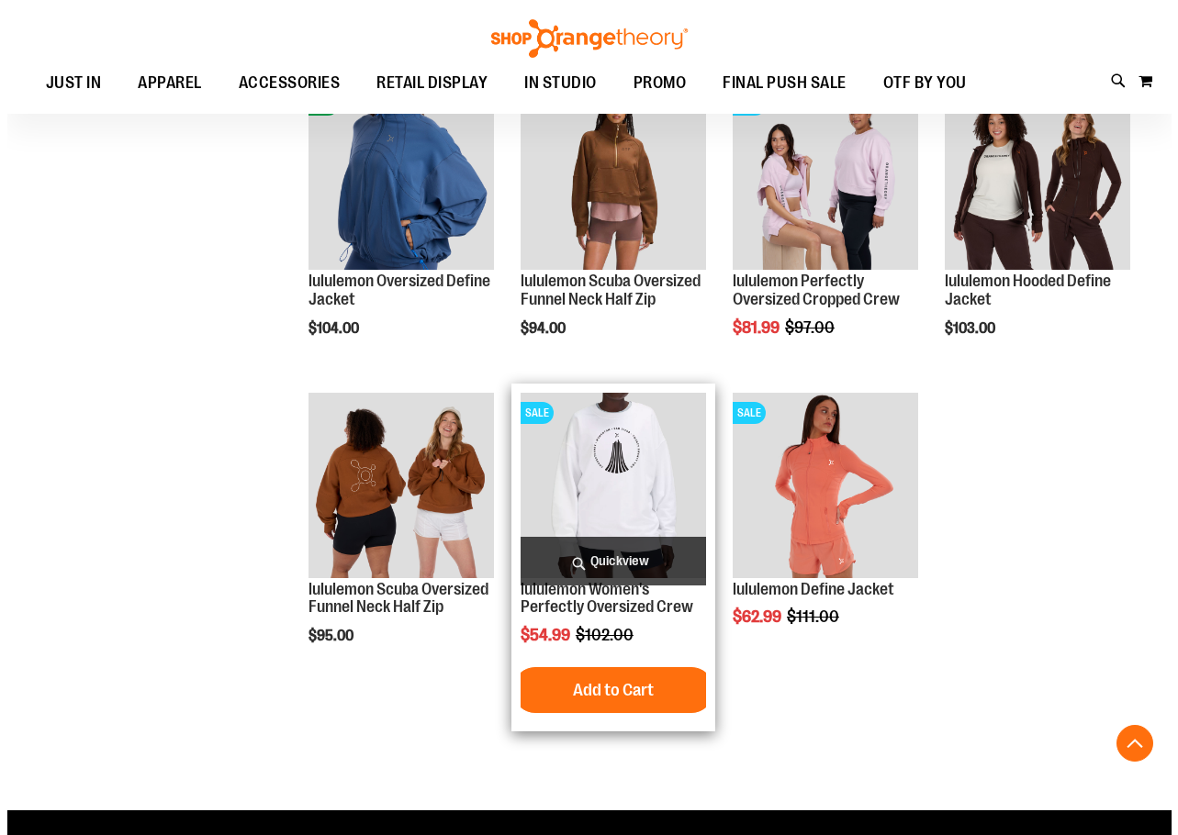
scroll to position [923, 0]
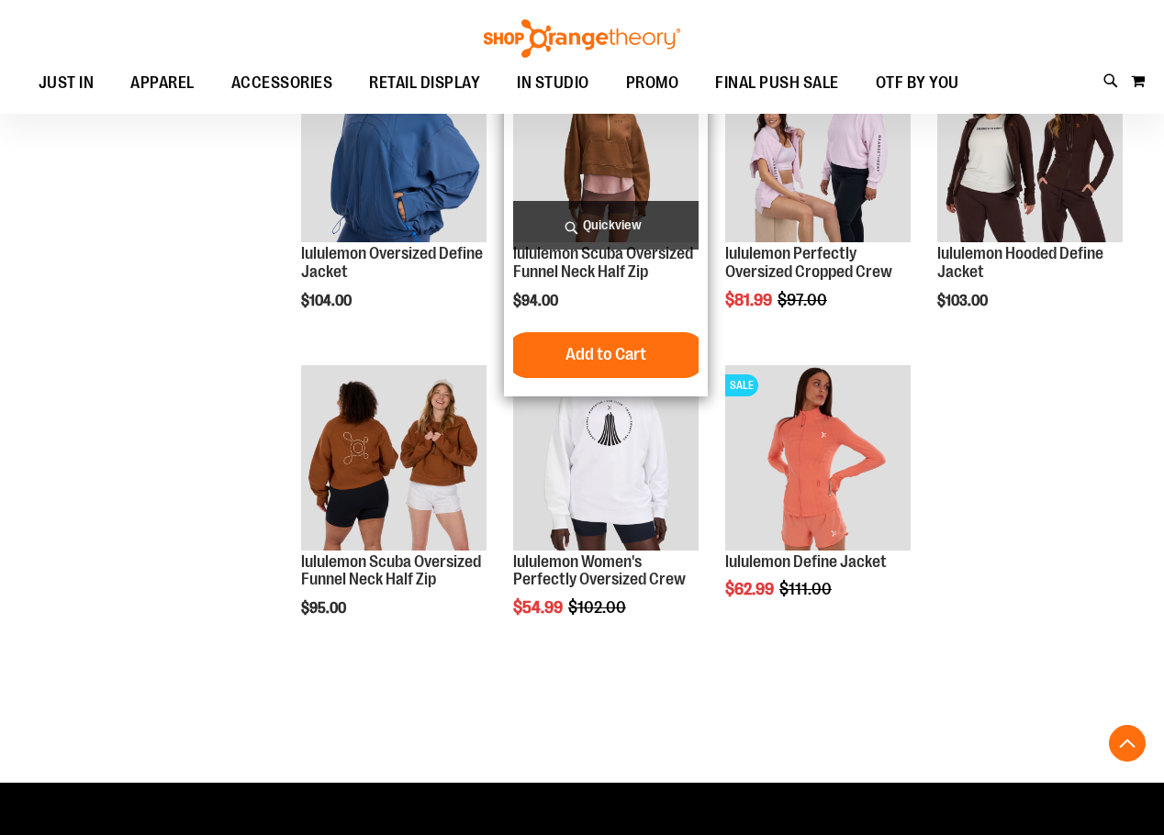
click at [623, 218] on span "Quickview" at bounding box center [605, 225] width 185 height 49
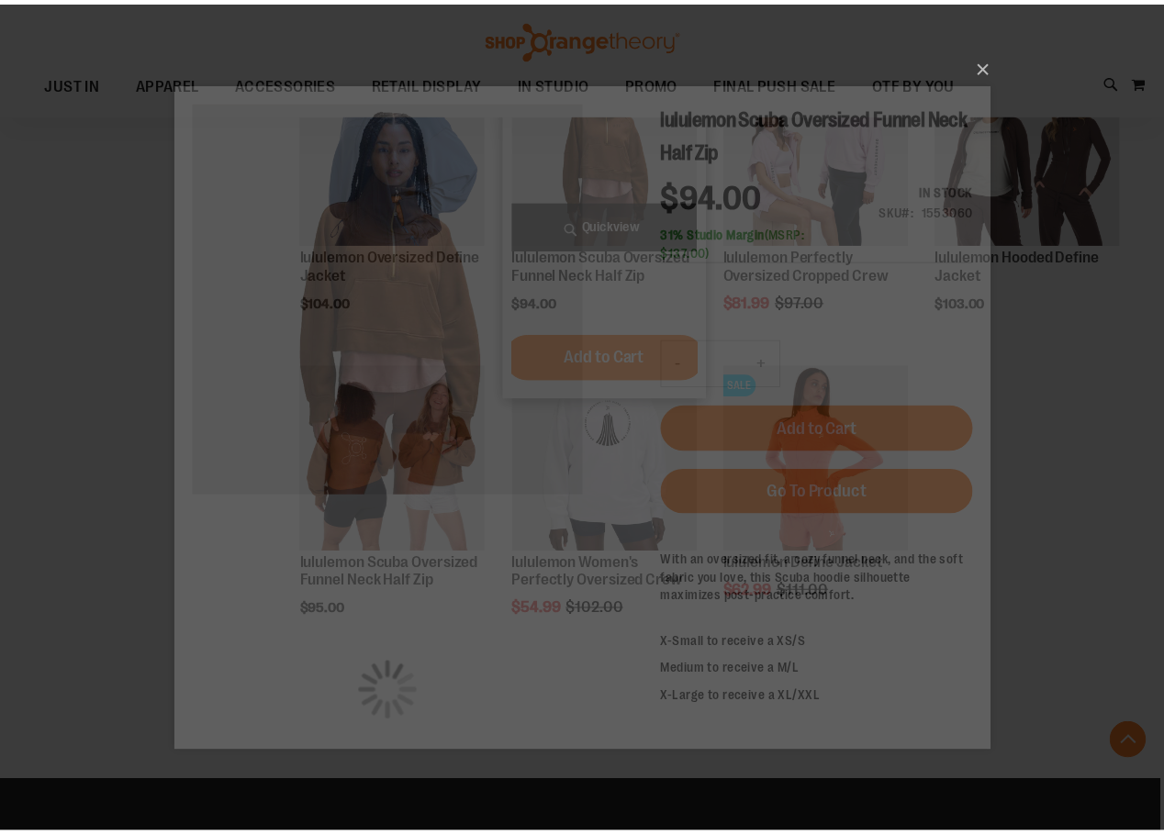
scroll to position [0, 0]
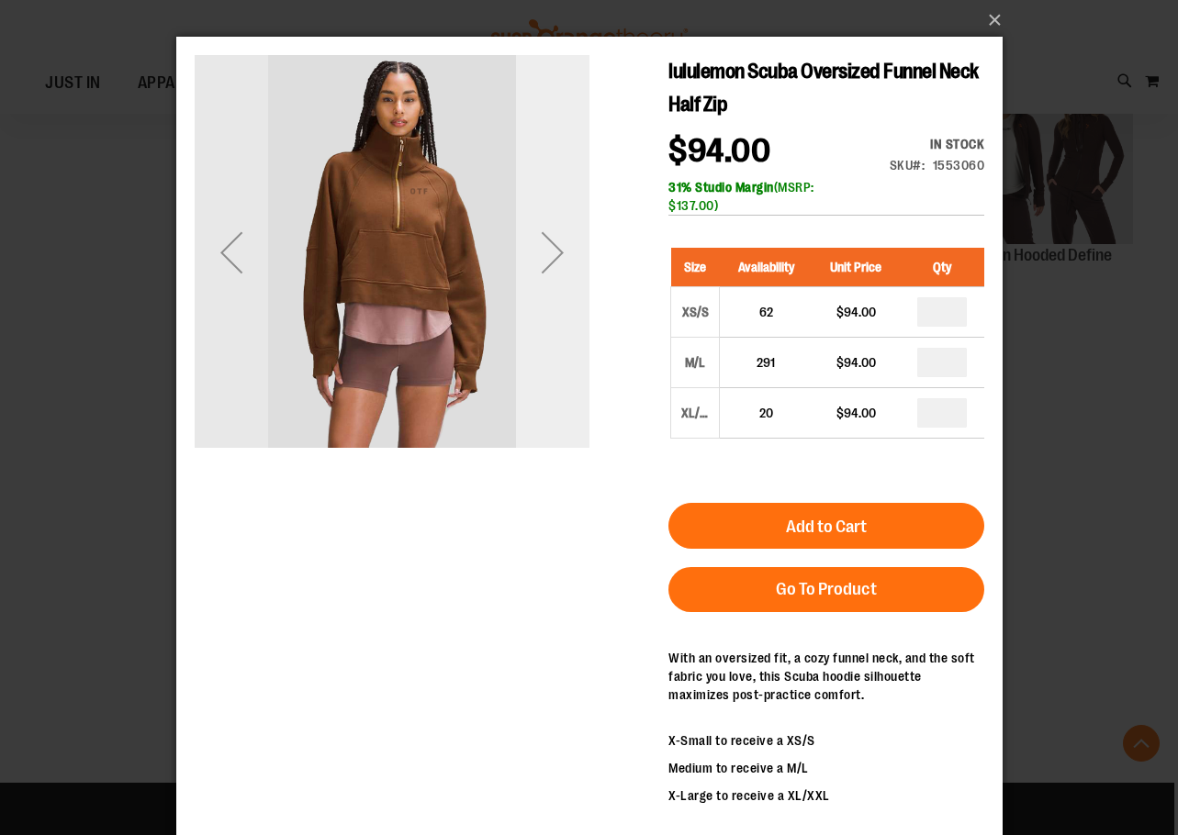
click at [535, 257] on div "Next" at bounding box center [551, 252] width 73 height 73
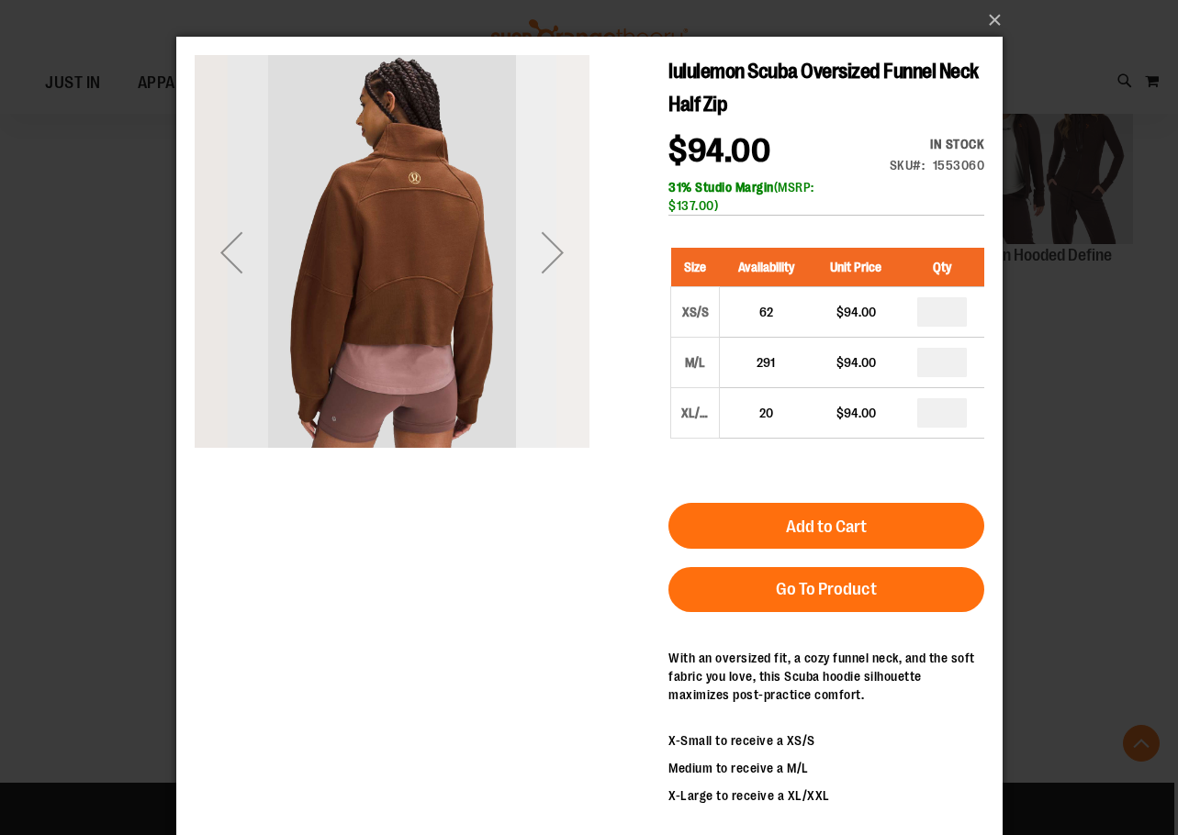
click at [535, 257] on div "Next" at bounding box center [551, 252] width 73 height 73
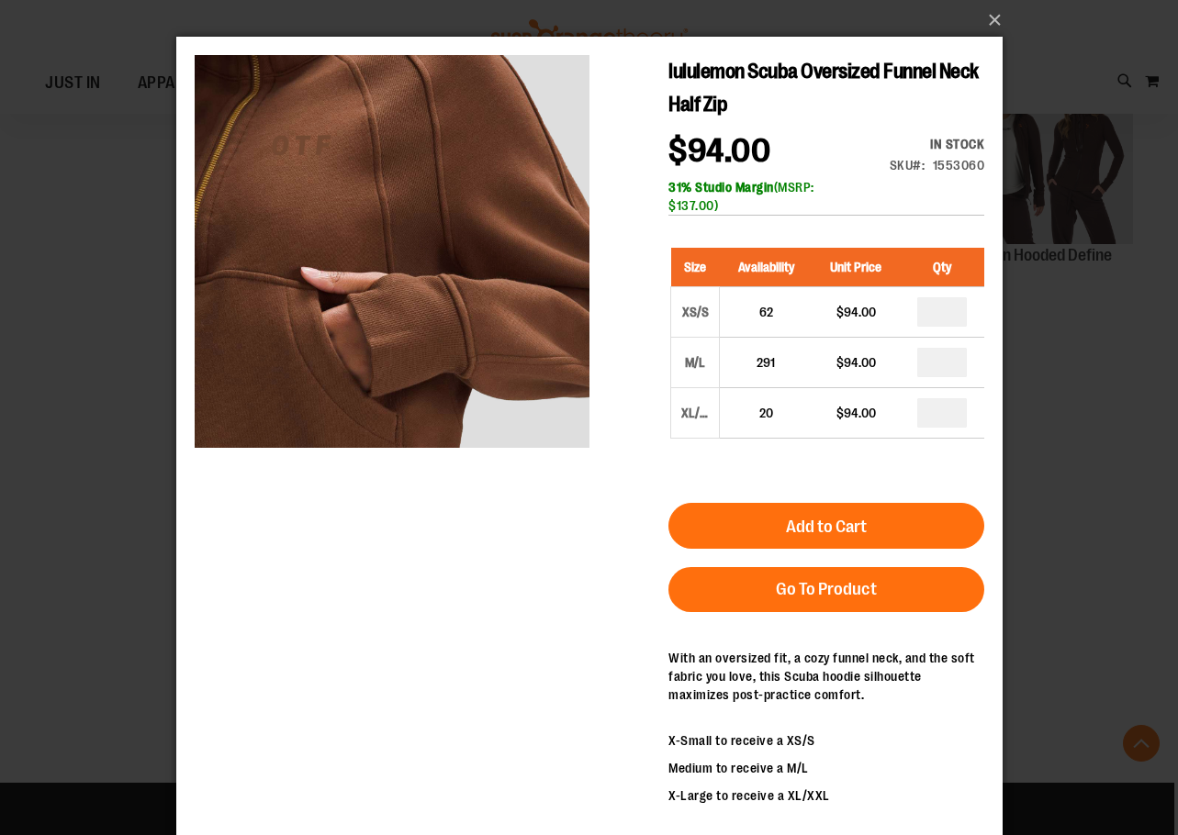
click at [1016, 19] on div "×" at bounding box center [589, 417] width 1178 height 835
